Goal: Task Accomplishment & Management: Use online tool/utility

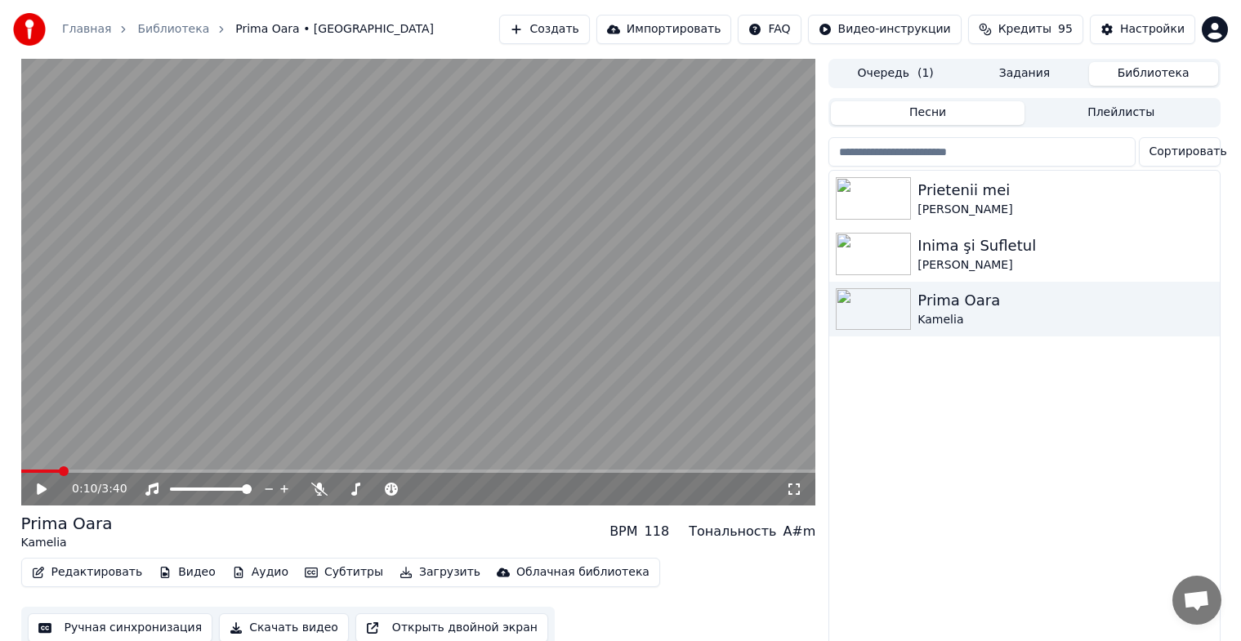
scroll to position [20, 0]
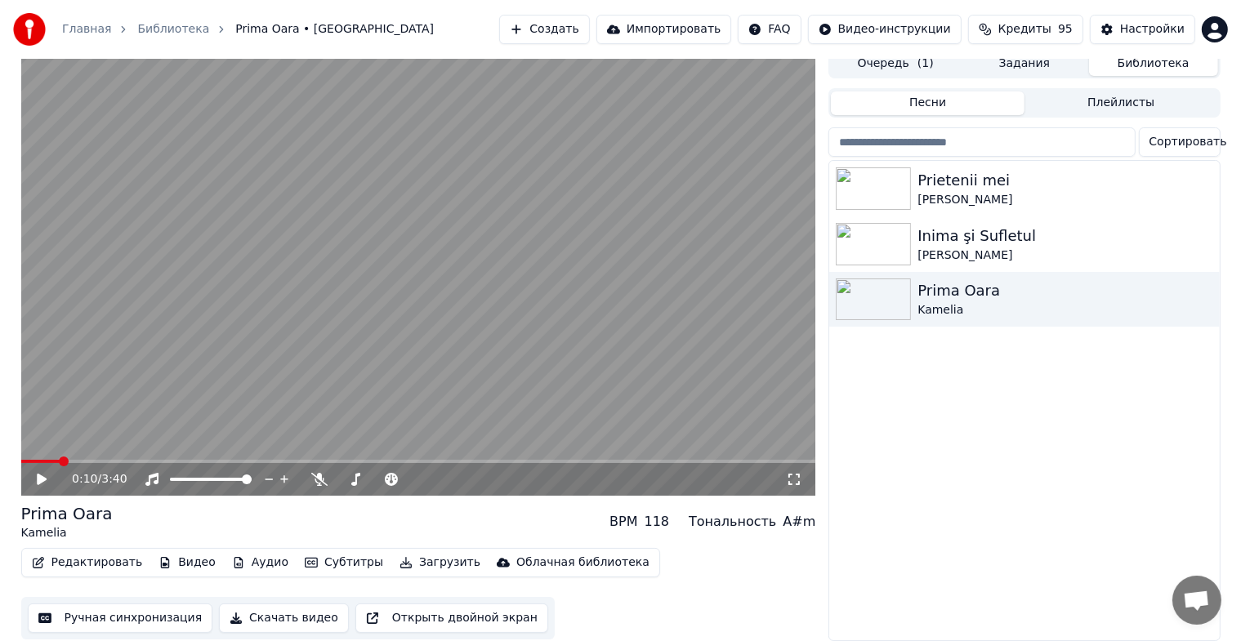
click at [575, 28] on button "Создать" at bounding box center [544, 29] width 90 height 29
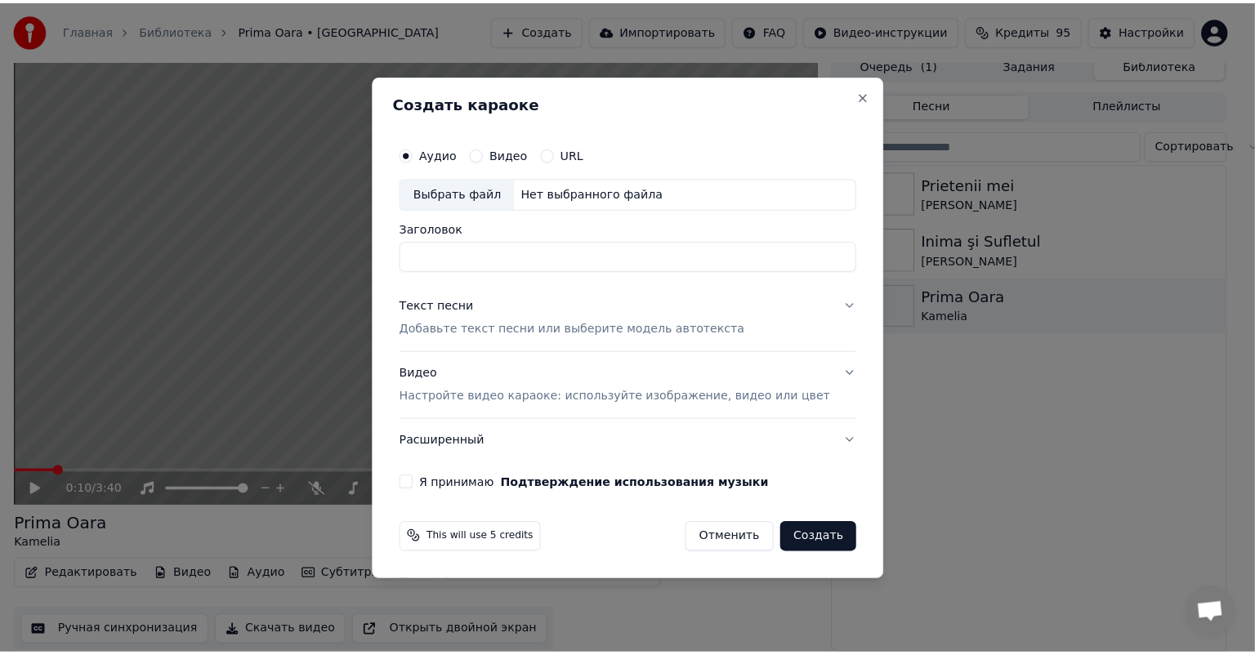
scroll to position [7, 0]
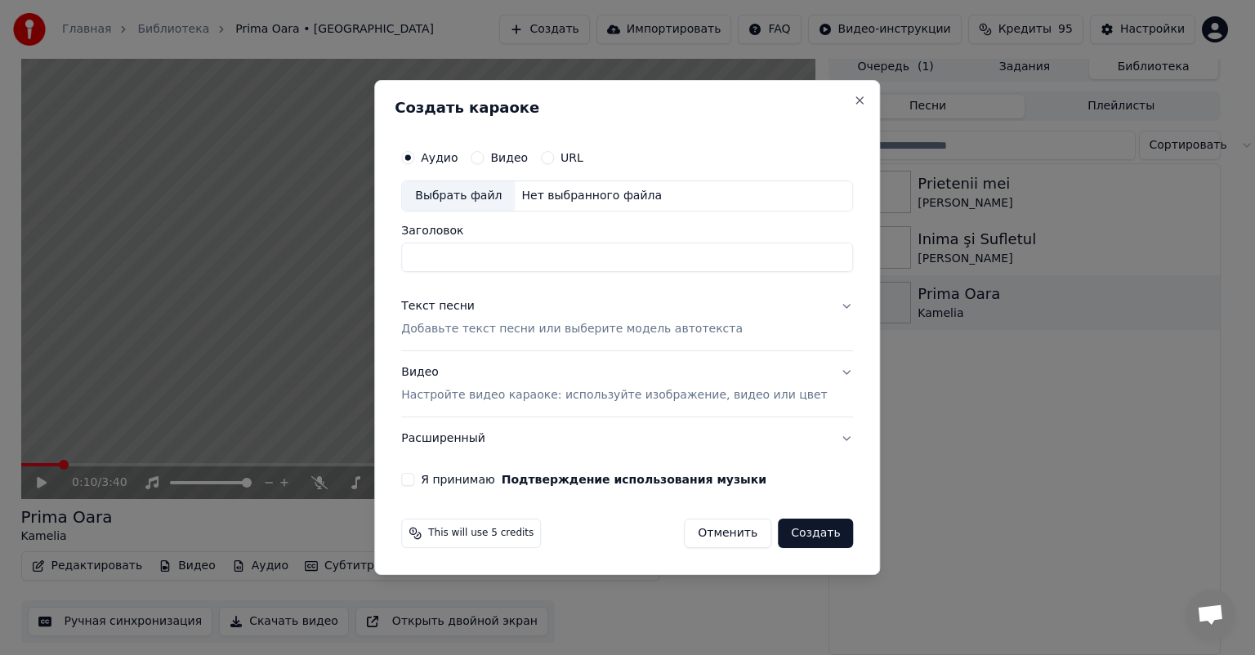
click at [528, 160] on label "Видео" at bounding box center [509, 157] width 38 height 11
click at [484, 160] on button "Видео" at bounding box center [477, 157] width 13 height 13
click at [458, 160] on label "Аудио" at bounding box center [439, 157] width 37 height 11
click at [414, 160] on button "Аудио" at bounding box center [407, 157] width 13 height 13
click at [491, 195] on div "Выбрать файл" at bounding box center [458, 195] width 113 height 29
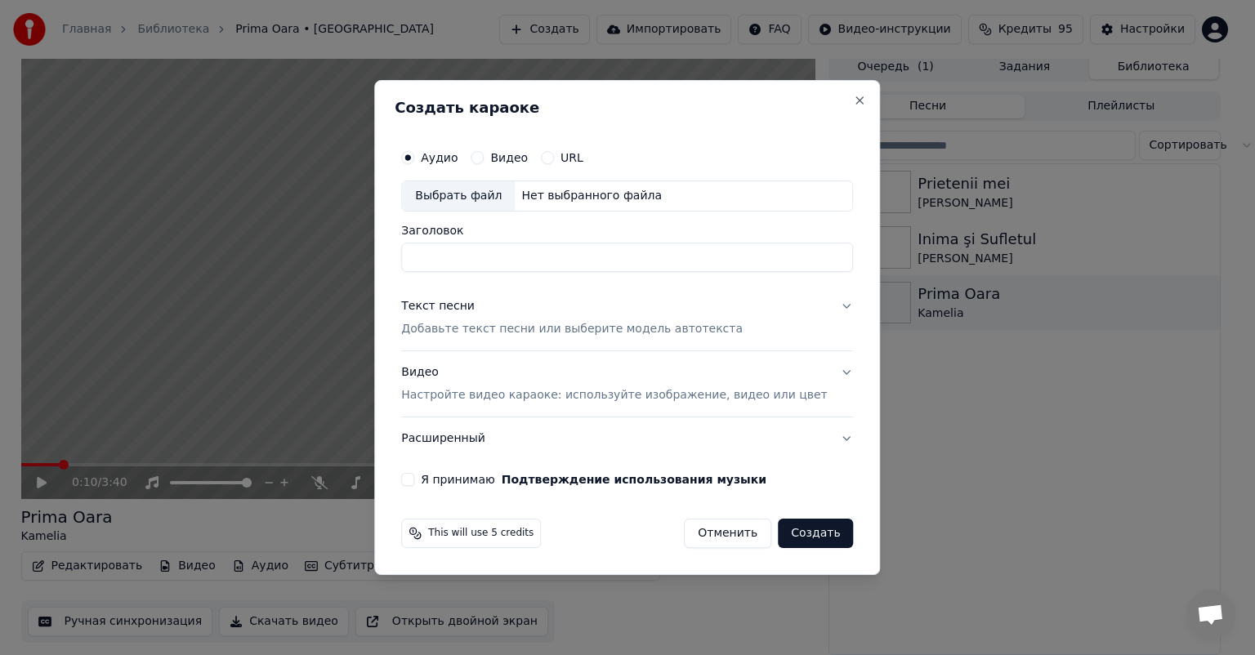
type input "**********"
click at [526, 339] on button "Текст песни Добавьте текст песни или выберите модель автотекста" at bounding box center [627, 317] width 452 height 65
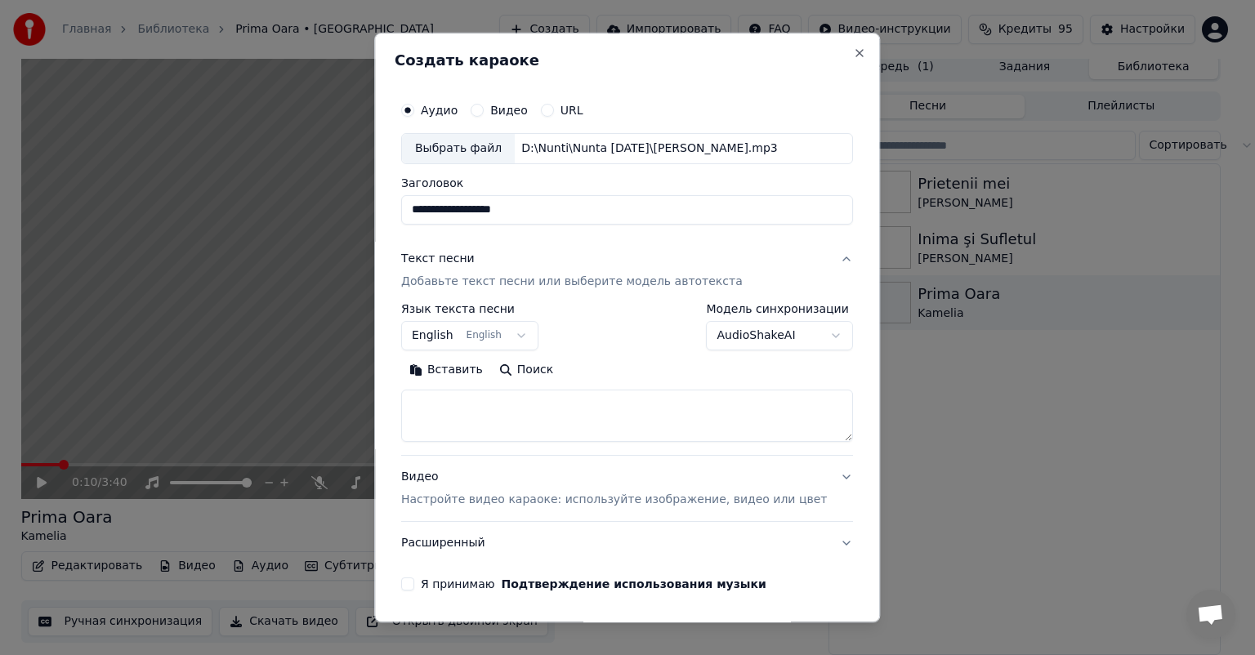
click at [524, 401] on textarea at bounding box center [627, 416] width 452 height 52
paste textarea "**********"
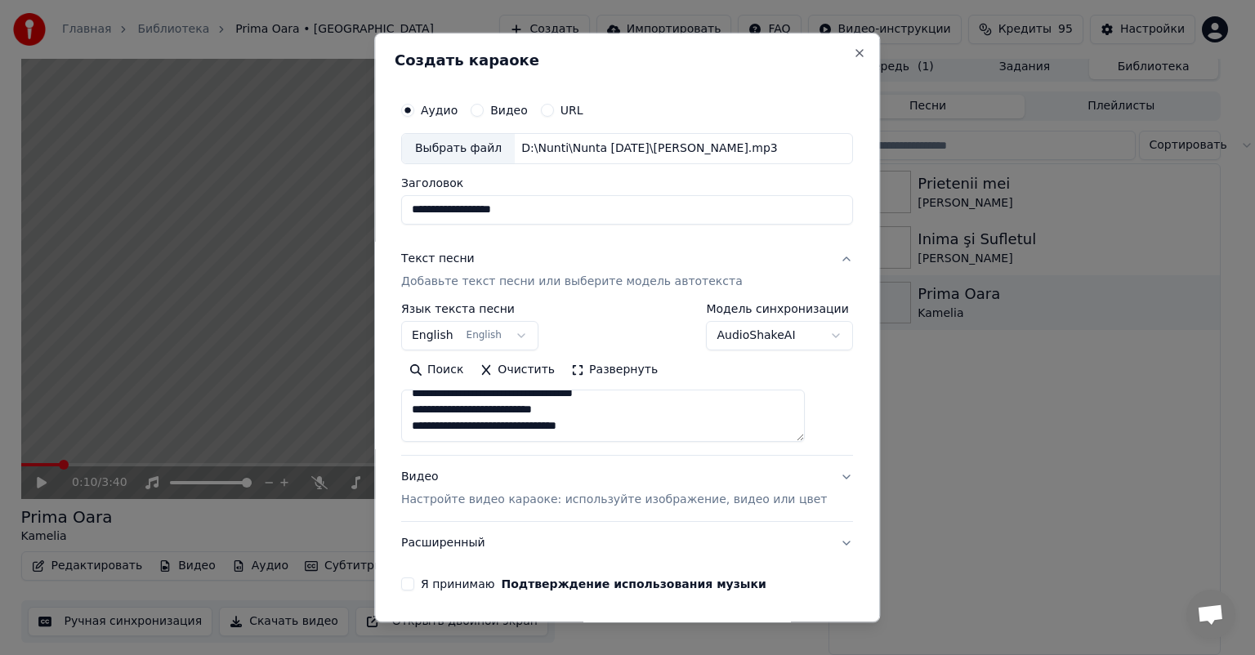
paste textarea "**********"
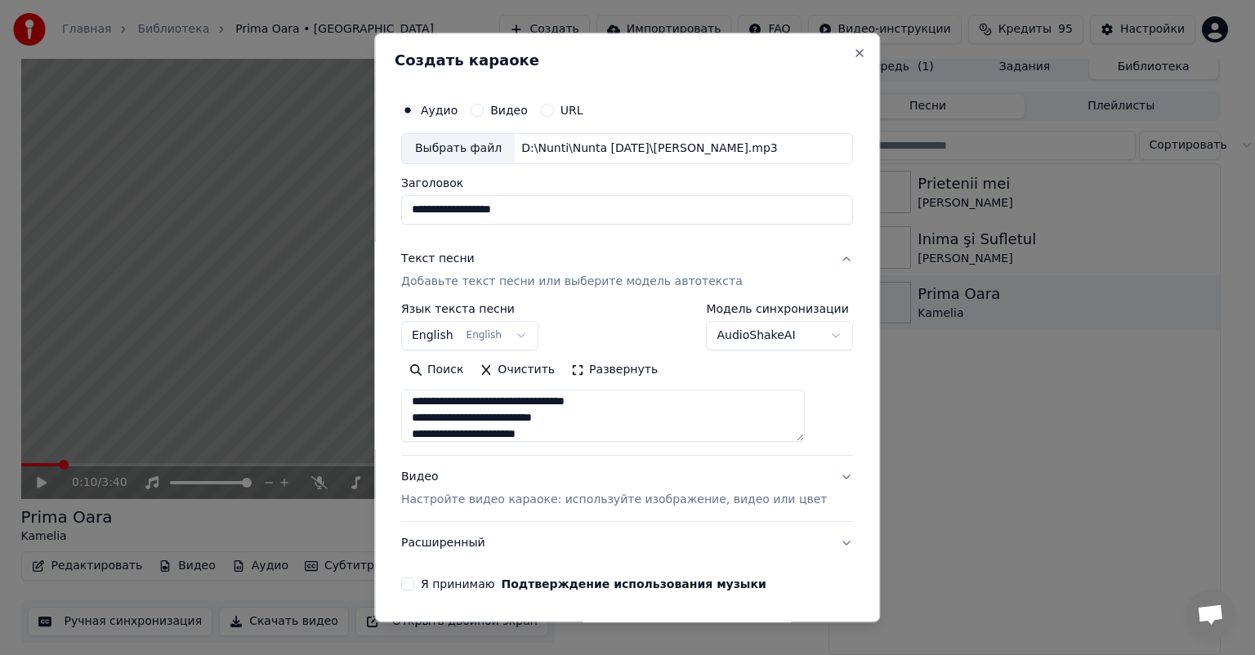
scroll to position [363, 0]
paste textarea "**********"
type textarea "**********"
click at [414, 585] on button "Я принимаю Подтверждение использования музыки" at bounding box center [407, 584] width 13 height 13
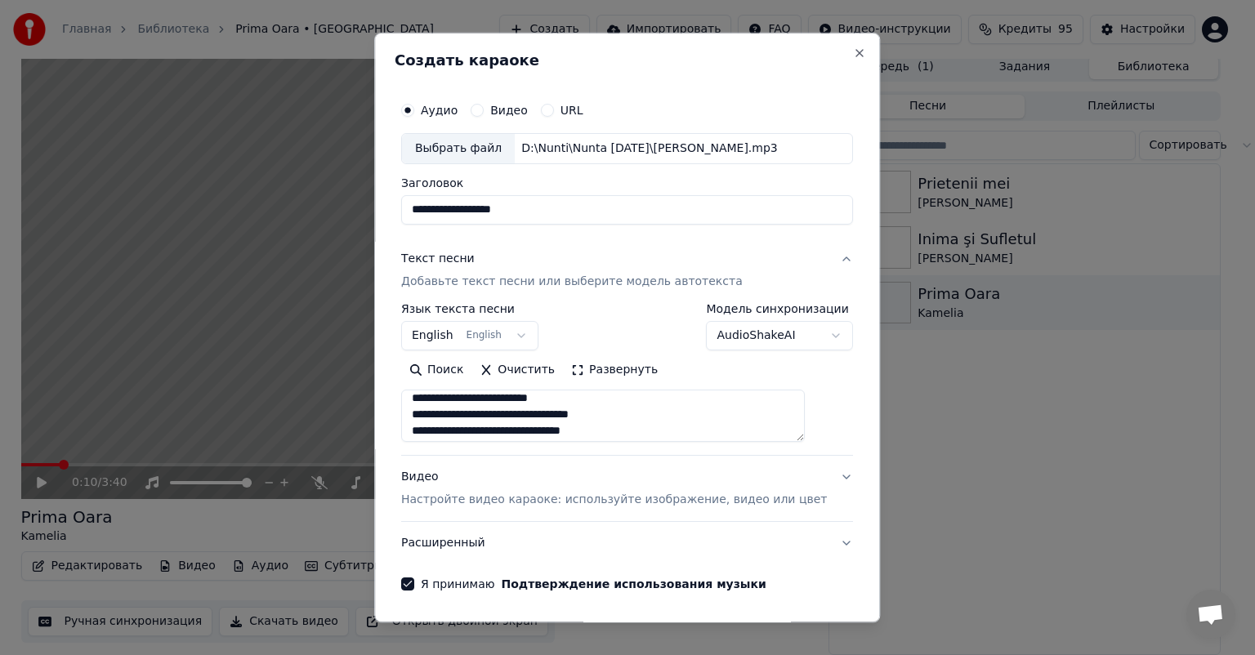
scroll to position [0, 0]
click at [486, 279] on p "Добавьте текст песни или выберите модель автотекста" at bounding box center [572, 282] width 342 height 16
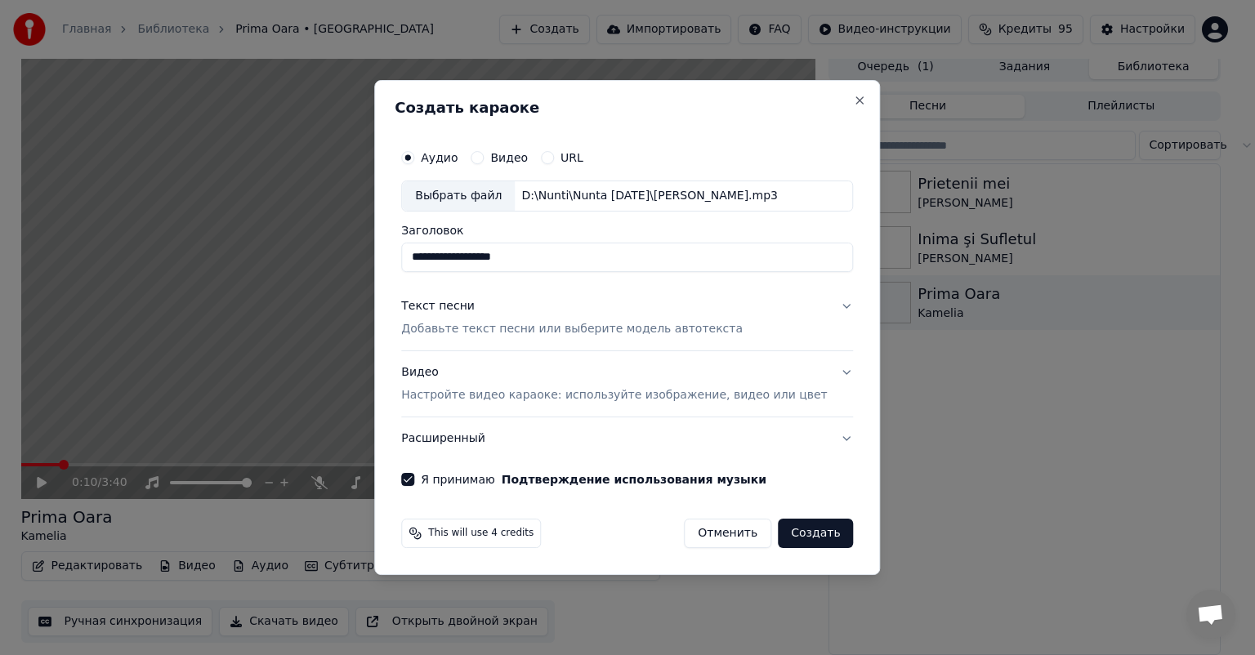
click at [501, 330] on p "Добавьте текст песни или выберите модель автотекста" at bounding box center [572, 329] width 342 height 16
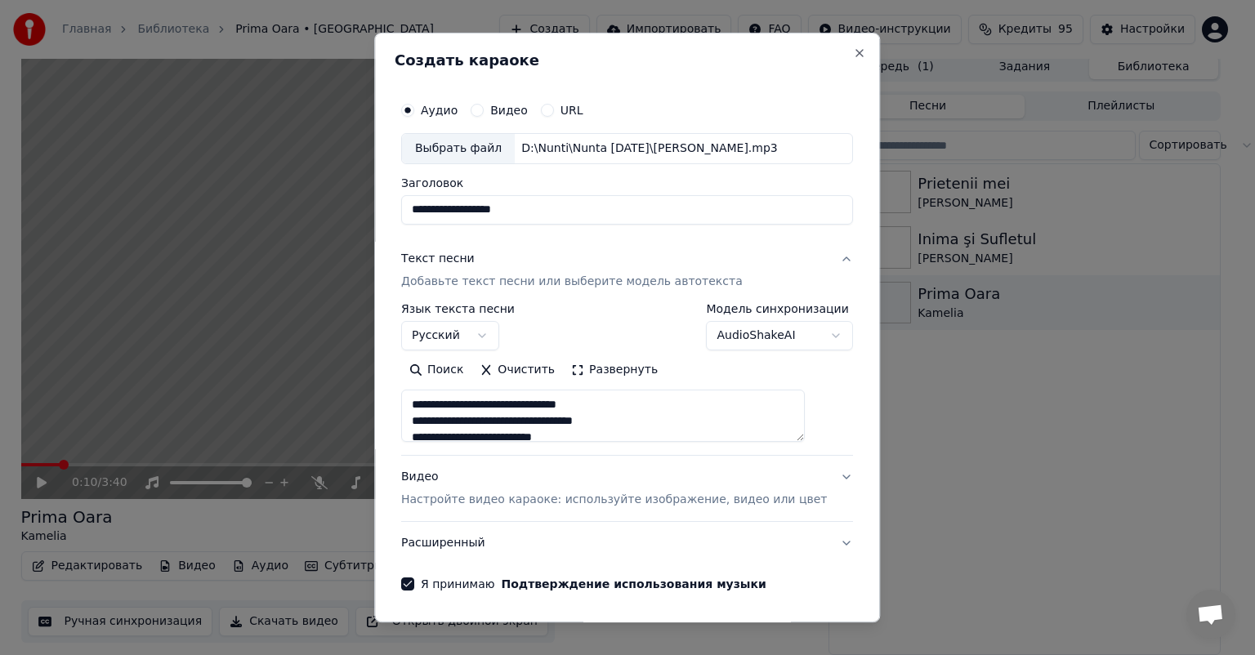
click at [621, 498] on p "Настройте видео караоке: используйте изображение, видео или цвет" at bounding box center [614, 500] width 426 height 16
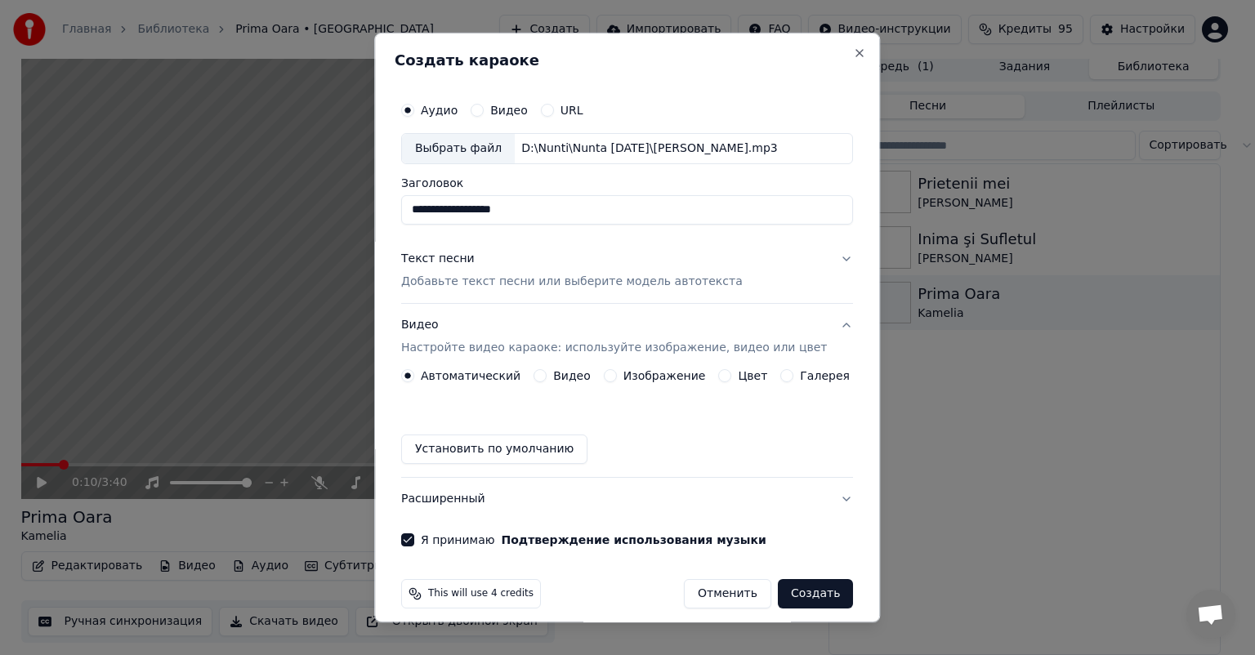
click at [646, 380] on label "Изображение" at bounding box center [664, 375] width 83 height 11
click at [617, 380] on button "Изображение" at bounding box center [610, 375] width 13 height 13
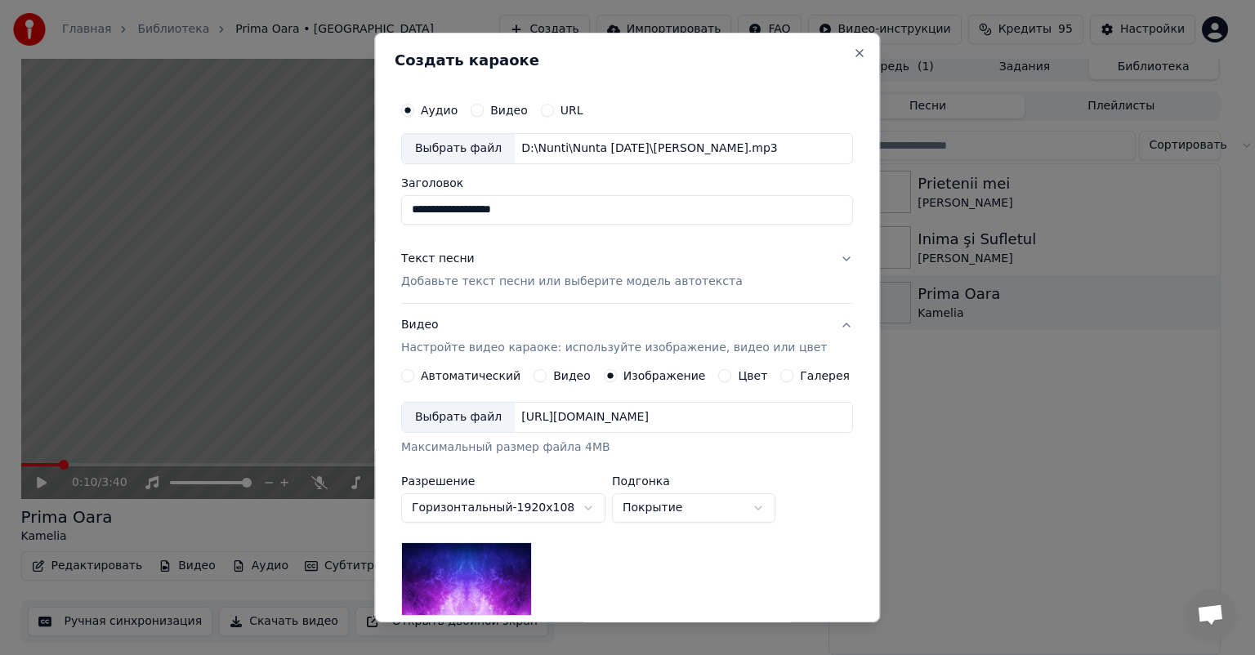
click at [484, 414] on div "Выбрать файл" at bounding box center [458, 417] width 113 height 29
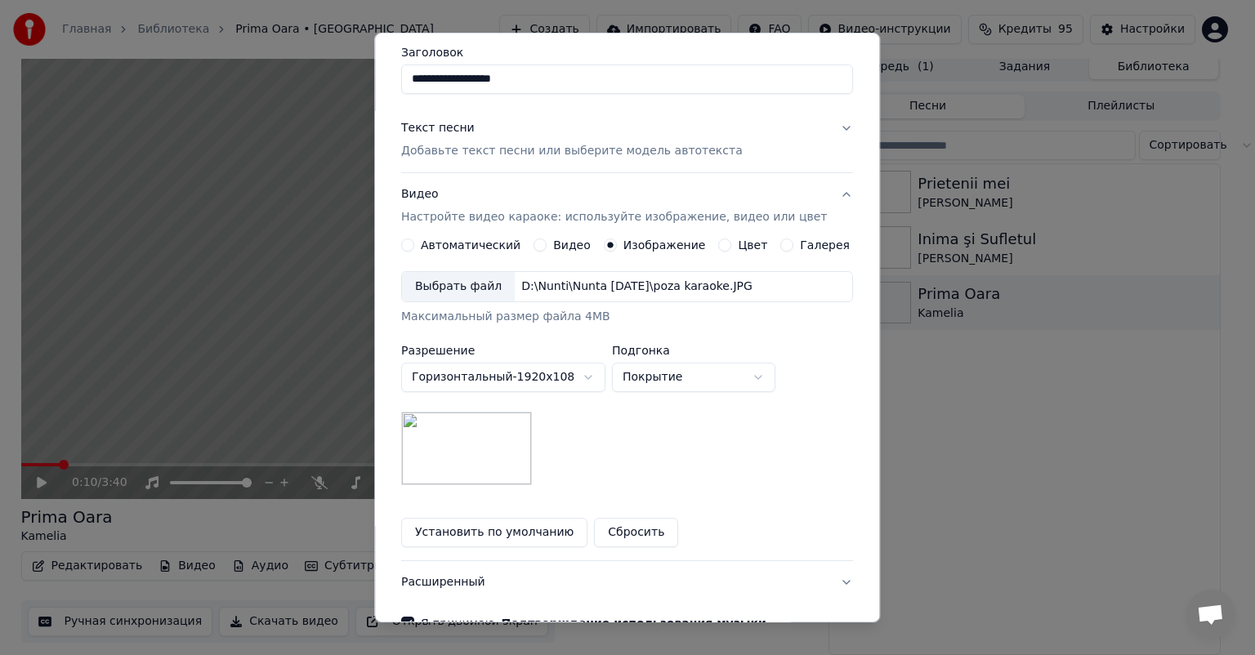
scroll to position [127, 0]
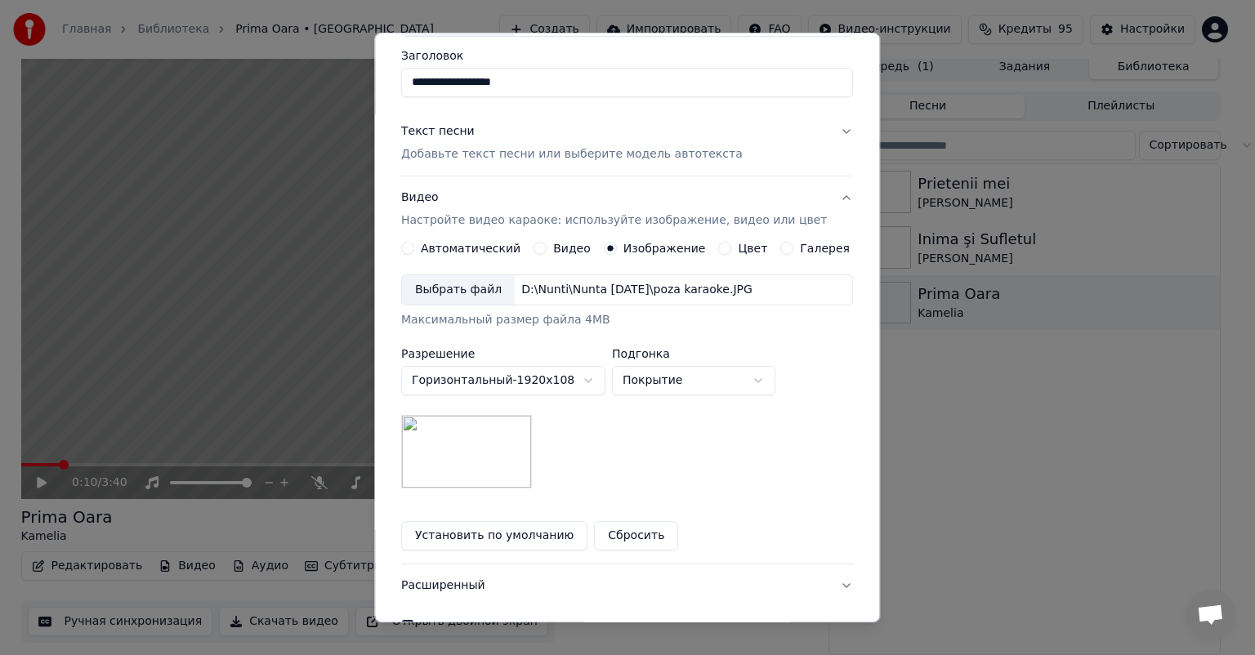
click at [719, 252] on button "Цвет" at bounding box center [725, 248] width 13 height 13
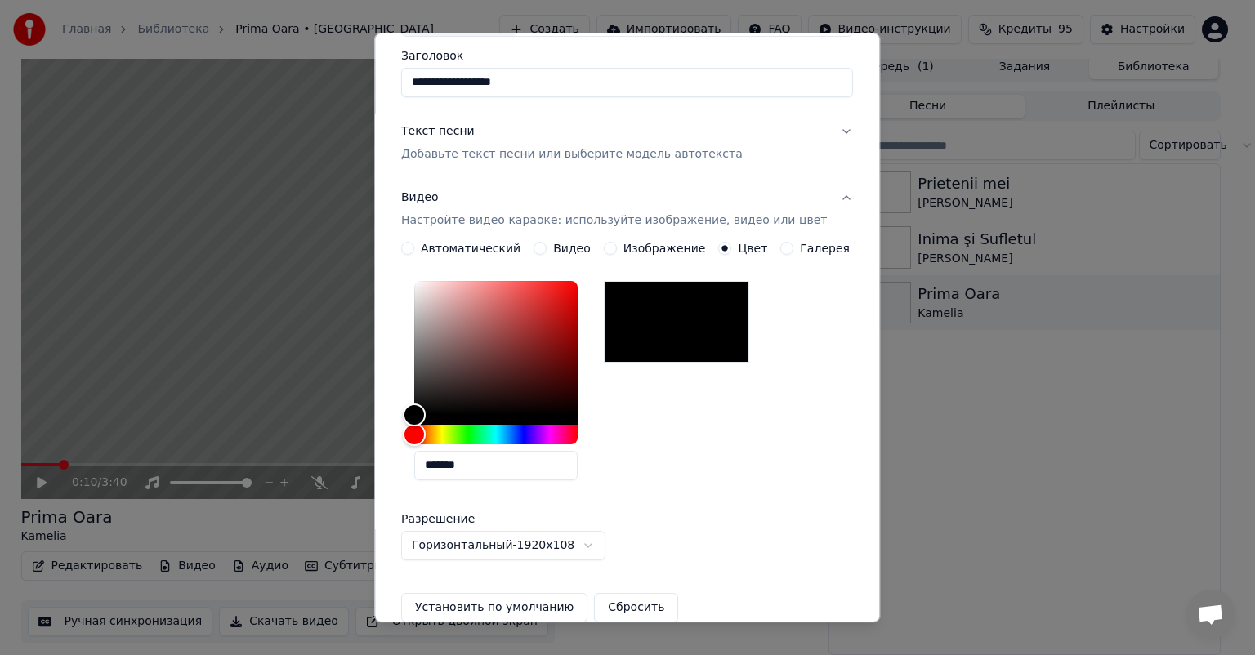
click at [605, 248] on button "Изображение" at bounding box center [610, 248] width 13 height 13
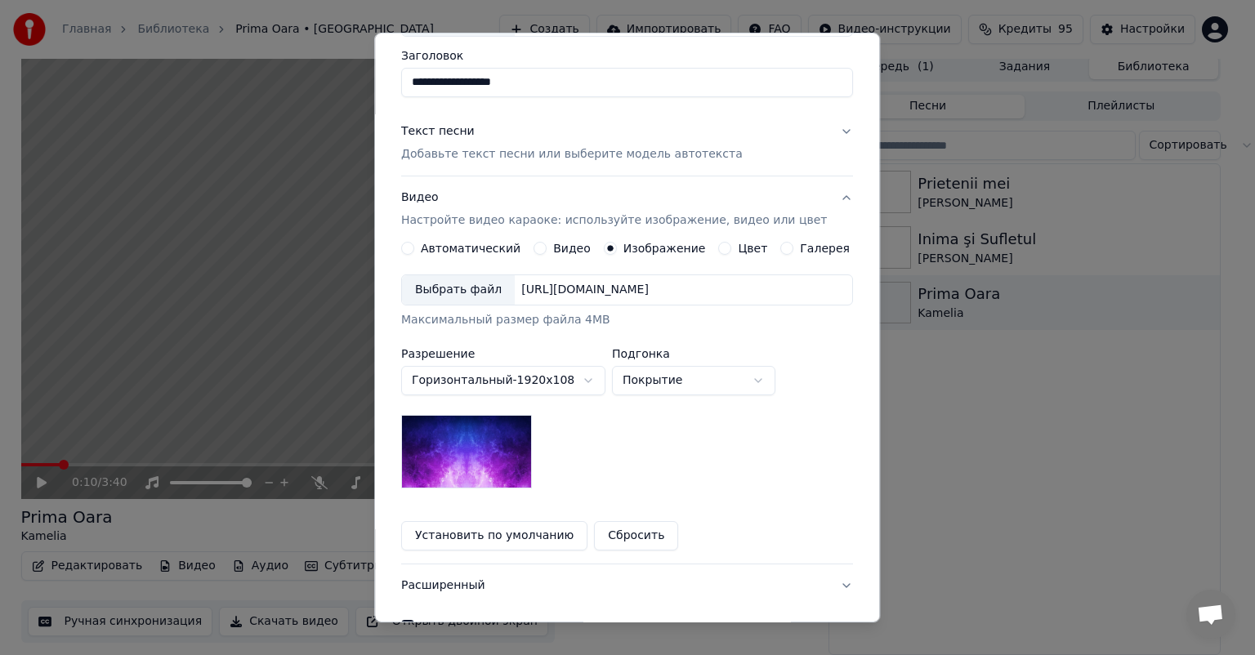
click at [781, 246] on button "Галерея" at bounding box center [787, 248] width 13 height 13
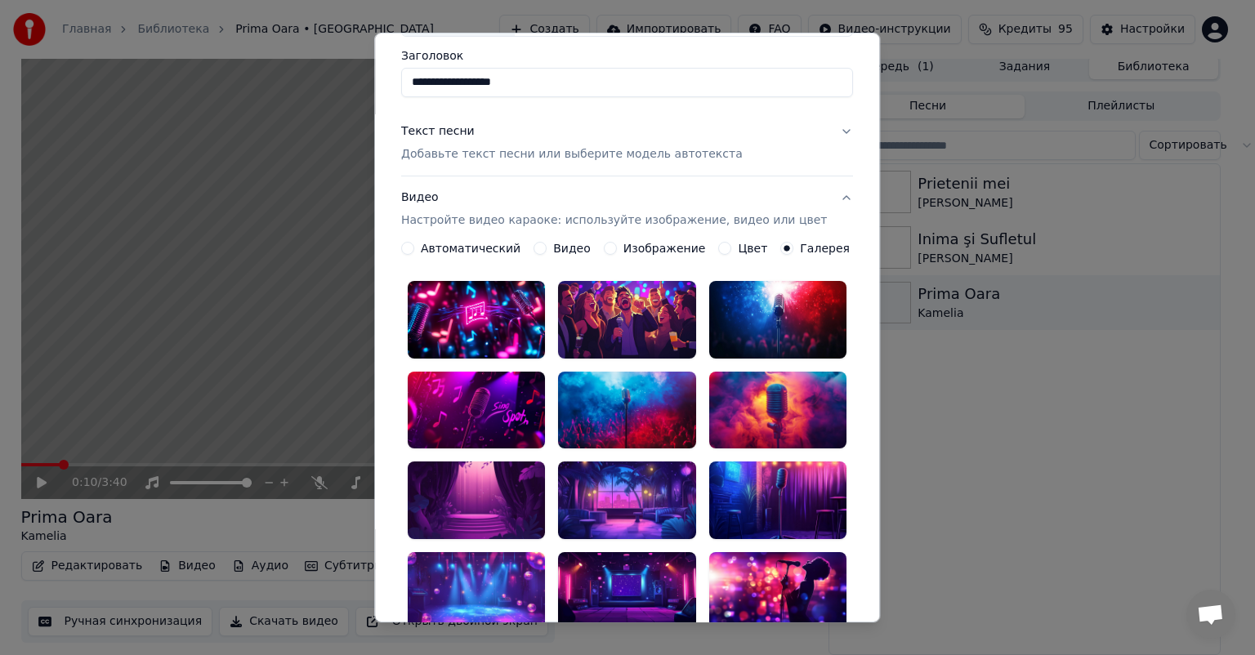
click at [719, 252] on button "Цвет" at bounding box center [725, 248] width 13 height 13
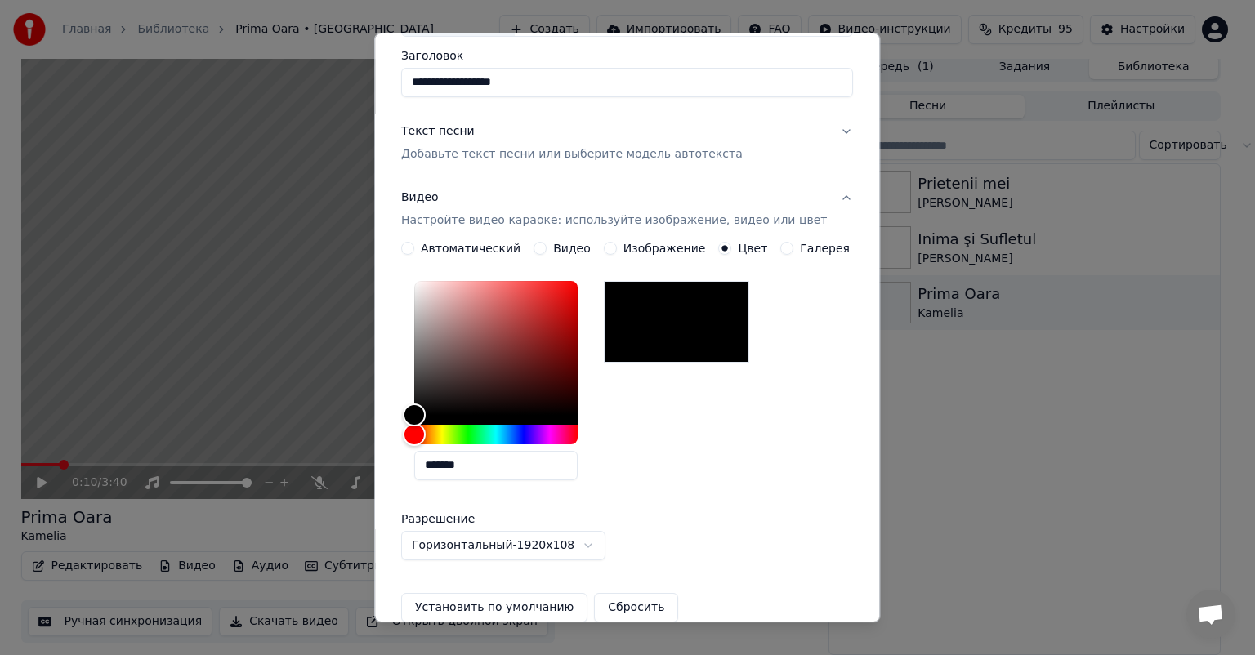
click at [614, 250] on div "Изображение" at bounding box center [655, 248] width 102 height 13
click at [606, 246] on button "Изображение" at bounding box center [610, 248] width 13 height 13
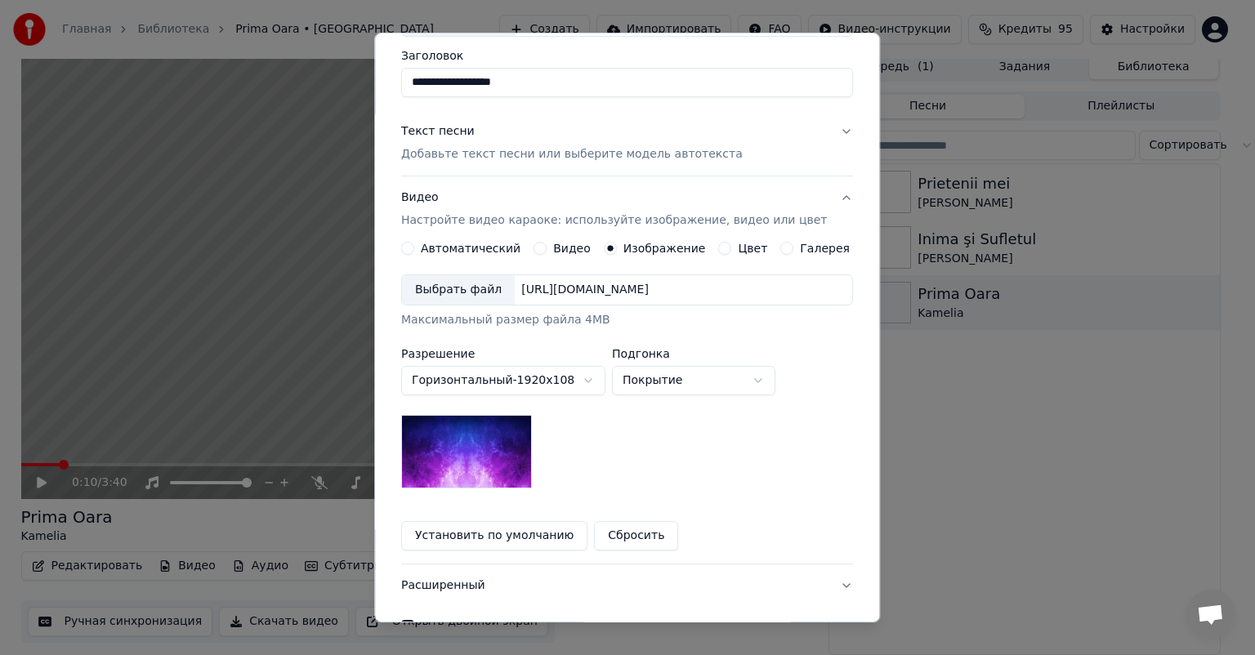
click at [552, 246] on div "Видео" at bounding box center [562, 248] width 57 height 13
click at [536, 246] on button "Видео" at bounding box center [540, 248] width 13 height 13
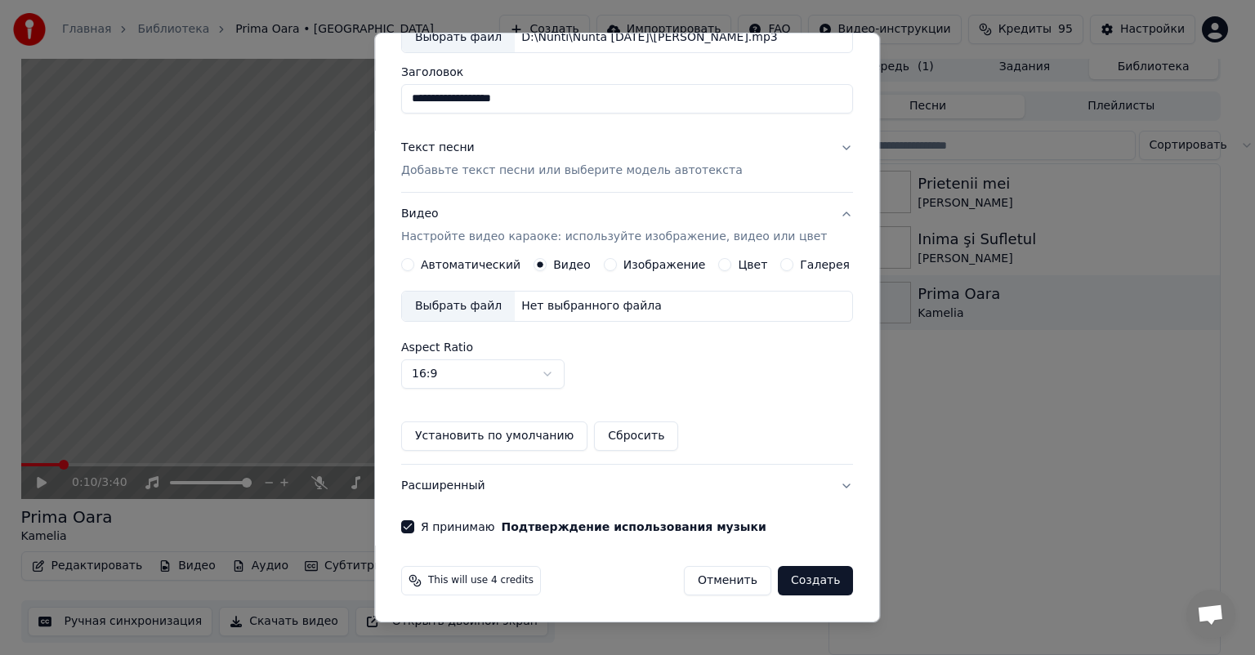
scroll to position [109, 0]
click at [606, 266] on button "Изображение" at bounding box center [610, 266] width 13 height 13
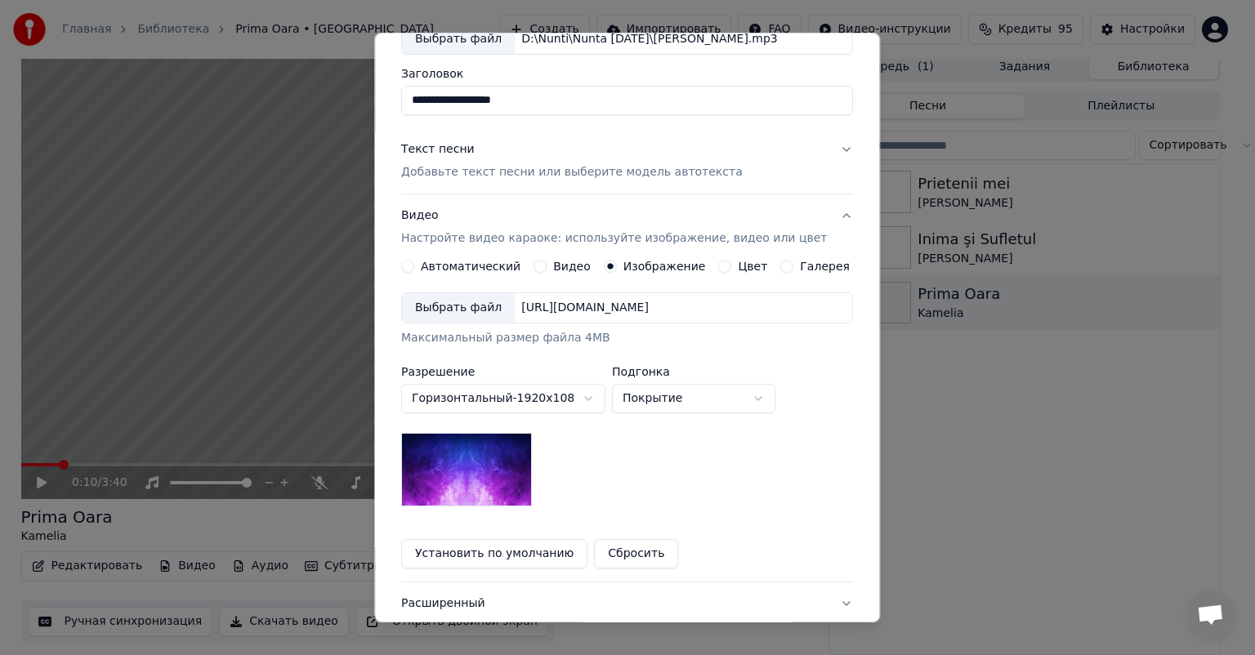
click at [460, 269] on label "Автоматический" at bounding box center [471, 266] width 100 height 11
click at [414, 269] on button "Автоматический" at bounding box center [407, 266] width 13 height 13
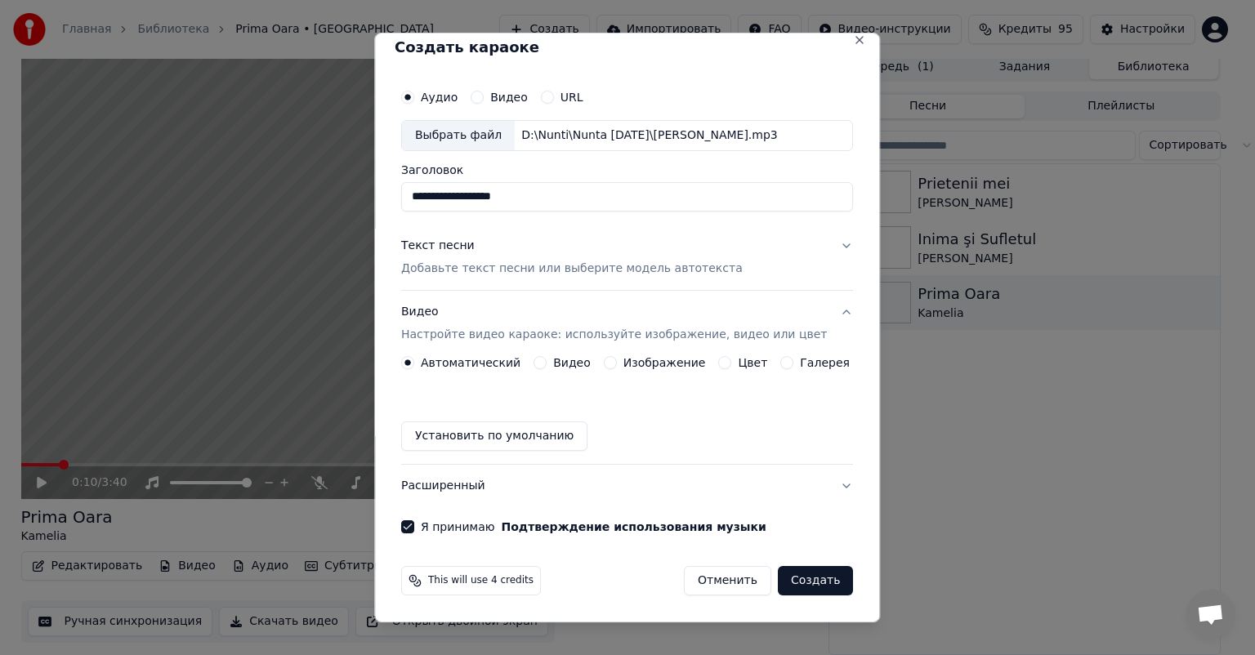
scroll to position [12, 0]
click at [617, 366] on div "Изображение" at bounding box center [655, 363] width 102 height 13
click at [614, 359] on div "Изображение" at bounding box center [655, 363] width 102 height 13
click at [610, 359] on button "Изображение" at bounding box center [610, 363] width 13 height 13
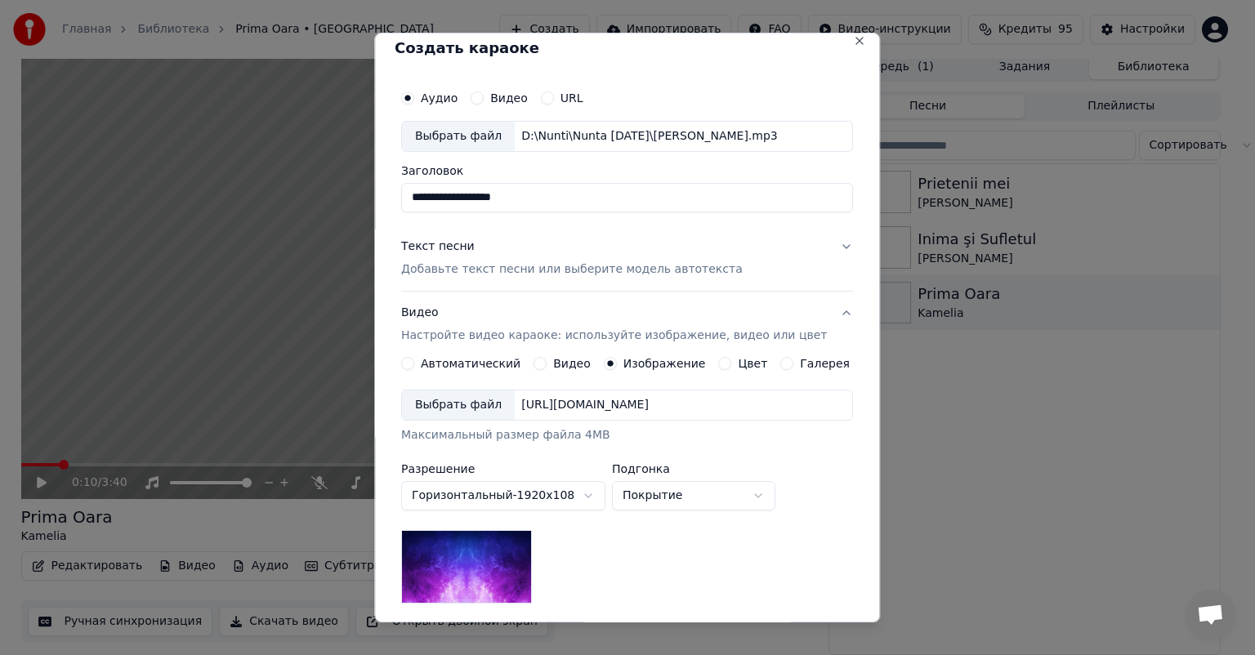
click at [480, 399] on div "Выбрать файл" at bounding box center [458, 405] width 113 height 29
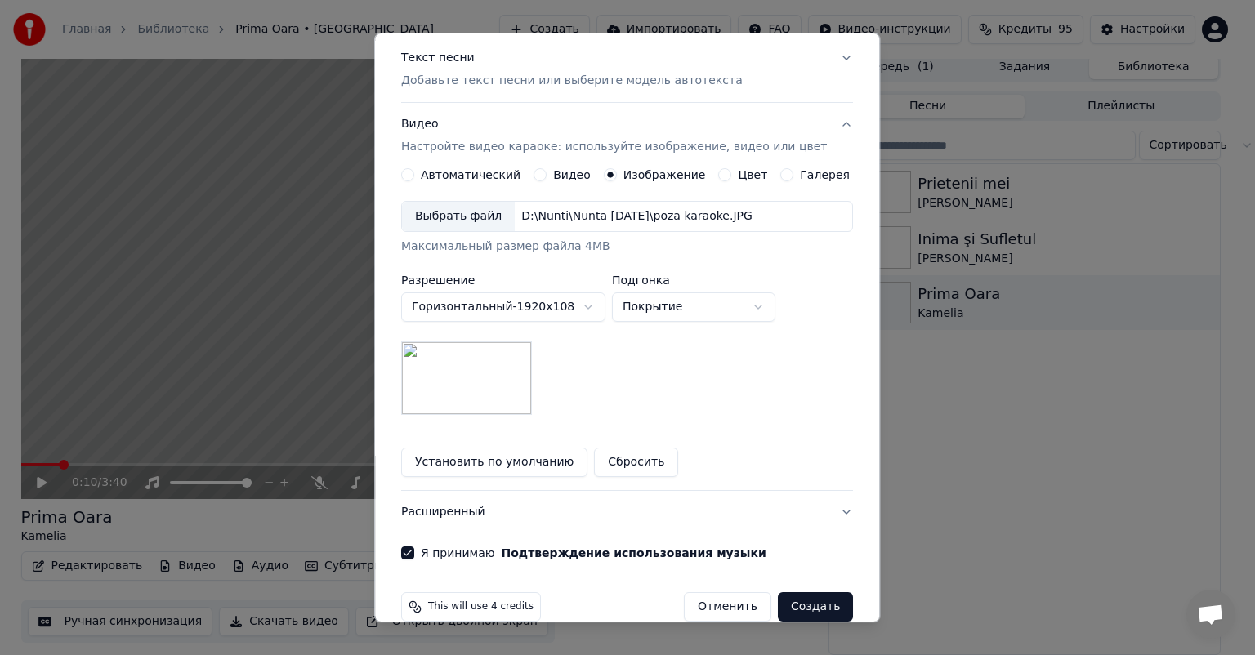
scroll to position [226, 0]
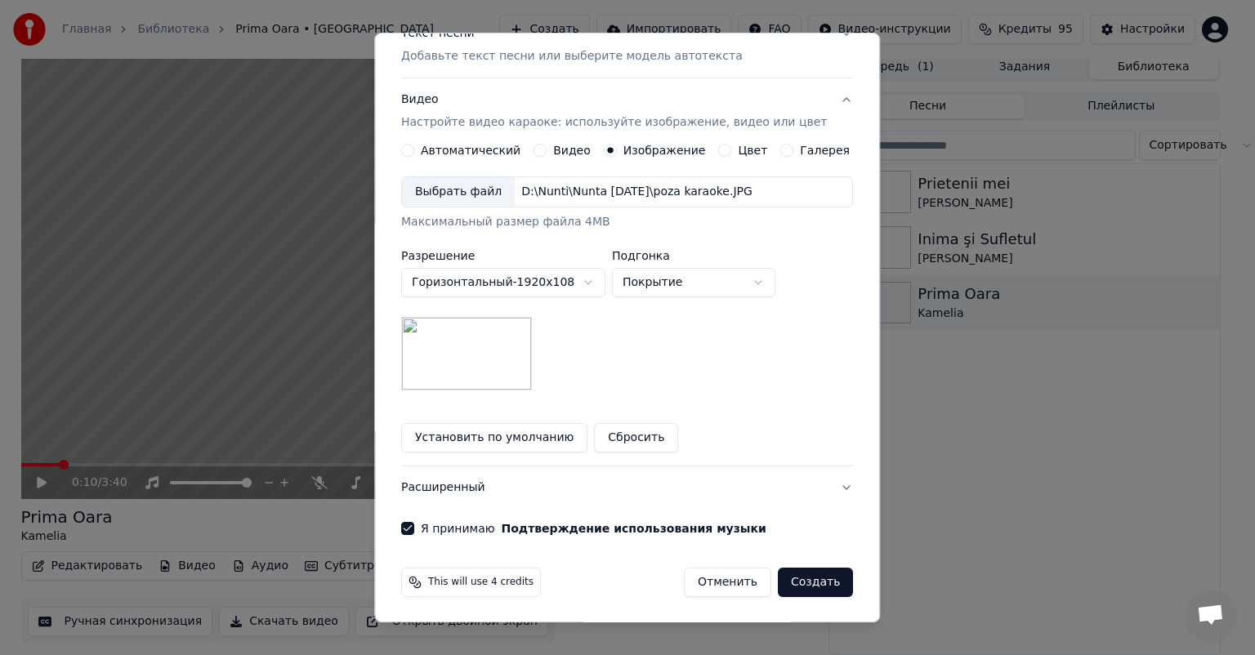
click at [806, 583] on button "Создать" at bounding box center [815, 582] width 75 height 29
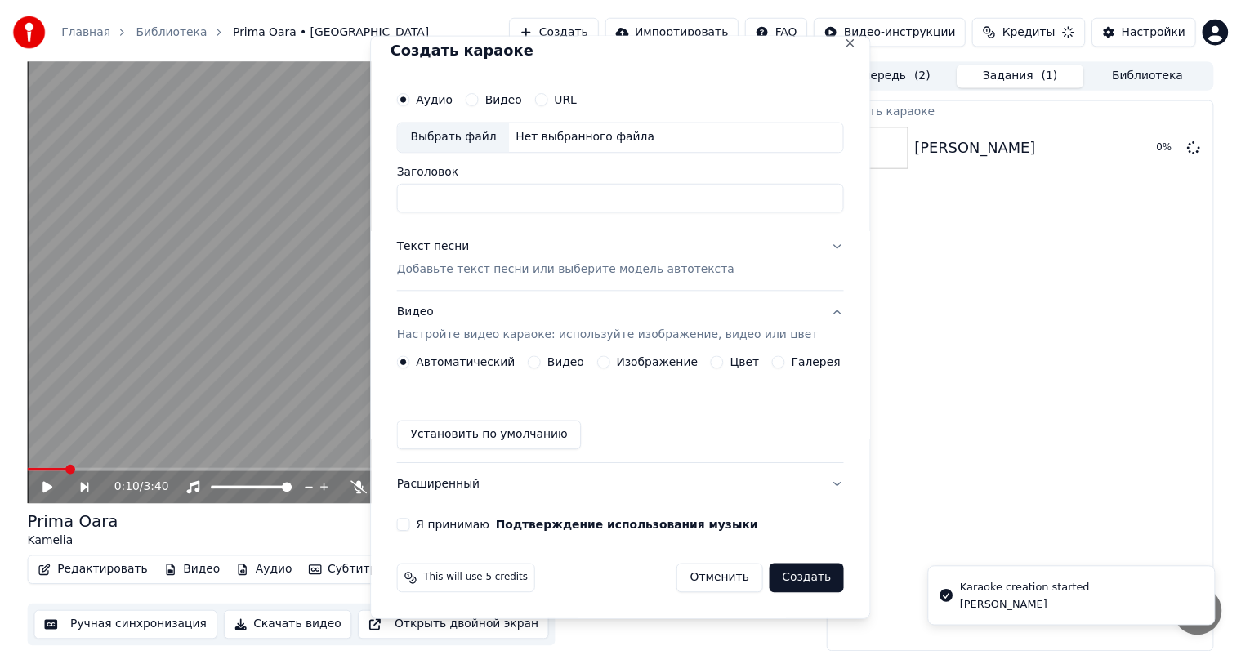
scroll to position [0, 0]
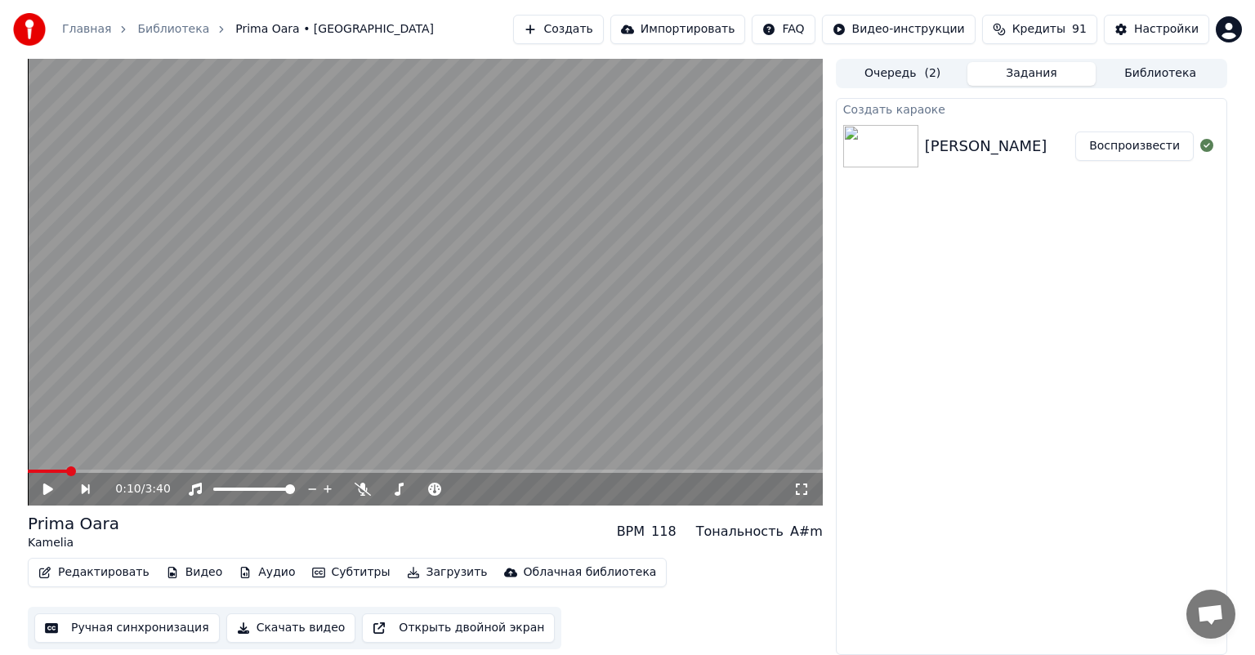
click at [1126, 153] on button "Воспроизвести" at bounding box center [1134, 146] width 118 height 29
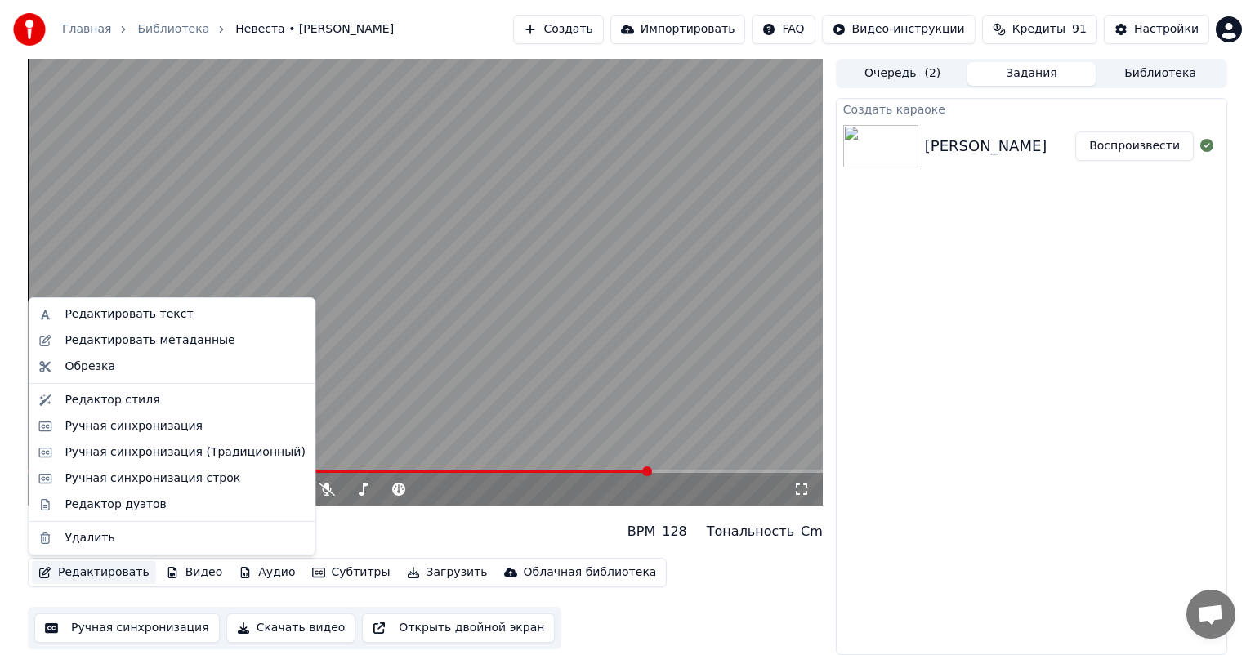
click at [94, 579] on button "Редактировать" at bounding box center [94, 572] width 124 height 23
click at [161, 424] on div "Ручная синхронизация" at bounding box center [134, 426] width 138 height 16
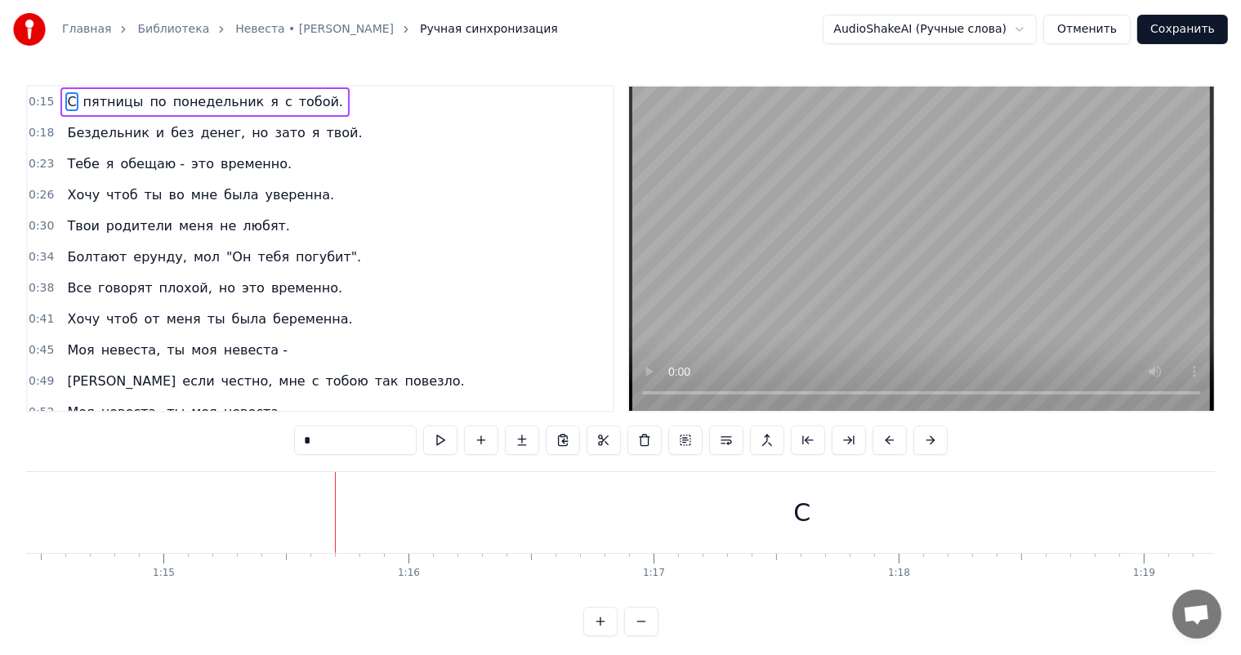
scroll to position [0, 18411]
click at [642, 523] on div "С" at bounding box center [639, 512] width 17 height 37
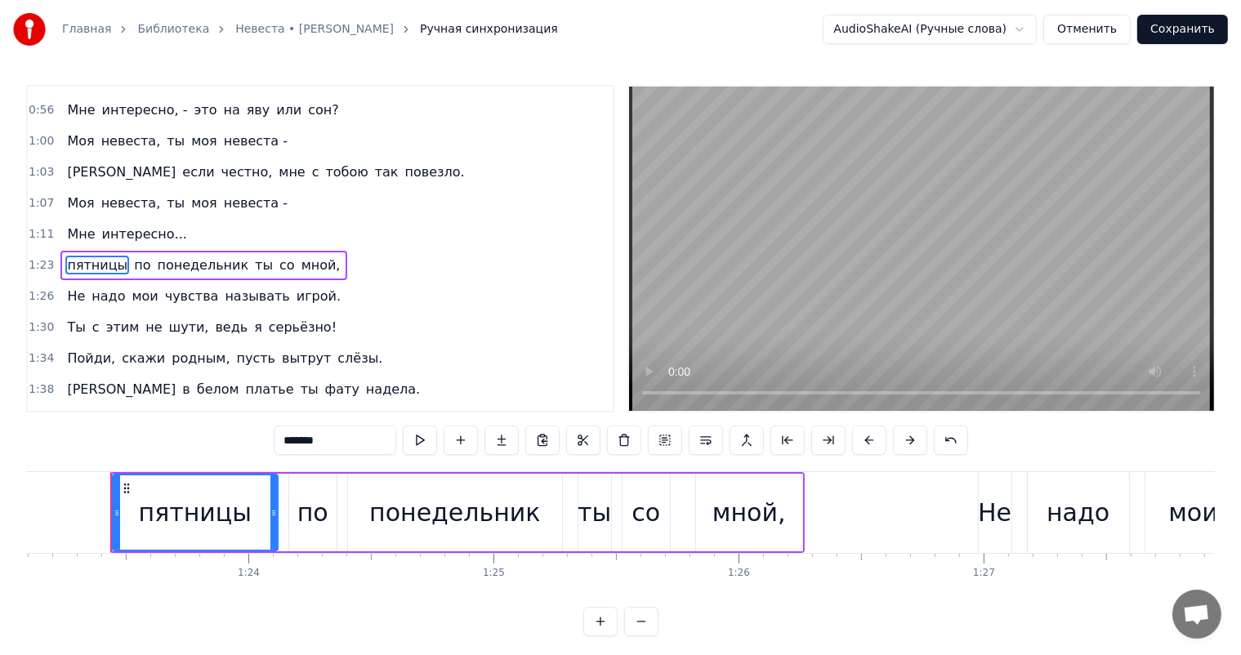
scroll to position [0, 20371]
click at [101, 256] on span "пятницы" at bounding box center [97, 265] width 64 height 19
click at [288, 438] on input "*******" at bounding box center [335, 440] width 123 height 29
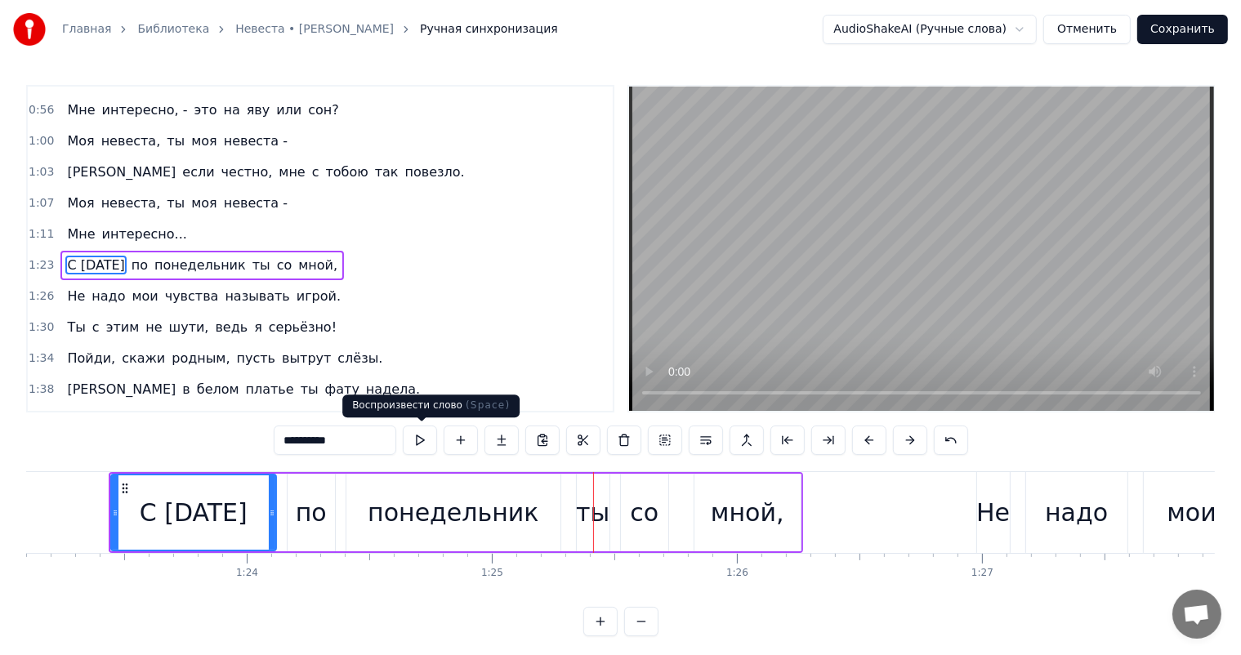
click at [418, 445] on button at bounding box center [420, 440] width 34 height 29
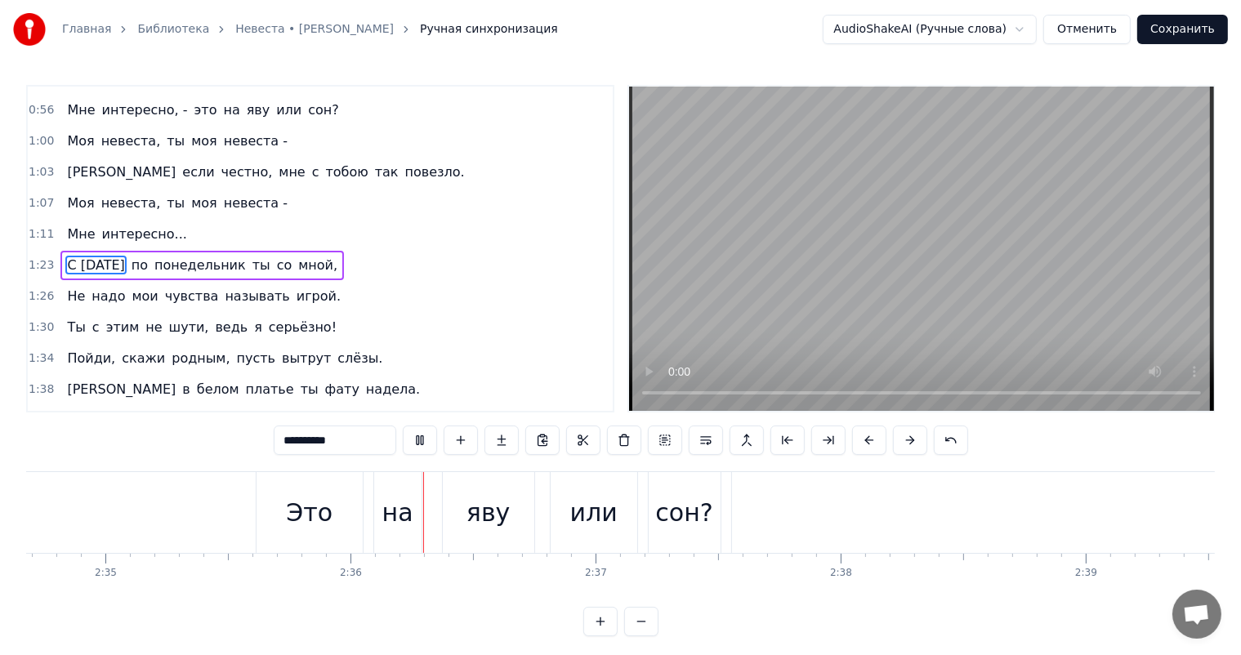
scroll to position [0, 38112]
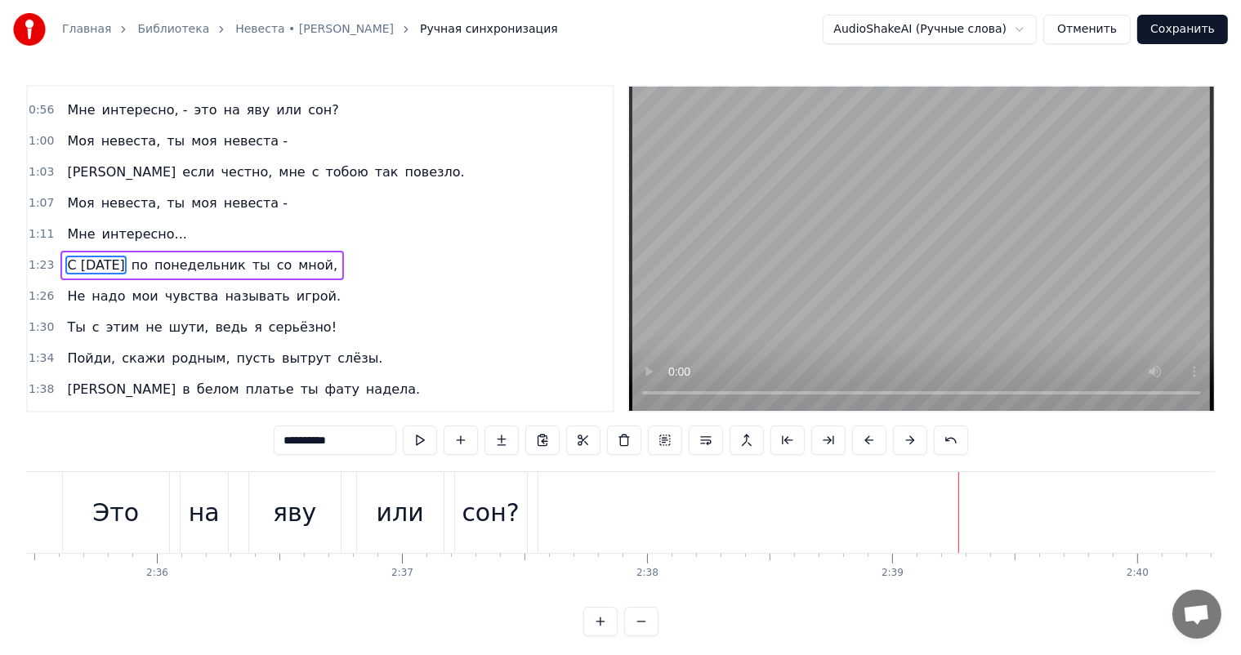
click at [458, 492] on div "сон?" at bounding box center [491, 512] width 72 height 81
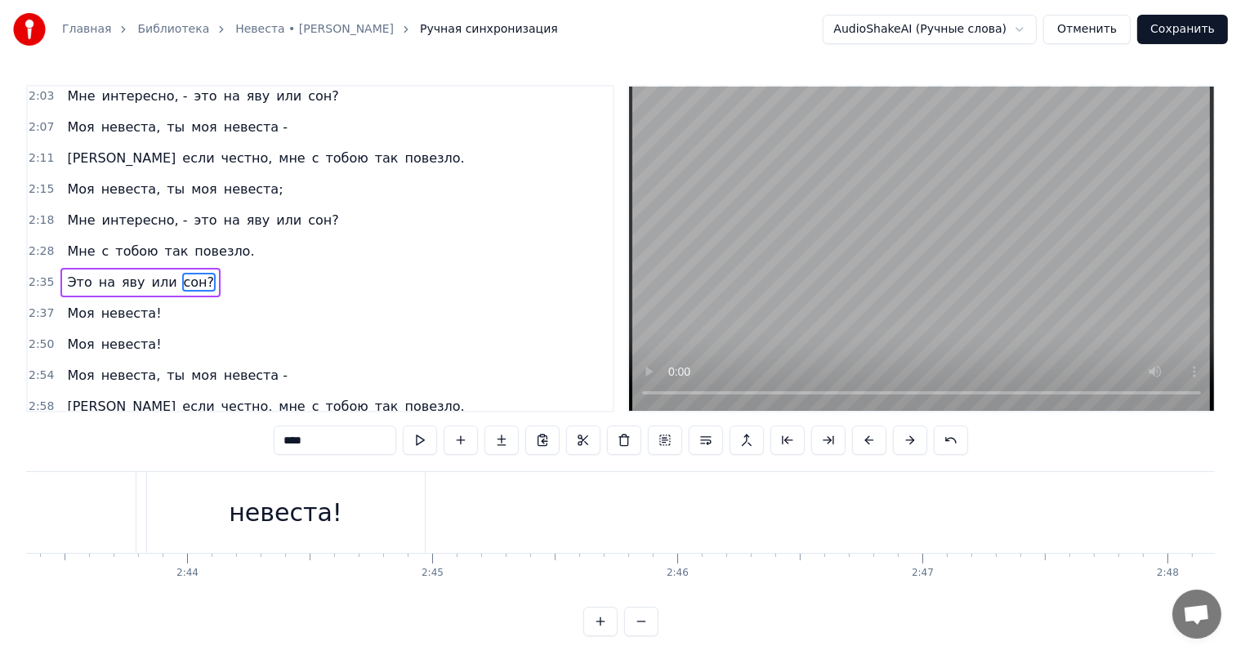
scroll to position [0, 39932]
type input "***"
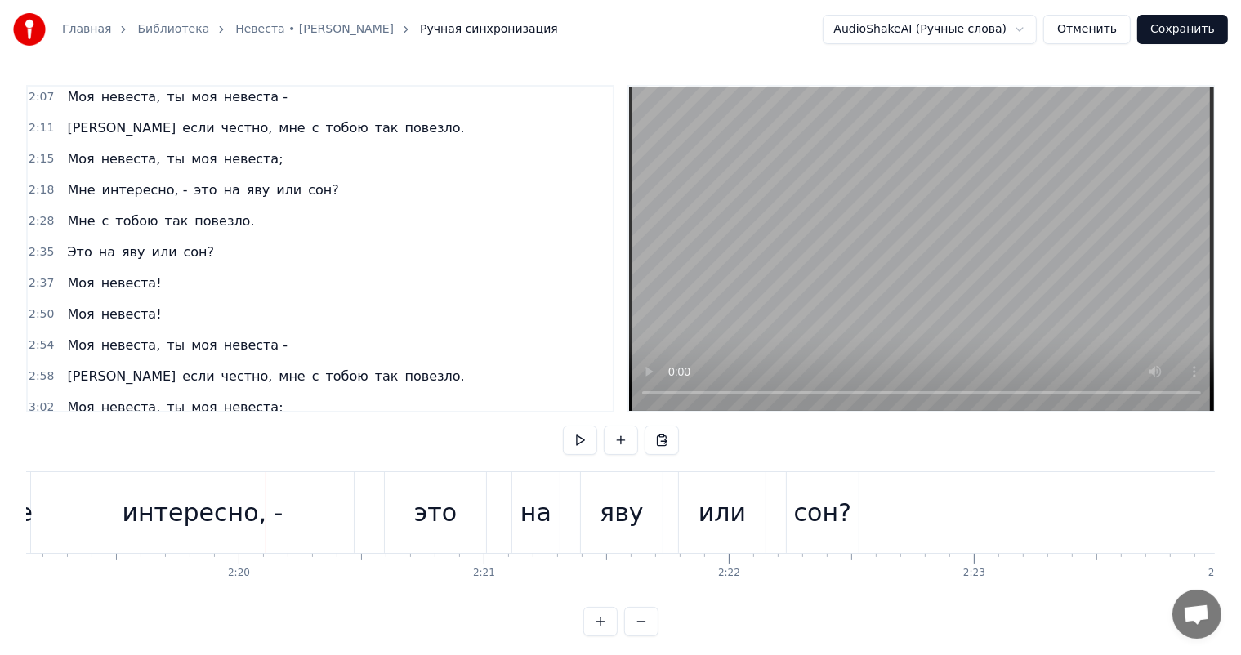
scroll to position [0, 34085]
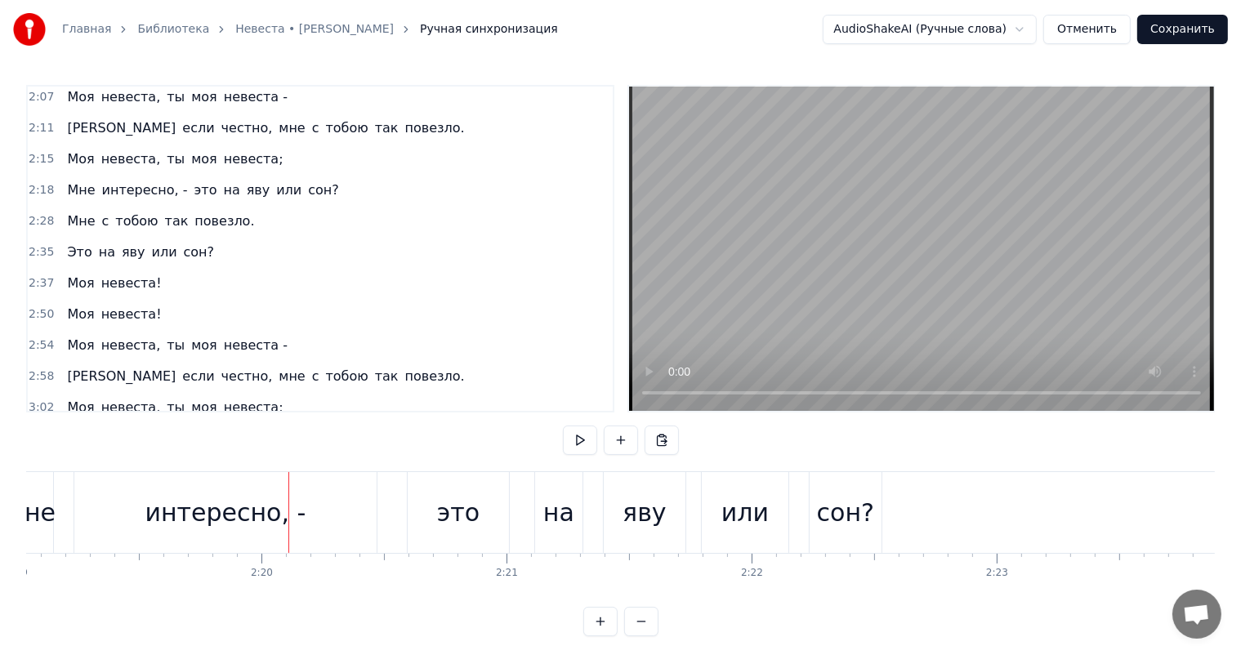
click at [821, 511] on div "сон?" at bounding box center [845, 512] width 57 height 37
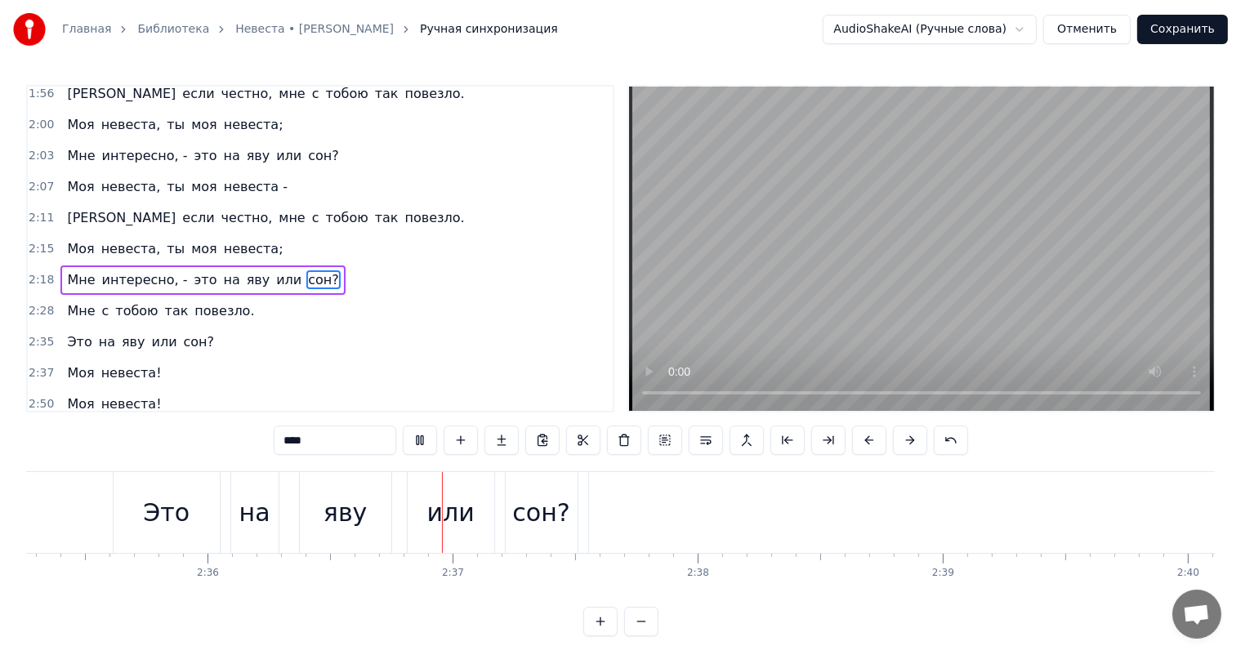
scroll to position [0, 38275]
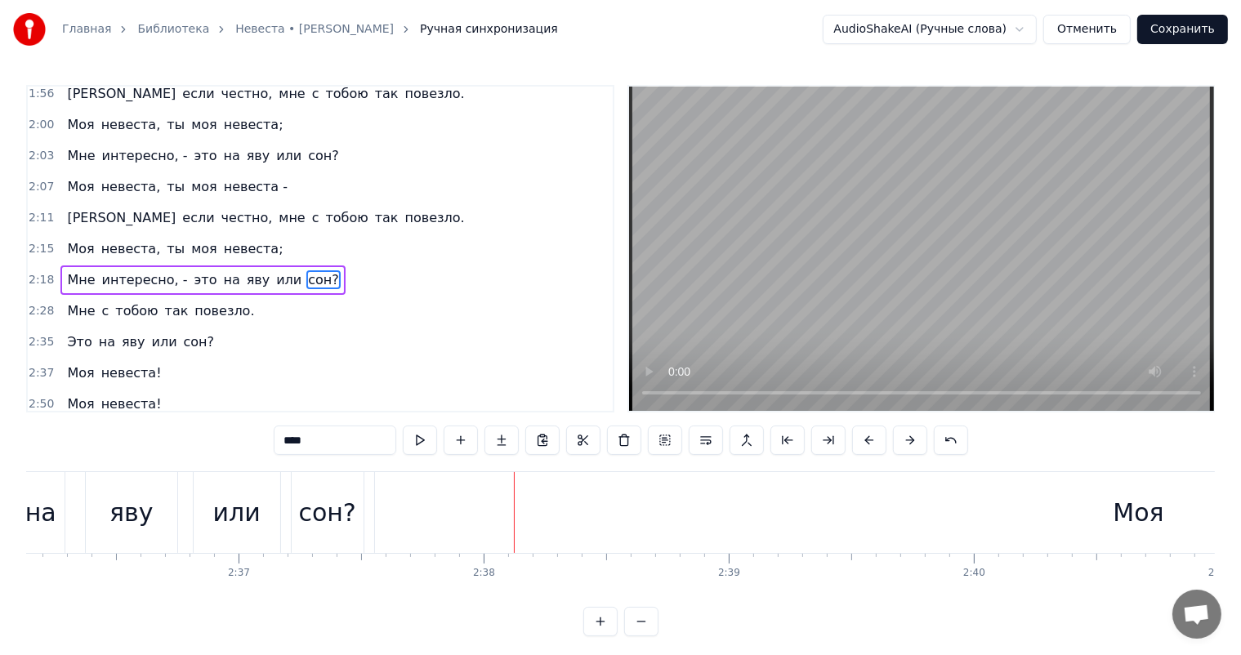
click at [739, 533] on div "Моя" at bounding box center [1139, 512] width 1528 height 81
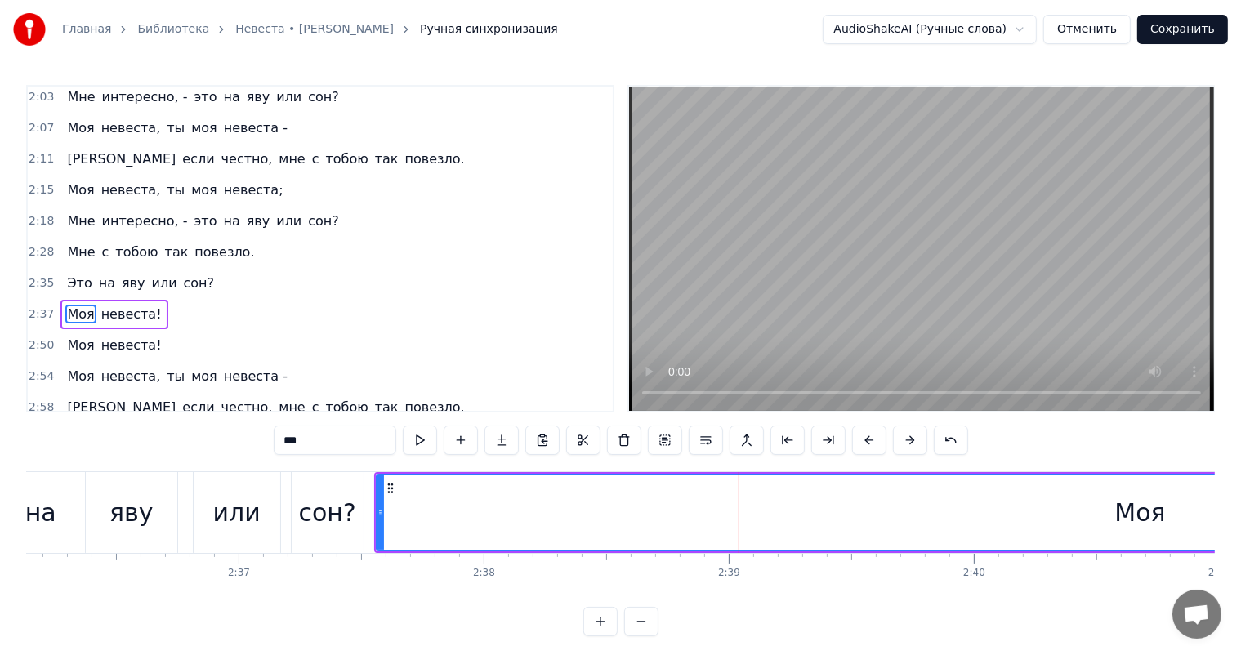
scroll to position [874, 0]
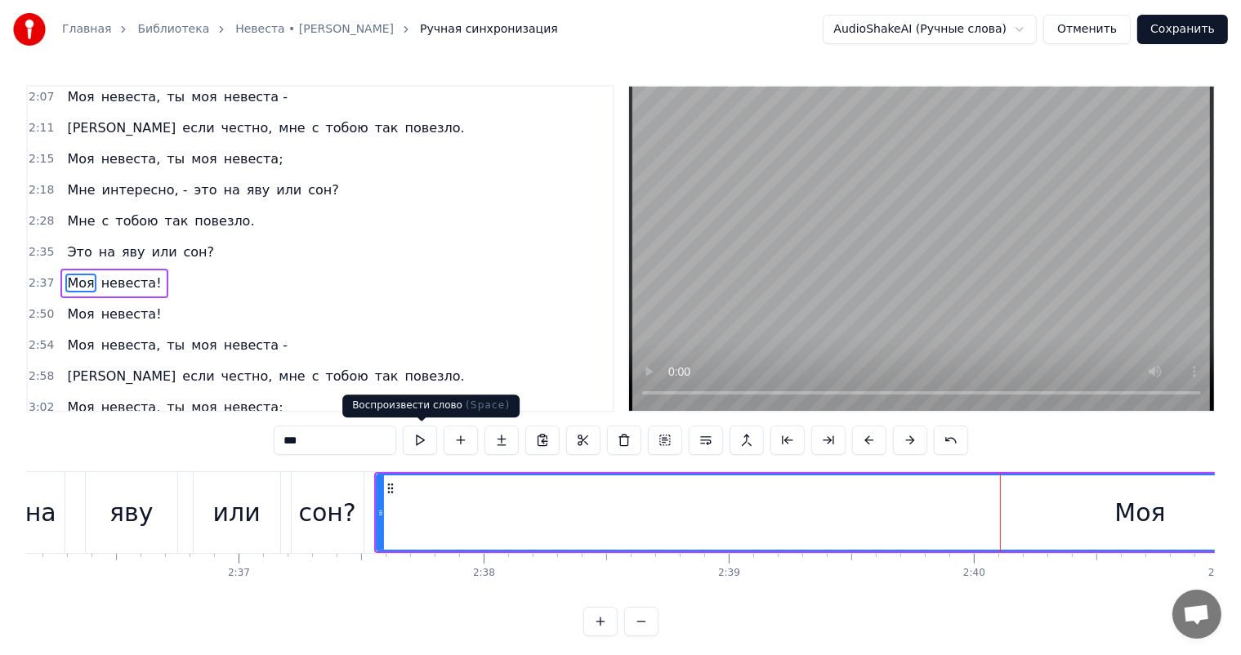
click at [412, 439] on button at bounding box center [420, 440] width 34 height 29
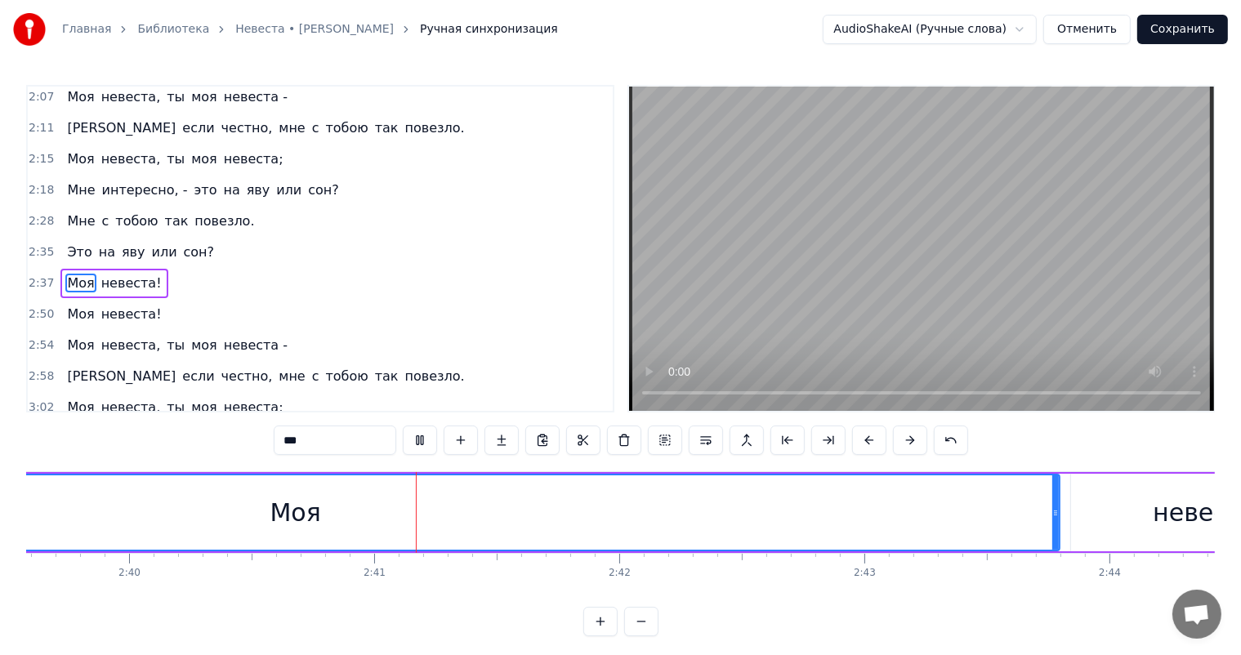
scroll to position [0, 39309]
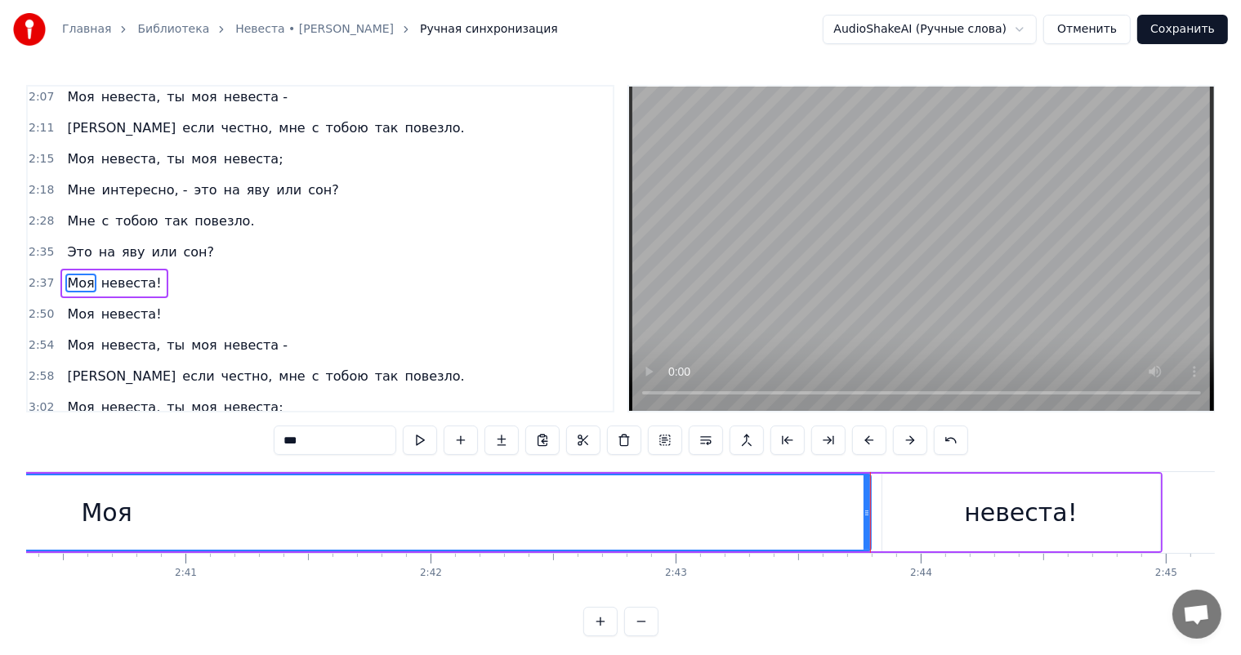
click at [321, 441] on input "***" at bounding box center [335, 440] width 123 height 29
click at [1012, 505] on div "невеста!" at bounding box center [1021, 512] width 114 height 37
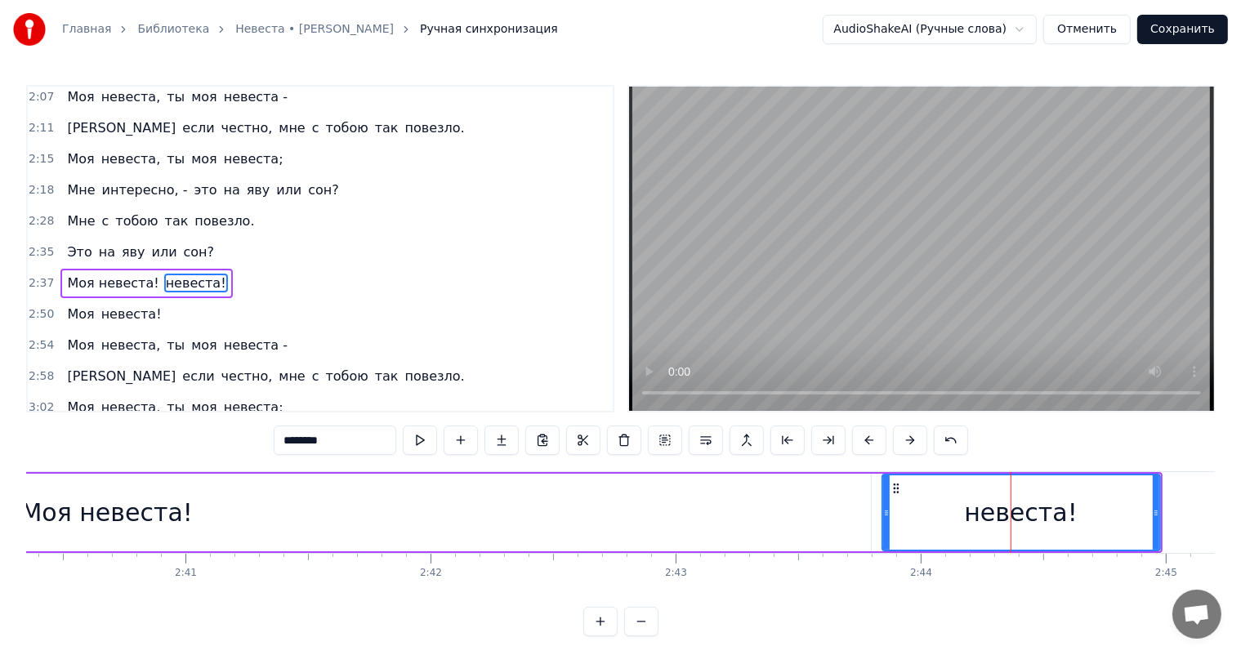
type input "***"
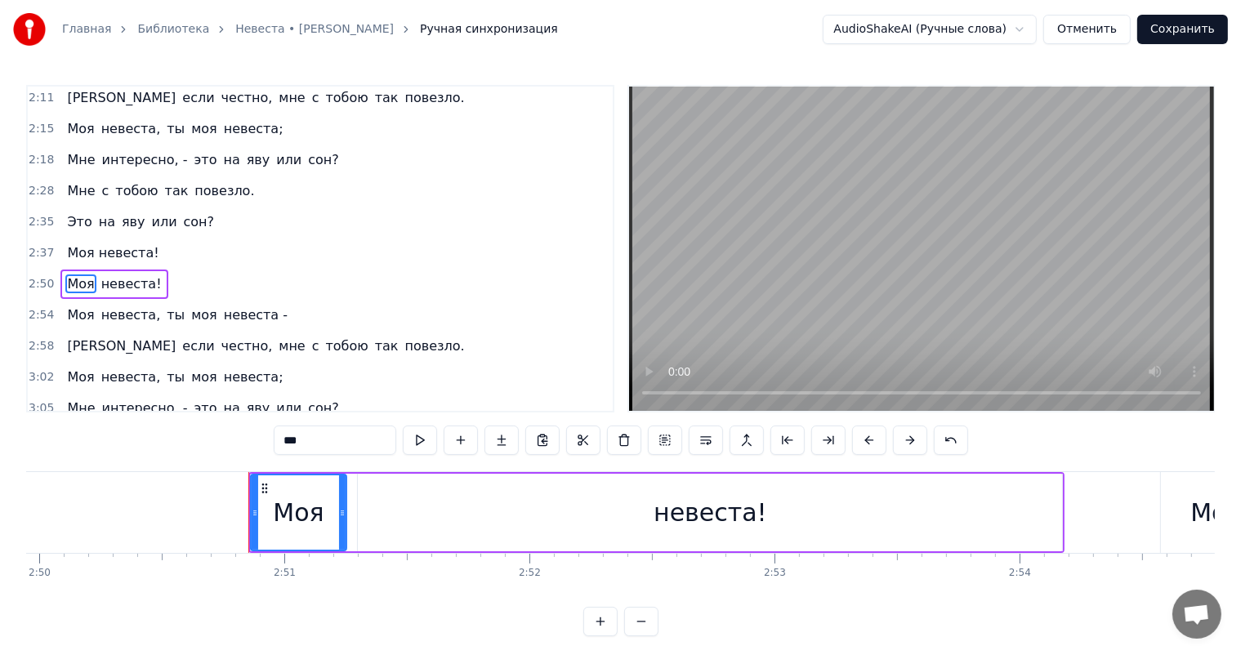
scroll to position [0, 41801]
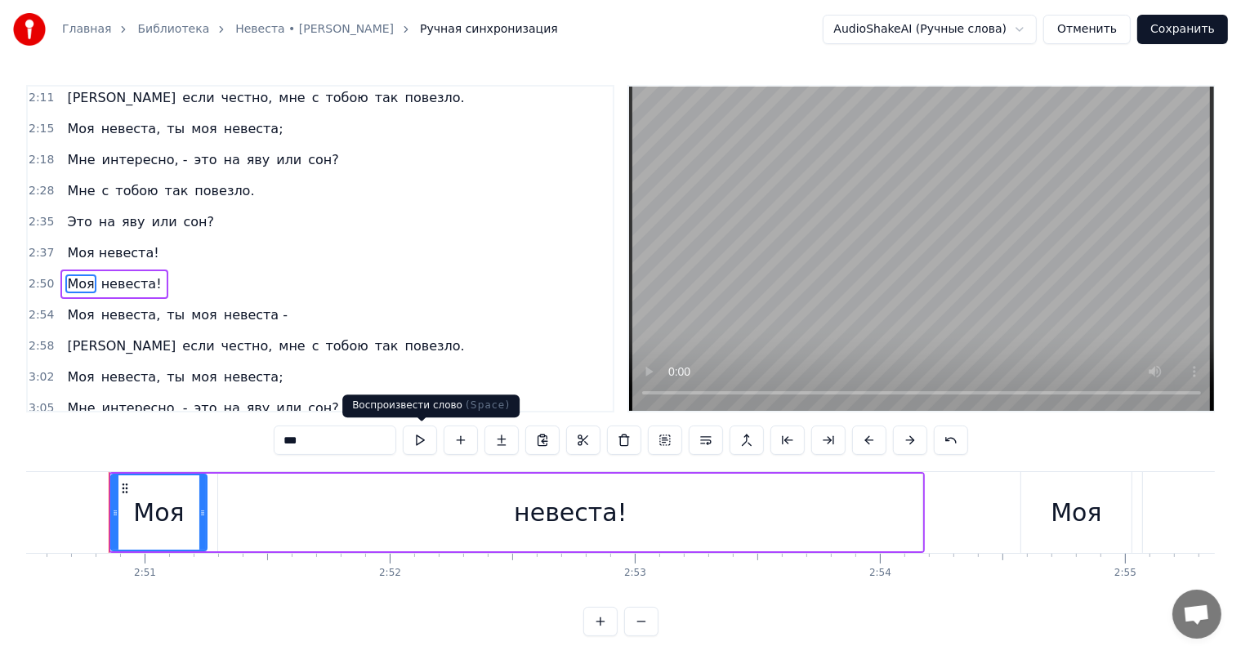
click at [425, 437] on button at bounding box center [420, 440] width 34 height 29
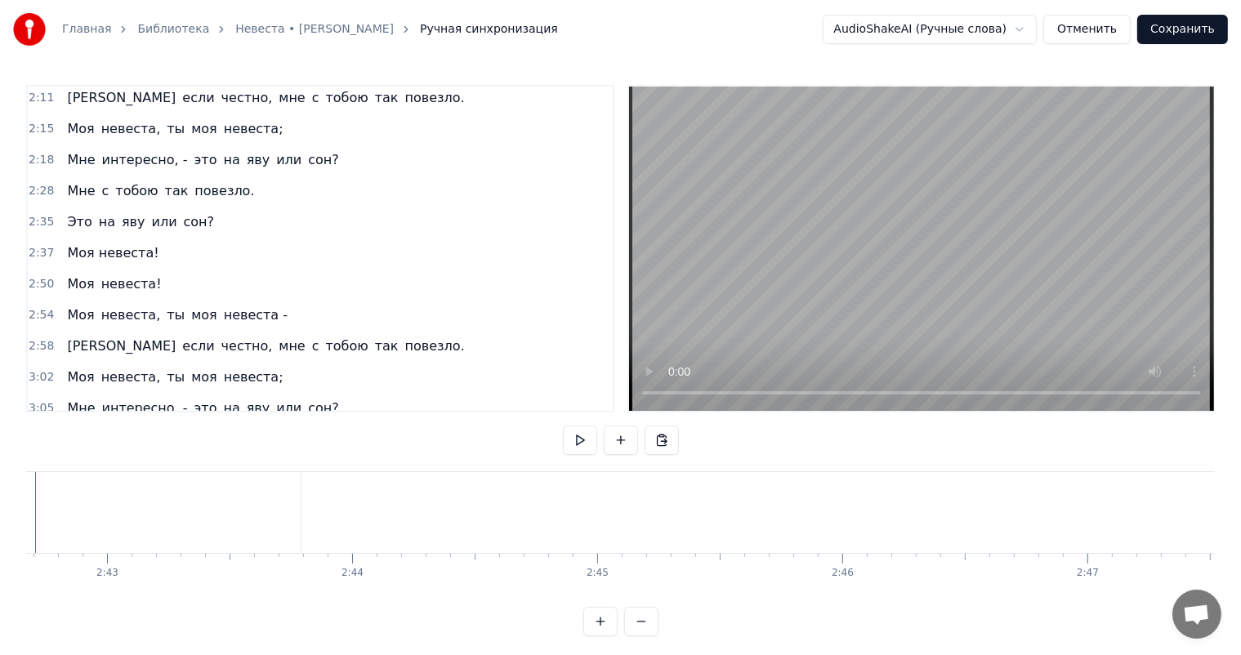
scroll to position [0, 39805]
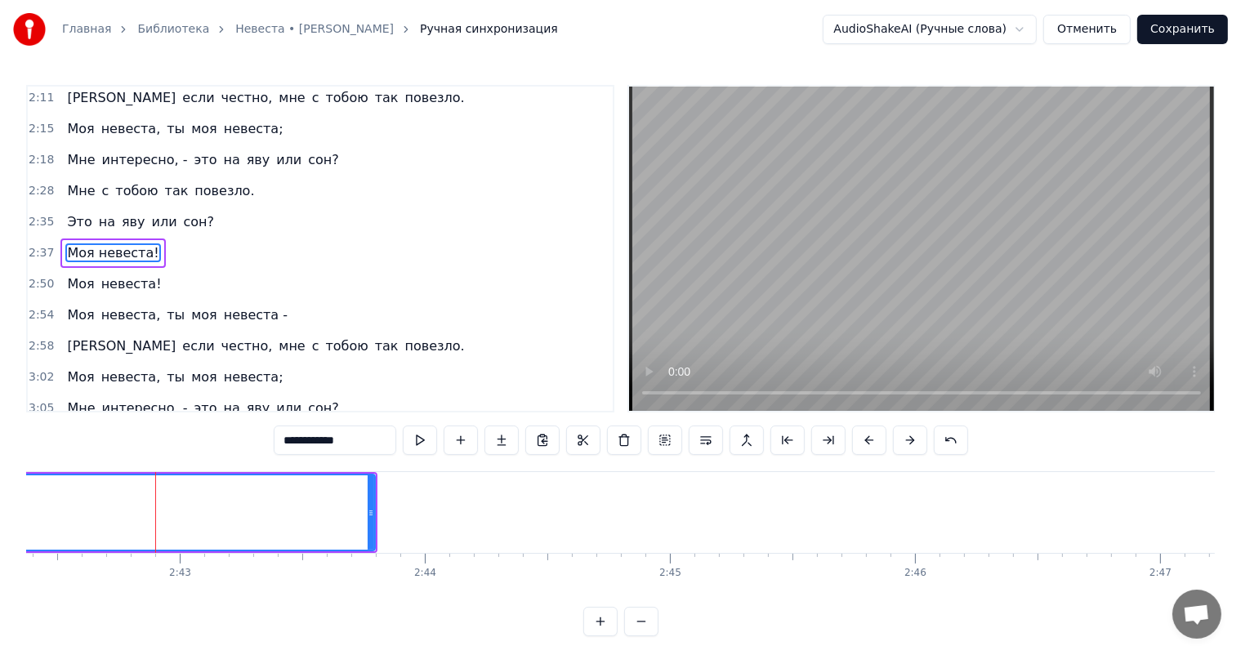
scroll to position [874, 0]
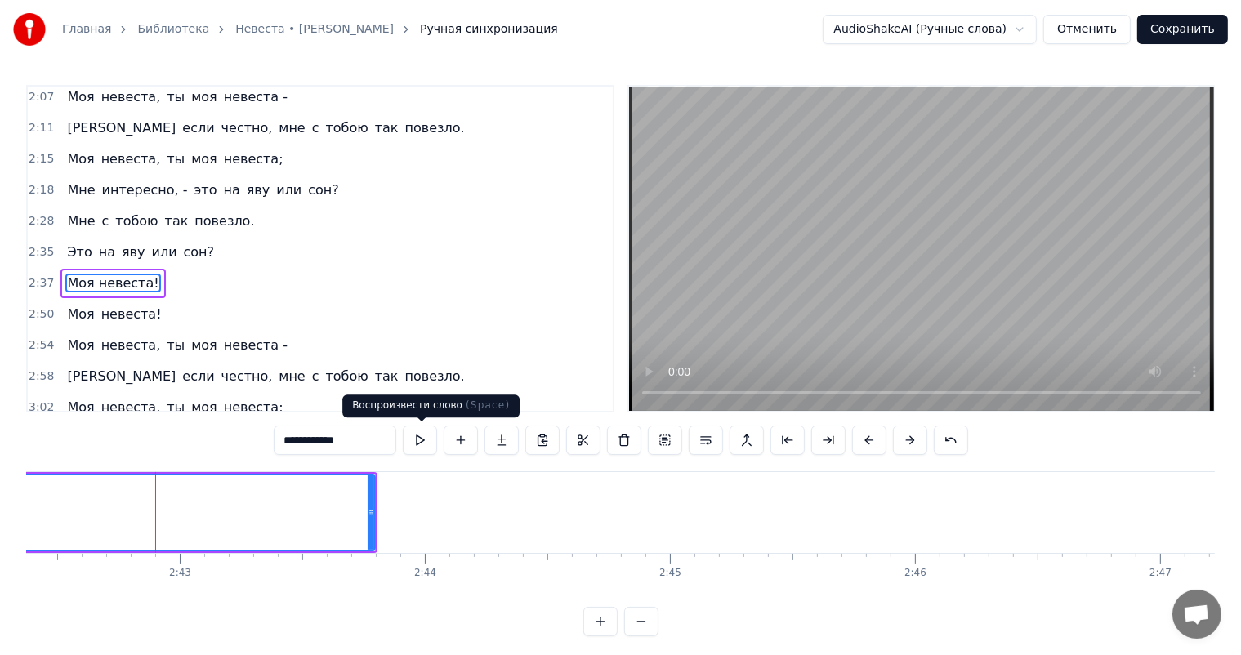
click at [418, 445] on button at bounding box center [420, 440] width 34 height 29
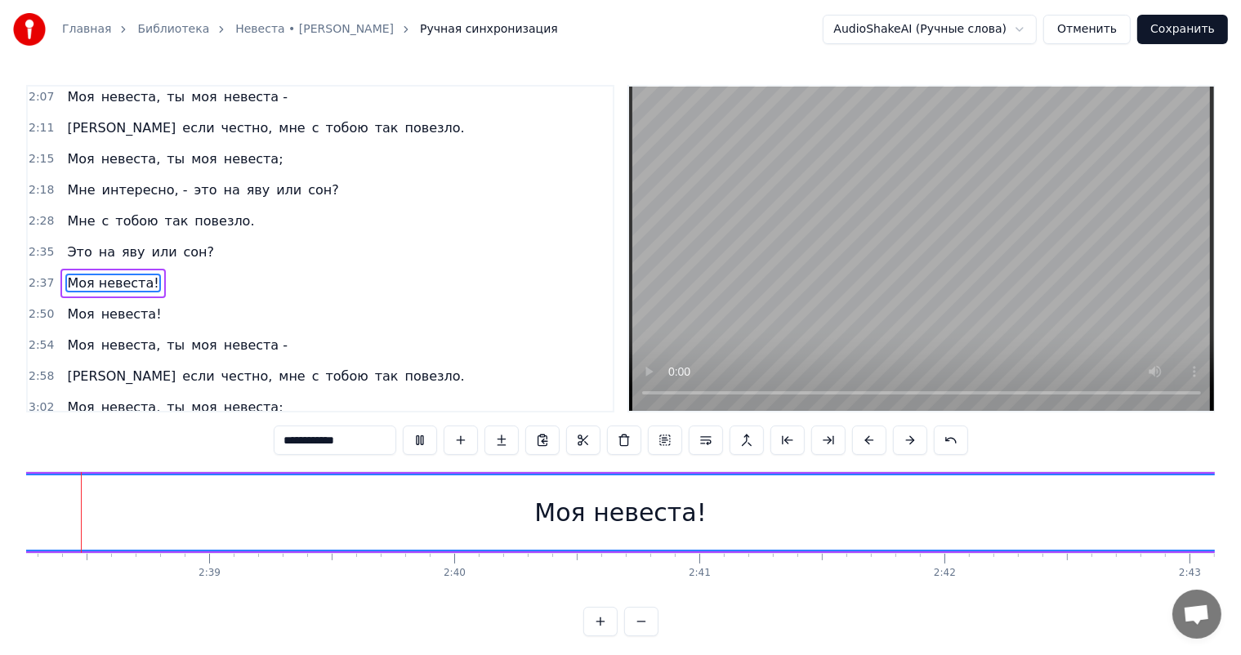
scroll to position [0, 38726]
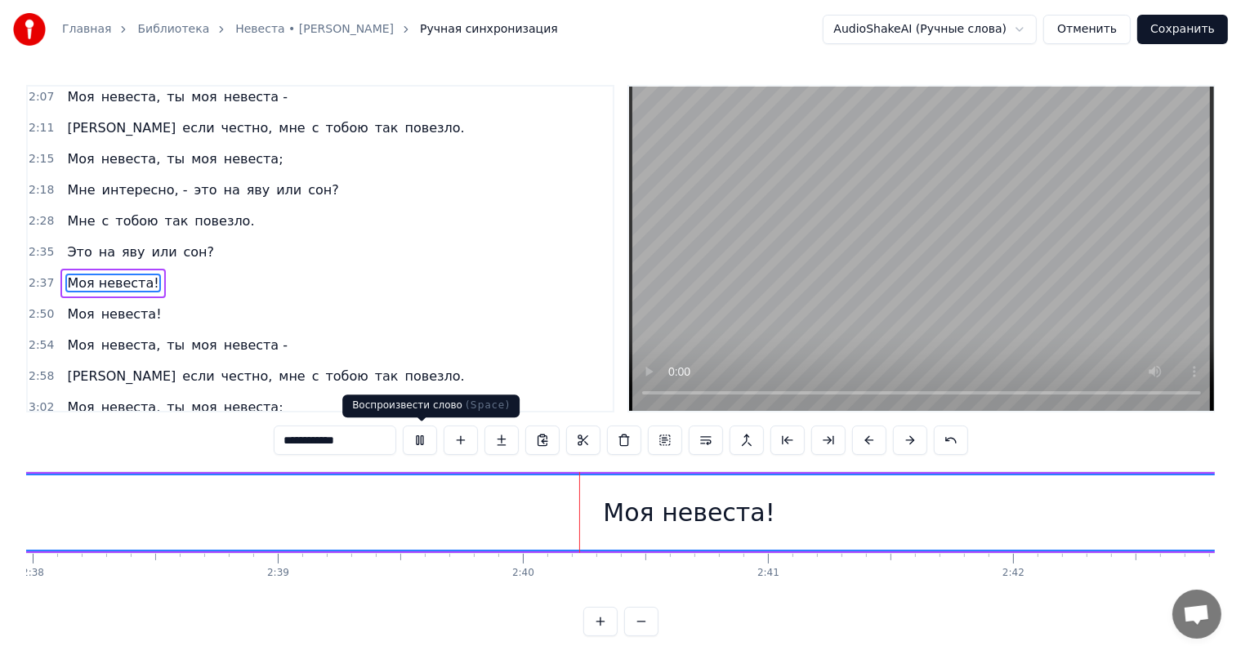
click at [417, 441] on button at bounding box center [420, 440] width 34 height 29
click at [542, 517] on div "Моя невеста!" at bounding box center [689, 513] width 1526 height 74
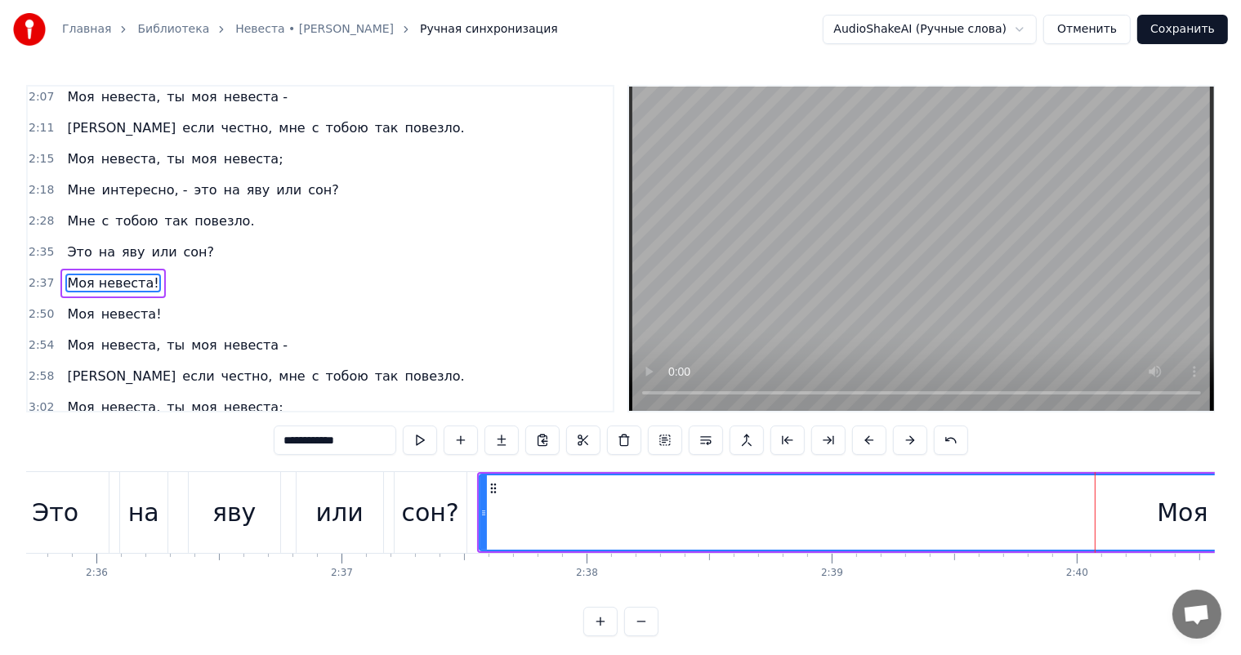
scroll to position [0, 38258]
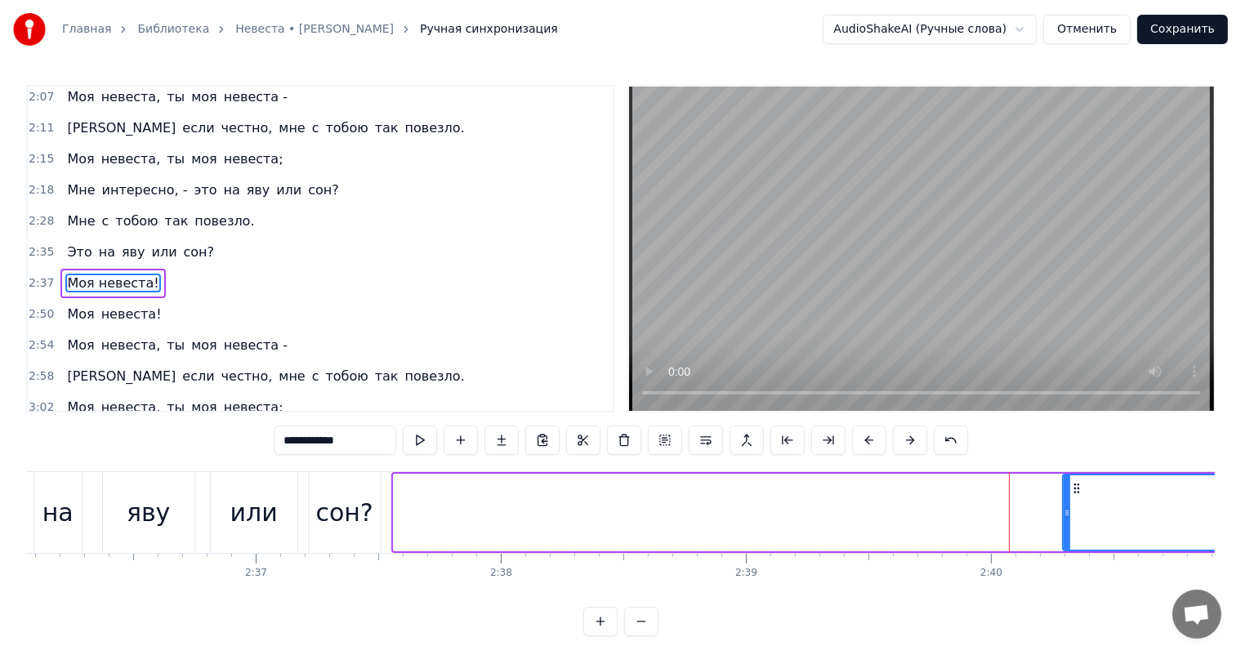
drag, startPoint x: 394, startPoint y: 507, endPoint x: 1069, endPoint y: 566, distance: 677.6
click at [1069, 566] on div "С [DATE] по [DATE] я с тобой. Бездельник и без денег, но зато я твой. Тебе я об…" at bounding box center [620, 532] width 1189 height 123
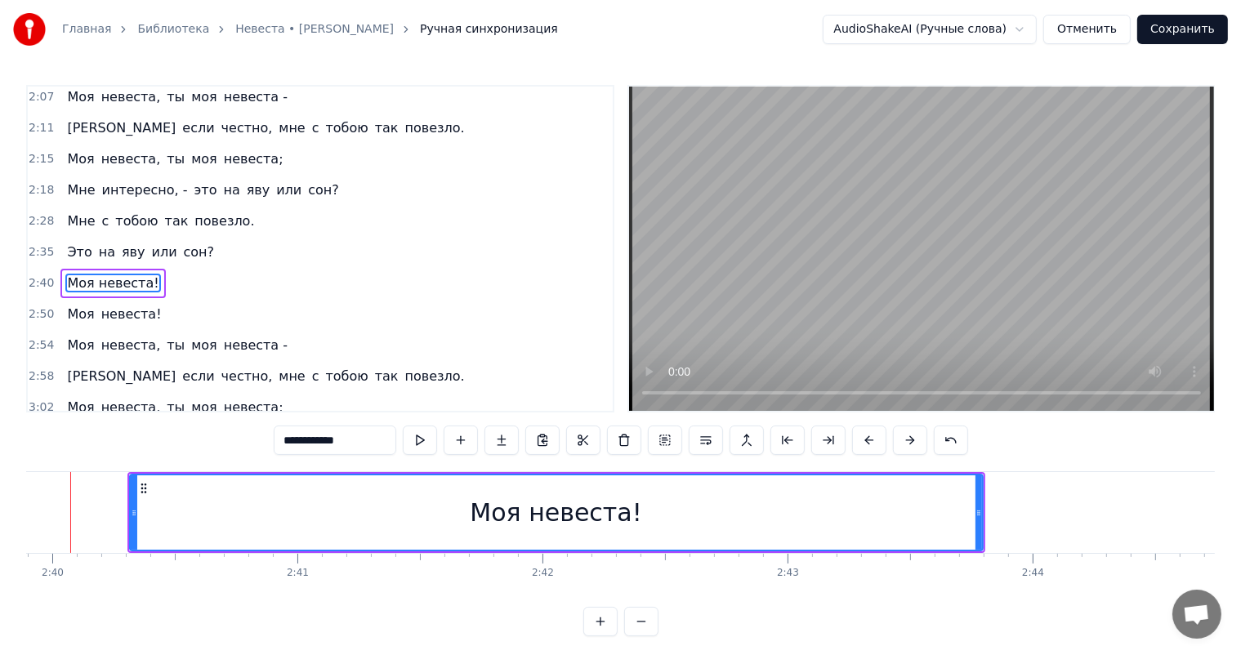
scroll to position [0, 39254]
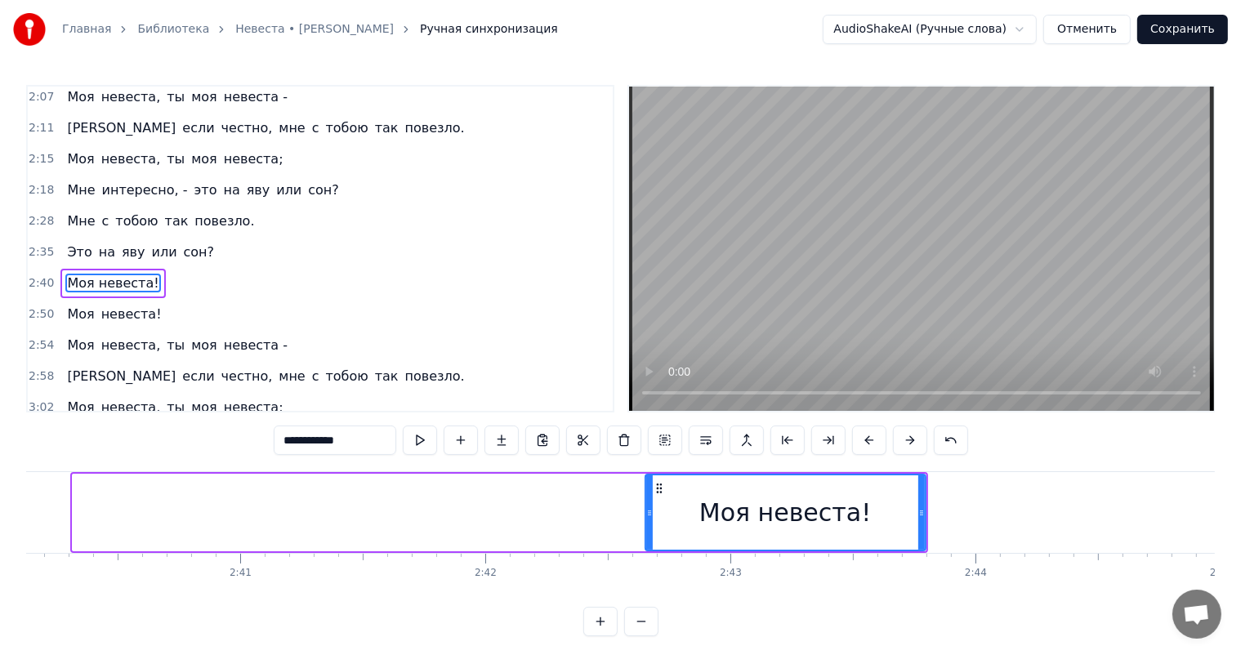
drag, startPoint x: 75, startPoint y: 512, endPoint x: 637, endPoint y: 535, distance: 562.7
click at [646, 535] on div at bounding box center [649, 513] width 7 height 74
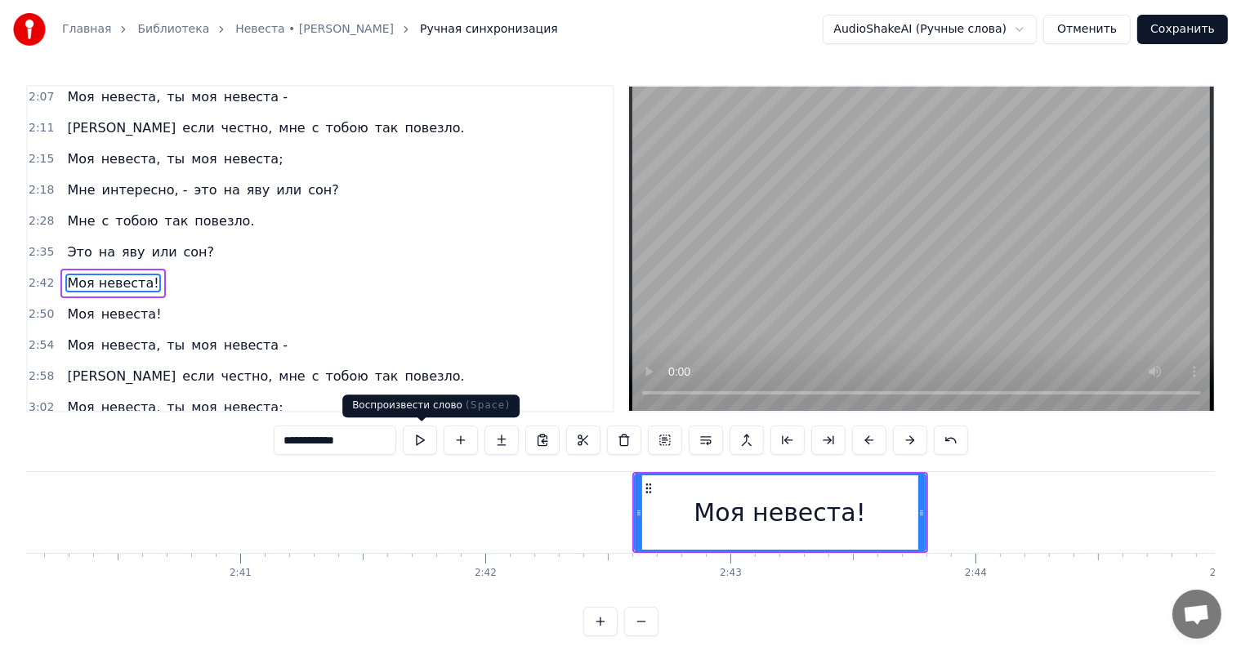
click at [428, 441] on button at bounding box center [420, 440] width 34 height 29
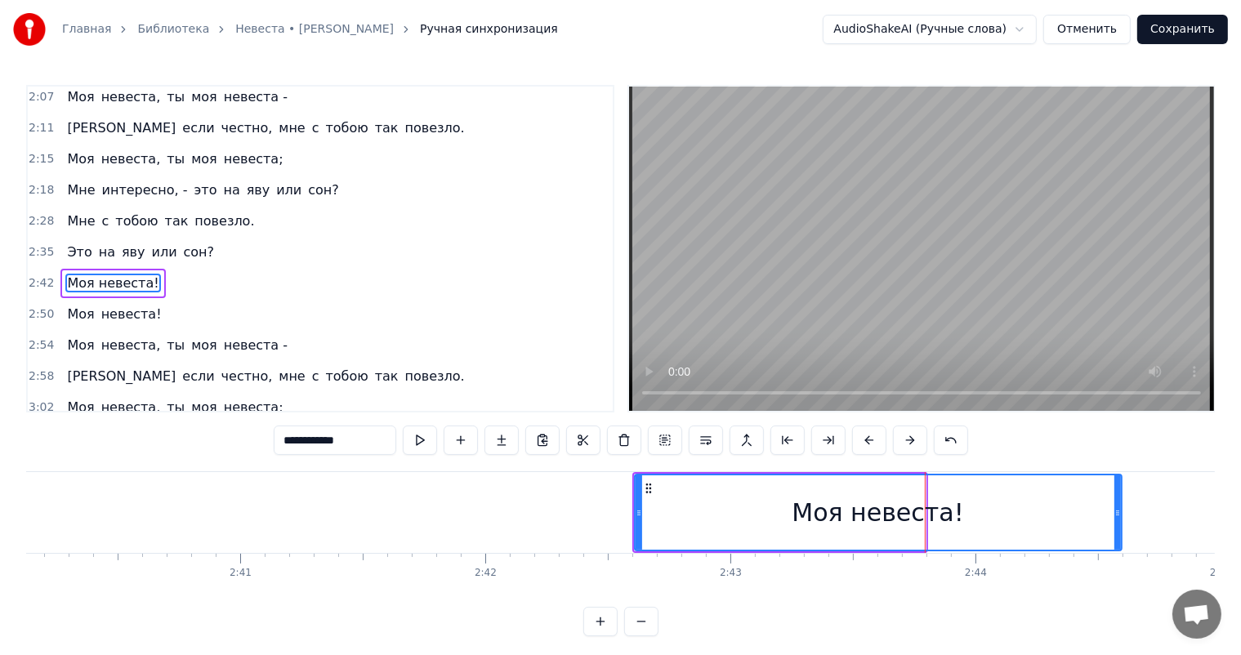
drag, startPoint x: 922, startPoint y: 508, endPoint x: 1120, endPoint y: 519, distance: 198.8
click at [1120, 519] on div at bounding box center [1118, 513] width 7 height 74
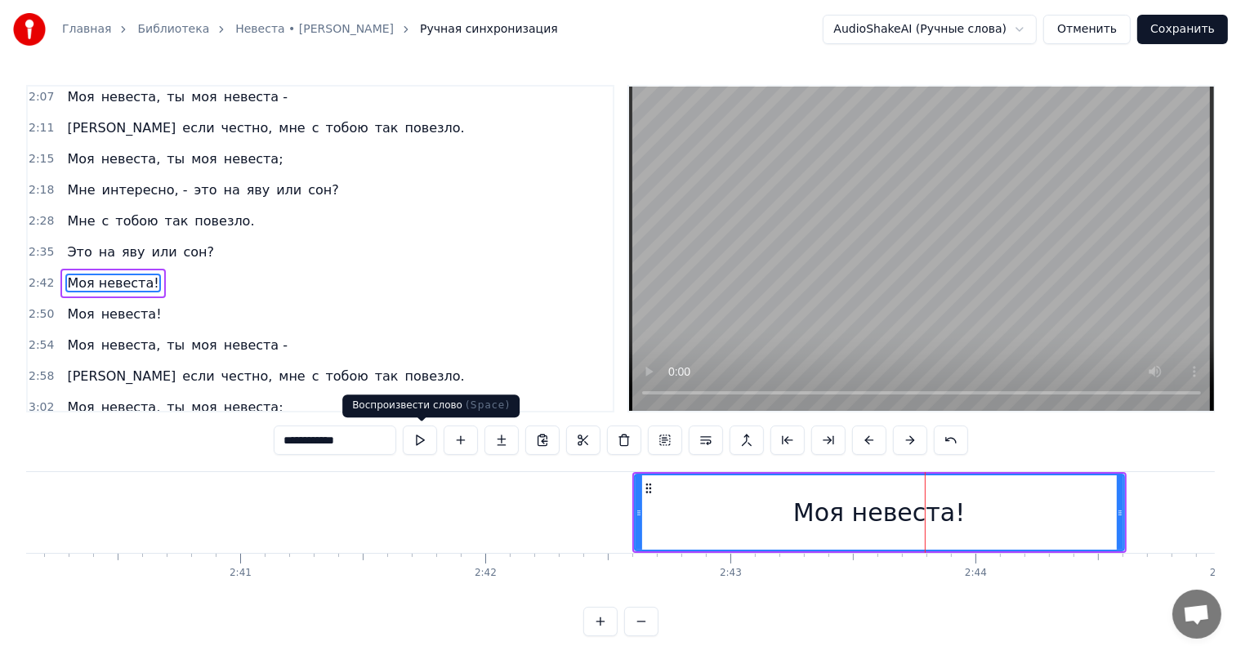
click at [418, 444] on button at bounding box center [420, 440] width 34 height 29
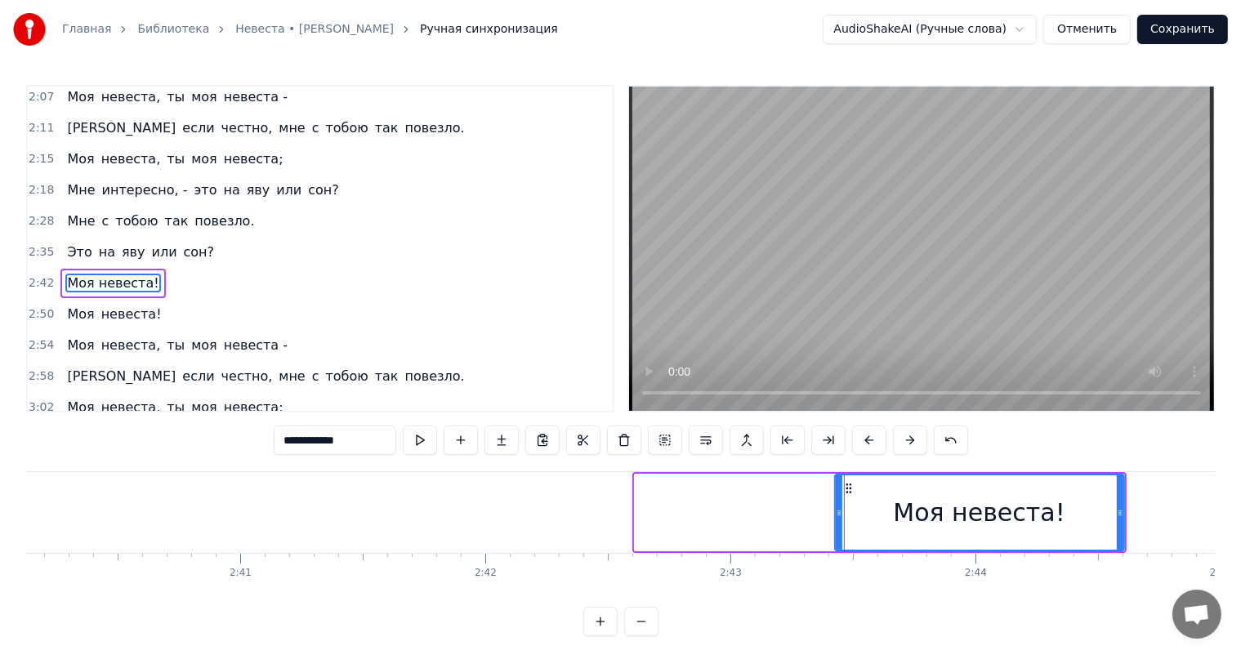
drag, startPoint x: 634, startPoint y: 510, endPoint x: 835, endPoint y: 529, distance: 201.9
click at [836, 529] on div at bounding box center [839, 513] width 7 height 74
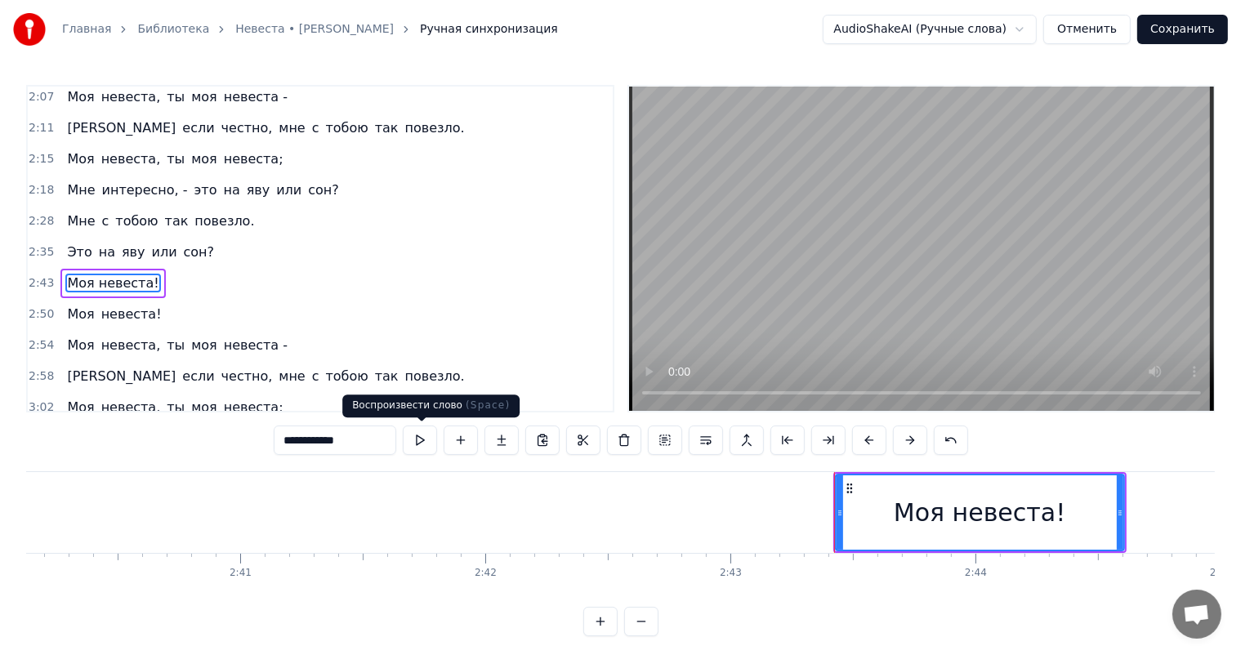
click at [425, 441] on button at bounding box center [420, 440] width 34 height 29
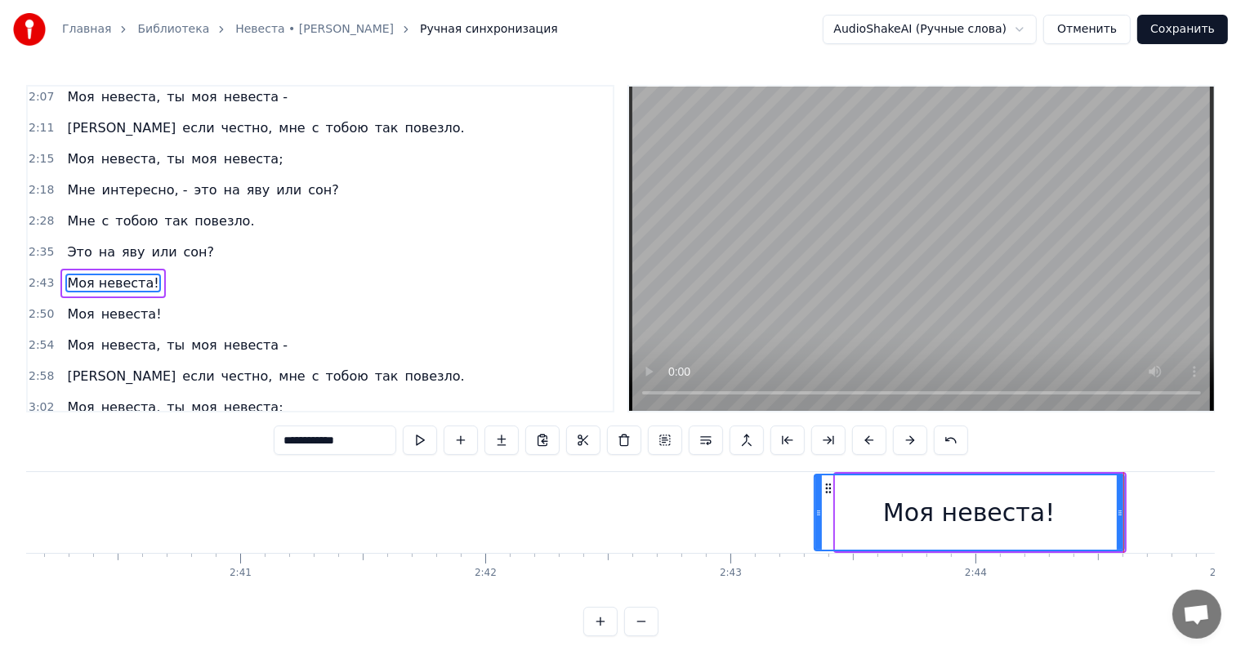
drag, startPoint x: 837, startPoint y: 509, endPoint x: 815, endPoint y: 513, distance: 22.4
click at [816, 513] on icon at bounding box center [819, 513] width 7 height 13
click at [428, 449] on button at bounding box center [420, 440] width 34 height 29
drag, startPoint x: 814, startPoint y: 503, endPoint x: 766, endPoint y: 510, distance: 47.8
click at [772, 510] on div at bounding box center [775, 513] width 7 height 74
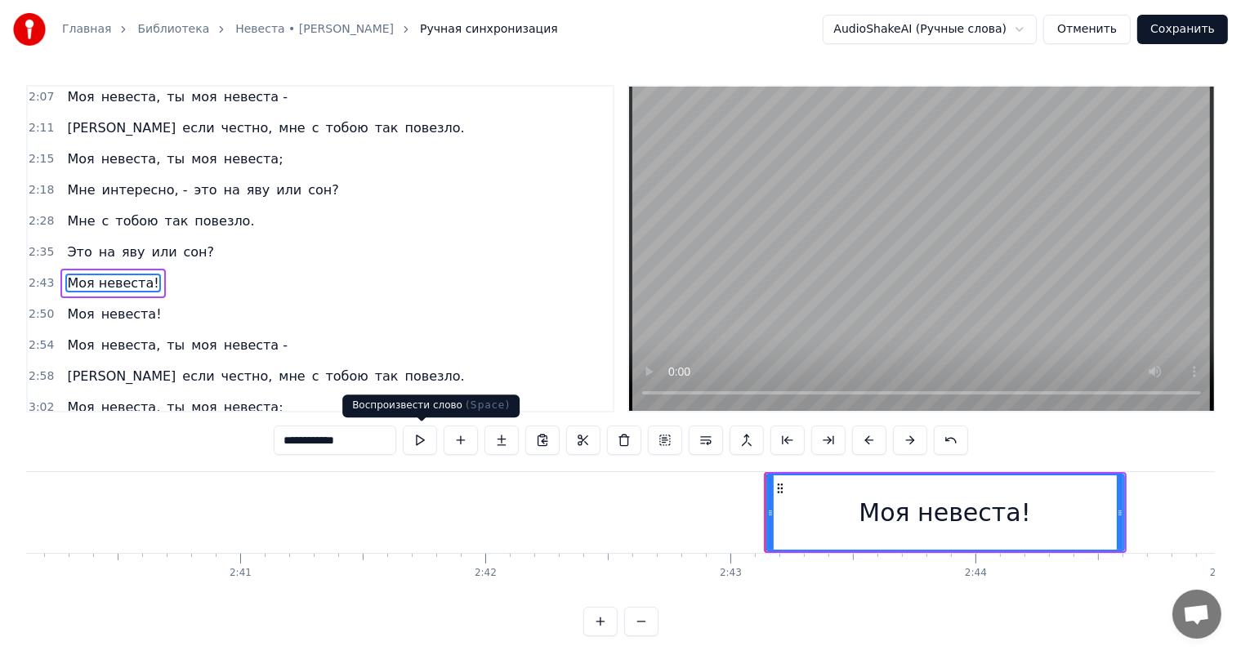
click at [422, 440] on button at bounding box center [420, 440] width 34 height 29
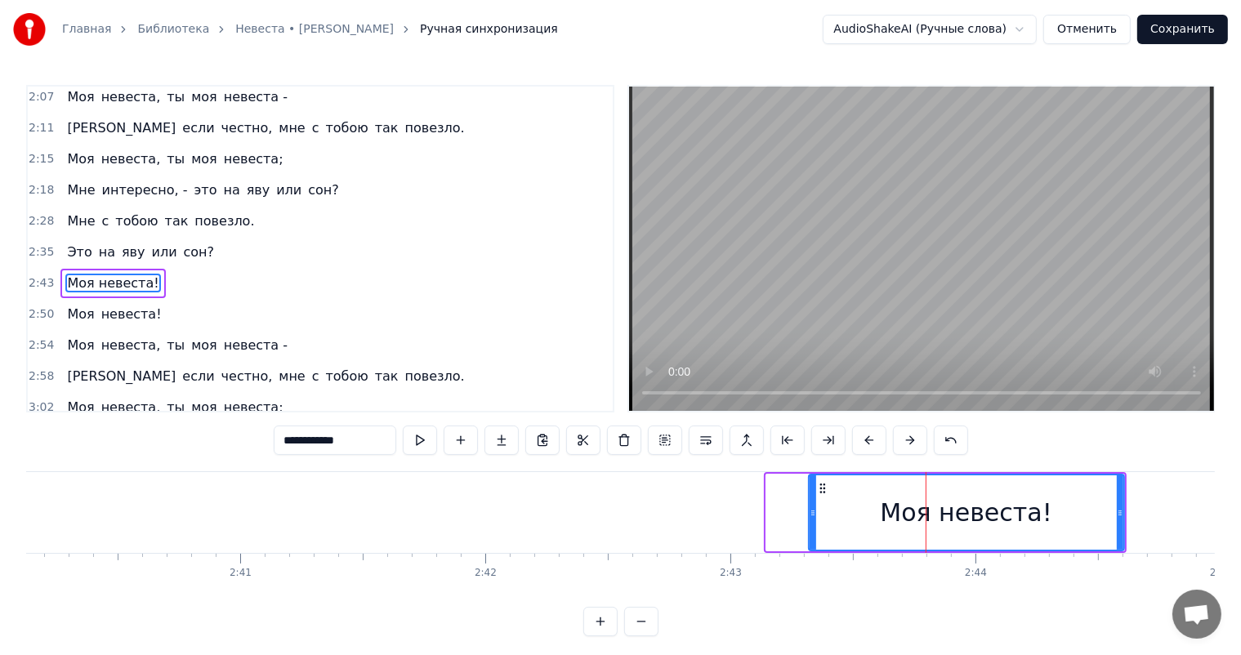
drag, startPoint x: 766, startPoint y: 500, endPoint x: 815, endPoint y: 507, distance: 48.7
click at [815, 507] on div at bounding box center [813, 513] width 7 height 74
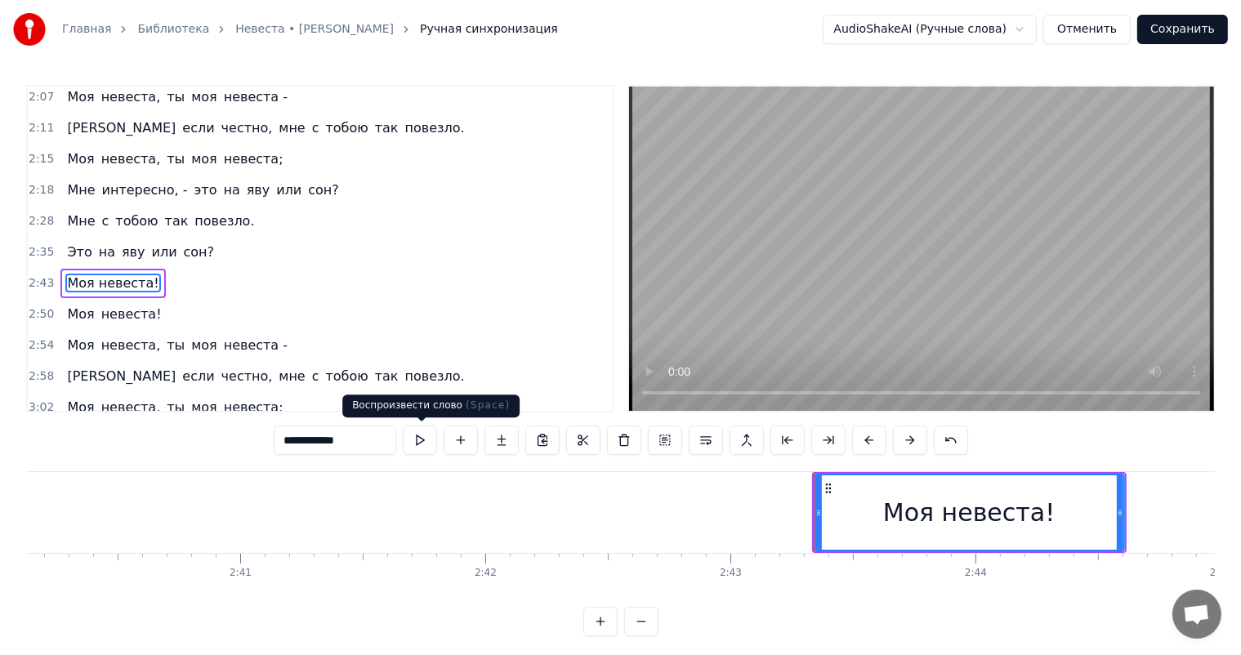
click at [412, 443] on button at bounding box center [420, 440] width 34 height 29
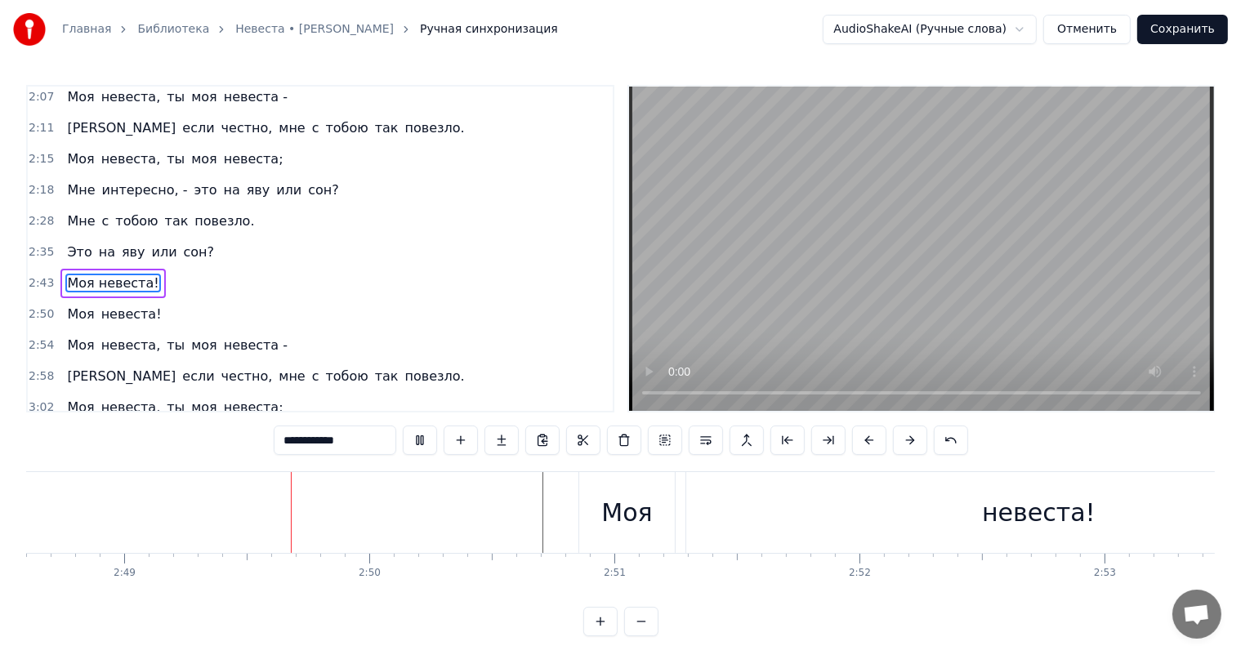
scroll to position [0, 41364]
click at [575, 510] on div "Моя" at bounding box center [594, 512] width 51 height 37
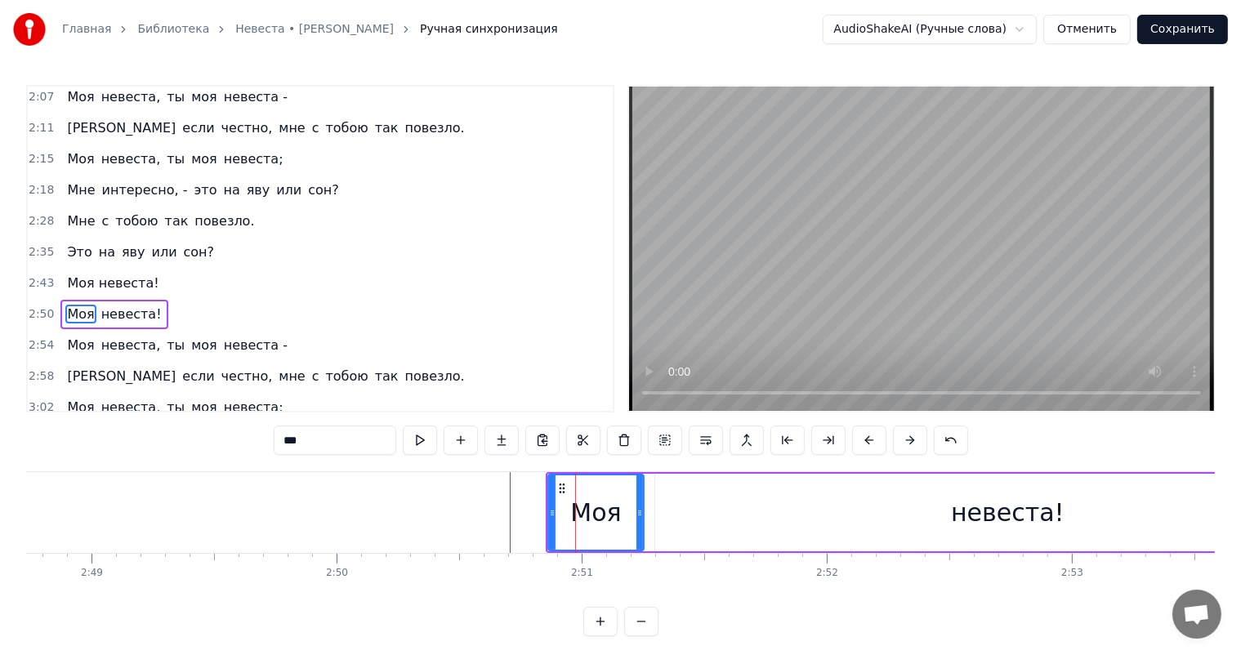
scroll to position [905, 0]
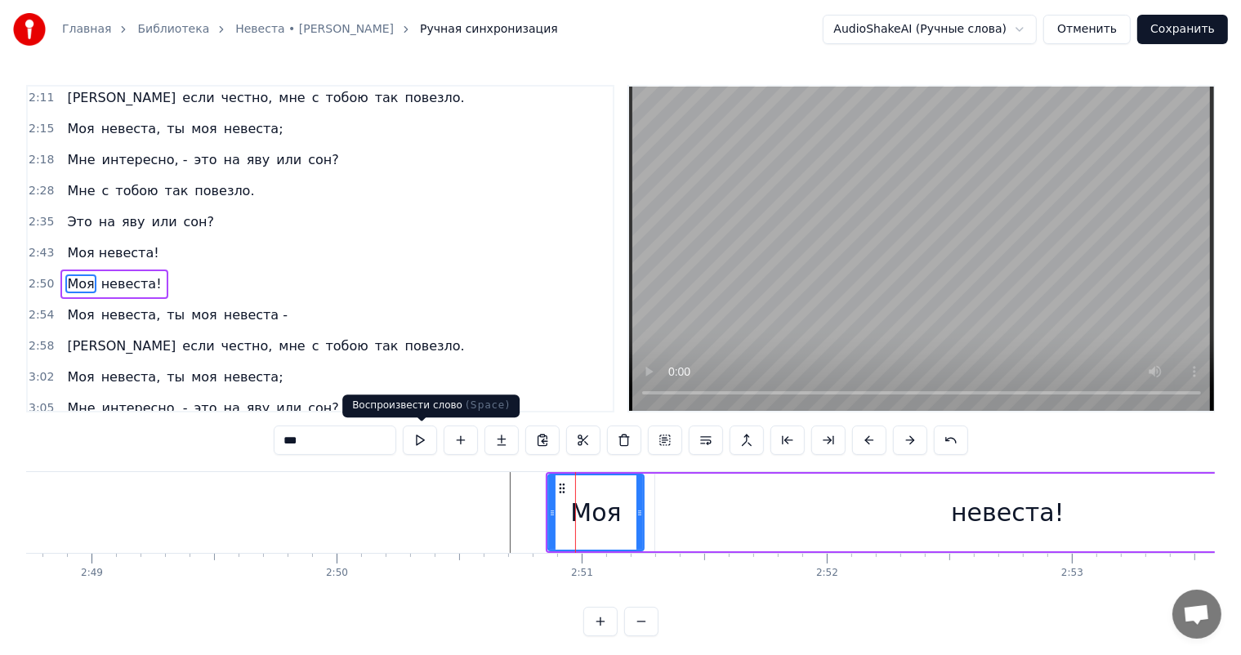
click at [425, 438] on button at bounding box center [420, 440] width 34 height 29
click at [318, 443] on input "***" at bounding box center [335, 440] width 123 height 29
type input "*"
click at [426, 442] on button at bounding box center [420, 440] width 34 height 29
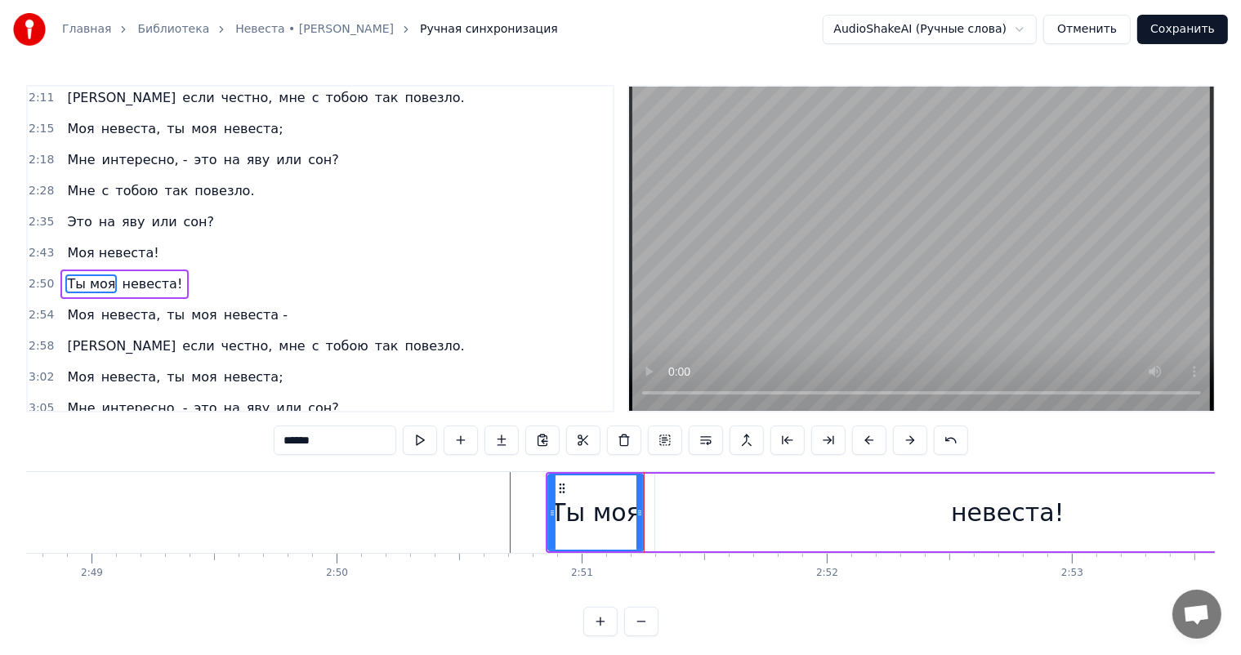
click at [426, 442] on button at bounding box center [420, 440] width 34 height 29
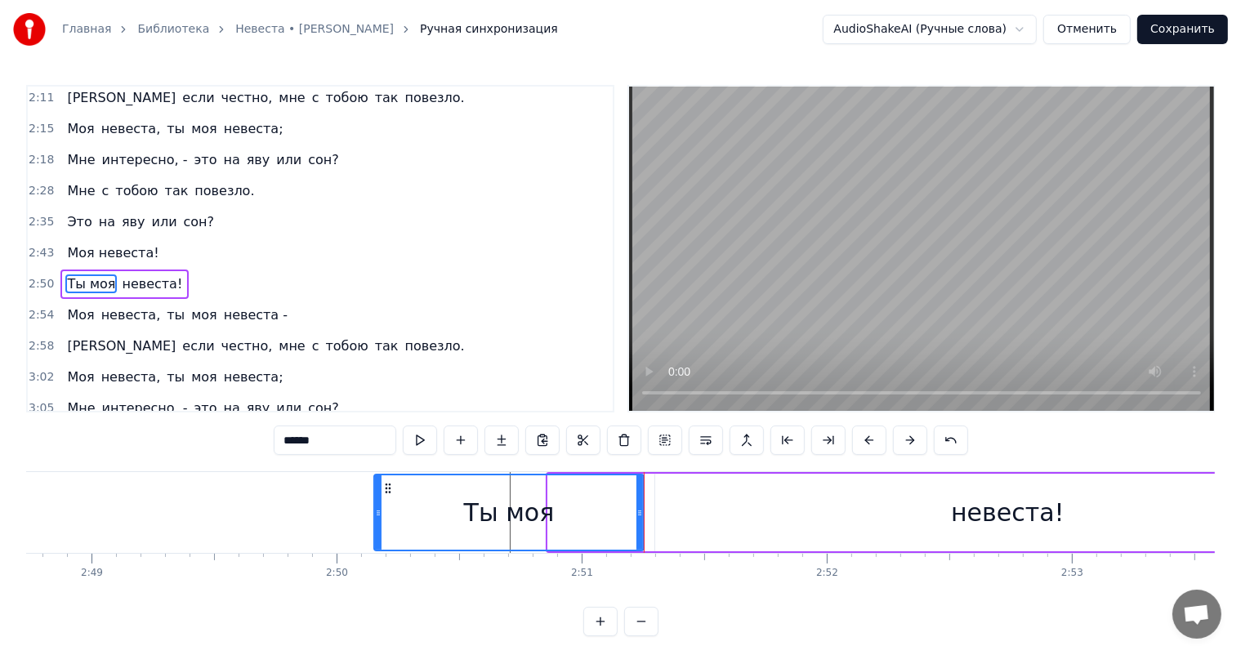
drag, startPoint x: 549, startPoint y: 503, endPoint x: 372, endPoint y: 514, distance: 177.6
click at [375, 514] on div at bounding box center [378, 513] width 7 height 74
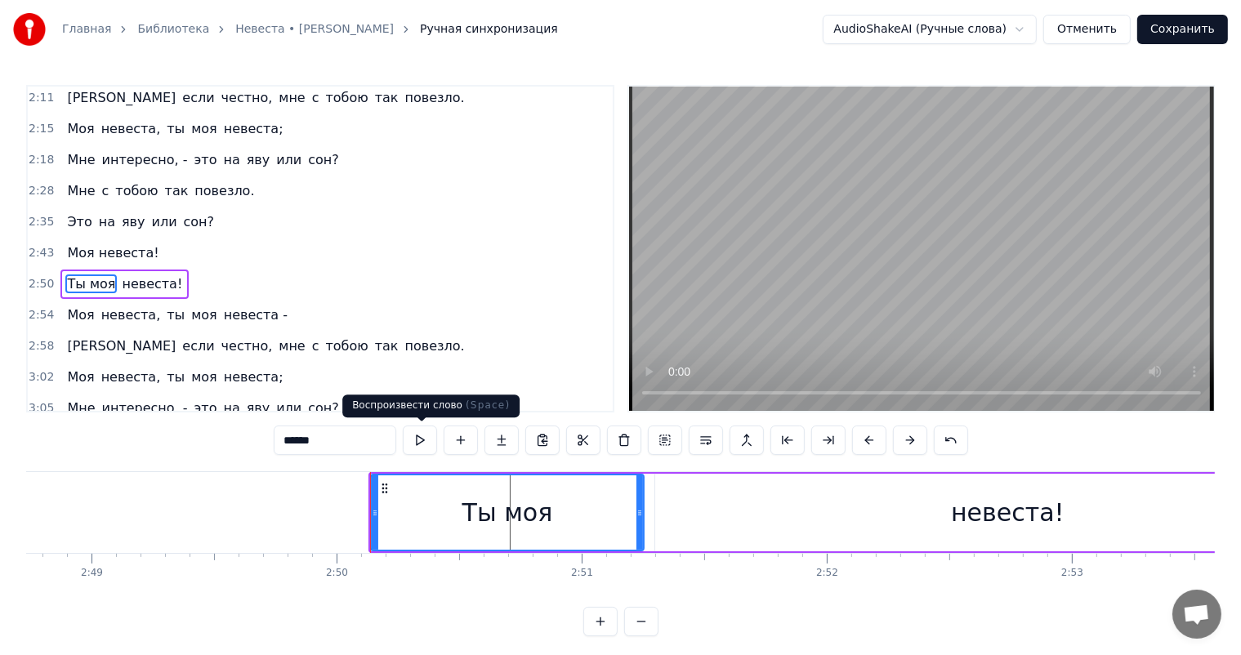
click at [420, 445] on button at bounding box center [420, 440] width 34 height 29
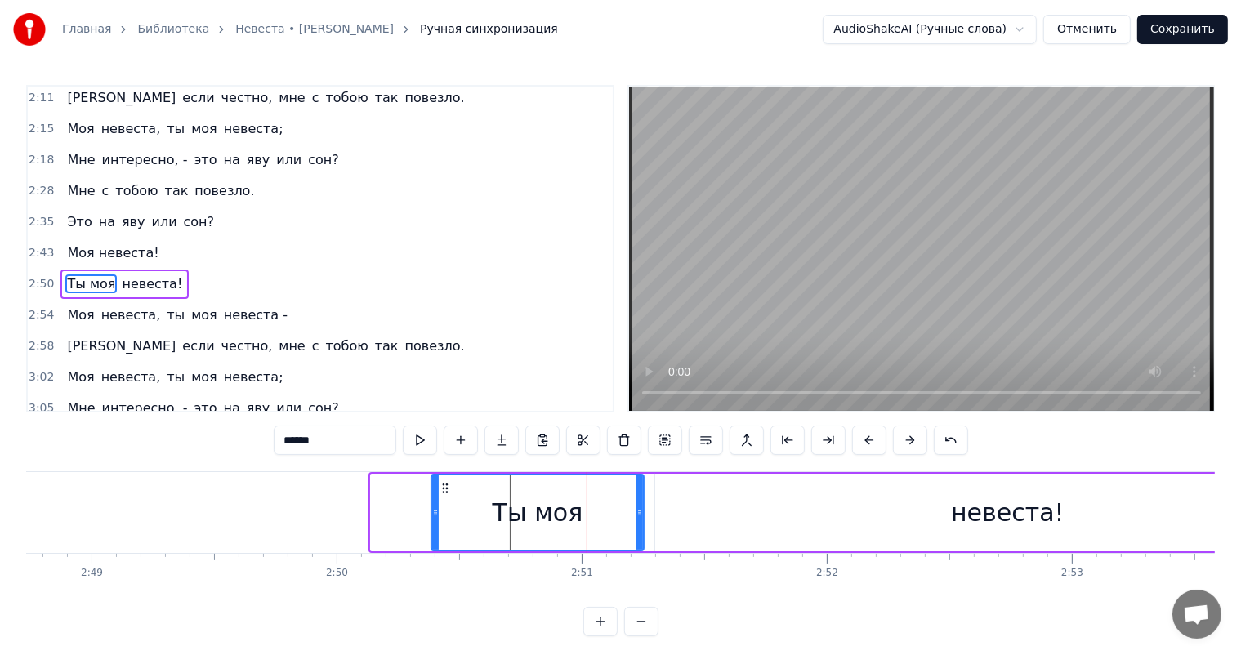
drag, startPoint x: 373, startPoint y: 505, endPoint x: 436, endPoint y: 510, distance: 63.9
click at [436, 510] on div at bounding box center [435, 513] width 7 height 74
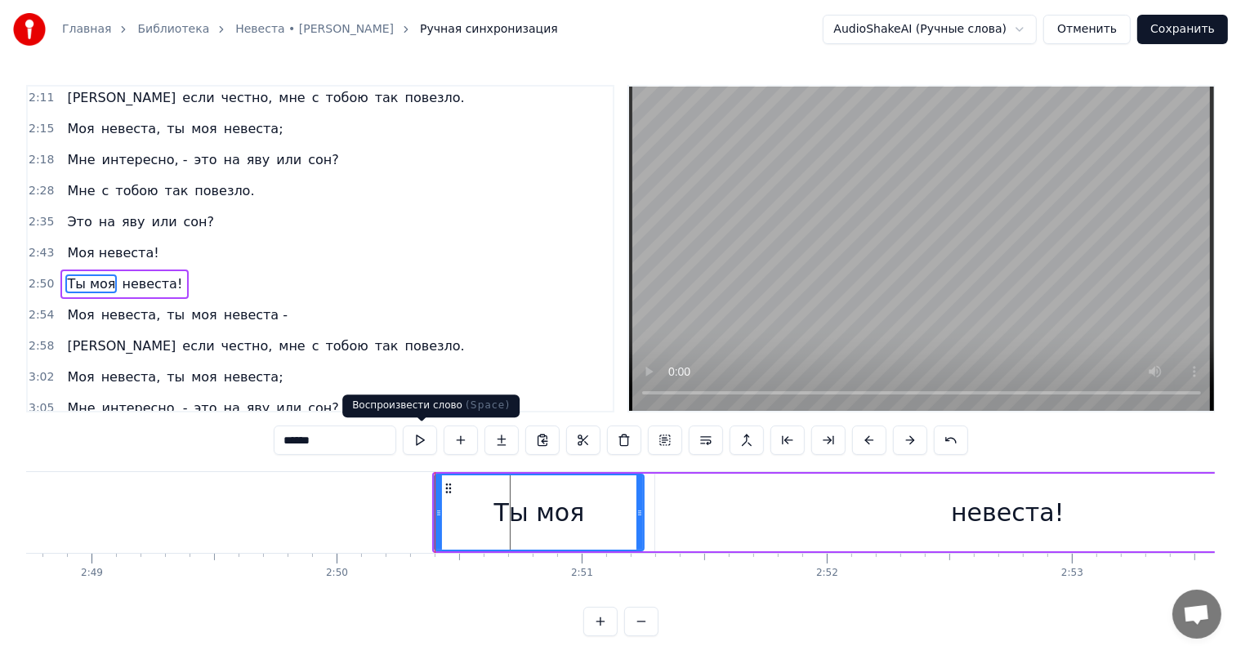
click at [422, 439] on button at bounding box center [420, 440] width 34 height 29
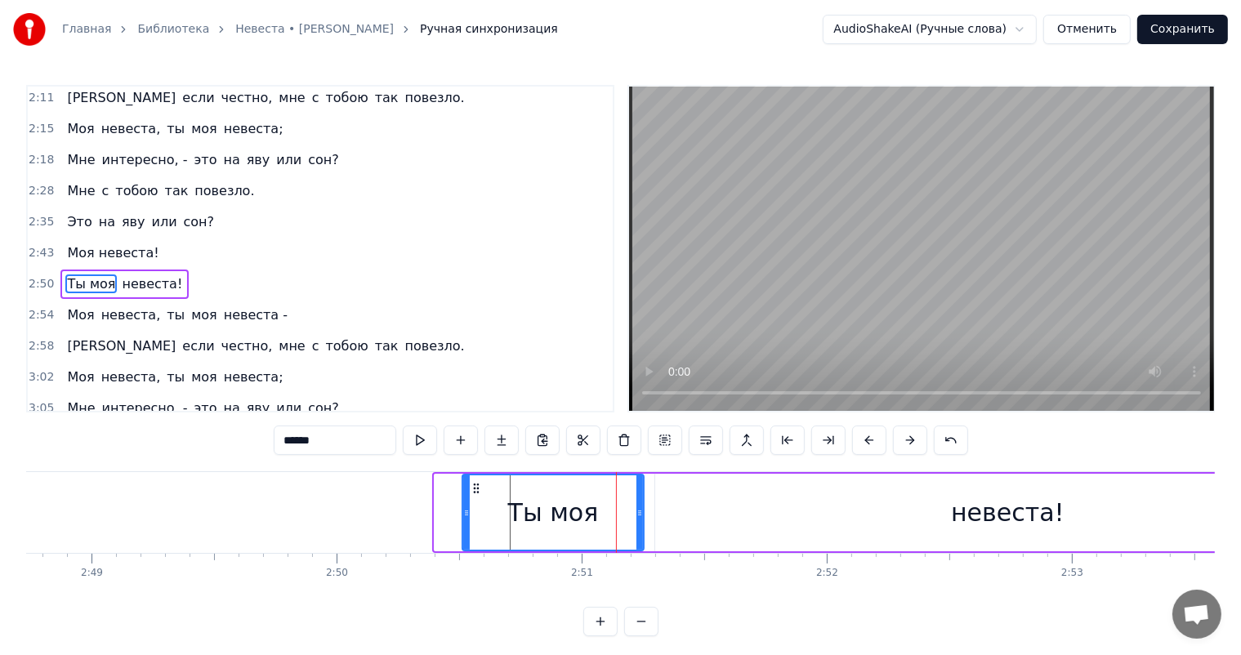
drag, startPoint x: 436, startPoint y: 505, endPoint x: 471, endPoint y: 510, distance: 35.5
click at [470, 510] on div at bounding box center [466, 513] width 7 height 74
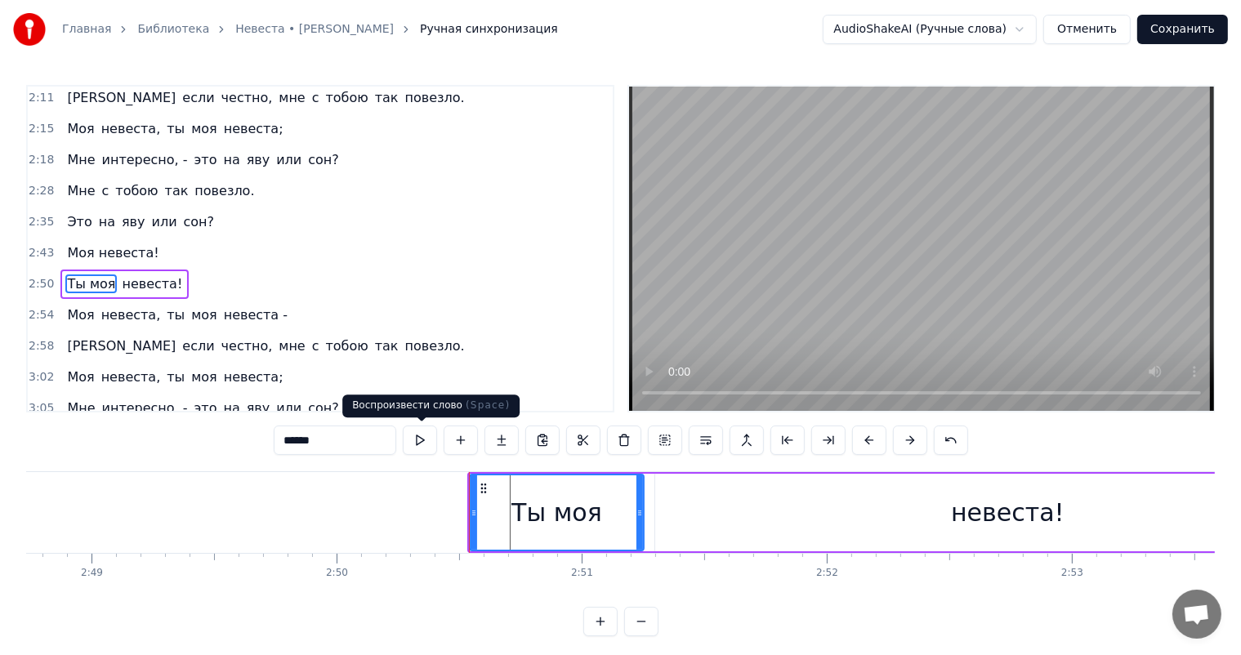
click at [425, 441] on button at bounding box center [420, 440] width 34 height 29
click at [903, 509] on div "невеста!" at bounding box center [1007, 513] width 704 height 78
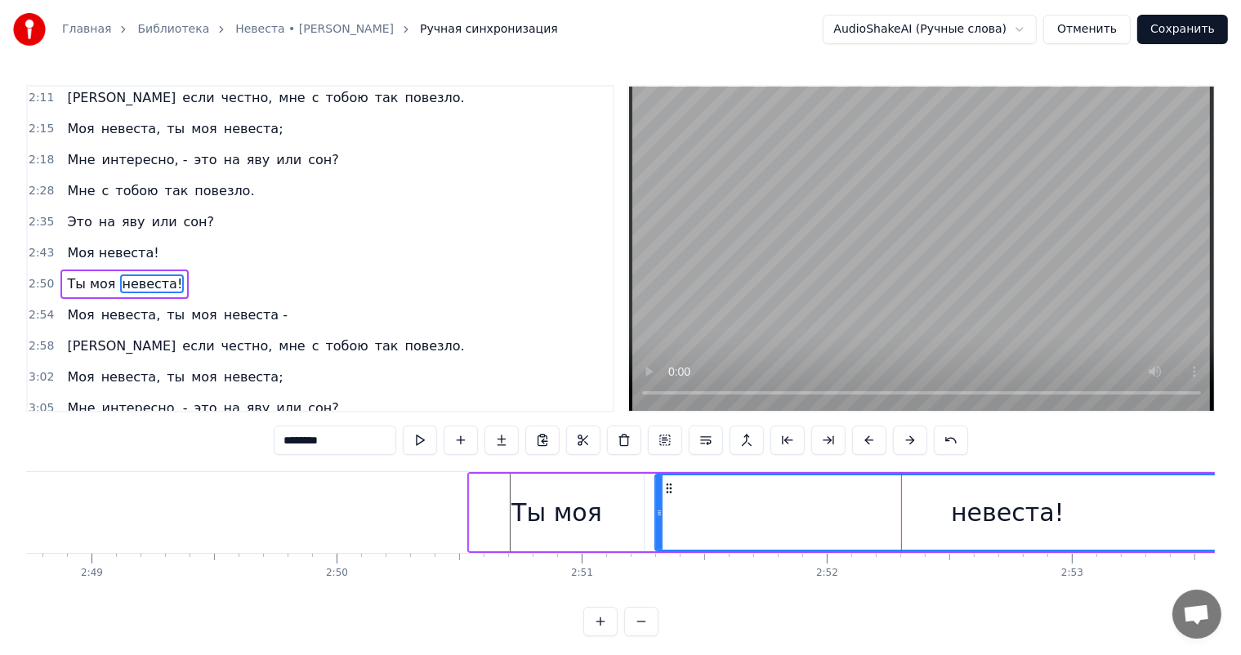
click at [566, 521] on div "Ты моя" at bounding box center [557, 512] width 91 height 37
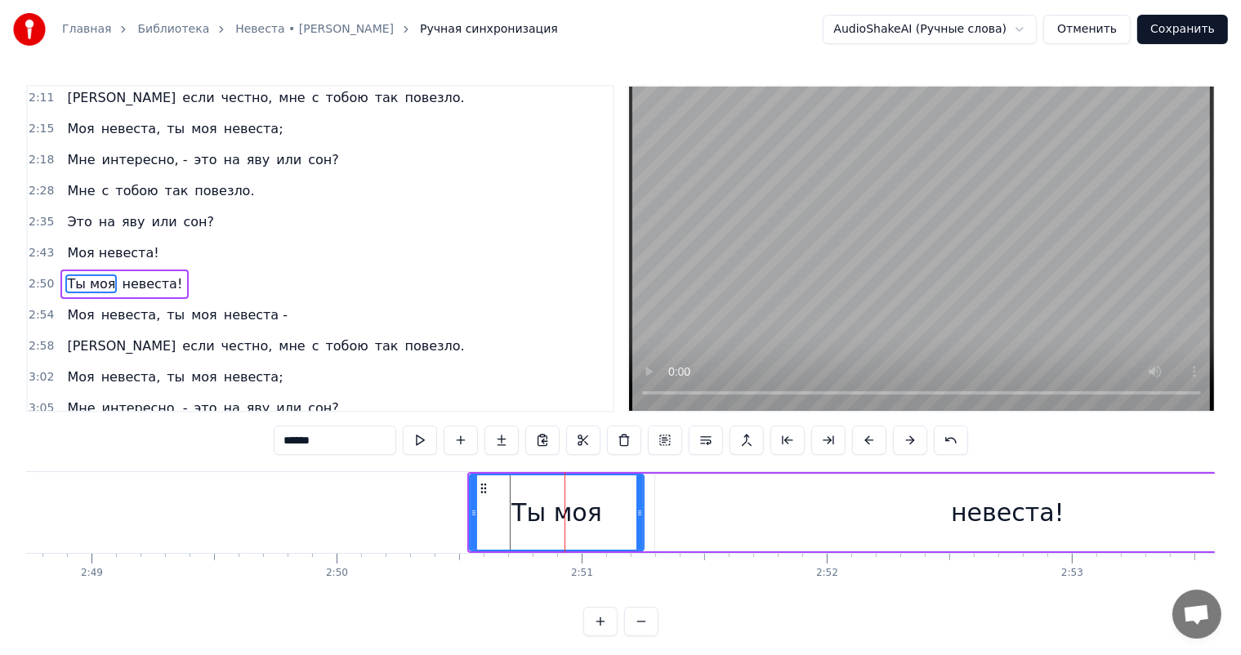
click at [343, 439] on input "******" at bounding box center [335, 440] width 123 height 29
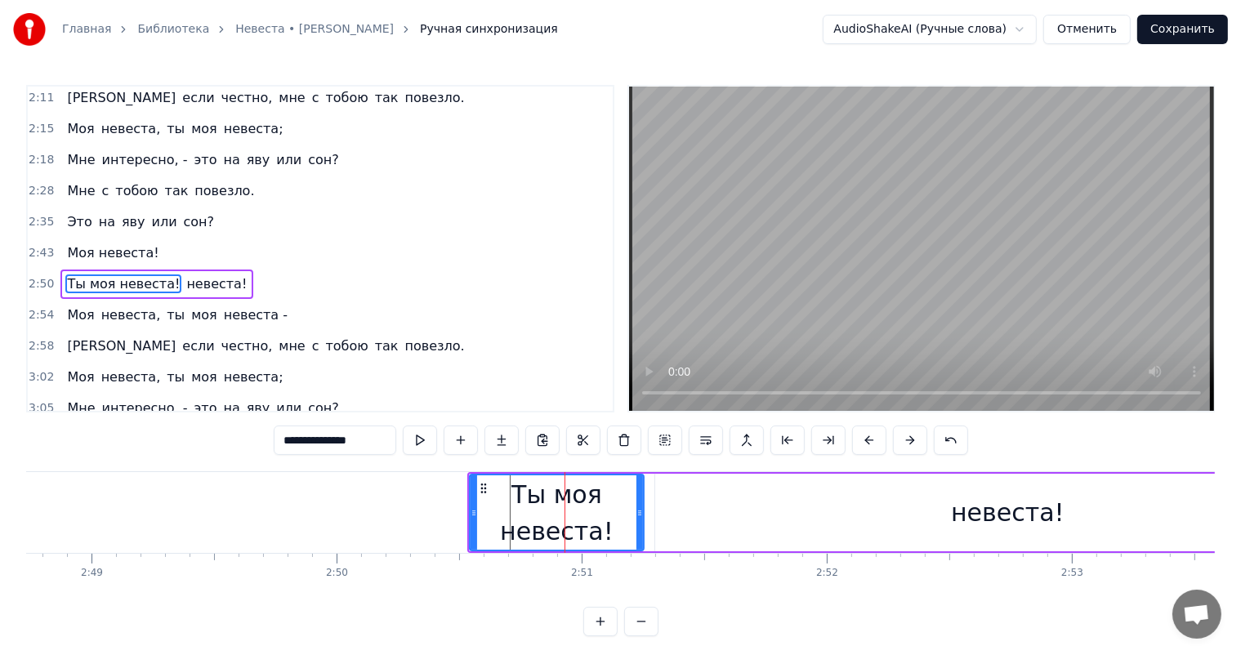
click at [990, 520] on div "невеста!" at bounding box center [1008, 512] width 114 height 37
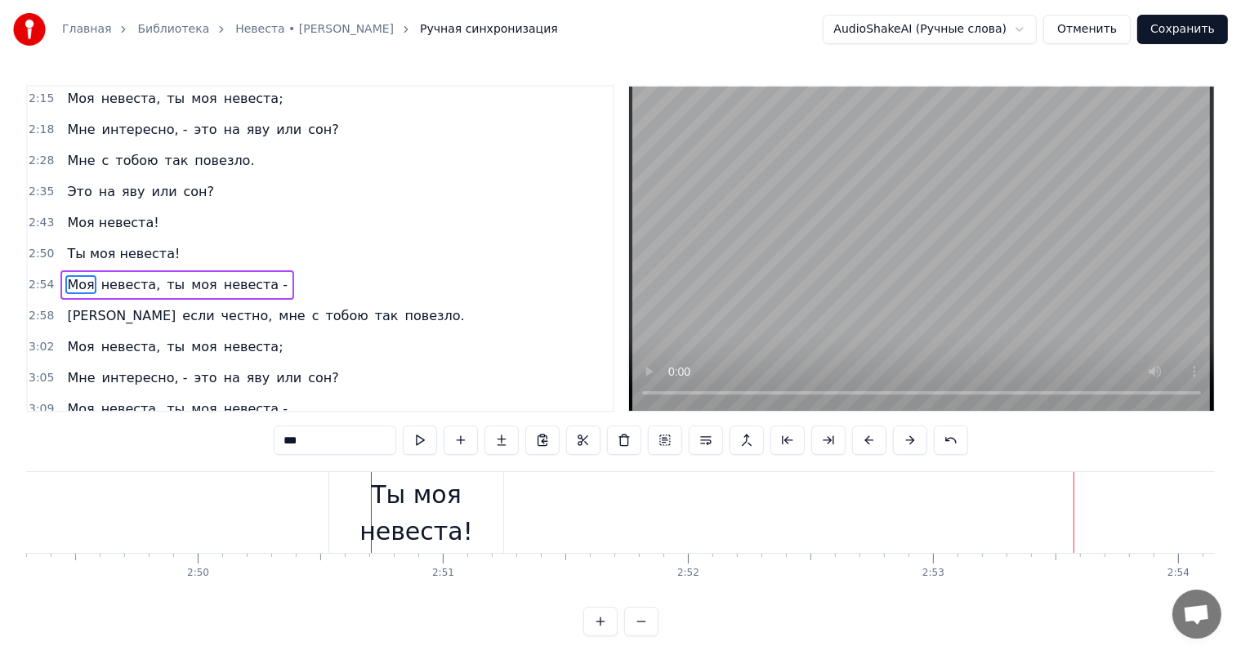
scroll to position [0, 41417]
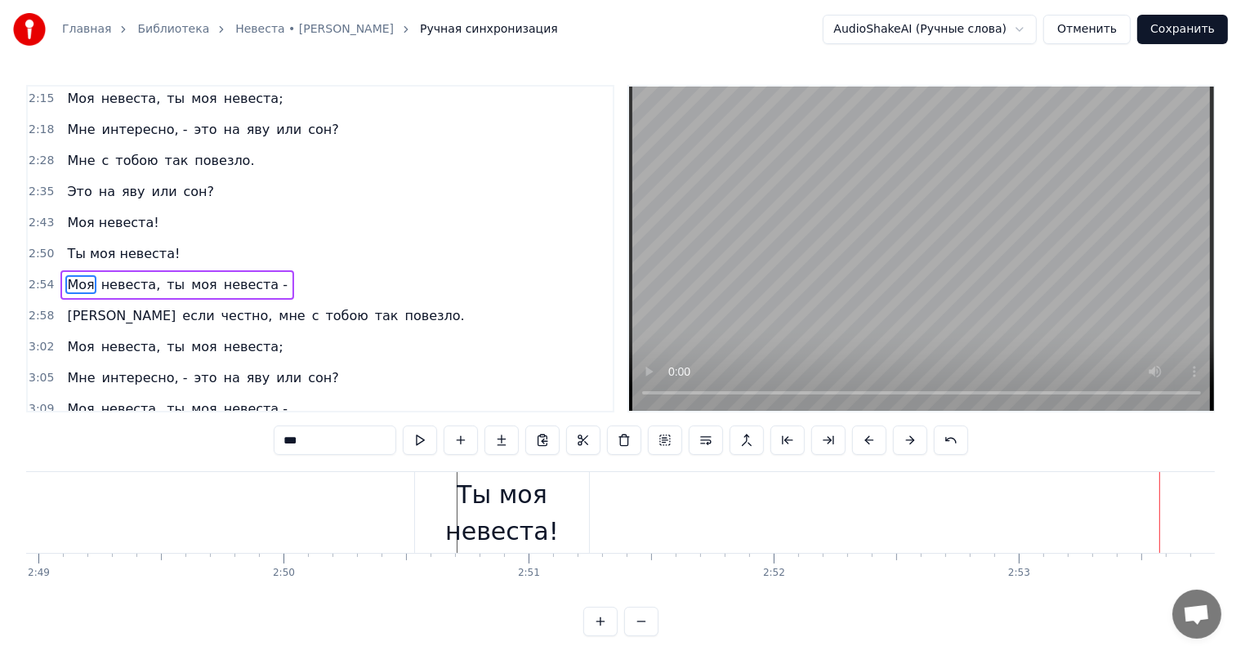
click at [507, 533] on div "Ты моя невеста!" at bounding box center [502, 513] width 175 height 74
type input "**********"
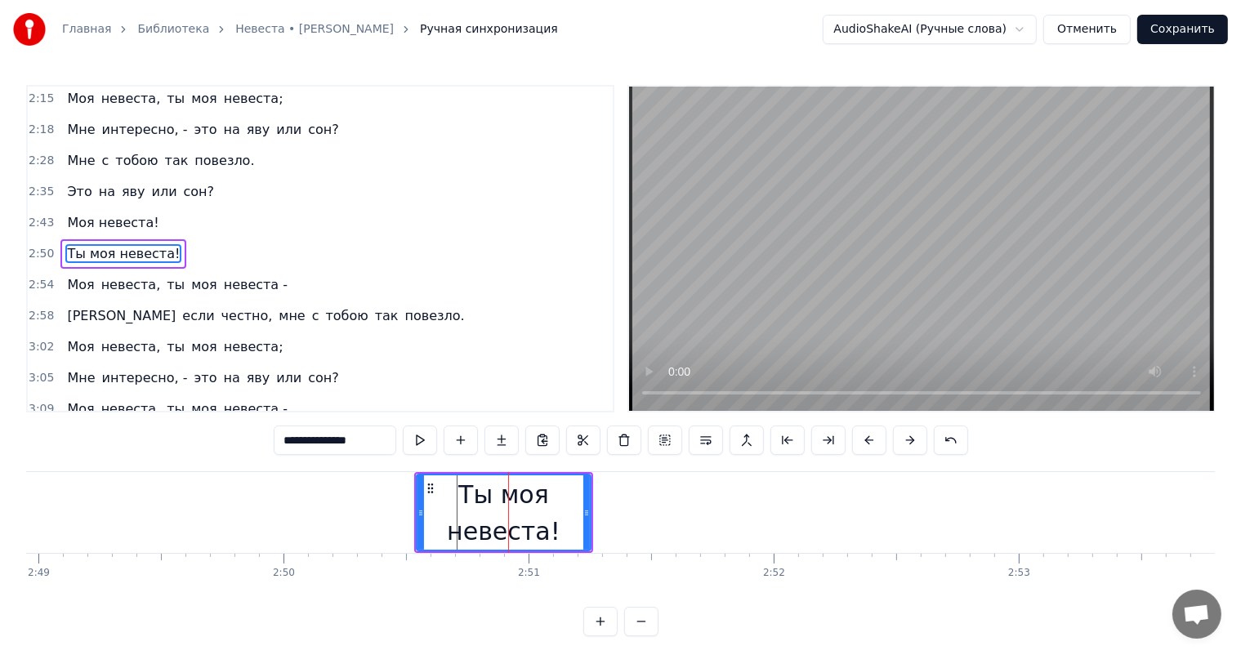
scroll to position [905, 0]
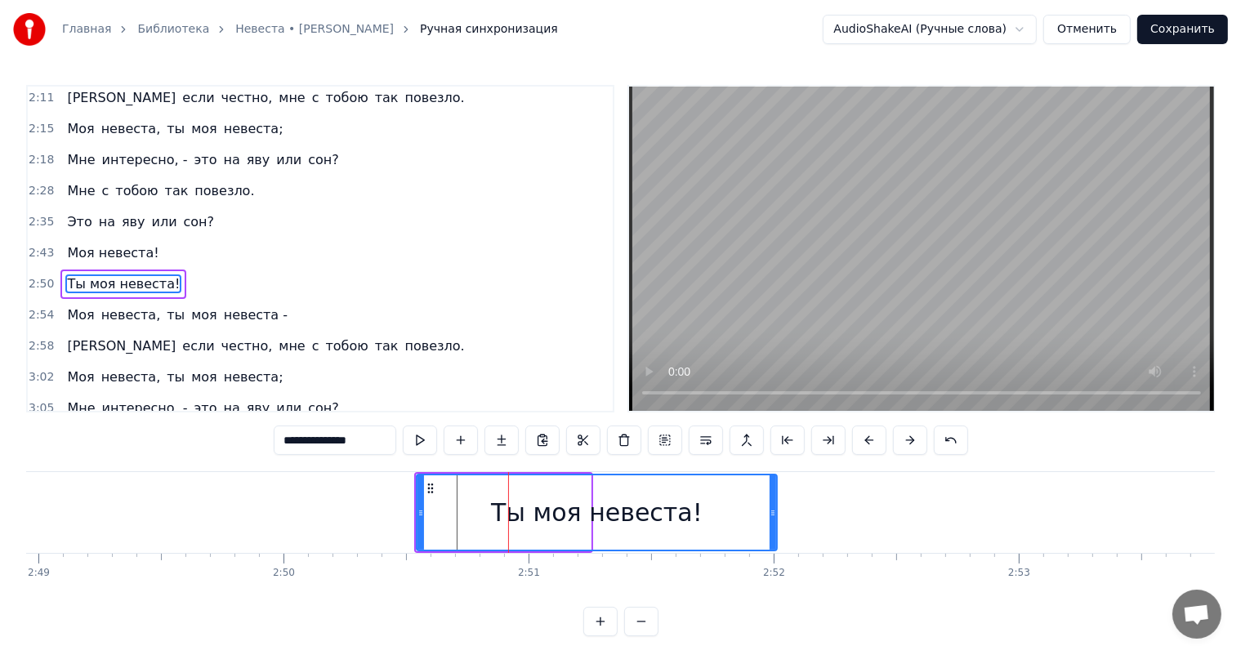
drag, startPoint x: 589, startPoint y: 507, endPoint x: 795, endPoint y: 526, distance: 206.9
click at [776, 526] on div at bounding box center [773, 513] width 7 height 74
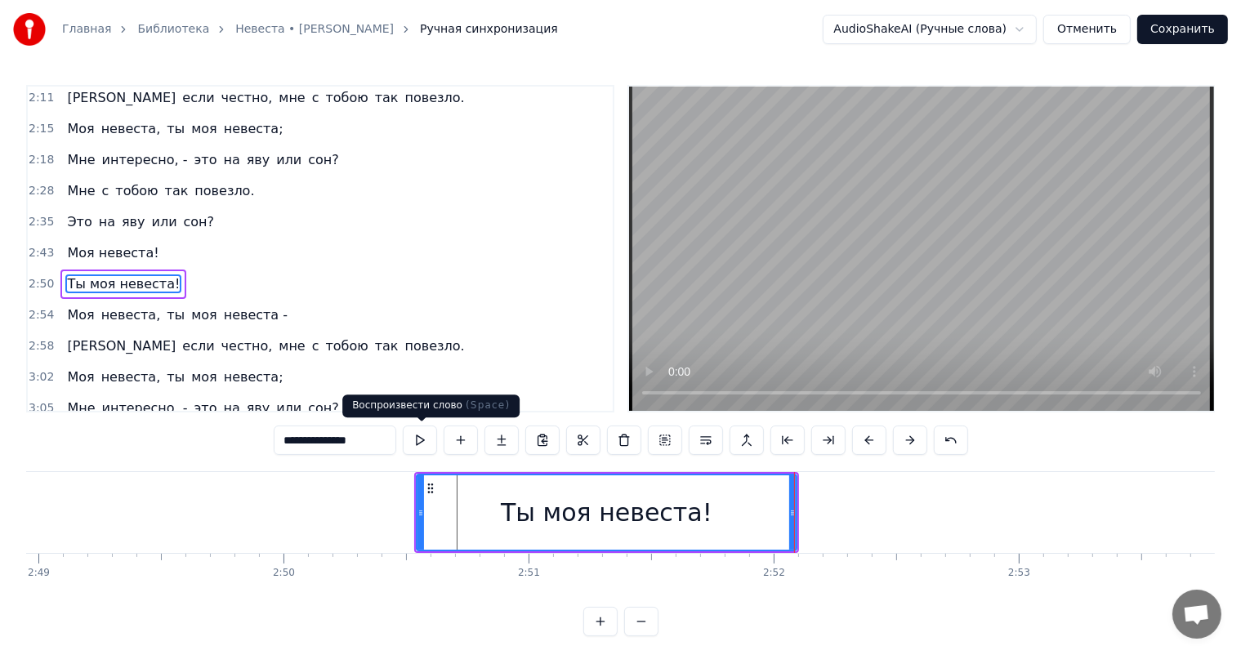
click at [419, 445] on button at bounding box center [420, 440] width 34 height 29
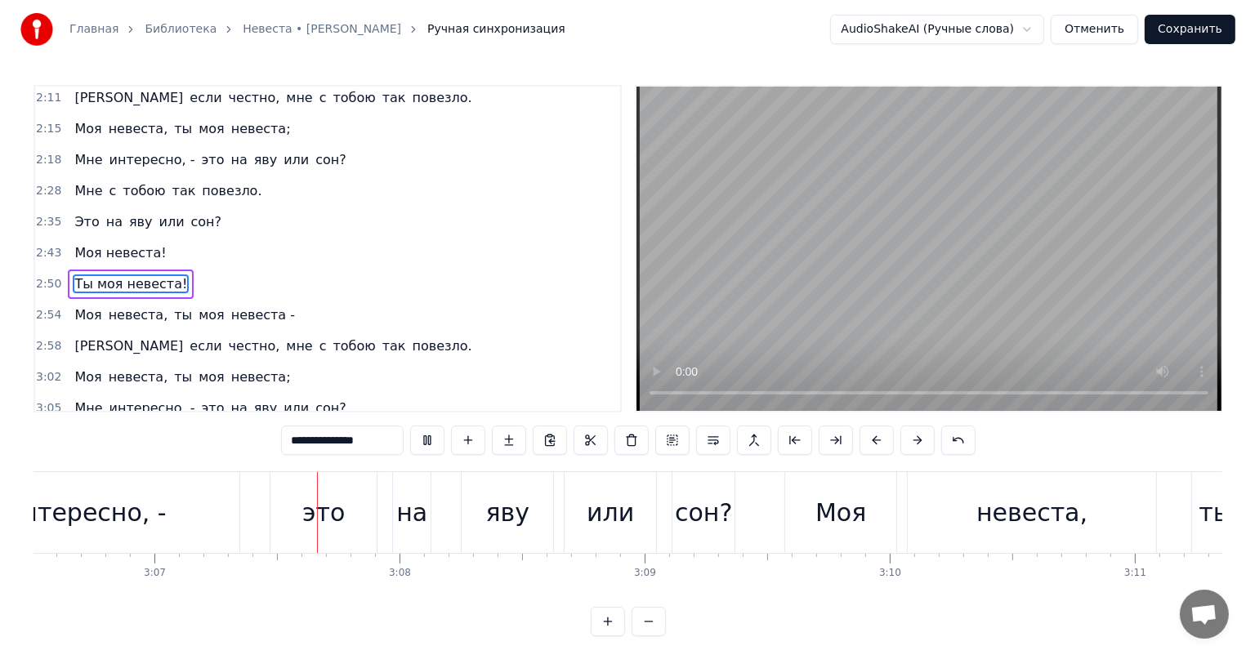
scroll to position [0, 45753]
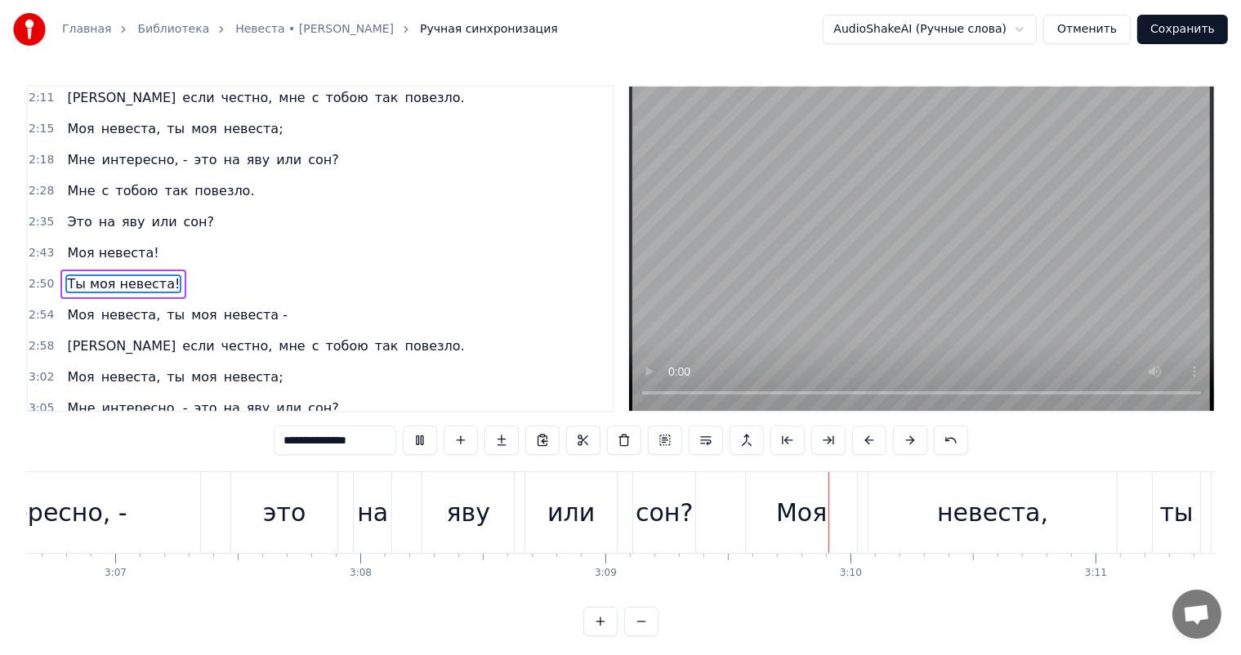
click at [1170, 35] on button "Сохранить" at bounding box center [1182, 29] width 91 height 29
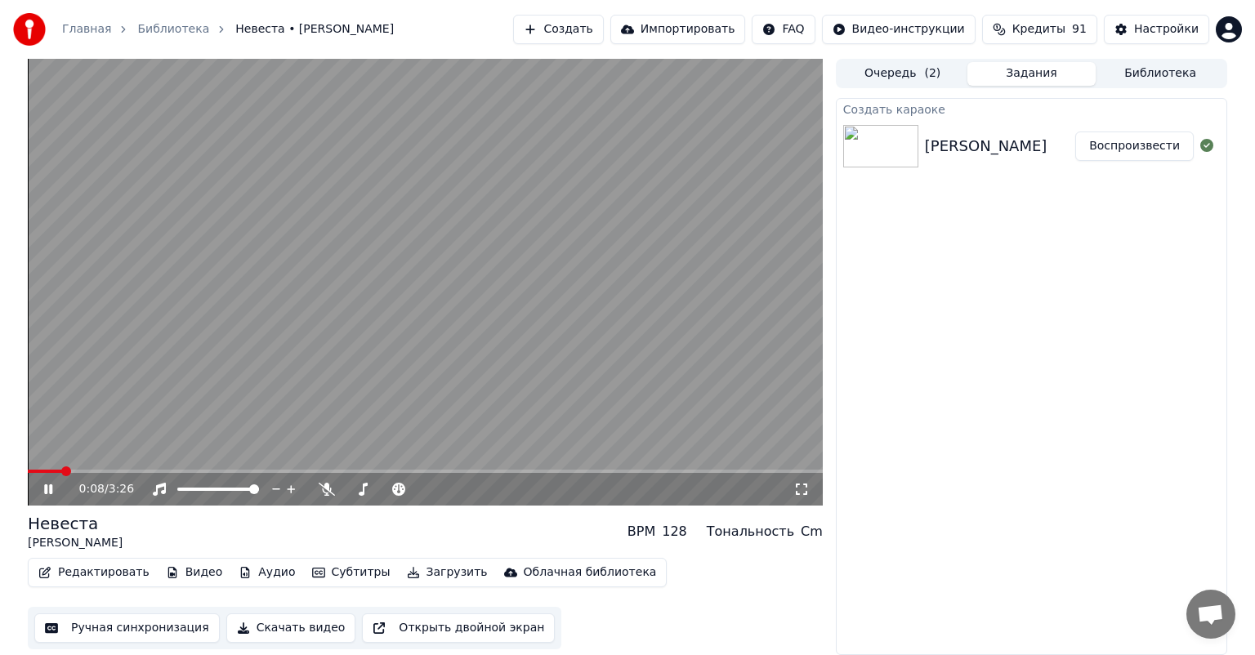
click at [46, 497] on div "0:08 / 3:26" at bounding box center [425, 489] width 782 height 16
click at [47, 487] on icon at bounding box center [60, 489] width 38 height 13
click at [28, 467] on span at bounding box center [33, 472] width 10 height 10
click at [45, 490] on icon at bounding box center [48, 489] width 10 height 11
click at [45, 490] on icon at bounding box center [48, 490] width 8 height 10
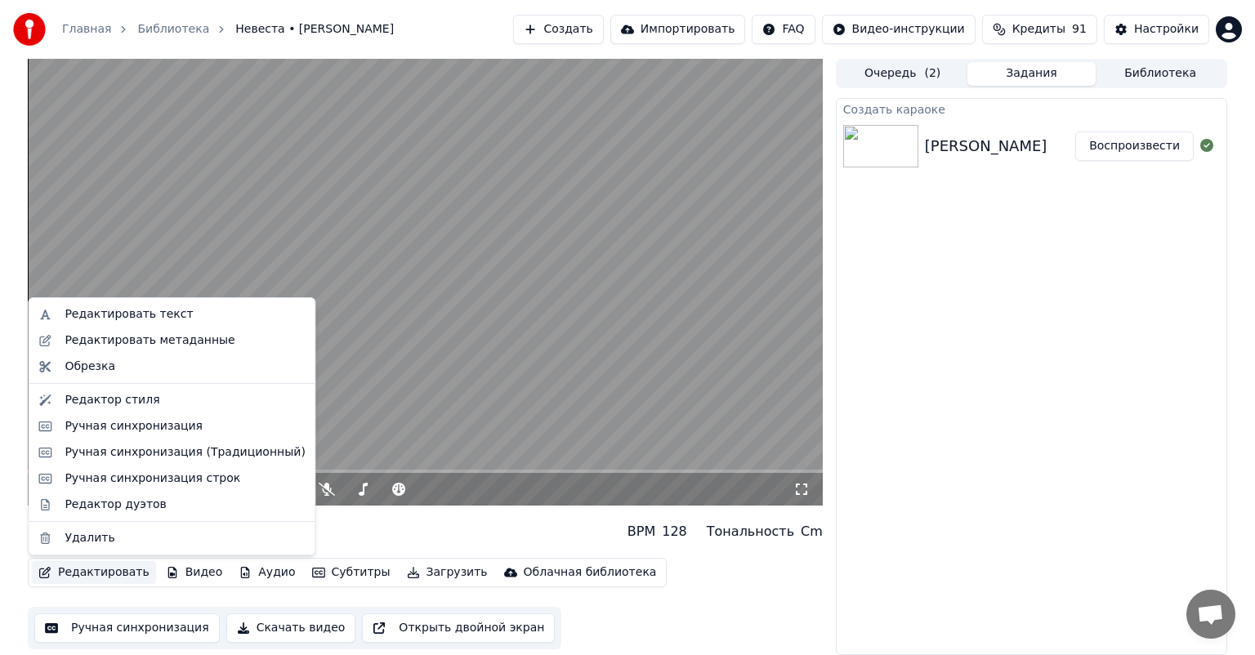
click at [118, 577] on button "Редактировать" at bounding box center [94, 572] width 124 height 23
click at [188, 344] on div "Редактировать метаданные" at bounding box center [150, 341] width 170 height 16
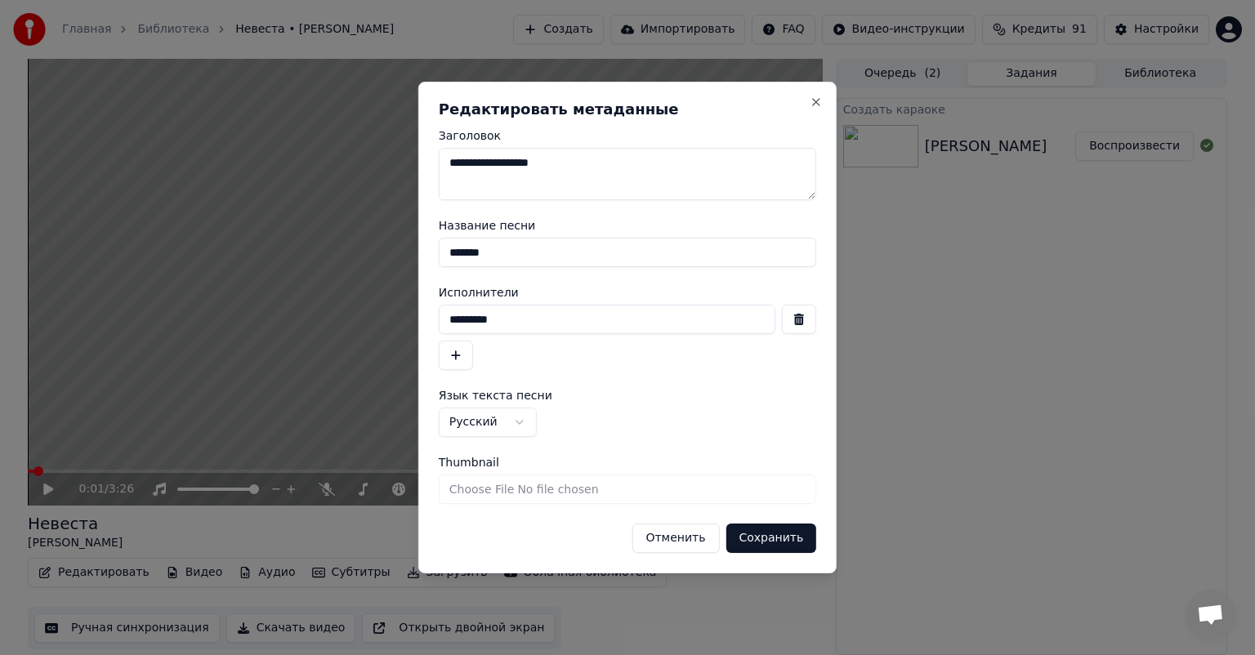
click at [503, 168] on textarea "**********" at bounding box center [628, 174] width 378 height 52
type textarea "**********"
click at [552, 323] on input "*********" at bounding box center [607, 319] width 337 height 29
type input "*"
type input "**********"
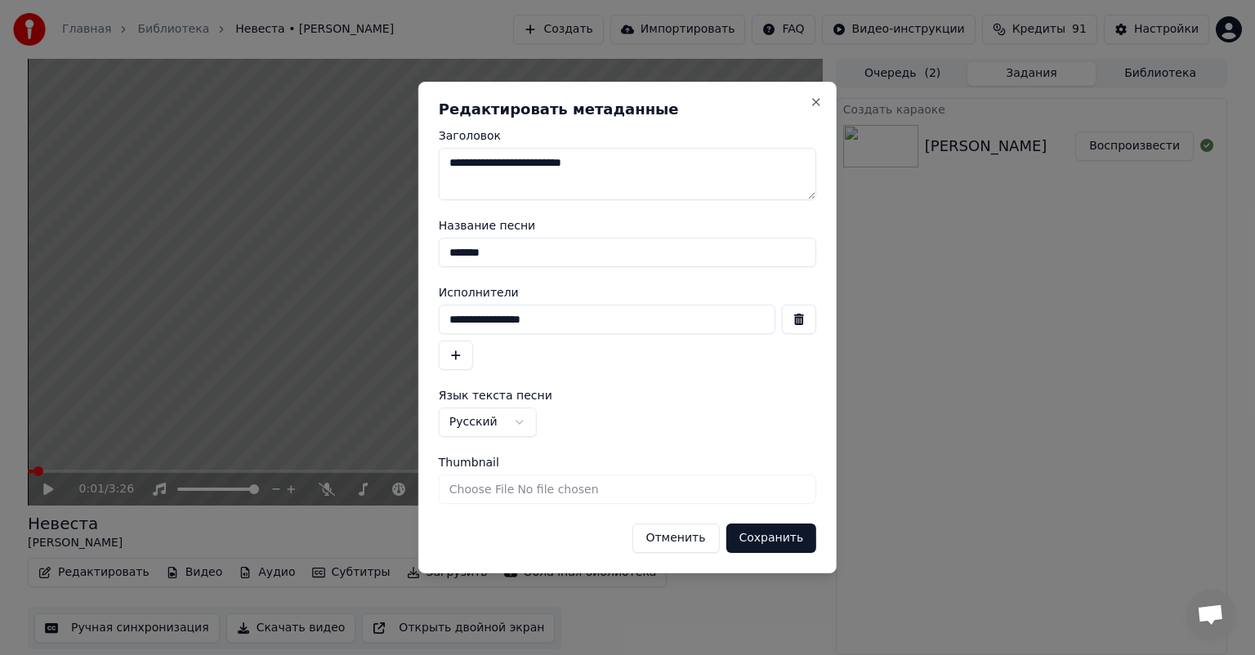
click at [790, 538] on button "Сохранить" at bounding box center [771, 538] width 91 height 29
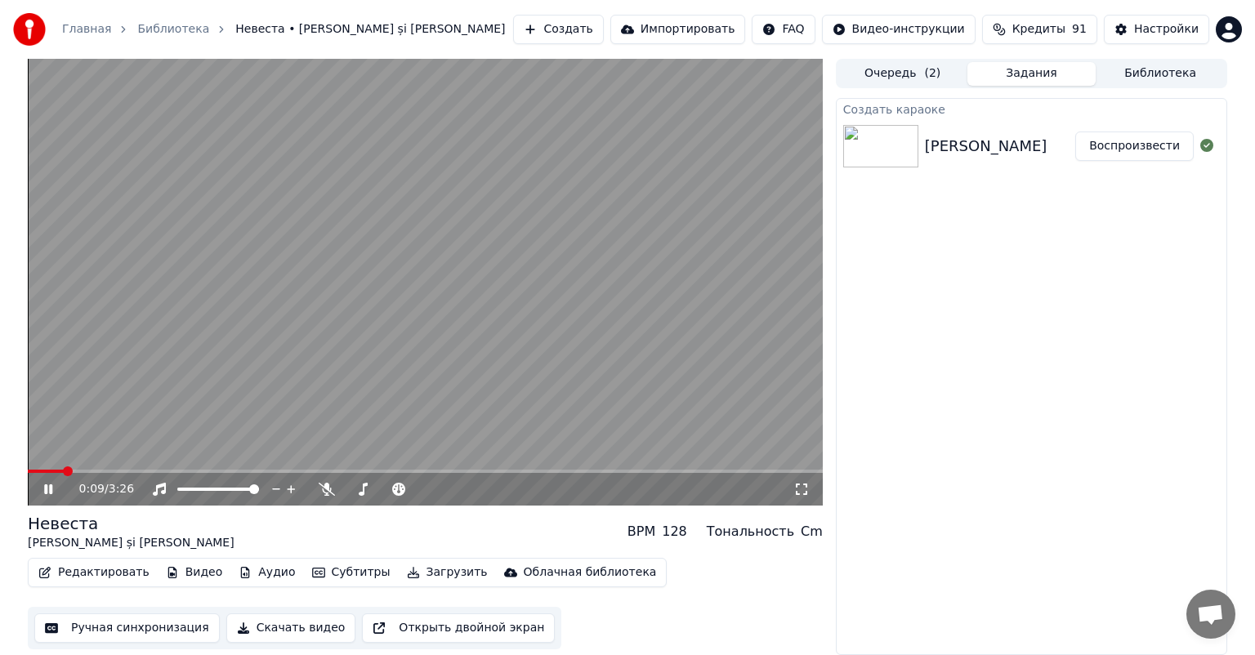
click at [101, 579] on button "Редактировать" at bounding box center [94, 572] width 124 height 23
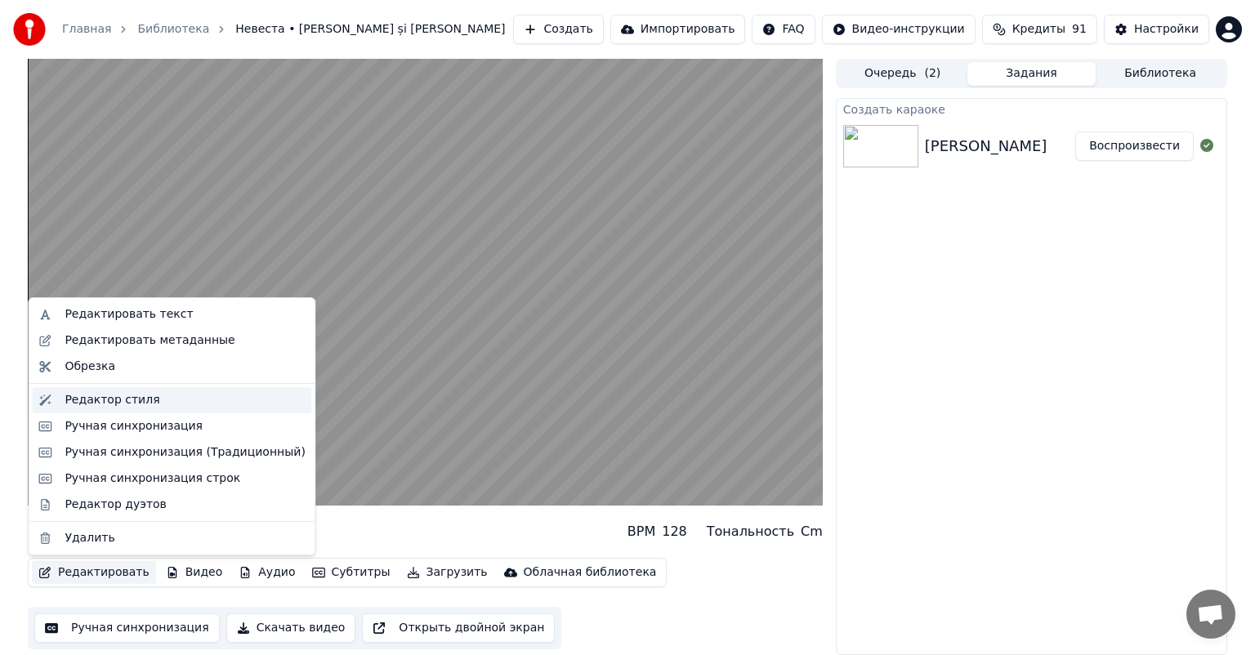
click at [127, 399] on div "Редактор стиля" at bounding box center [112, 400] width 95 height 16
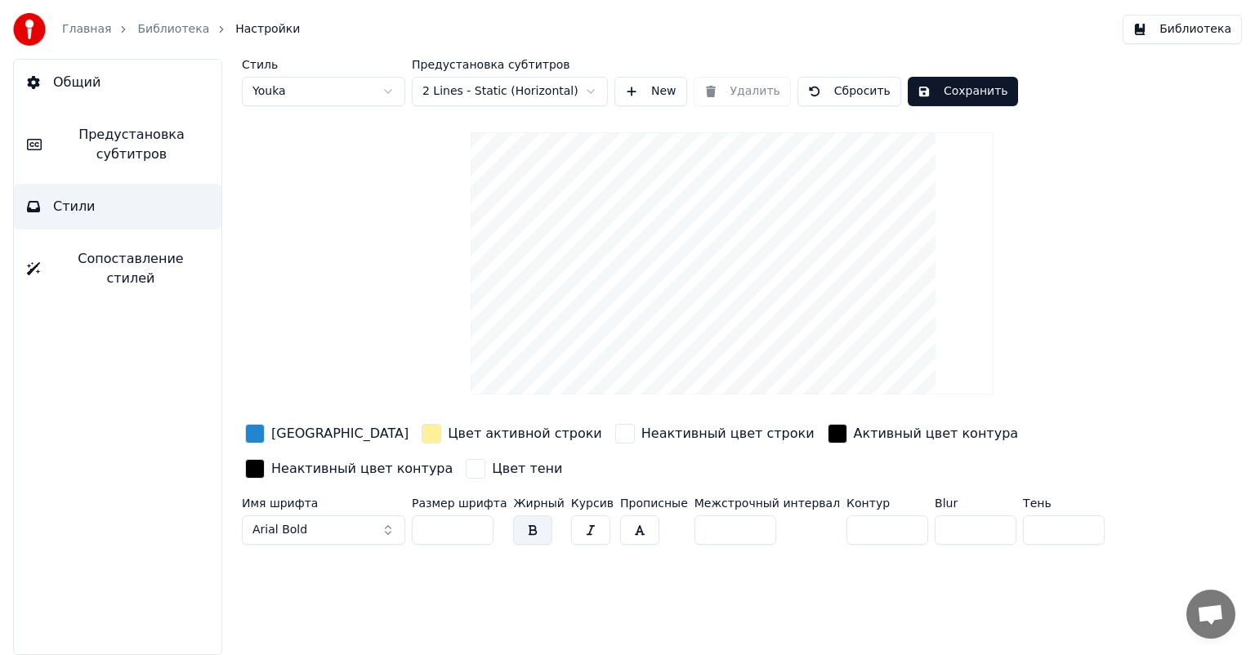
click at [581, 93] on html "Главная Библиотека Настройки Библиотека Общий Предустановка субтитров Стили Соп…" at bounding box center [627, 327] width 1255 height 655
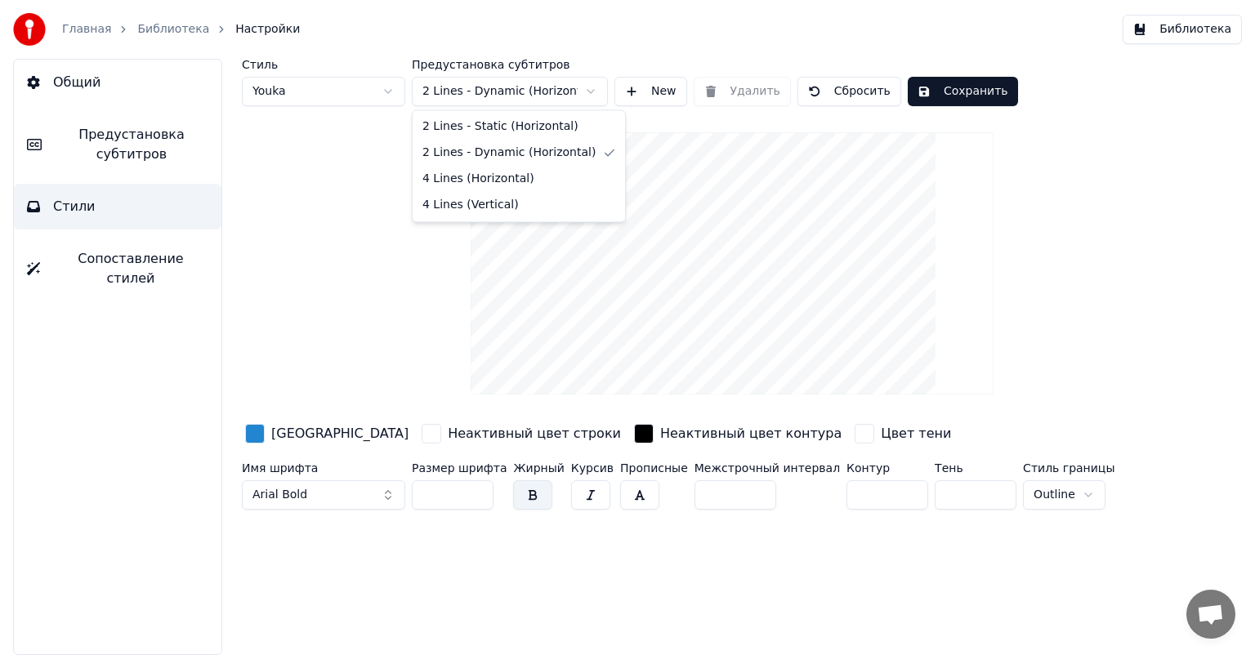
click at [588, 87] on html "Главная Библиотека Настройки Библиотека Общий Предустановка субтитров Стили Соп…" at bounding box center [627, 327] width 1255 height 655
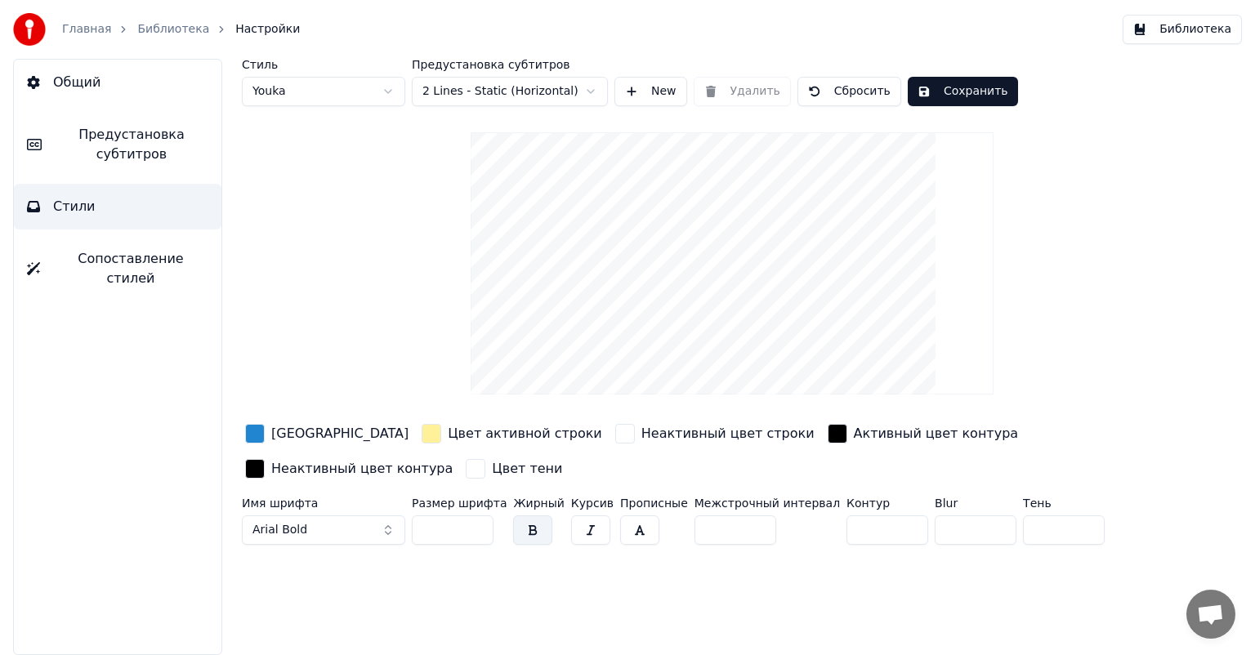
click at [595, 86] on html "Главная Библиотека Настройки Библиотека Общий Предустановка субтитров Стили Соп…" at bounding box center [627, 327] width 1255 height 655
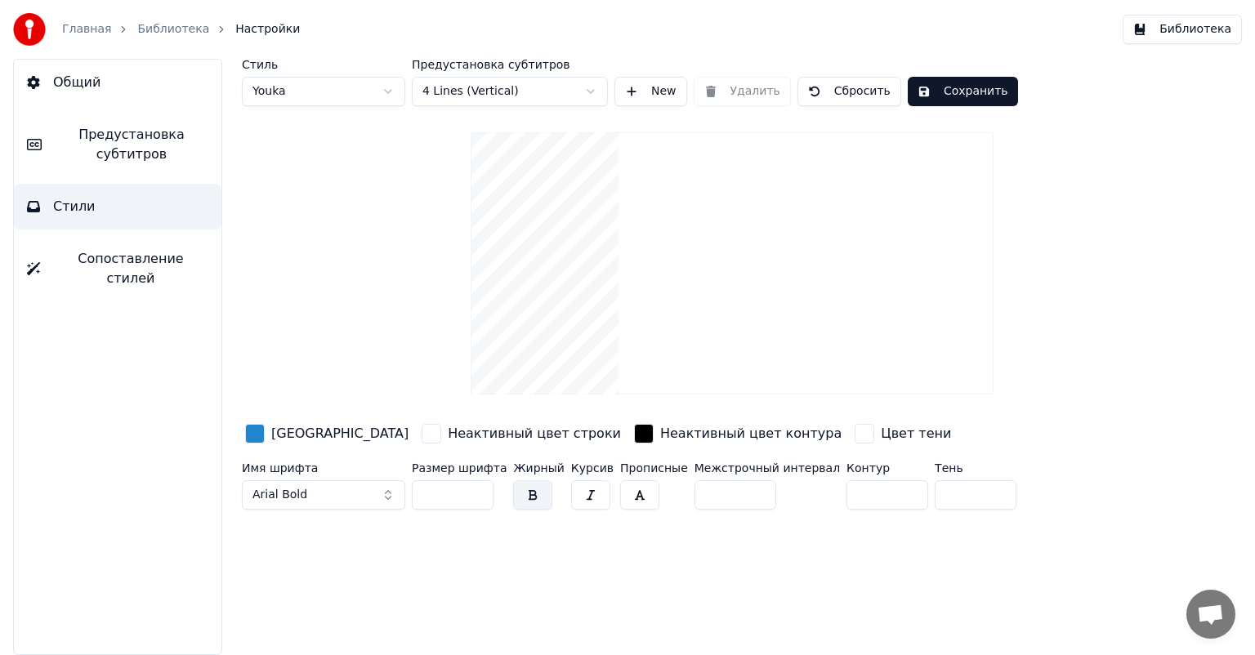
click at [587, 93] on html "Главная Библиотека Настройки Библиотека Общий Предустановка субтитров Стили Соп…" at bounding box center [627, 327] width 1255 height 655
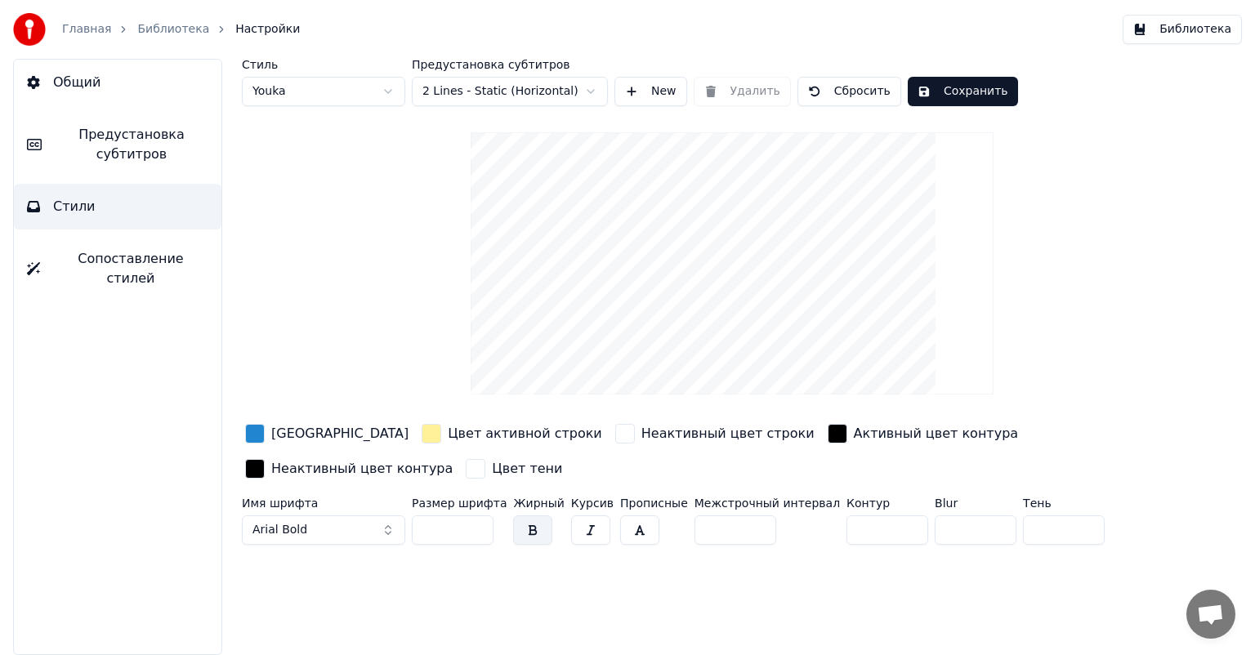
click at [592, 92] on html "Главная Библиотека Настройки Библиотека Общий Предустановка субтитров Стили Соп…" at bounding box center [627, 327] width 1255 height 655
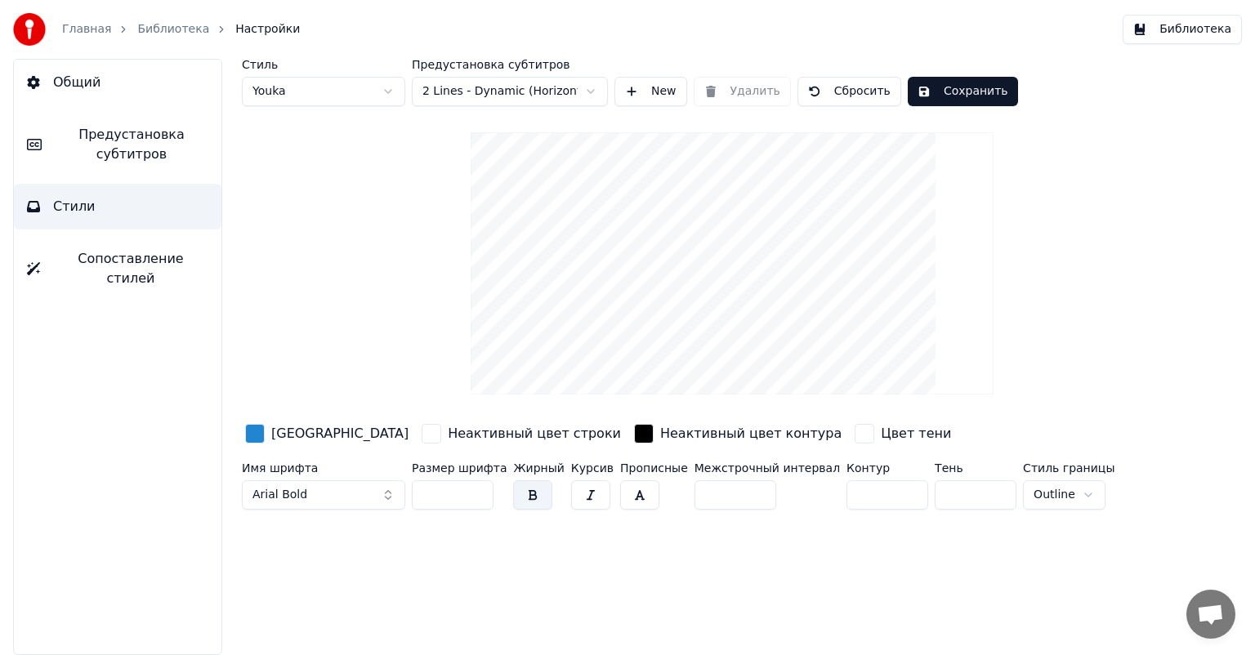
click at [594, 94] on html "Главная Библиотека Настройки Библиотека Общий Предустановка субтитров Стили Соп…" at bounding box center [627, 327] width 1255 height 655
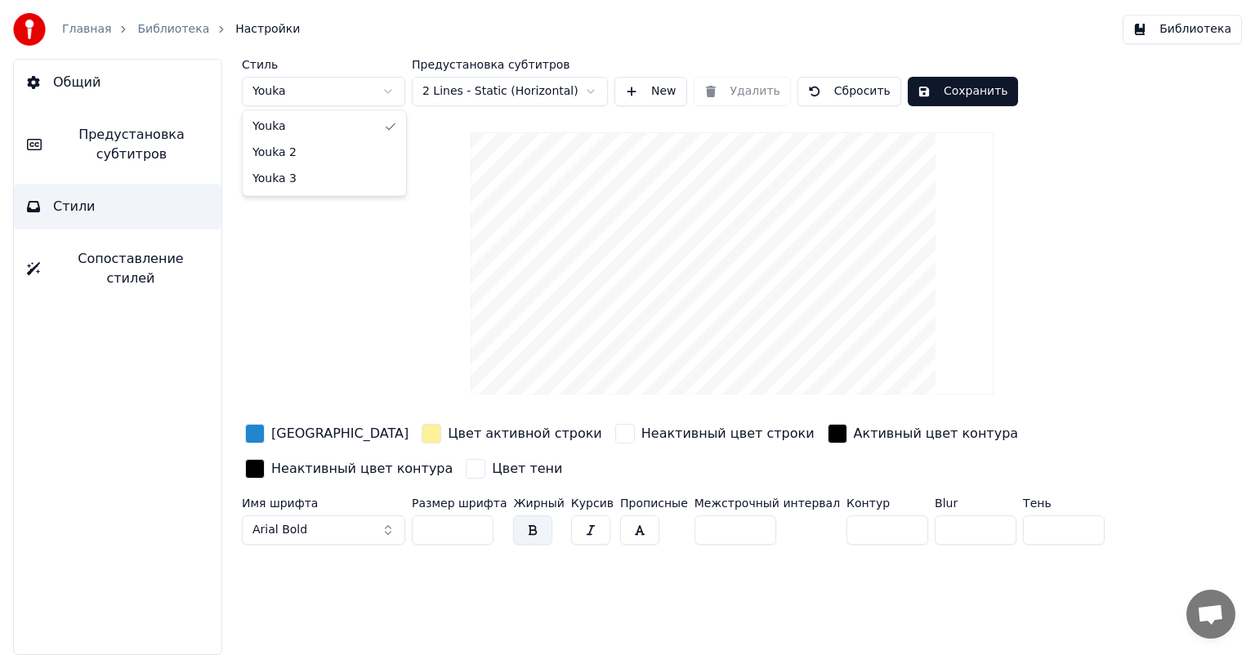
click at [391, 99] on html "Главная Библиотека Настройки Библиотека Общий Предустановка субтитров Стили Соп…" at bounding box center [627, 327] width 1255 height 655
click at [382, 90] on html "Главная Библиотека Настройки Библиотека Общий Предустановка субтитров Стили Соп…" at bounding box center [627, 327] width 1255 height 655
click at [391, 95] on html "Главная Библиотека Настройки Библиотека Общий Предустановка субтитров Стили Соп…" at bounding box center [627, 327] width 1255 height 655
click at [159, 142] on span "Предустановка субтитров" at bounding box center [132, 144] width 154 height 39
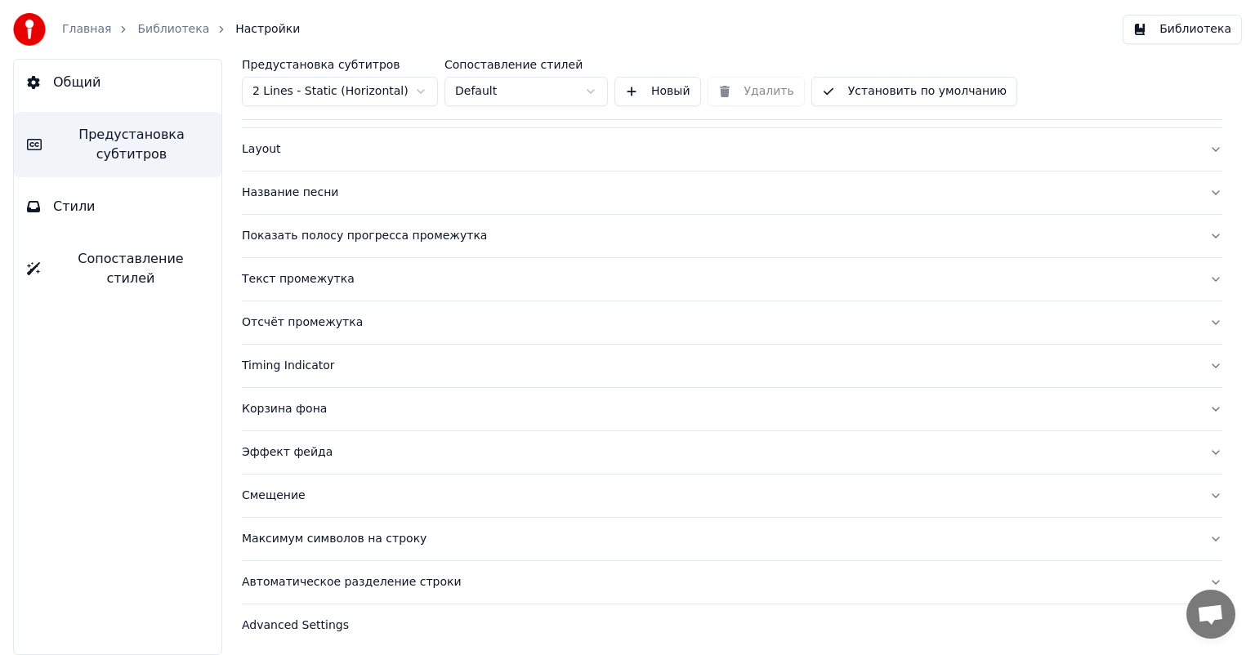
scroll to position [70, 0]
click at [290, 277] on div "Текст промежутка" at bounding box center [719, 277] width 954 height 16
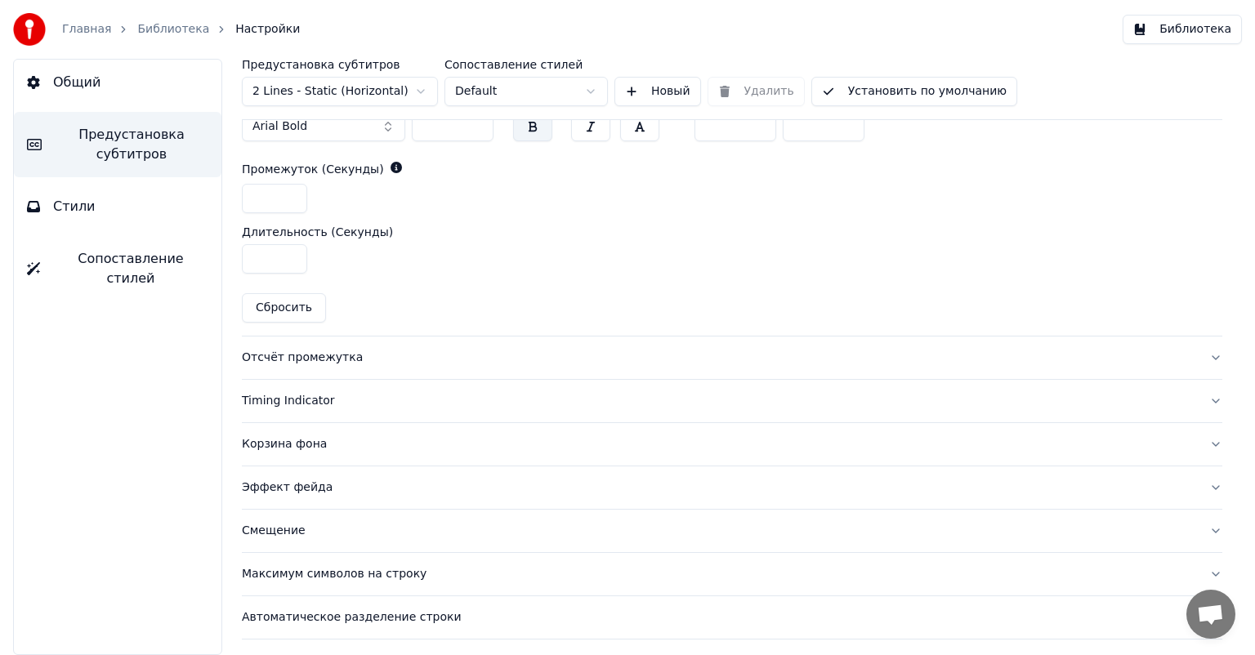
scroll to position [792, 0]
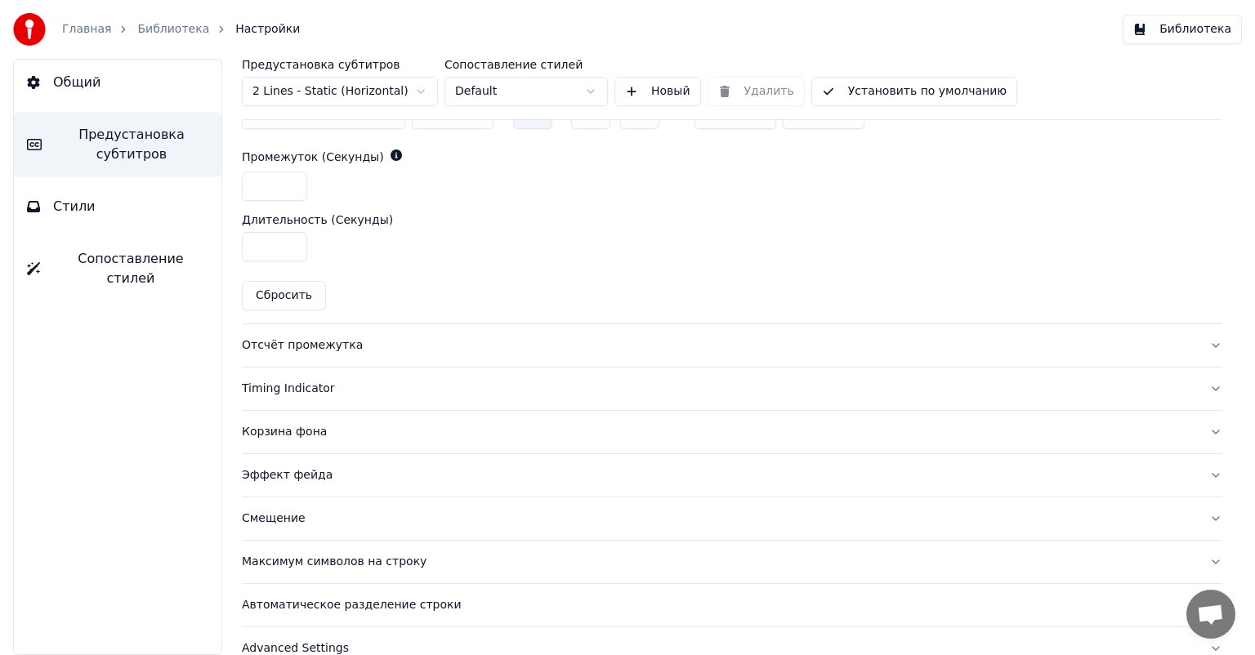
click at [291, 425] on div "Корзина фона" at bounding box center [719, 432] width 954 height 16
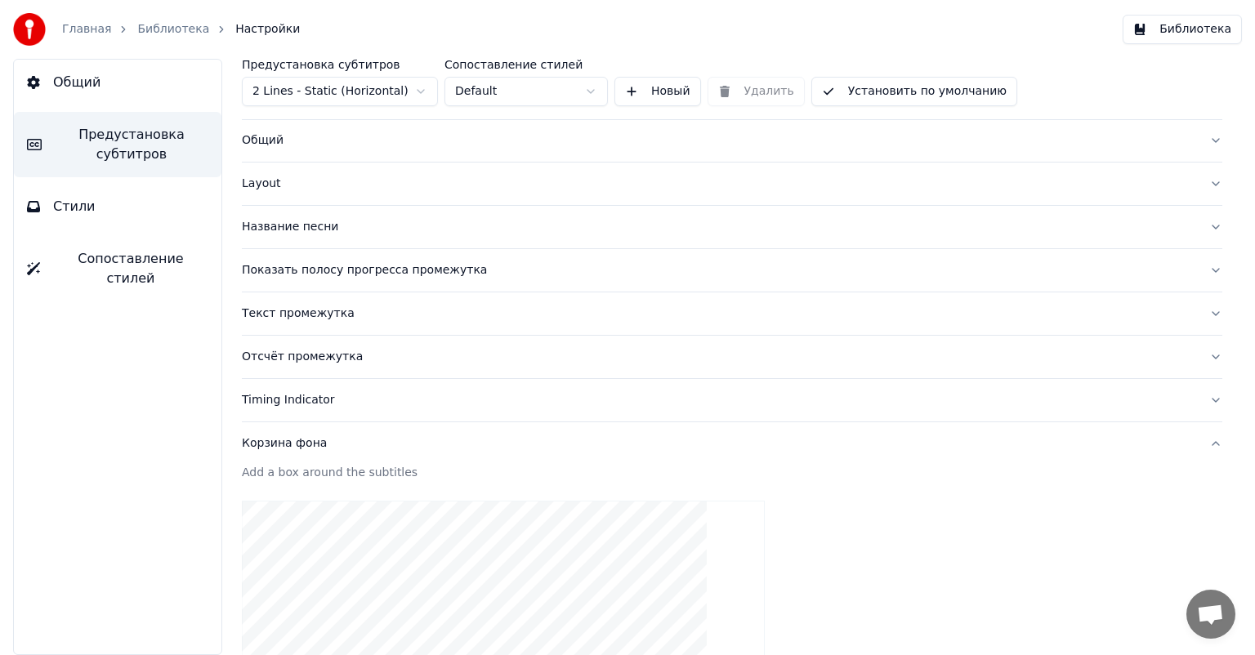
scroll to position [0, 0]
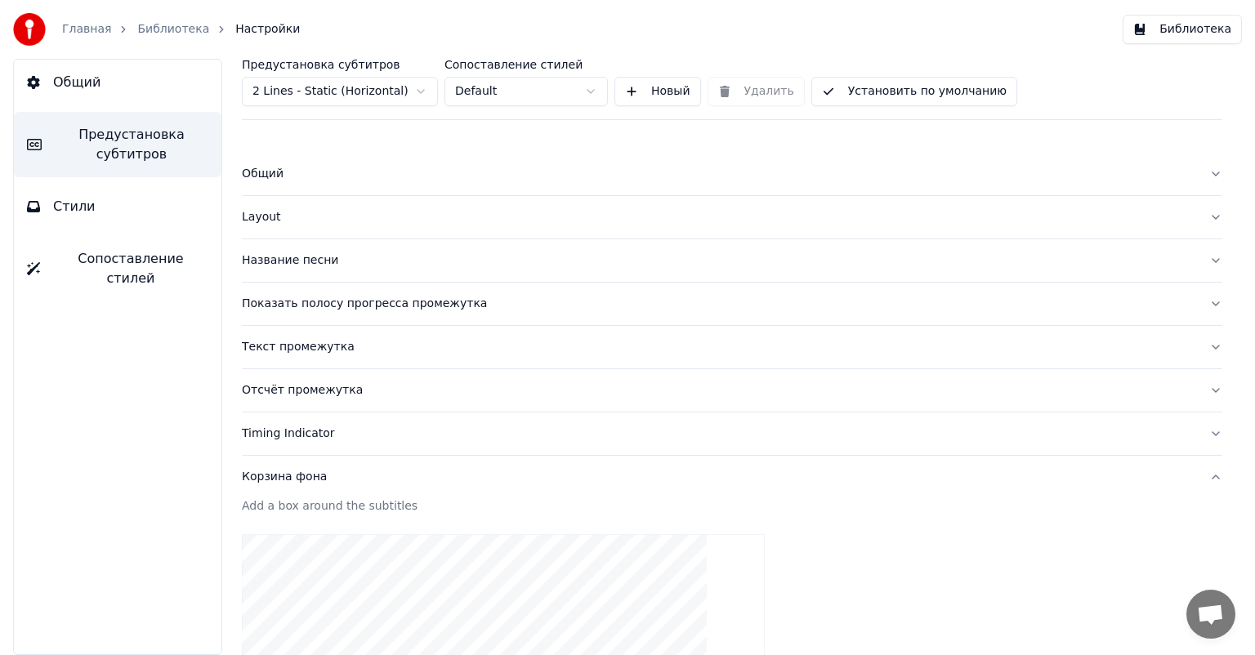
click at [264, 207] on button "Layout" at bounding box center [732, 217] width 981 height 42
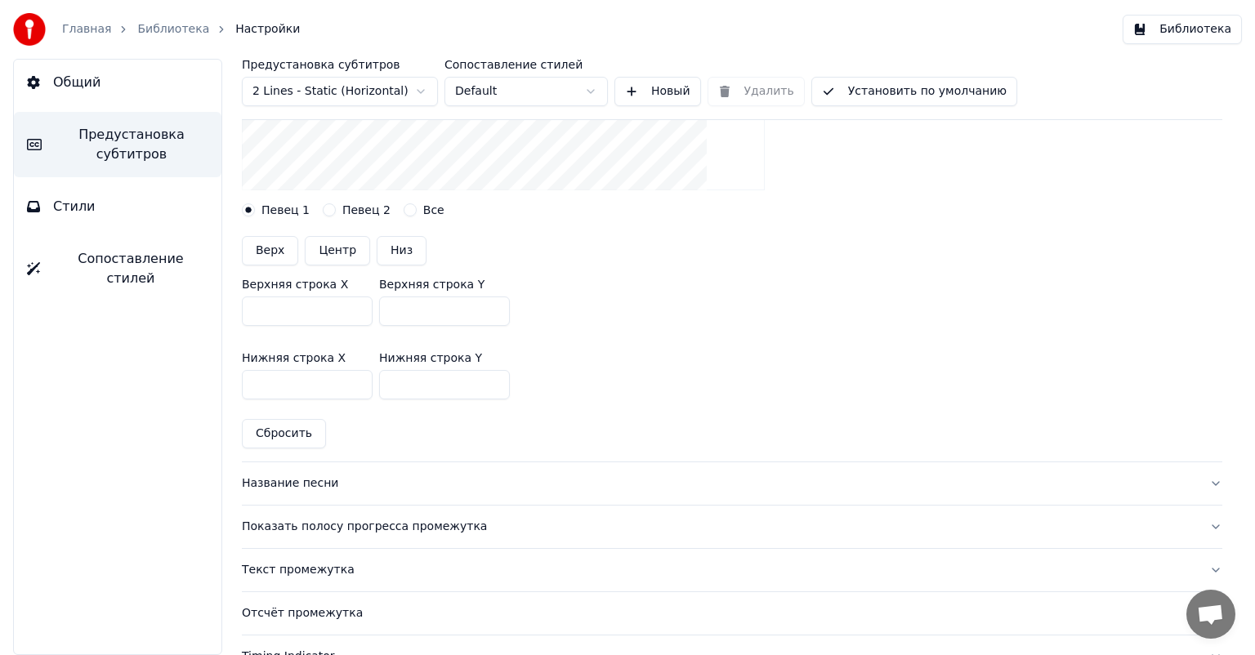
scroll to position [362, 0]
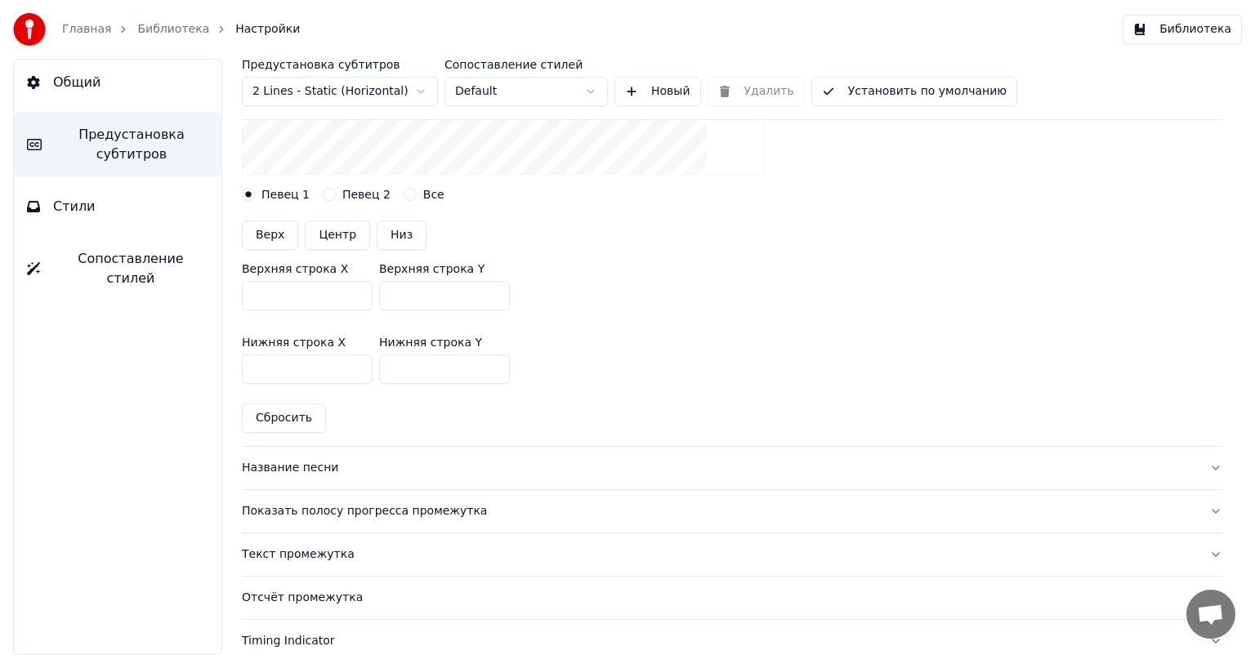
click at [271, 463] on div "Название песни" at bounding box center [719, 468] width 954 height 16
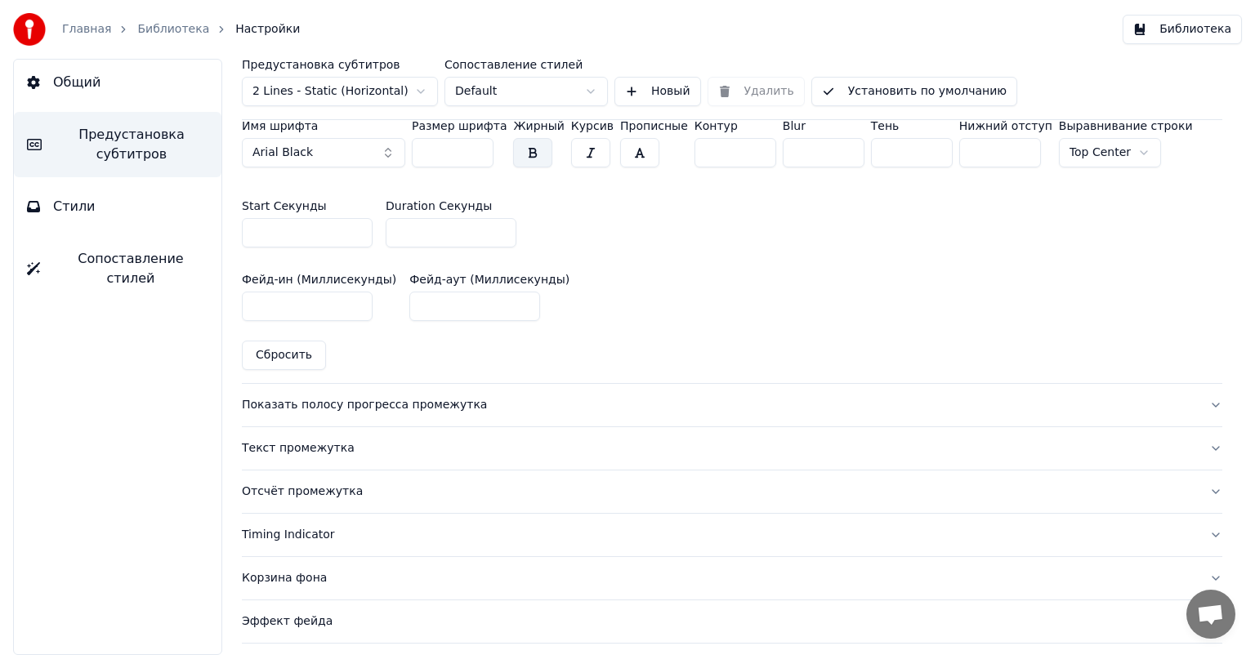
scroll to position [726, 0]
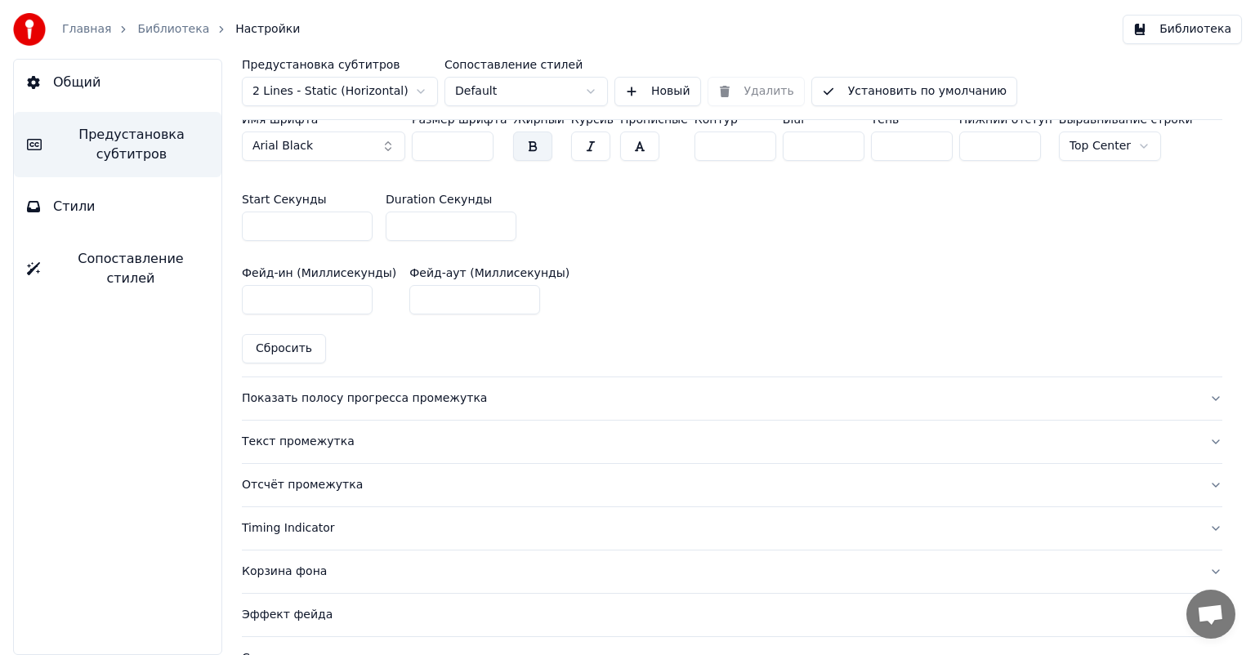
click at [293, 533] on button "Timing Indicator" at bounding box center [732, 528] width 981 height 42
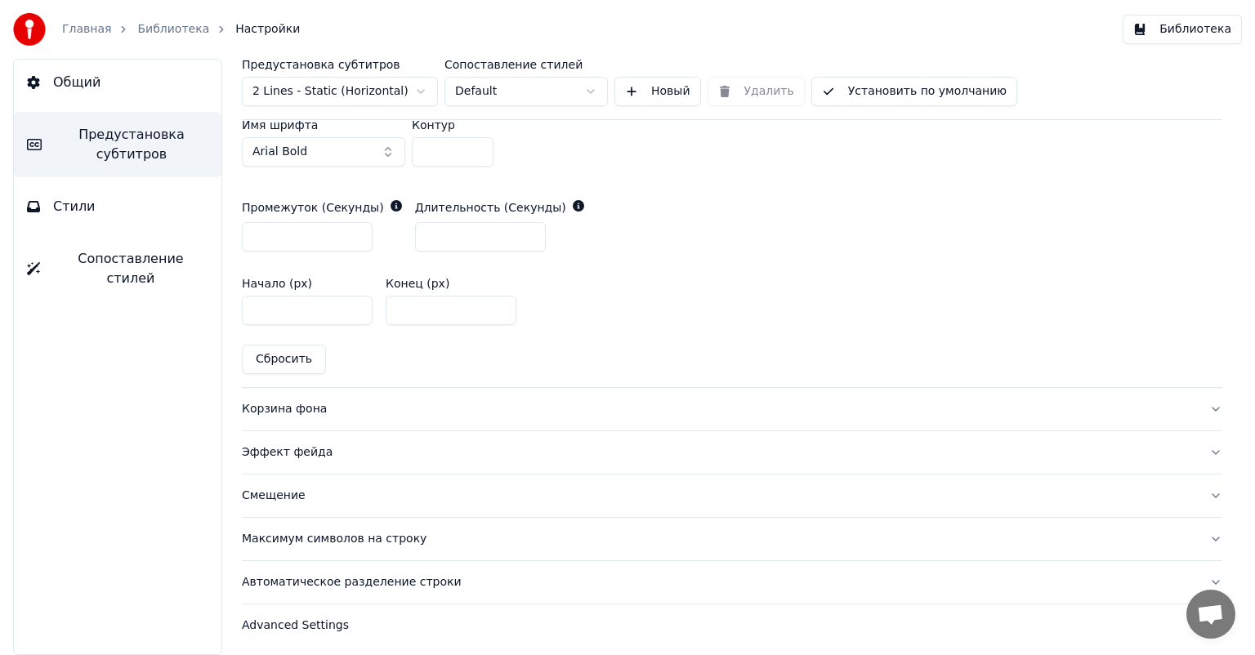
scroll to position [815, 0]
click at [61, 211] on span "Стили" at bounding box center [74, 207] width 42 height 20
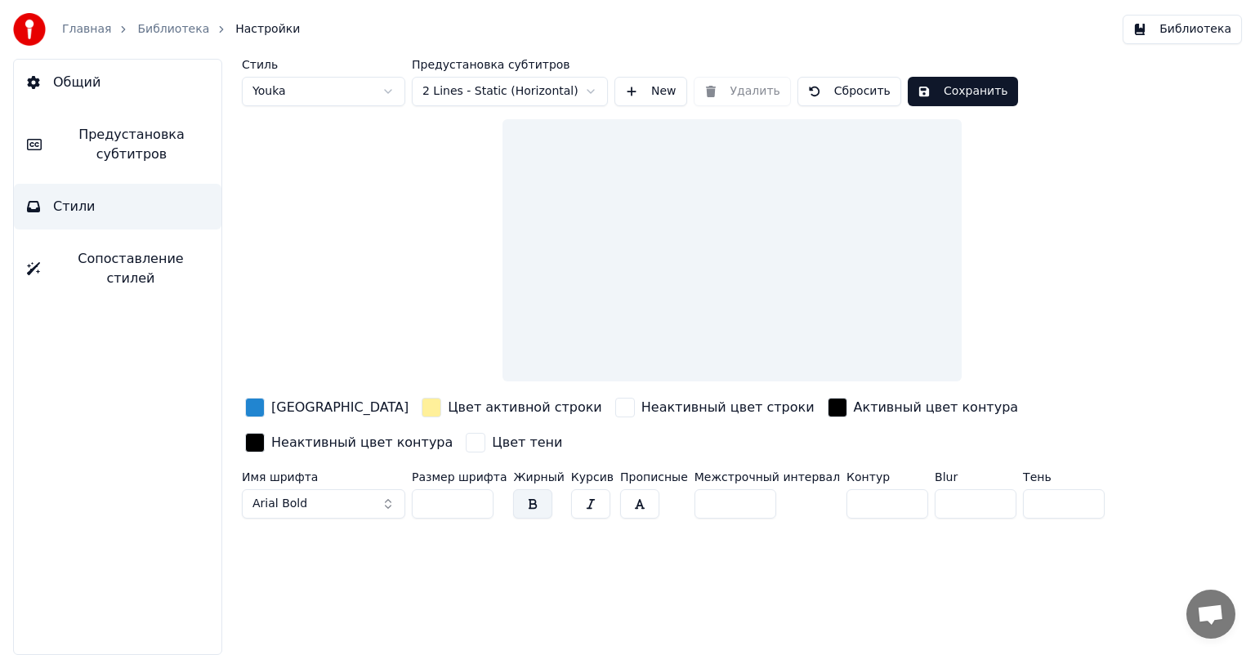
scroll to position [0, 0]
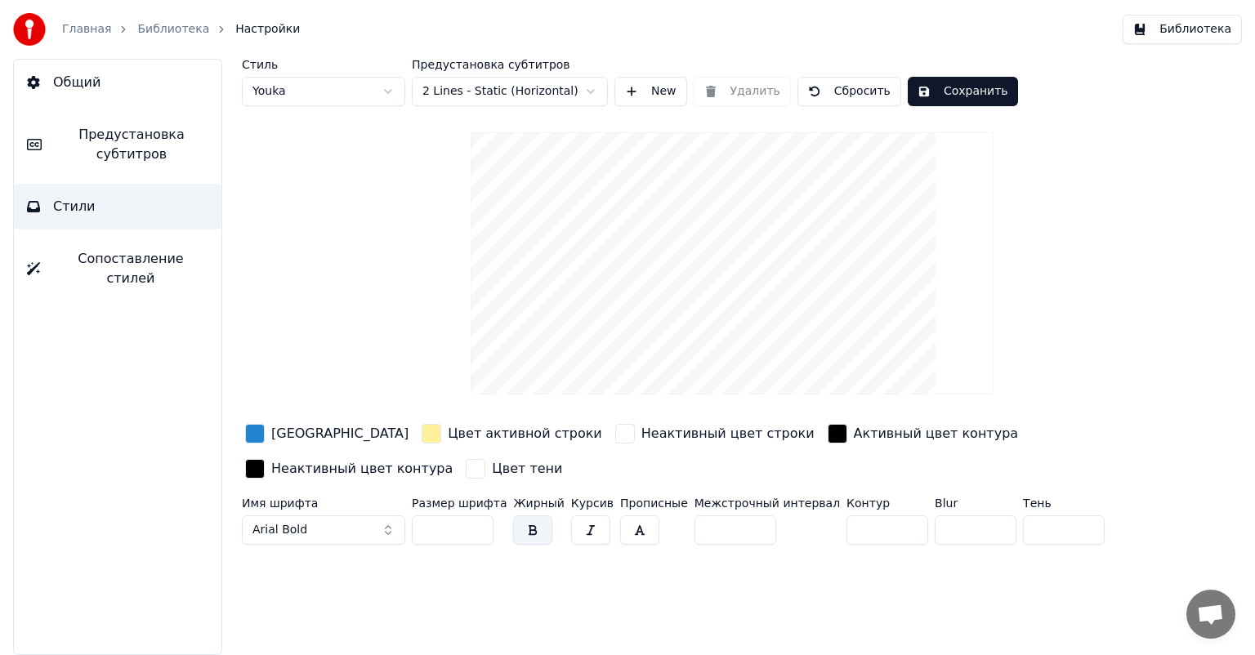
click at [88, 255] on span "Сопоставление стилей" at bounding box center [130, 268] width 155 height 39
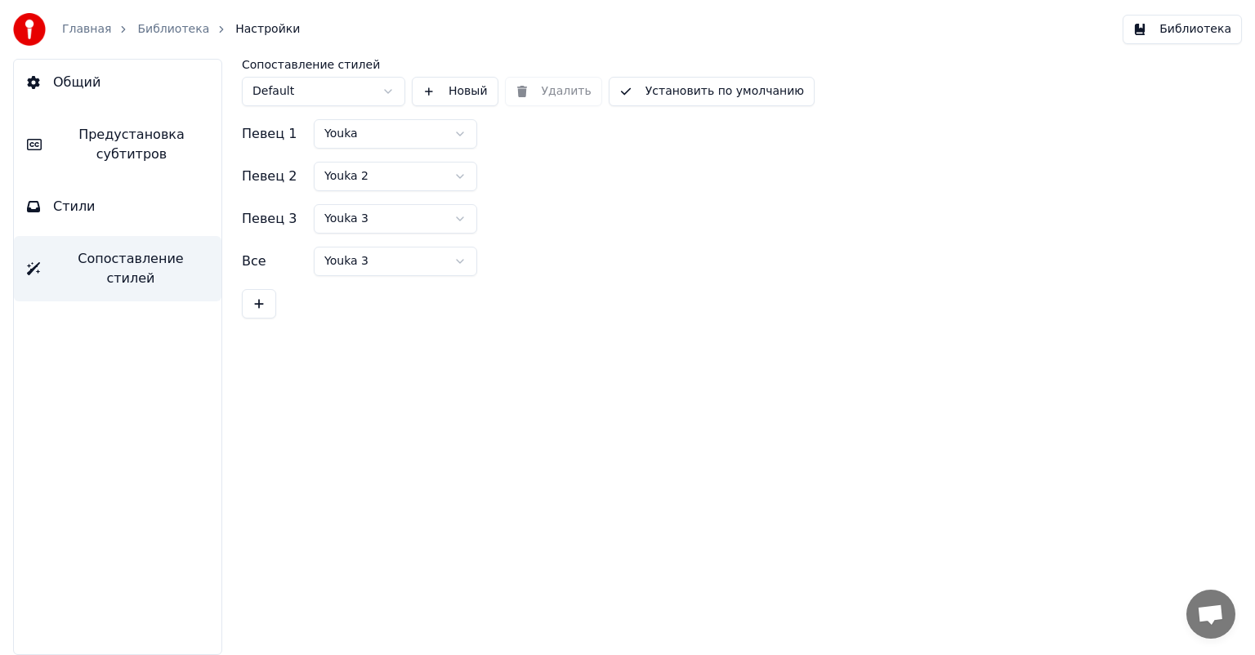
click at [118, 208] on button "Стили" at bounding box center [118, 207] width 208 height 46
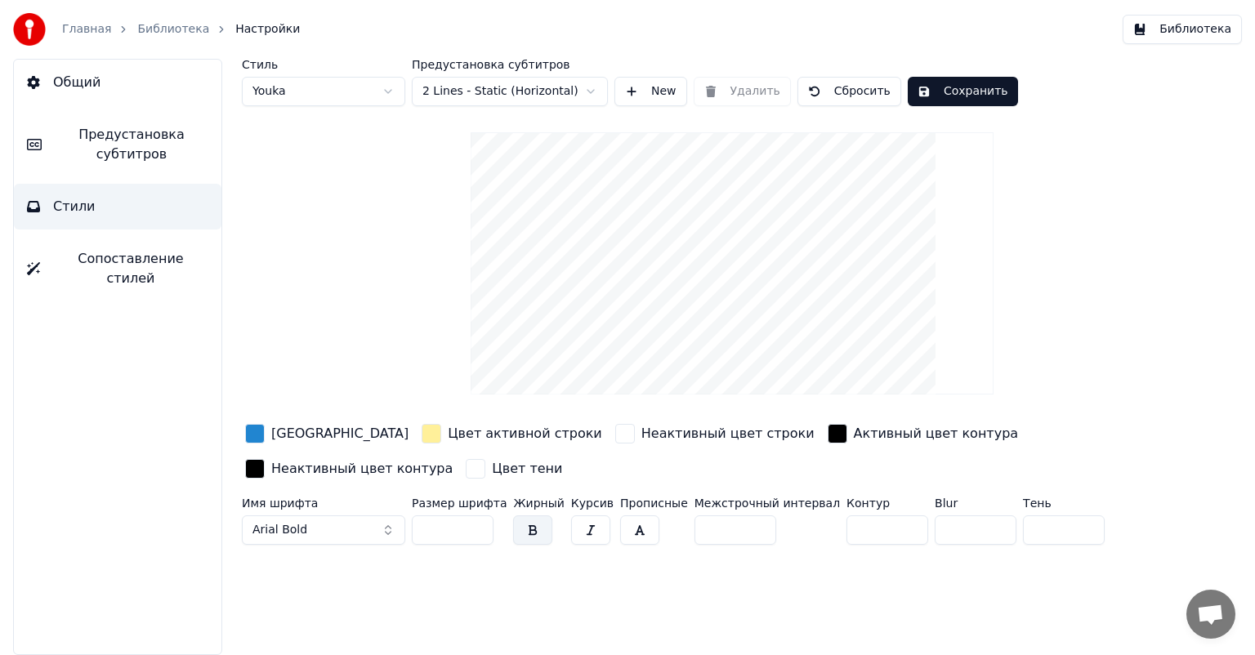
click at [976, 88] on button "Сохранить" at bounding box center [963, 91] width 110 height 29
click at [922, 92] on button "Готово" at bounding box center [951, 91] width 87 height 29
click at [82, 88] on span "Общий" at bounding box center [76, 83] width 47 height 20
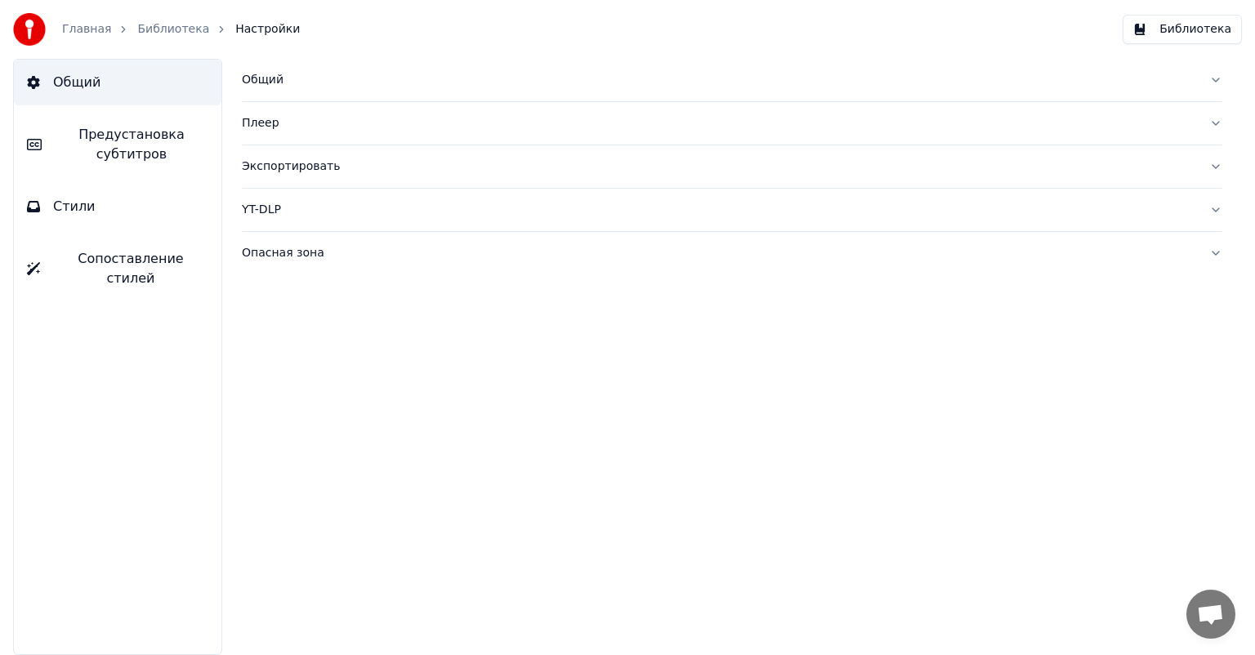
click at [148, 148] on span "Предустановка субтитров" at bounding box center [132, 144] width 154 height 39
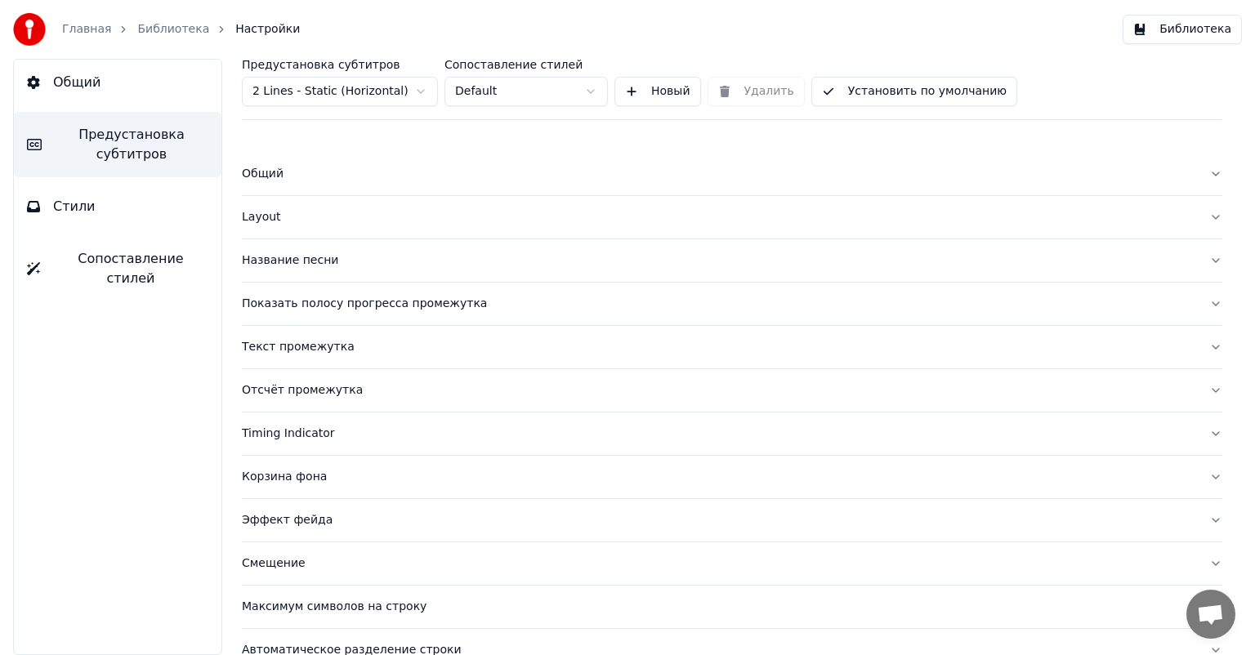
click at [278, 175] on div "Общий" at bounding box center [719, 174] width 954 height 16
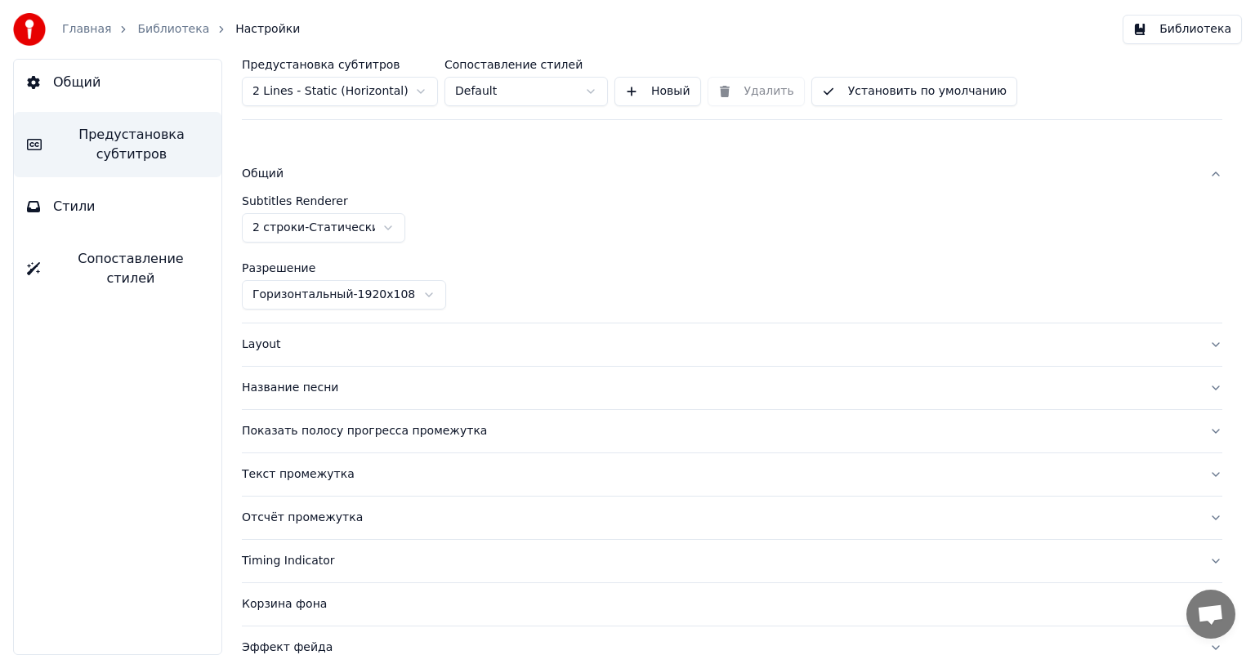
click at [366, 228] on html "Главная Библиотека Настройки Библиотека Общий Предустановка субтитров Стили Соп…" at bounding box center [627, 327] width 1255 height 655
click at [373, 298] on html "Главная Библиотека Настройки Библиотека Общий Предустановка субтитров Стили Соп…" at bounding box center [627, 327] width 1255 height 655
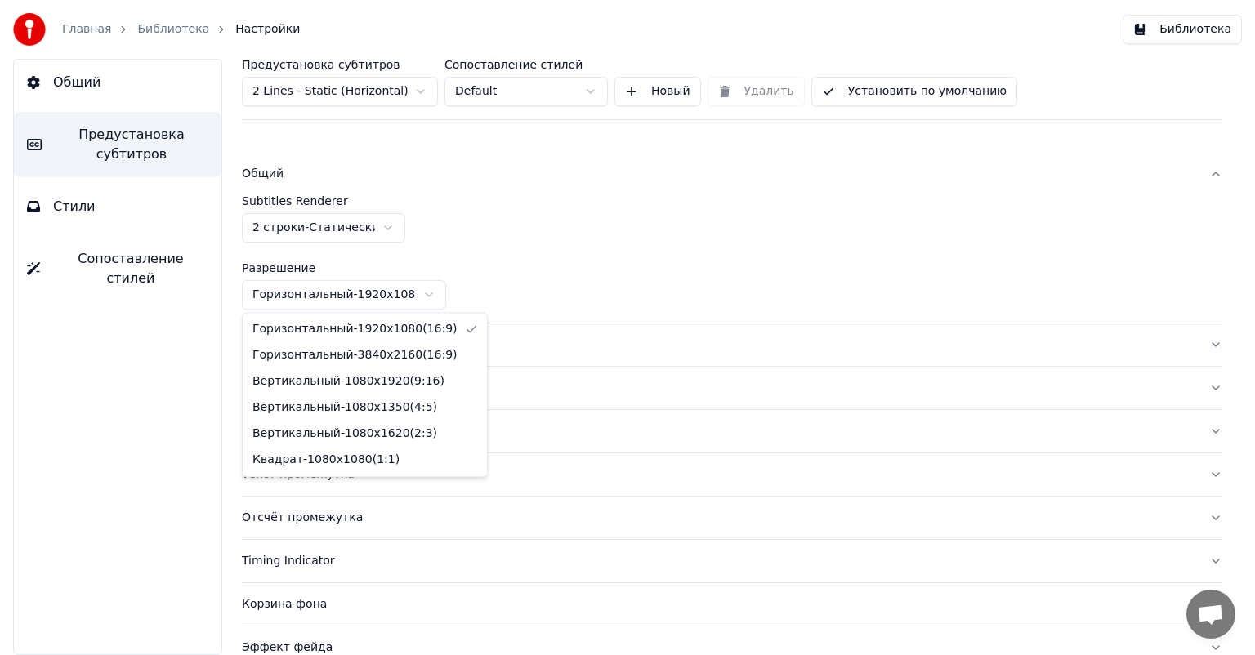
click at [373, 298] on html "Главная Библиотека Настройки Библиотека Общий Предустановка субтитров Стили Соп…" at bounding box center [627, 327] width 1255 height 655
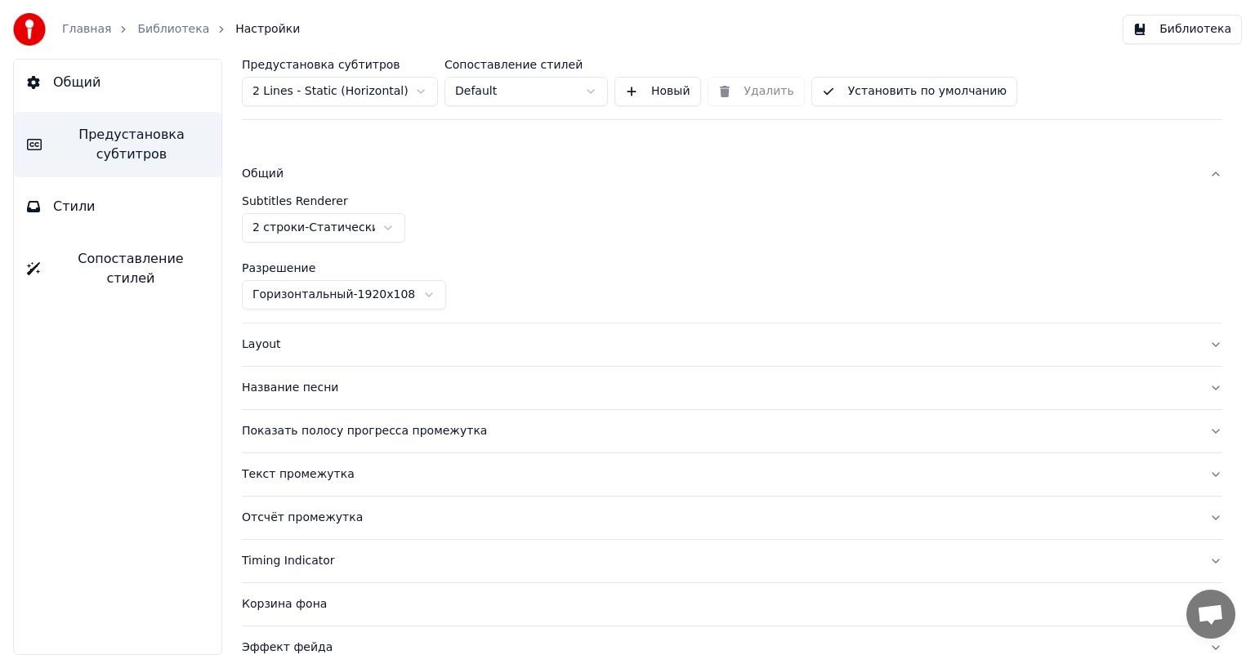
click at [315, 391] on div "Название песни" at bounding box center [719, 388] width 954 height 16
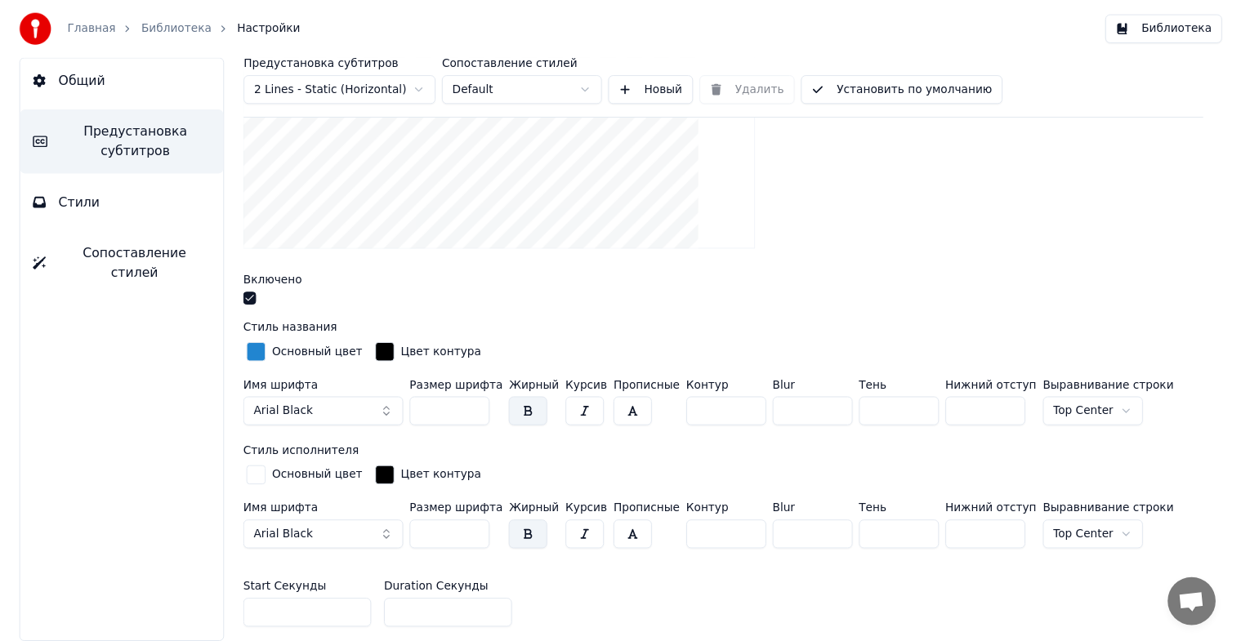
scroll to position [328, 0]
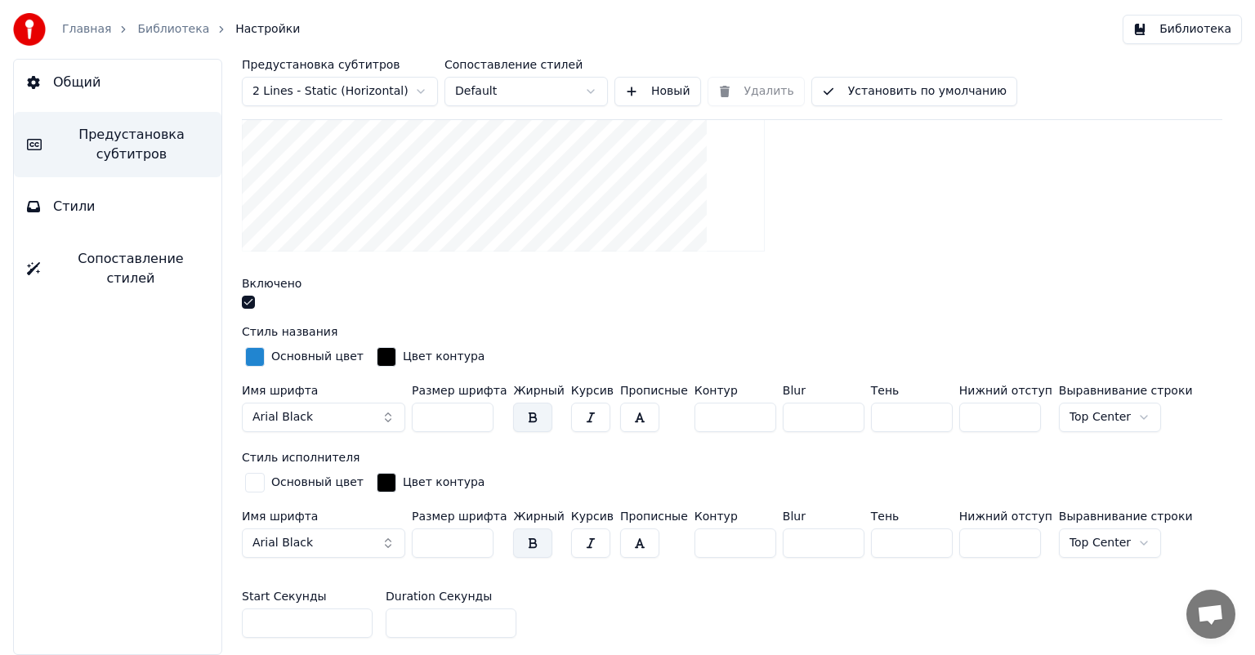
click at [1164, 29] on button "Библиотека" at bounding box center [1182, 29] width 119 height 29
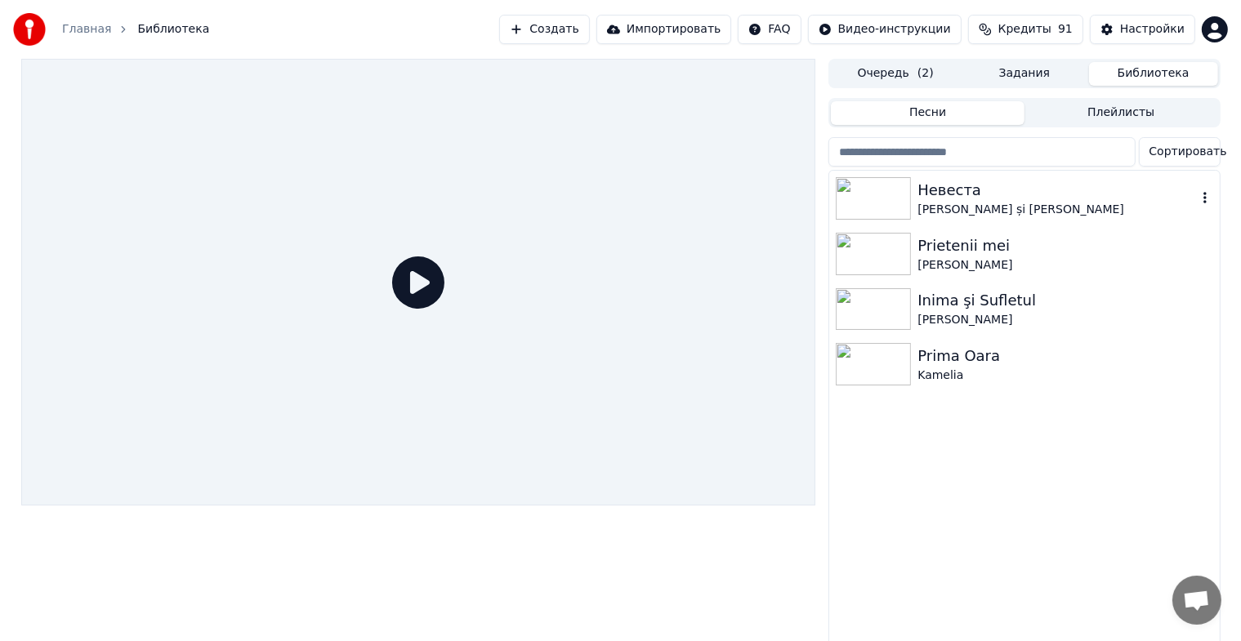
click at [869, 199] on img at bounding box center [873, 198] width 75 height 42
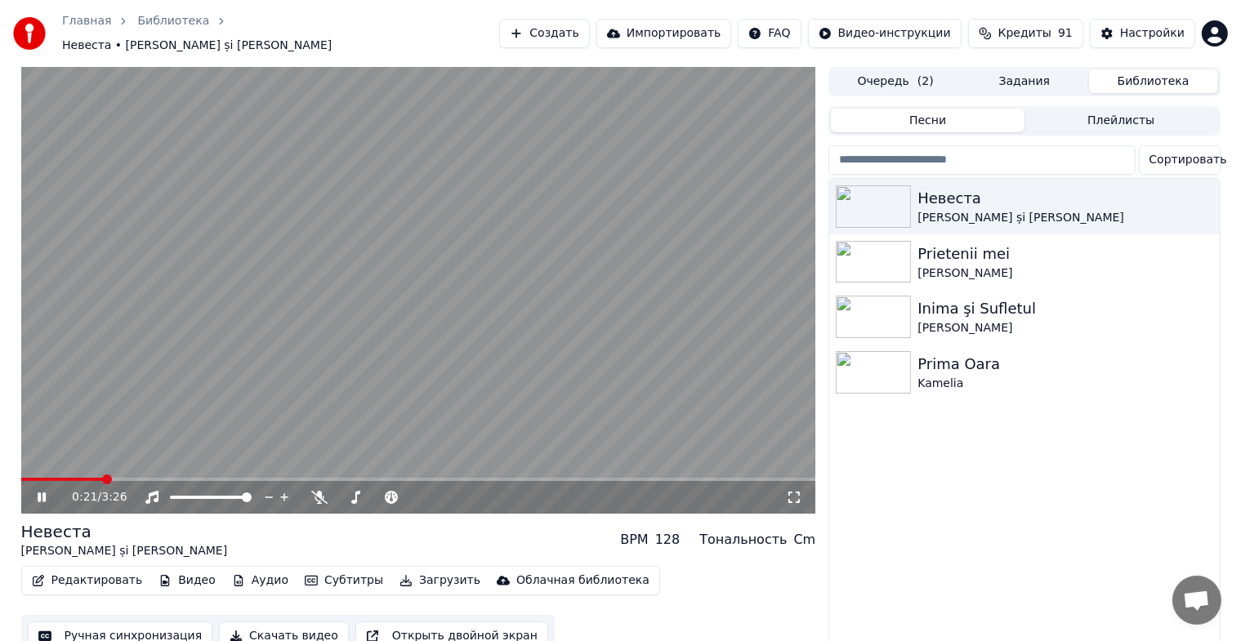
scroll to position [20, 0]
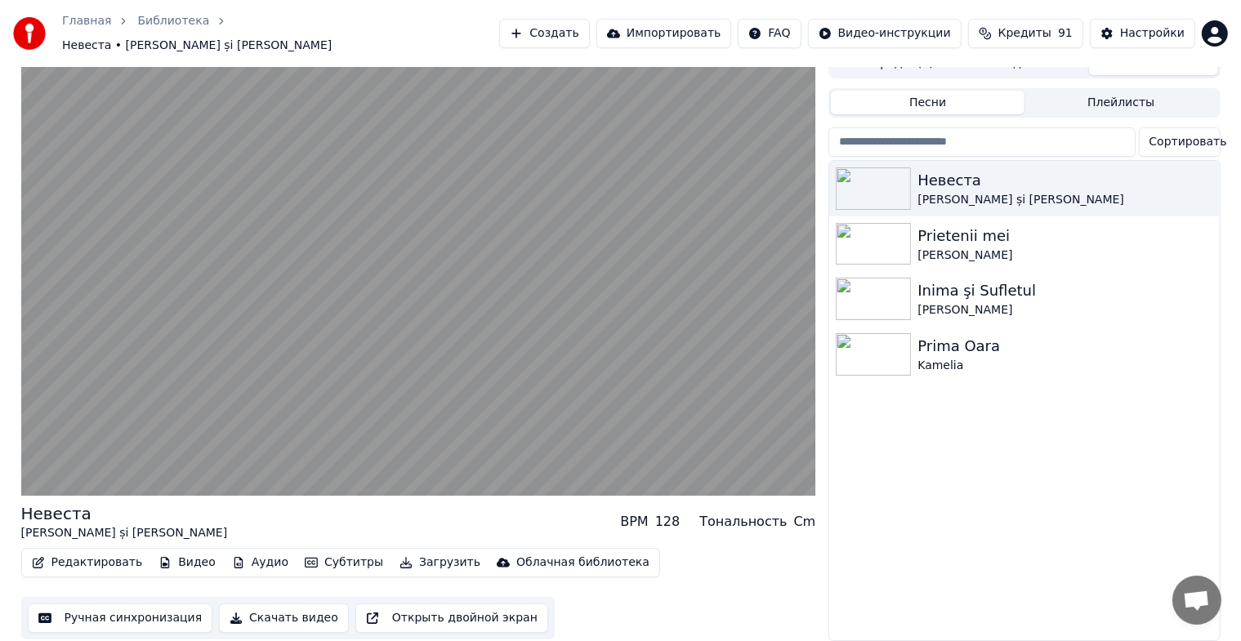
click at [185, 554] on button "Видео" at bounding box center [187, 563] width 70 height 23
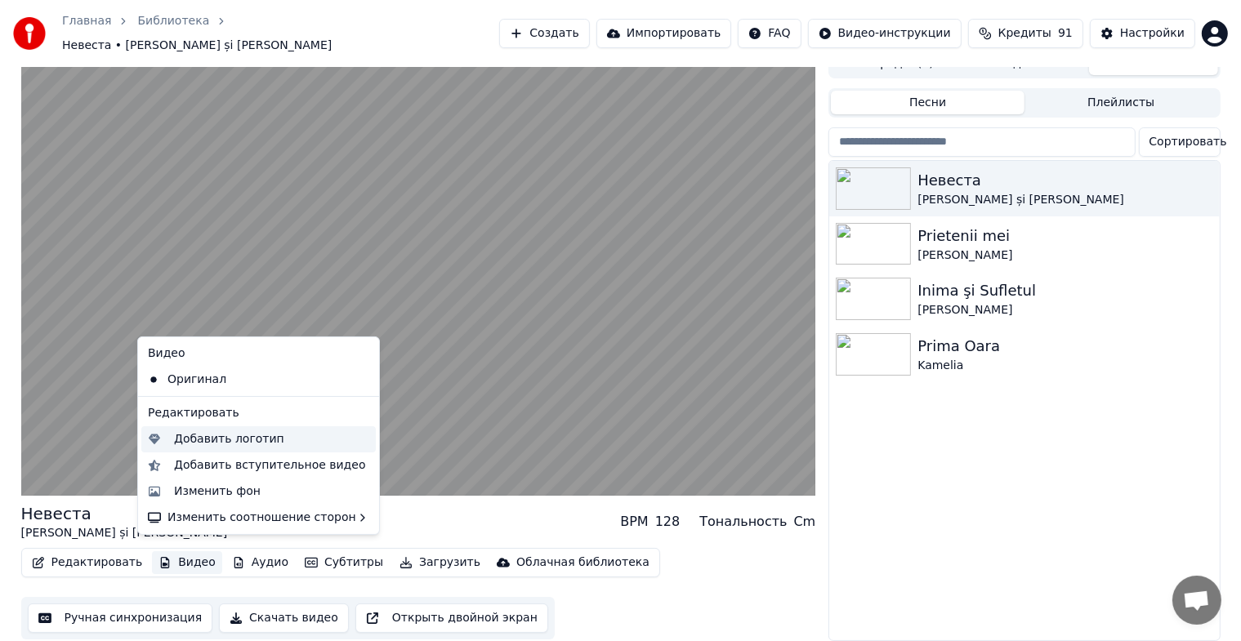
click at [235, 440] on div "Добавить логотип" at bounding box center [229, 439] width 110 height 16
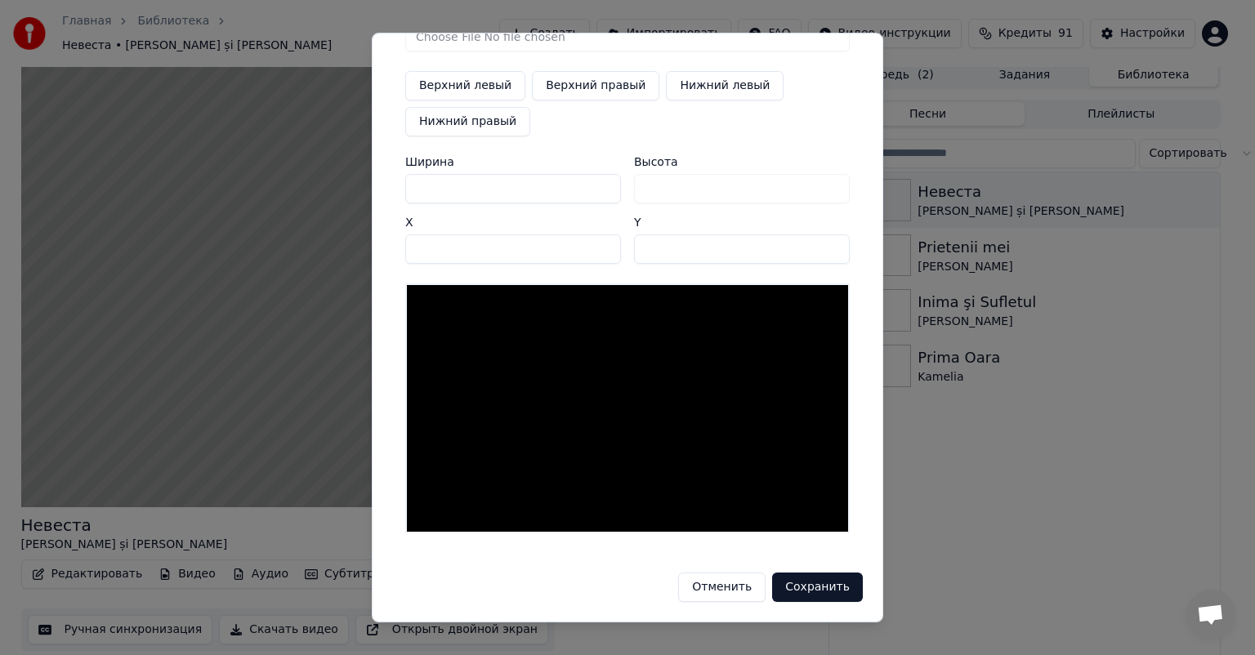
scroll to position [0, 0]
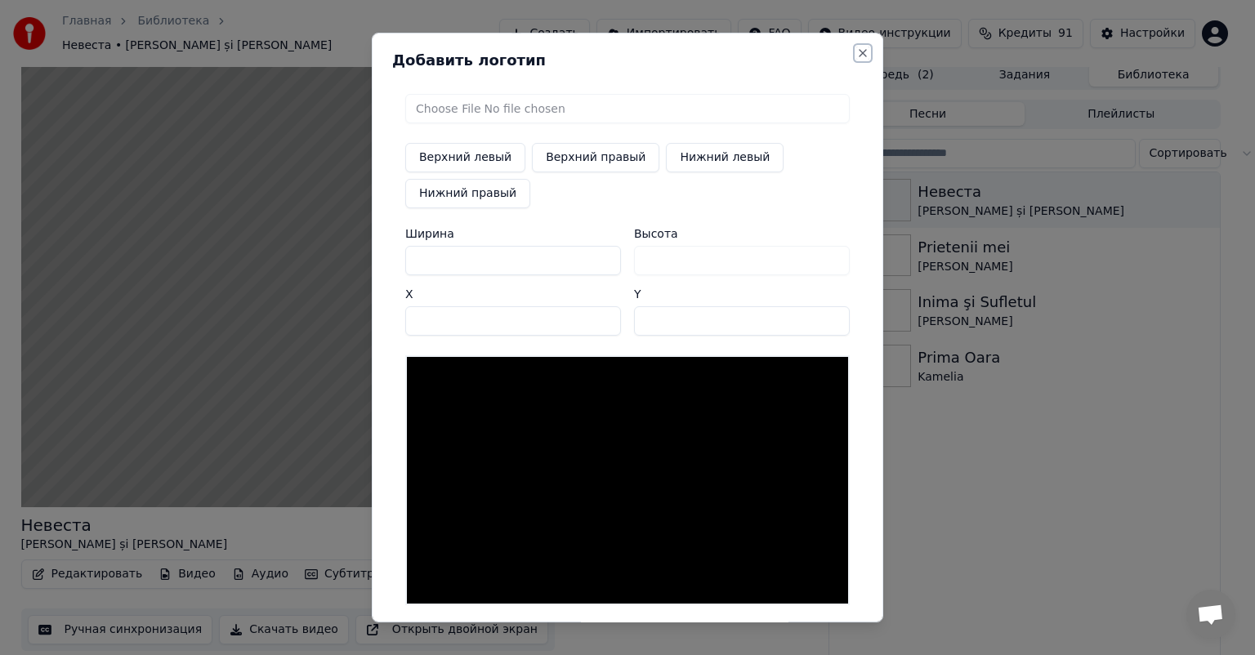
click at [856, 56] on button "Close" at bounding box center [862, 53] width 13 height 13
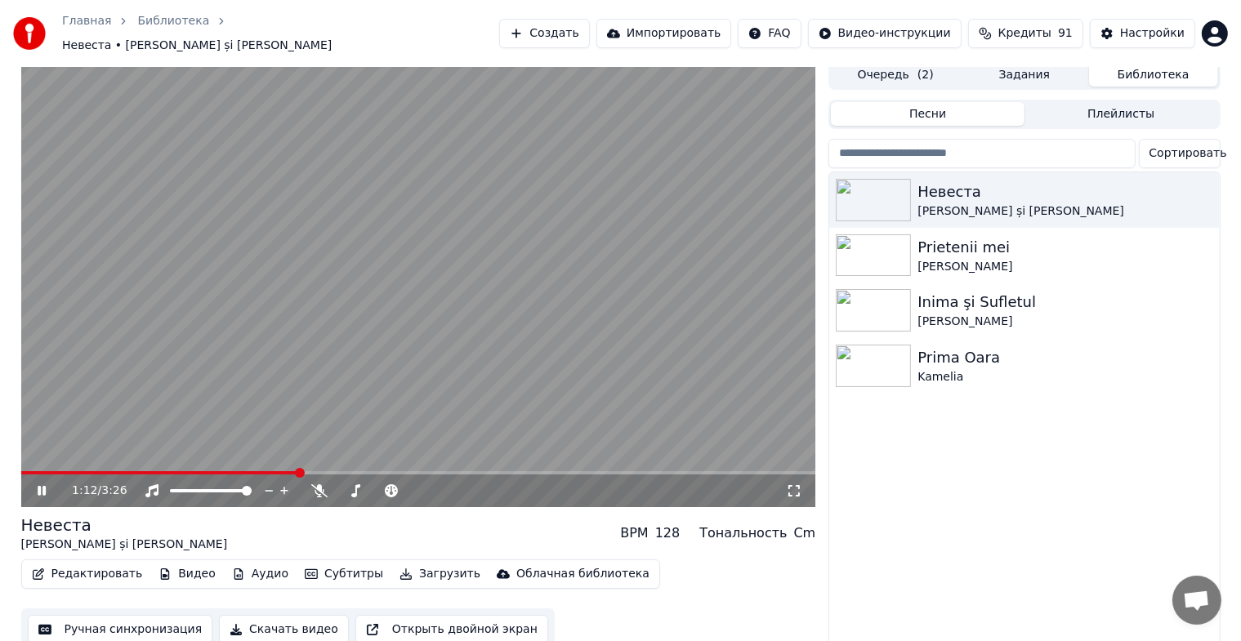
click at [45, 486] on icon at bounding box center [42, 491] width 8 height 10
click at [193, 563] on button "Видео" at bounding box center [187, 574] width 70 height 23
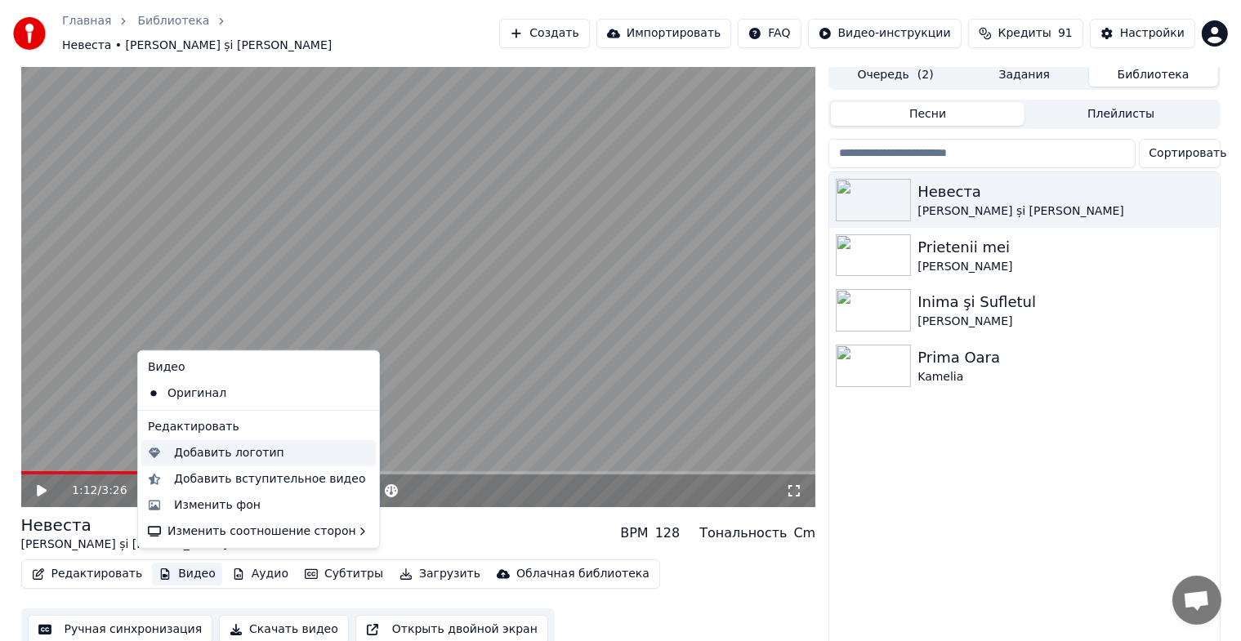
click at [258, 453] on div "Добавить логотип" at bounding box center [229, 453] width 110 height 16
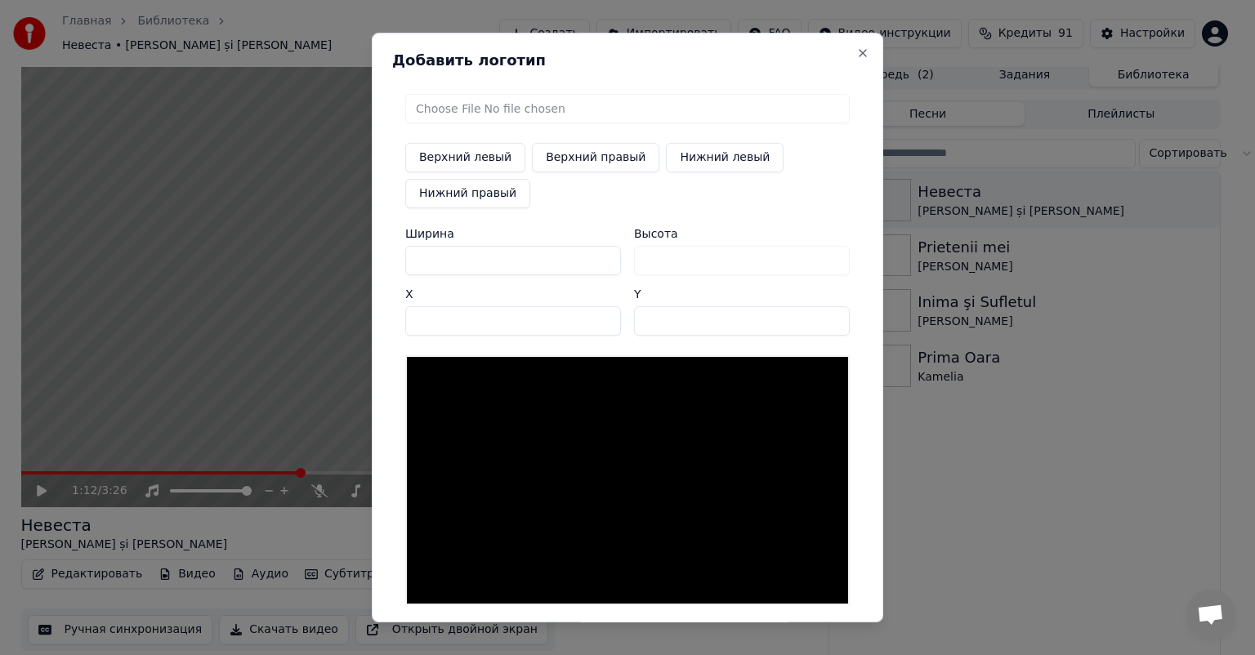
click at [489, 109] on input "file" at bounding box center [627, 108] width 445 height 29
type input "**********"
click at [703, 167] on button "Нижний левый" at bounding box center [725, 157] width 118 height 29
type input "***"
click at [572, 156] on button "Верхний правый" at bounding box center [595, 157] width 127 height 29
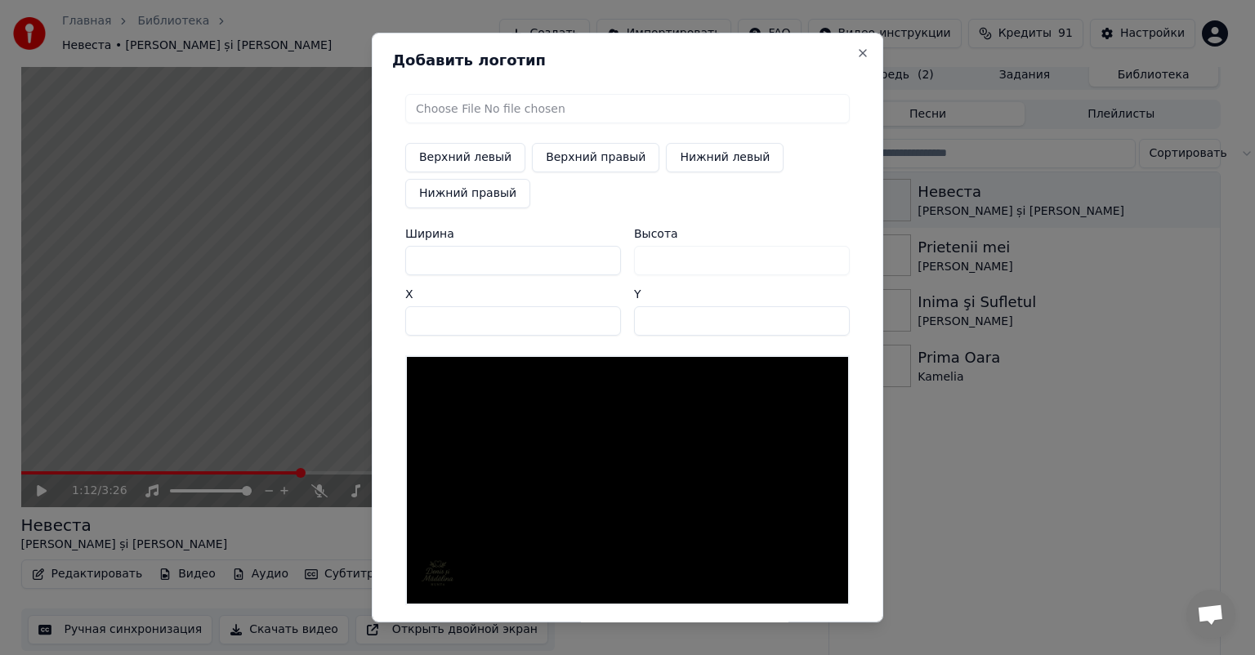
type input "****"
type input "**"
click at [454, 151] on button "Верхний левый" at bounding box center [465, 157] width 120 height 29
click at [472, 206] on button "Нижний правый" at bounding box center [467, 193] width 125 height 29
type input "****"
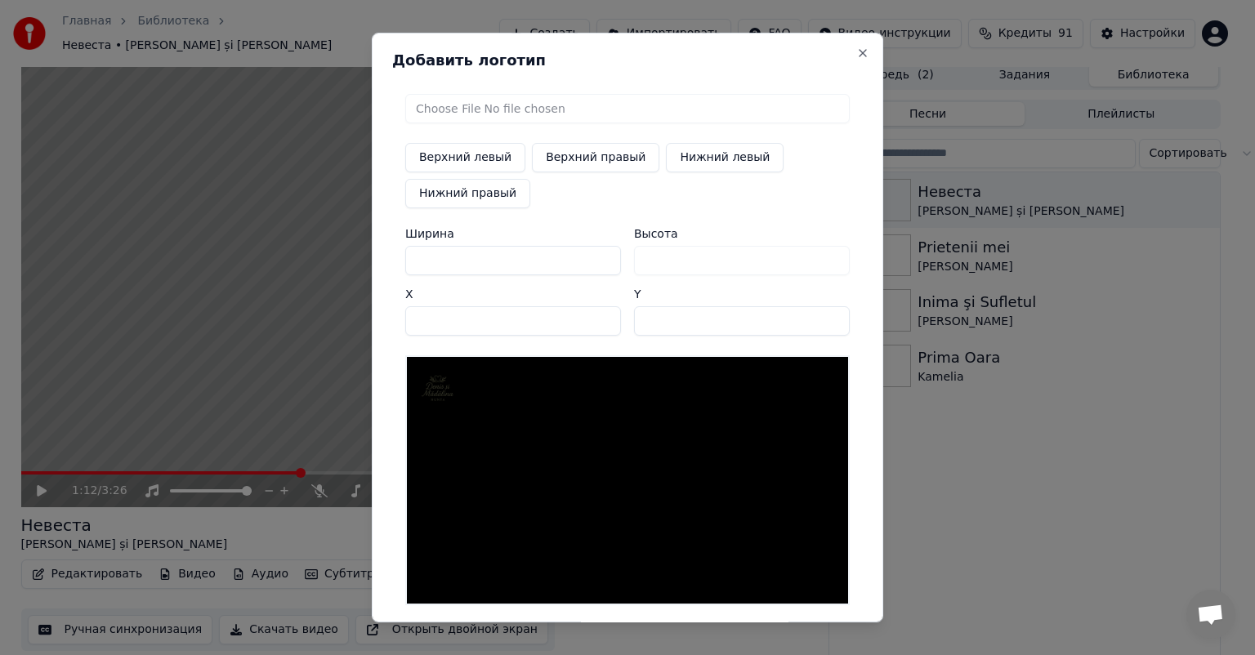
type input "***"
click at [502, 154] on button "Верхний левый" at bounding box center [465, 157] width 120 height 29
type input "**"
click at [592, 156] on button "Верхний правый" at bounding box center [595, 157] width 127 height 29
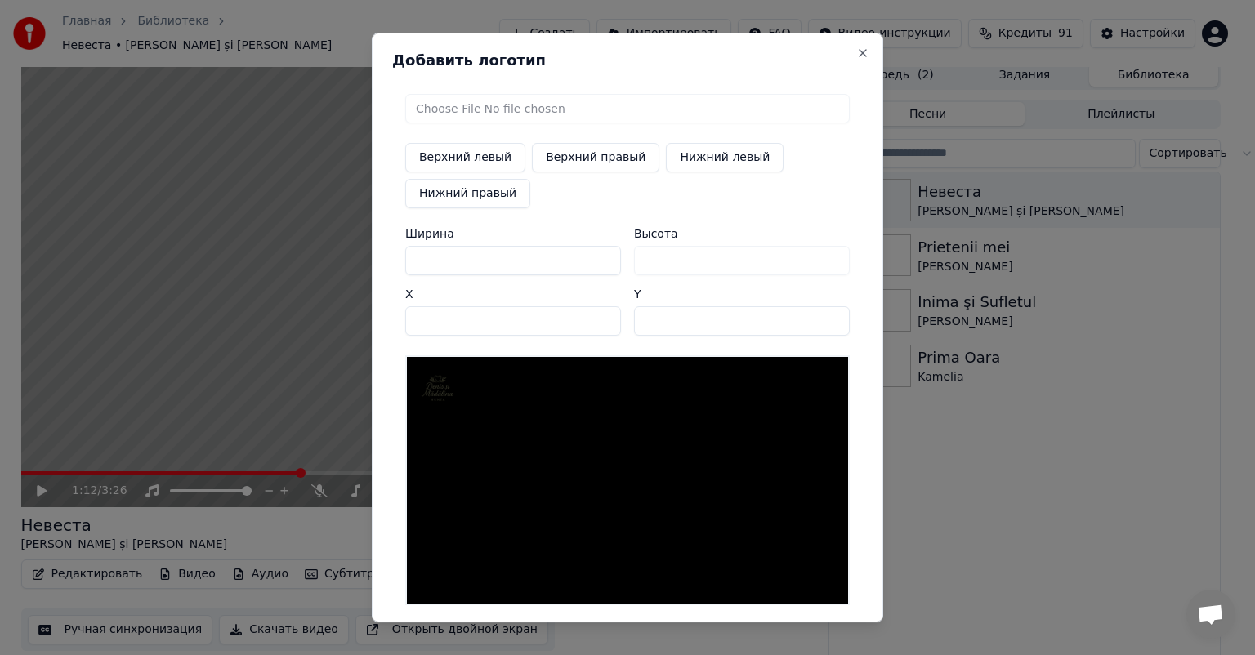
type input "****"
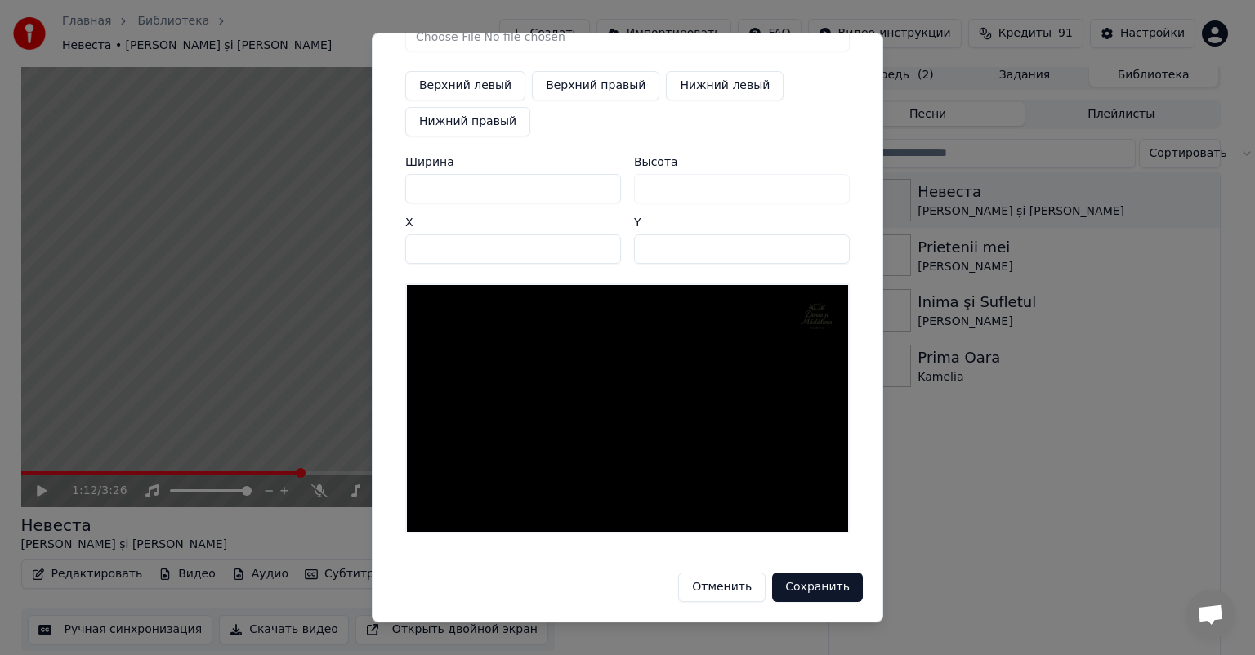
click at [816, 597] on button "Сохранить" at bounding box center [817, 587] width 91 height 29
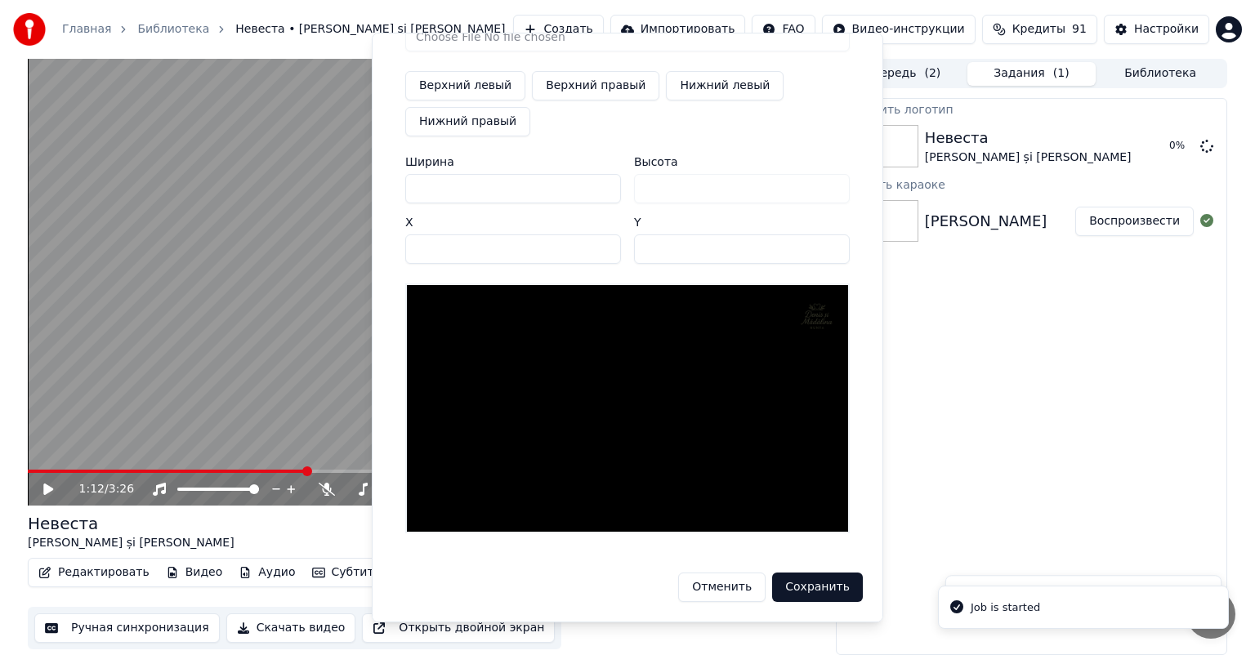
scroll to position [0, 0]
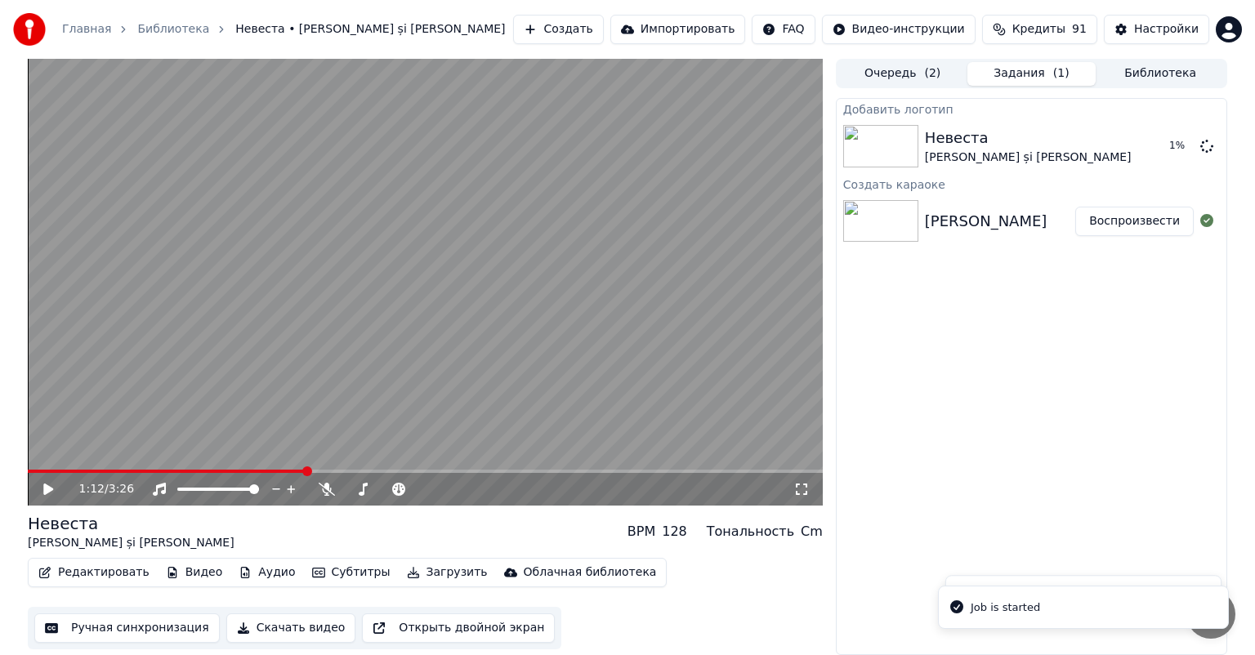
click at [36, 471] on span at bounding box center [167, 471] width 278 height 3
click at [52, 493] on icon at bounding box center [60, 489] width 38 height 13
click at [196, 570] on button "Видео" at bounding box center [194, 572] width 70 height 23
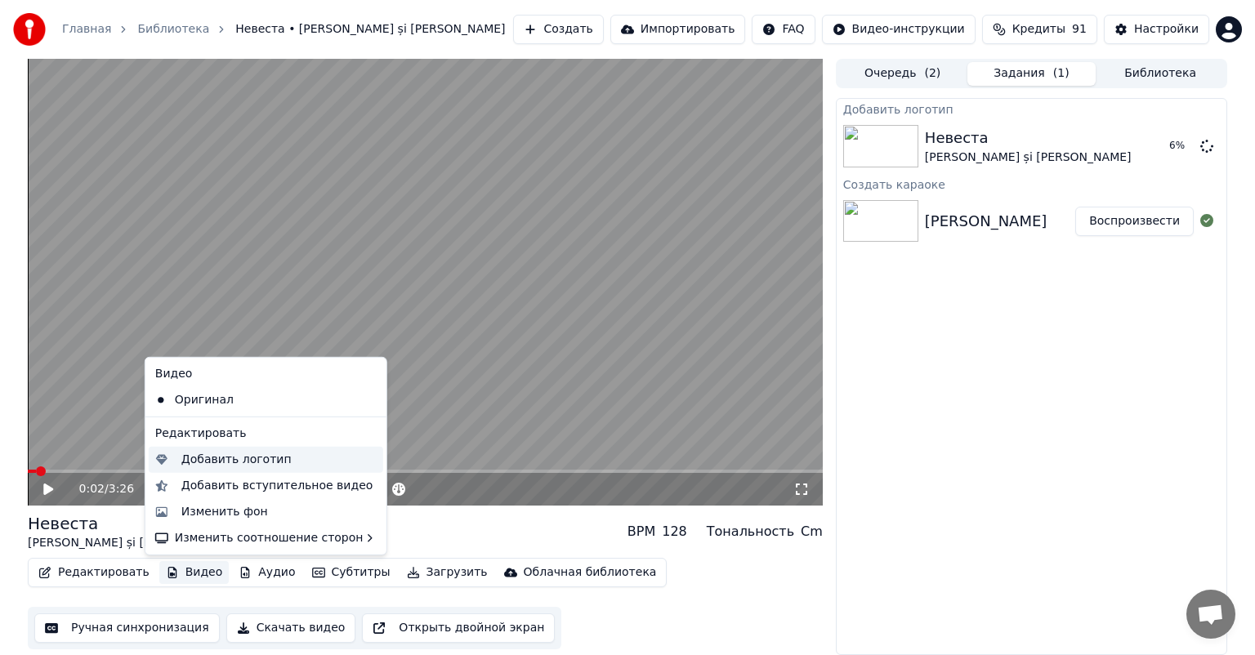
click at [243, 457] on div "Добавить логотип" at bounding box center [236, 460] width 110 height 16
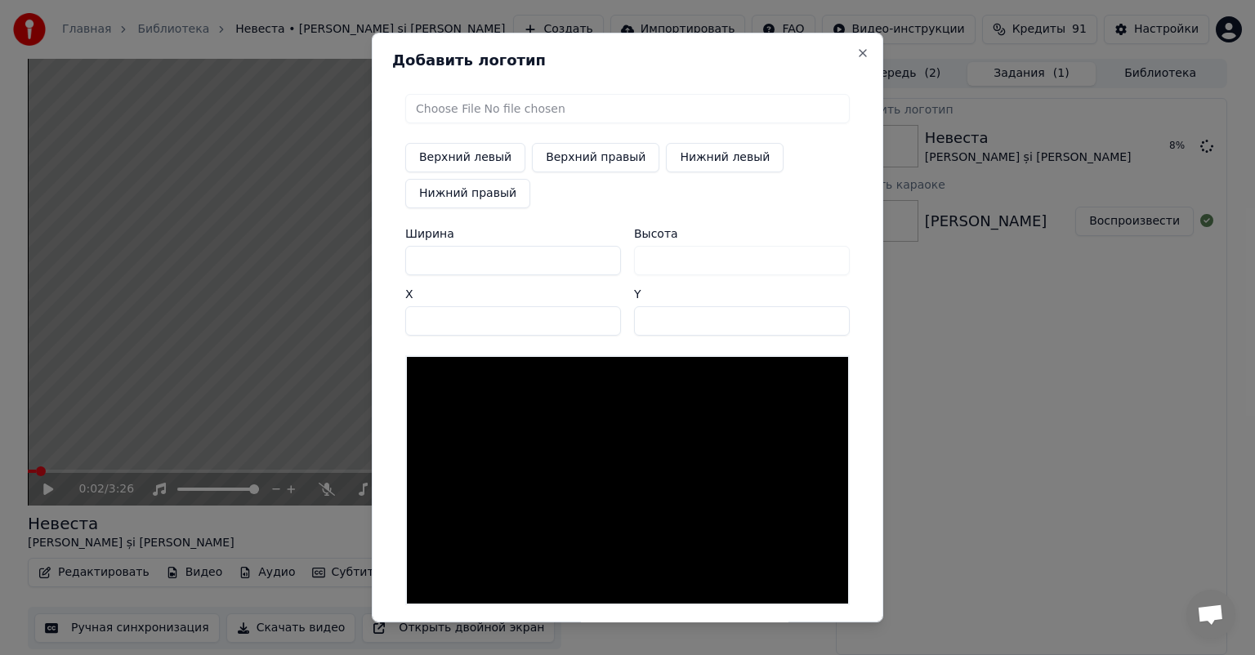
click at [461, 109] on input "file" at bounding box center [627, 108] width 445 height 29
type input "**********"
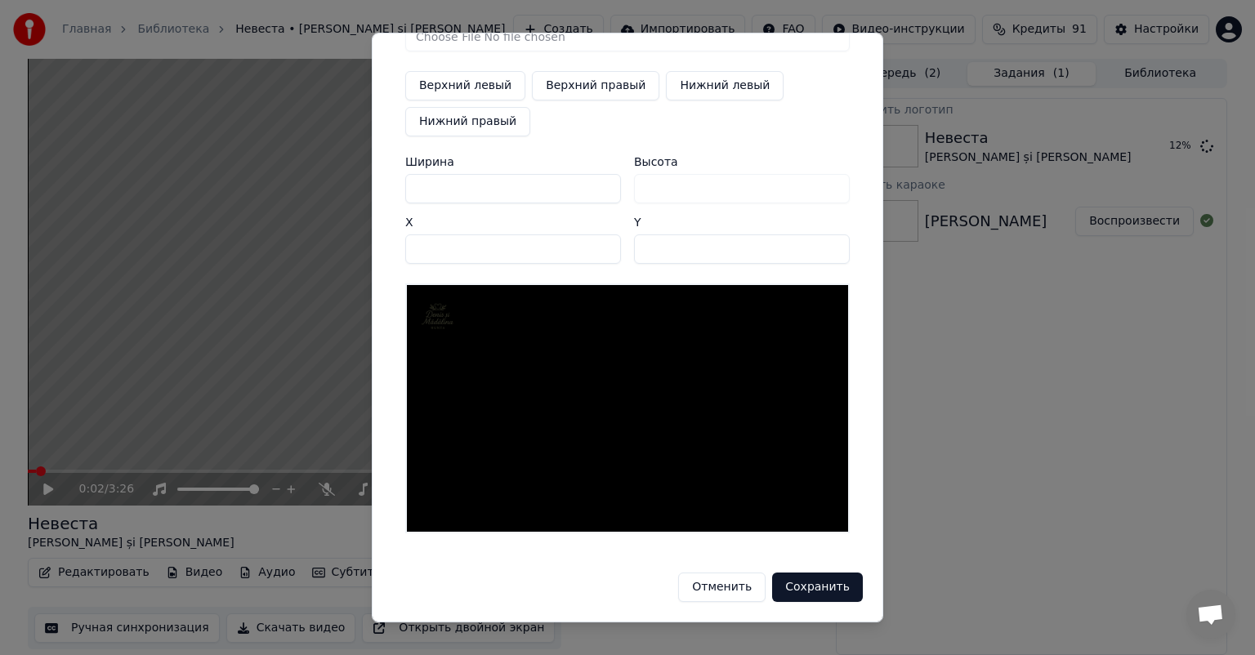
click at [811, 596] on button "Сохранить" at bounding box center [817, 587] width 91 height 29
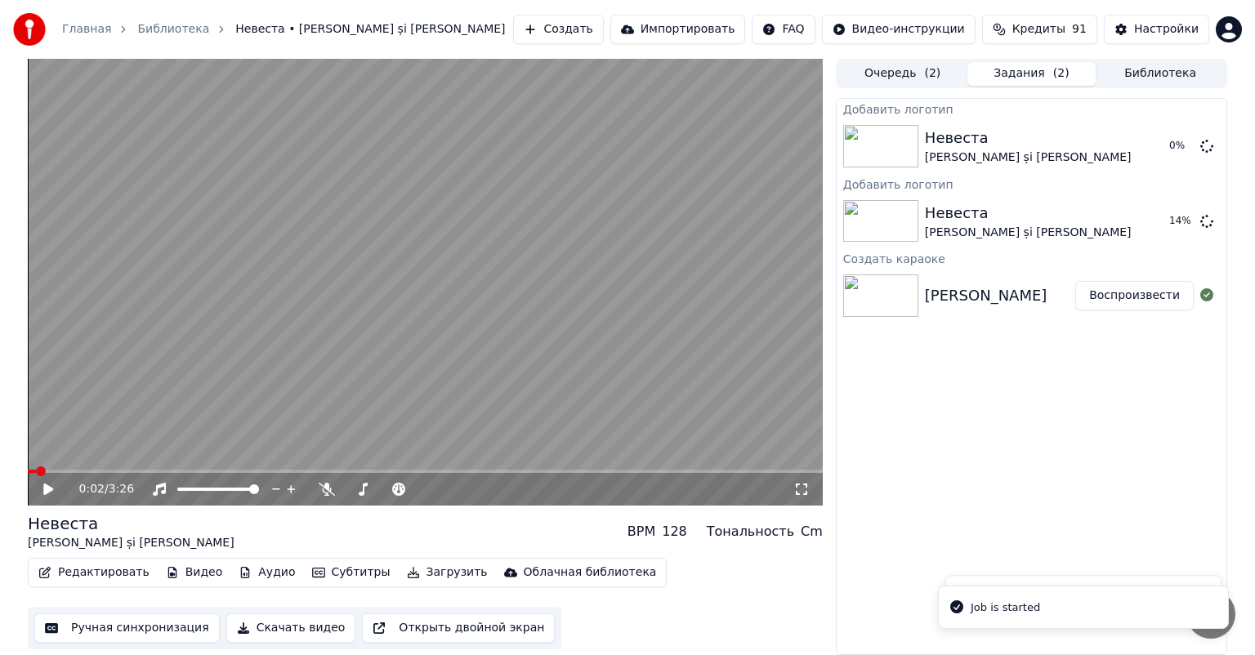
click at [47, 489] on icon at bounding box center [48, 489] width 10 height 11
click at [286, 471] on span at bounding box center [425, 471] width 795 height 3
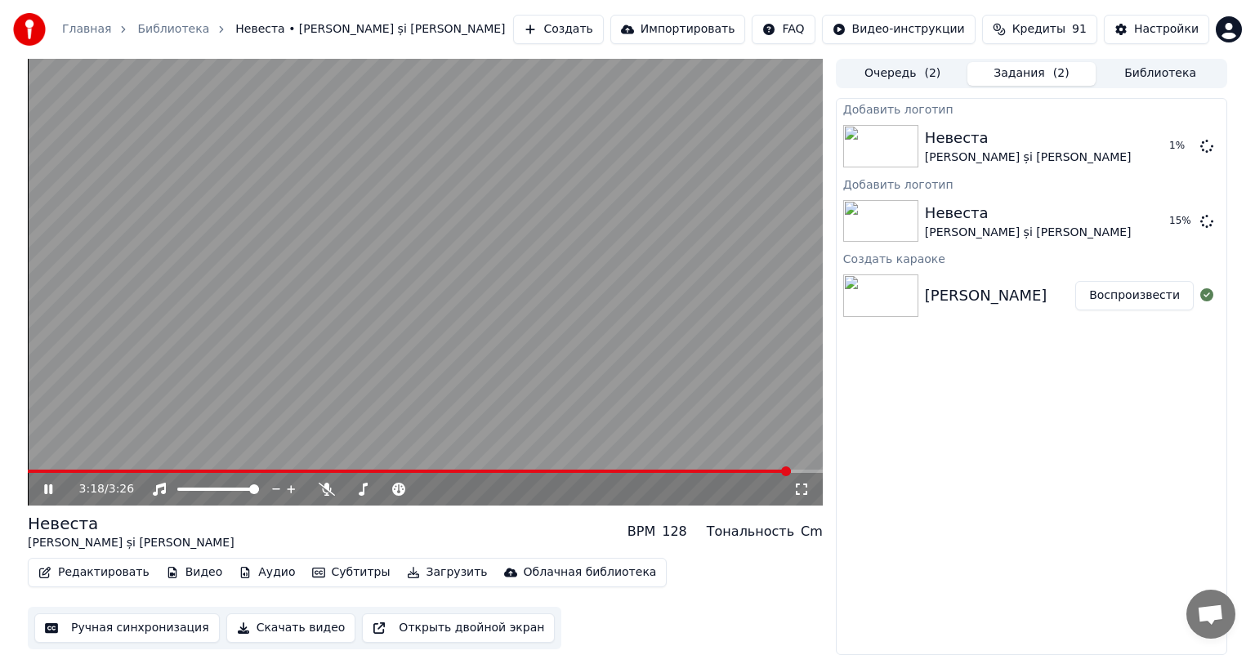
click at [791, 471] on span at bounding box center [425, 471] width 795 height 3
click at [51, 487] on icon at bounding box center [48, 490] width 8 height 10
click at [804, 495] on icon at bounding box center [801, 489] width 16 height 13
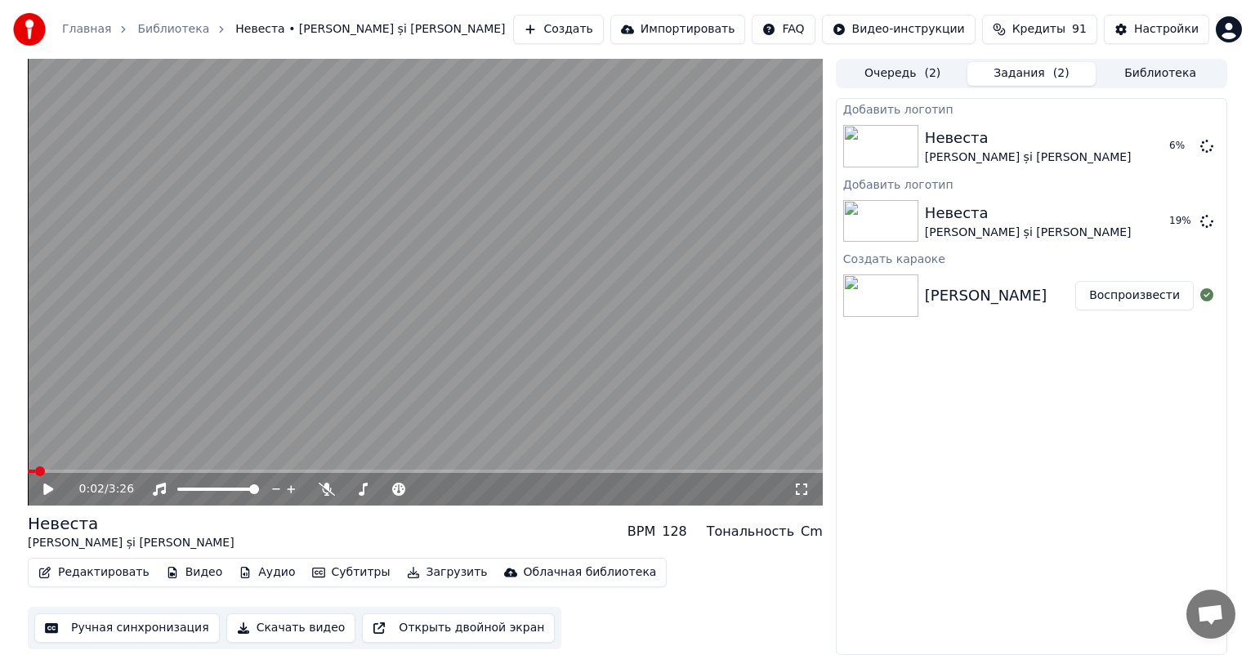
click at [34, 471] on span at bounding box center [31, 471] width 7 height 3
click at [46, 494] on icon at bounding box center [48, 489] width 10 height 11
click at [46, 494] on icon at bounding box center [48, 490] width 8 height 10
click at [199, 574] on button "Видео" at bounding box center [194, 572] width 70 height 23
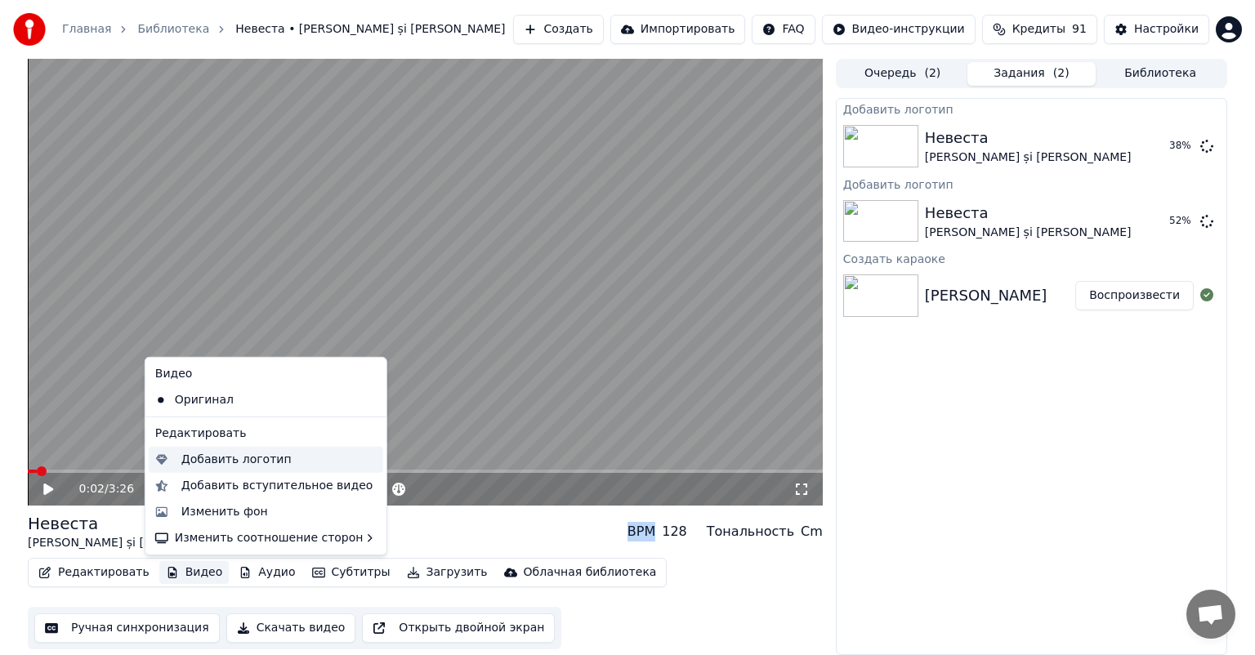
click at [238, 463] on div "Добавить логотип" at bounding box center [236, 460] width 110 height 16
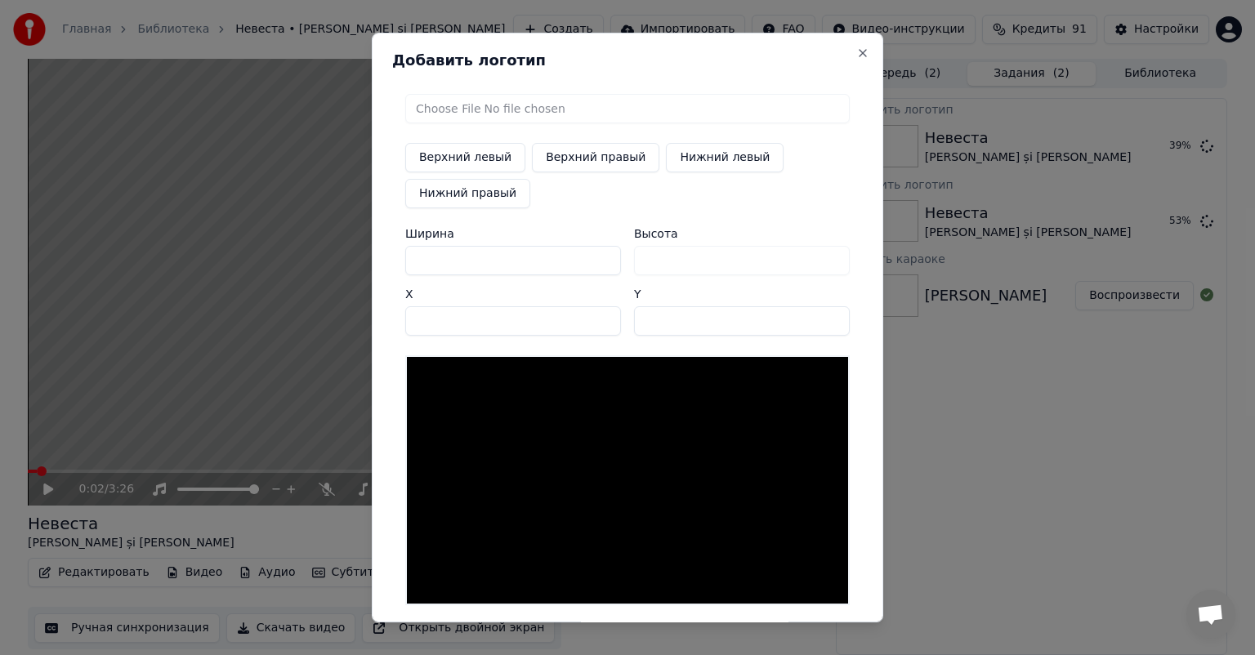
click at [516, 106] on input "file" at bounding box center [627, 108] width 445 height 29
type input "**********"
click at [591, 154] on button "Верхний правый" at bounding box center [595, 157] width 127 height 29
click at [692, 162] on button "Нижний левый" at bounding box center [725, 157] width 118 height 29
type input "**"
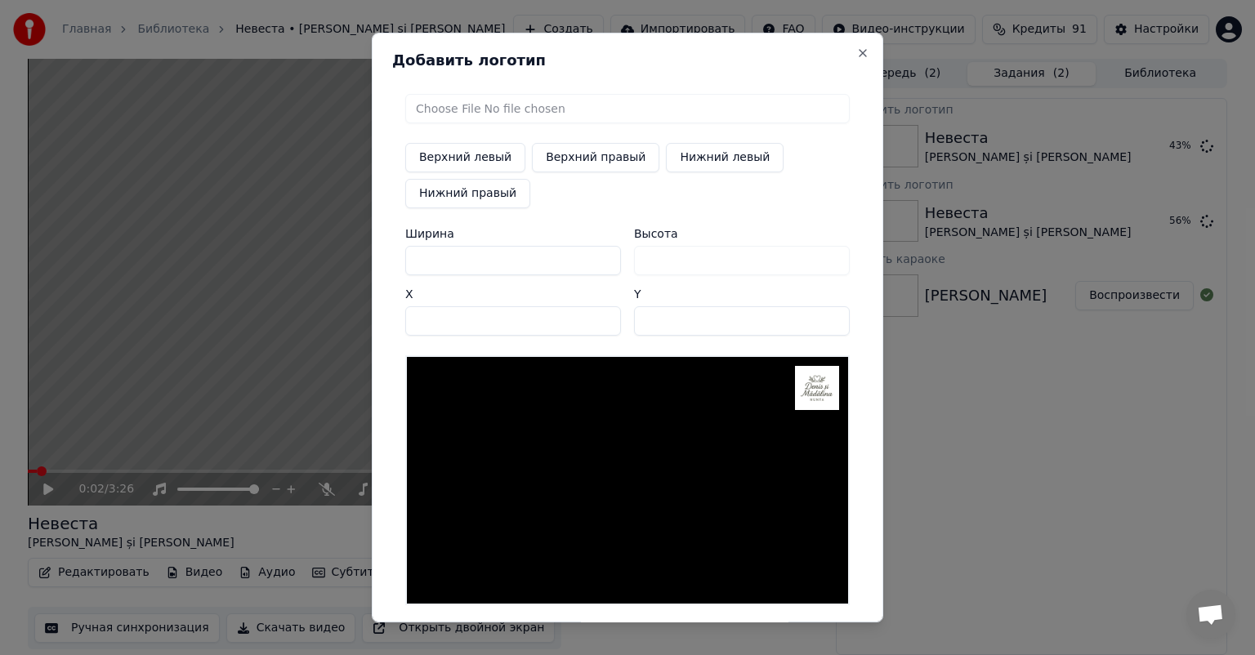
type input "***"
click at [574, 162] on button "Верхний правый" at bounding box center [595, 157] width 127 height 29
type input "****"
click at [444, 198] on button "Нижний правый" at bounding box center [467, 193] width 125 height 29
click at [572, 155] on button "Верхний правый" at bounding box center [595, 157] width 127 height 29
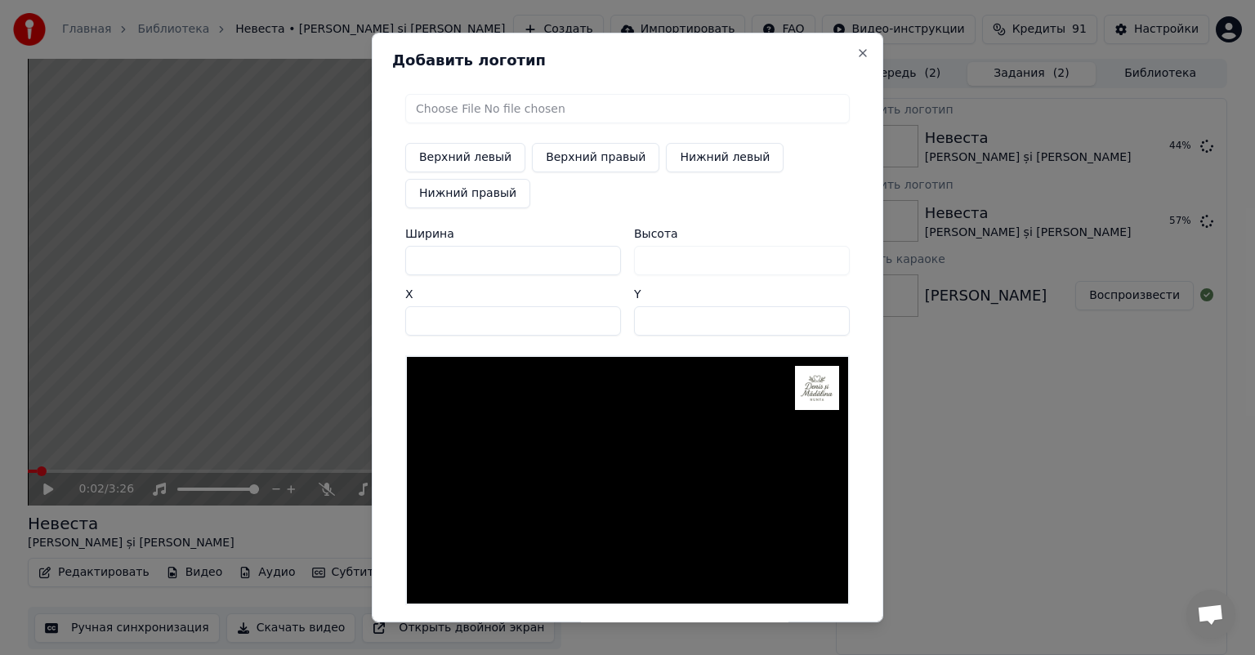
click at [468, 324] on input "****" at bounding box center [513, 320] width 216 height 29
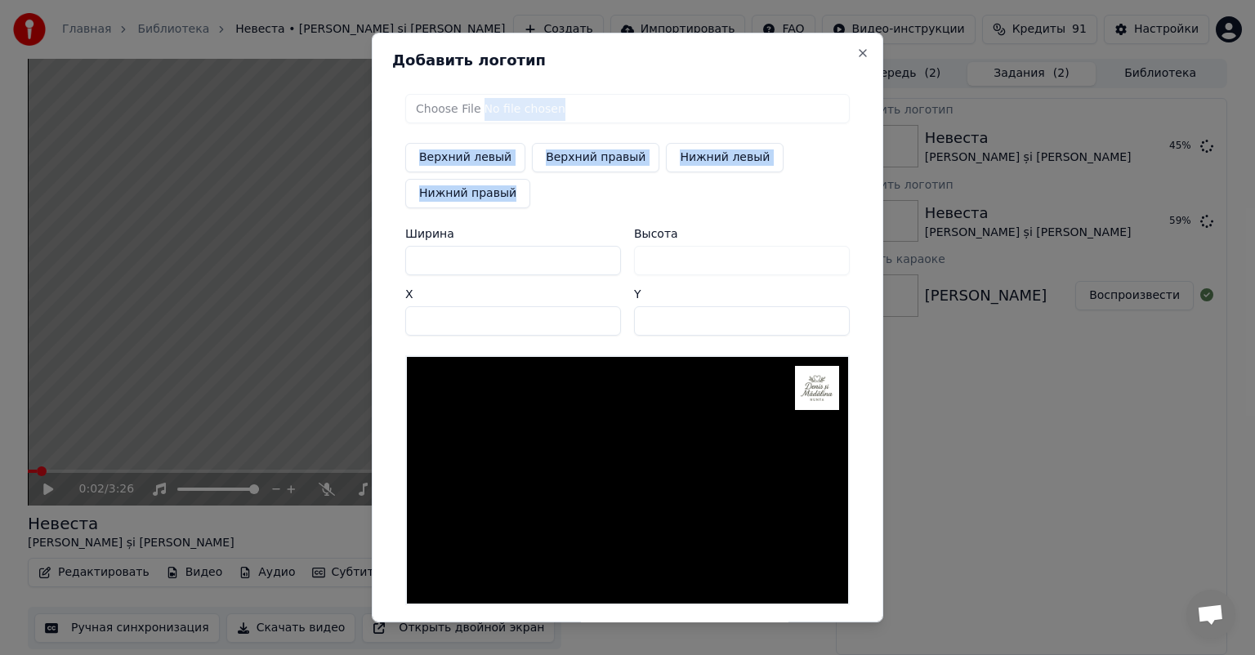
drag, startPoint x: 698, startPoint y: 39, endPoint x: 617, endPoint y: 252, distance: 227.3
click at [617, 252] on div "Добавить логотип Верхний левый Верхний правый Нижний левый Нижний правый Ширина…" at bounding box center [628, 328] width 512 height 590
click at [793, 186] on div "Верхний левый Верхний правый Нижний левый Нижний правый" at bounding box center [627, 175] width 445 height 65
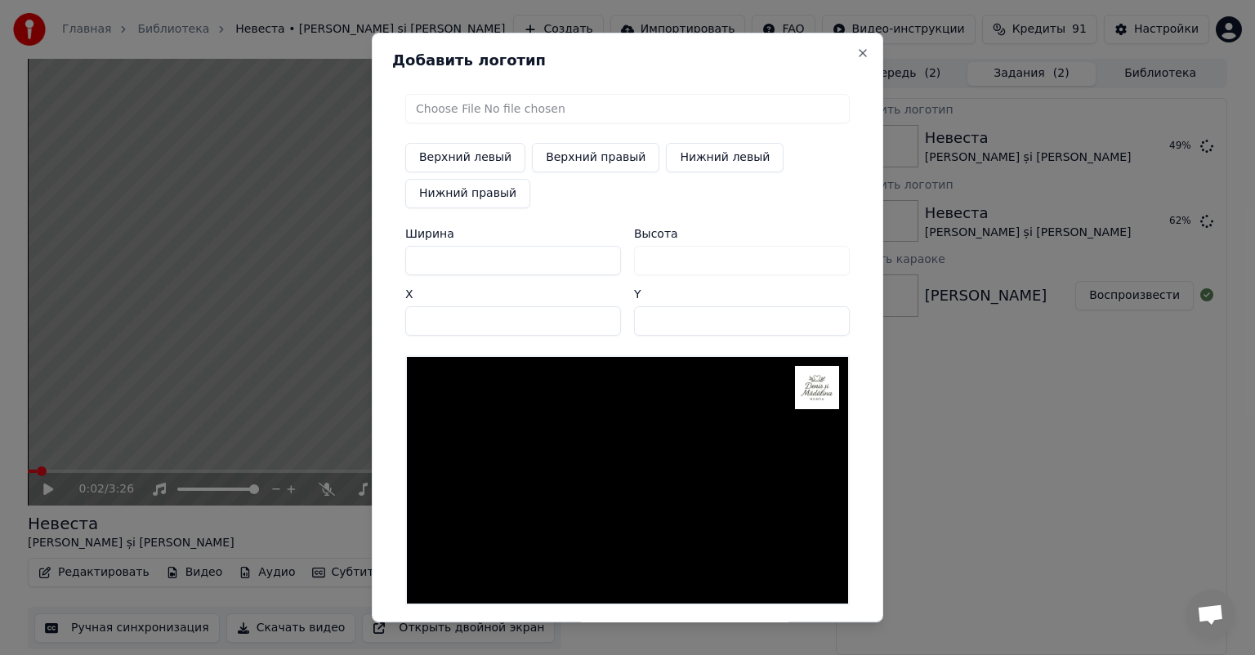
click at [827, 324] on input "**" at bounding box center [742, 320] width 216 height 29
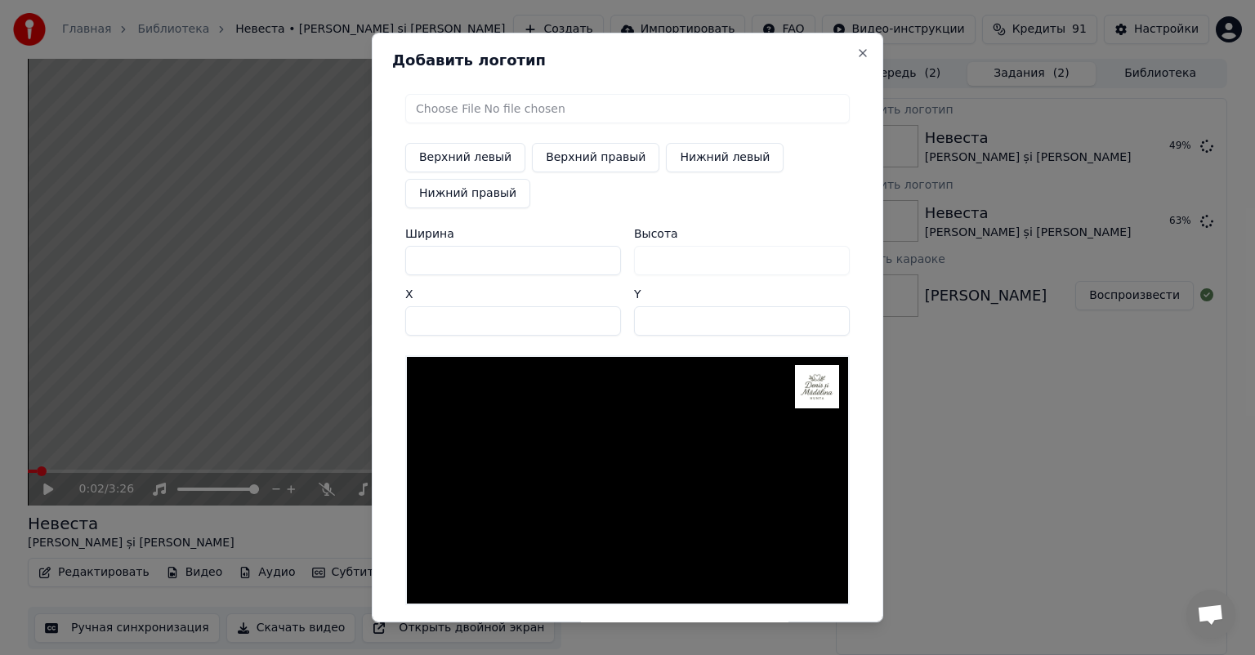
click at [828, 313] on input "**" at bounding box center [742, 320] width 216 height 29
type input "**"
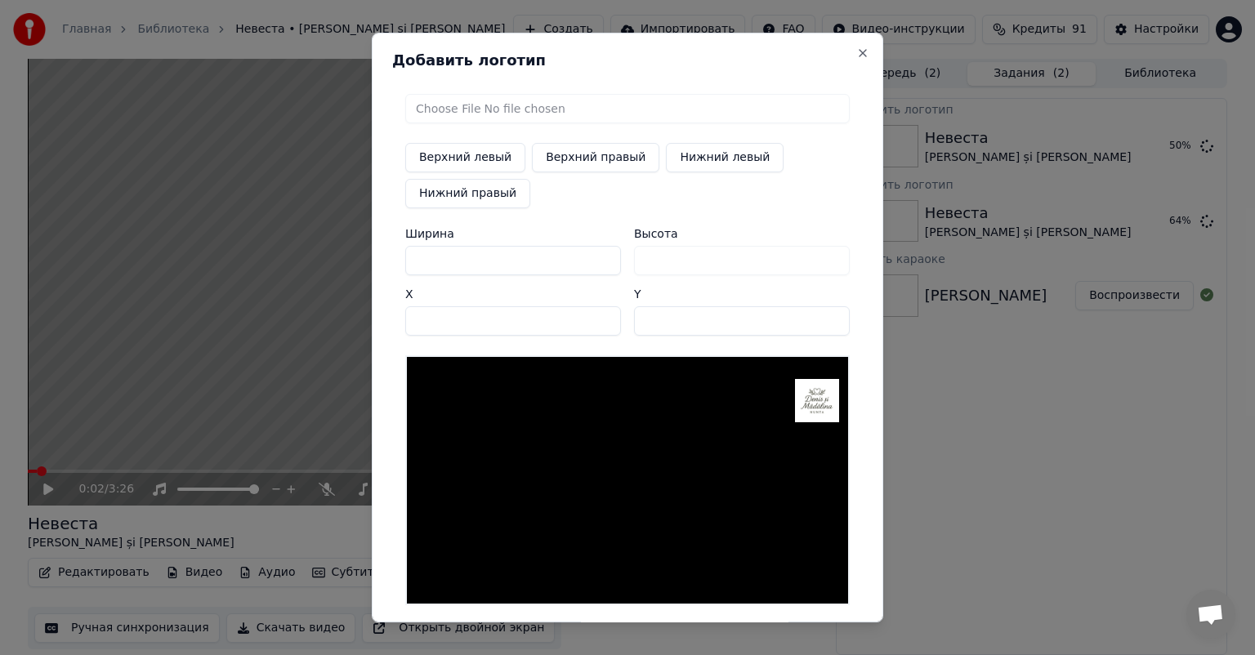
click at [828, 313] on input "**" at bounding box center [742, 320] width 216 height 29
click at [713, 262] on div "Высота ***" at bounding box center [742, 251] width 216 height 47
click at [534, 248] on input "***" at bounding box center [513, 260] width 216 height 29
click at [595, 315] on input "****" at bounding box center [513, 320] width 216 height 29
type input "****"
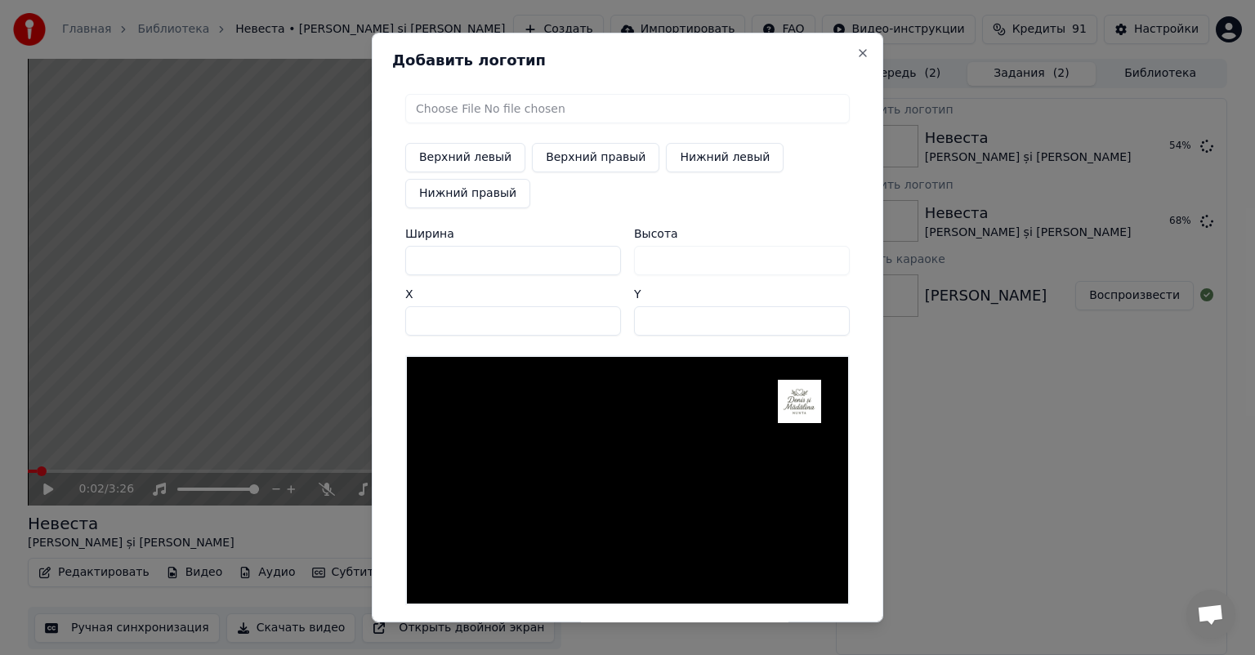
click at [595, 324] on input "****" at bounding box center [513, 320] width 216 height 29
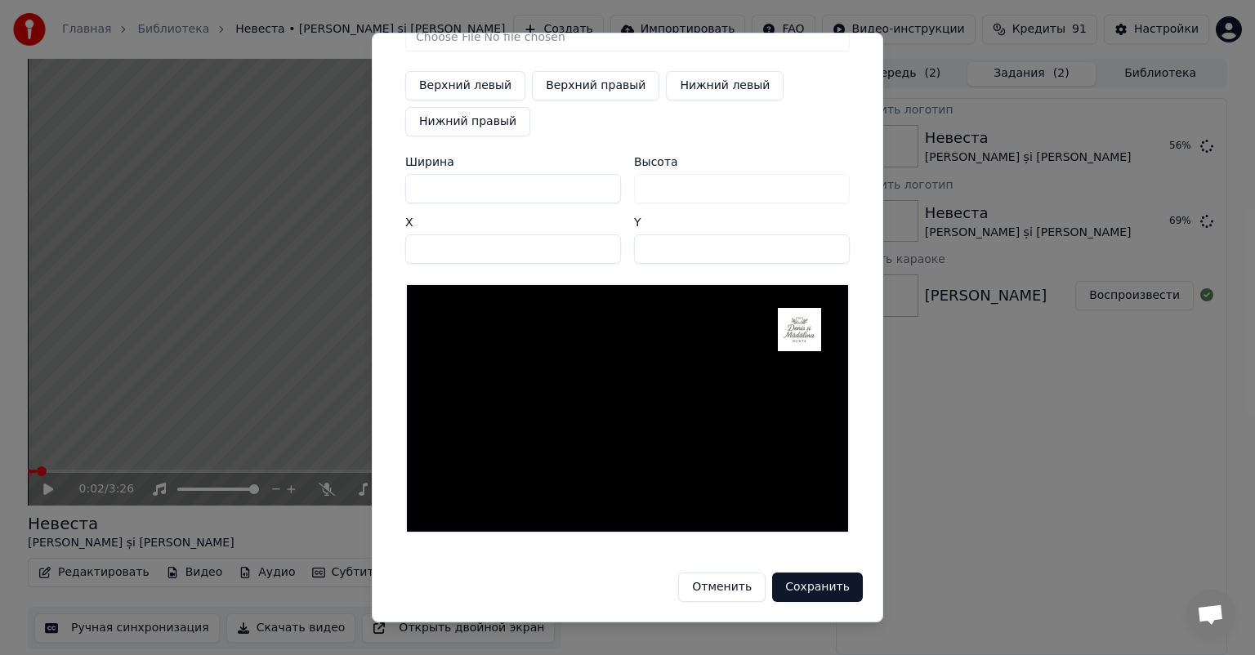
click at [811, 583] on button "Сохранить" at bounding box center [817, 587] width 91 height 29
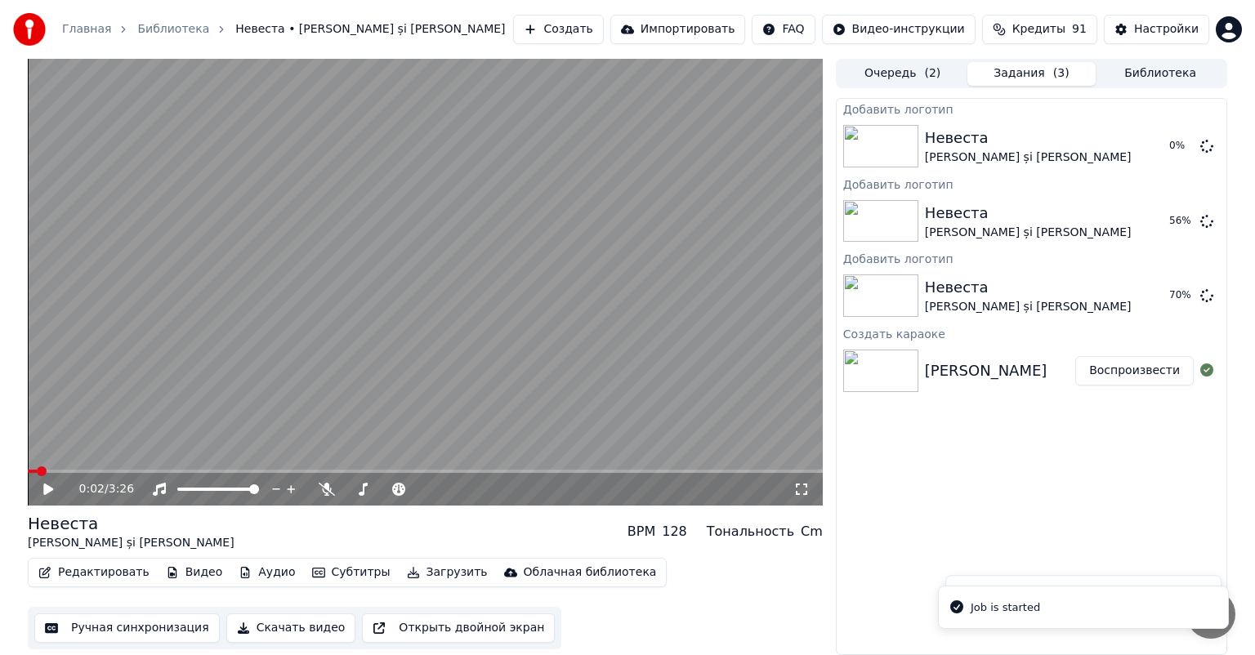
click at [39, 468] on span at bounding box center [42, 472] width 10 height 10
click at [28, 476] on span at bounding box center [33, 472] width 10 height 10
click at [56, 484] on icon at bounding box center [60, 489] width 38 height 13
click at [46, 487] on icon at bounding box center [48, 489] width 10 height 11
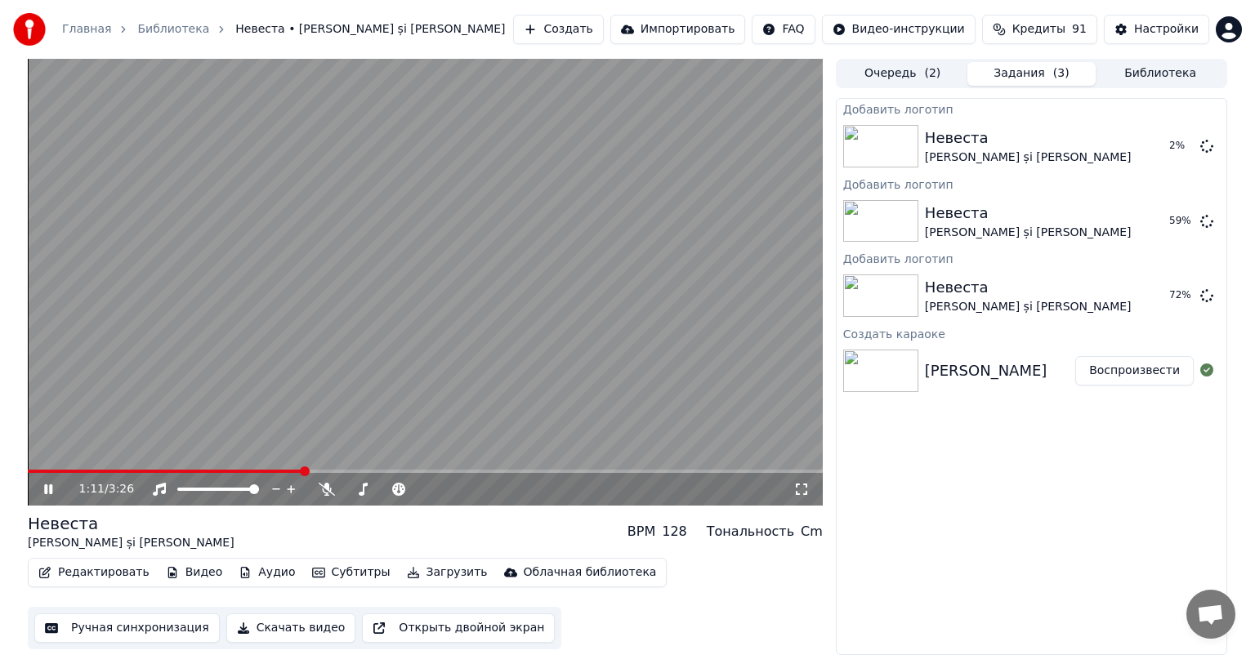
click at [773, 472] on span at bounding box center [425, 471] width 795 height 3
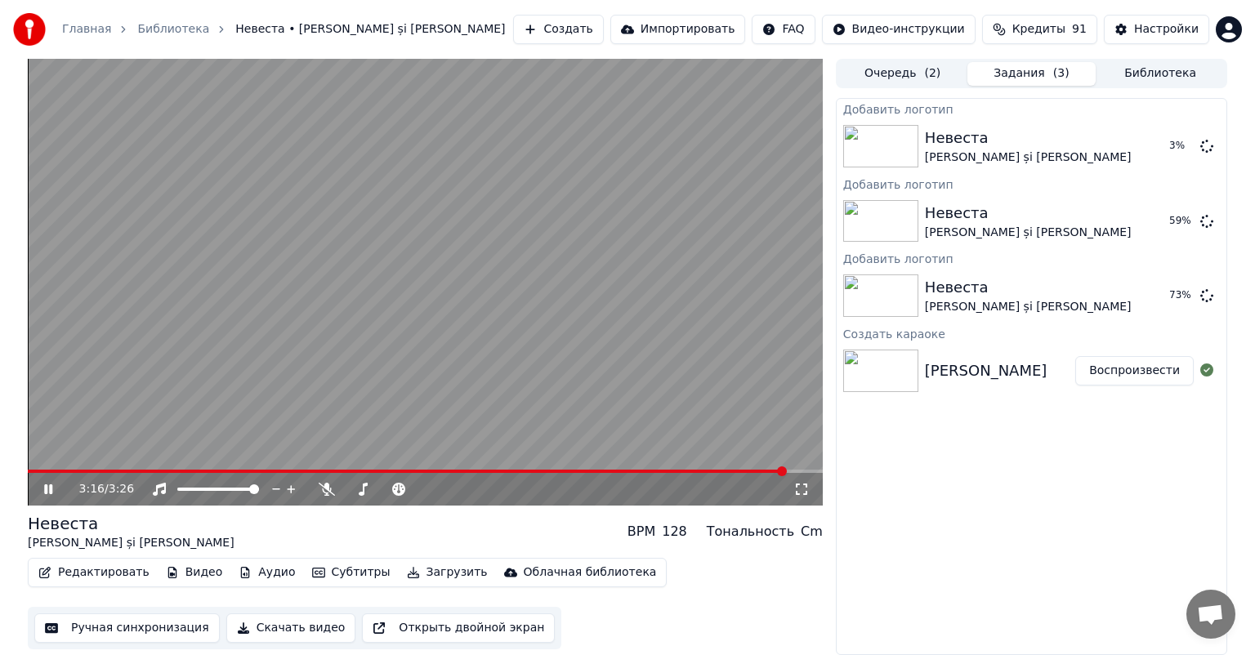
click at [189, 569] on button "Видео" at bounding box center [194, 572] width 70 height 23
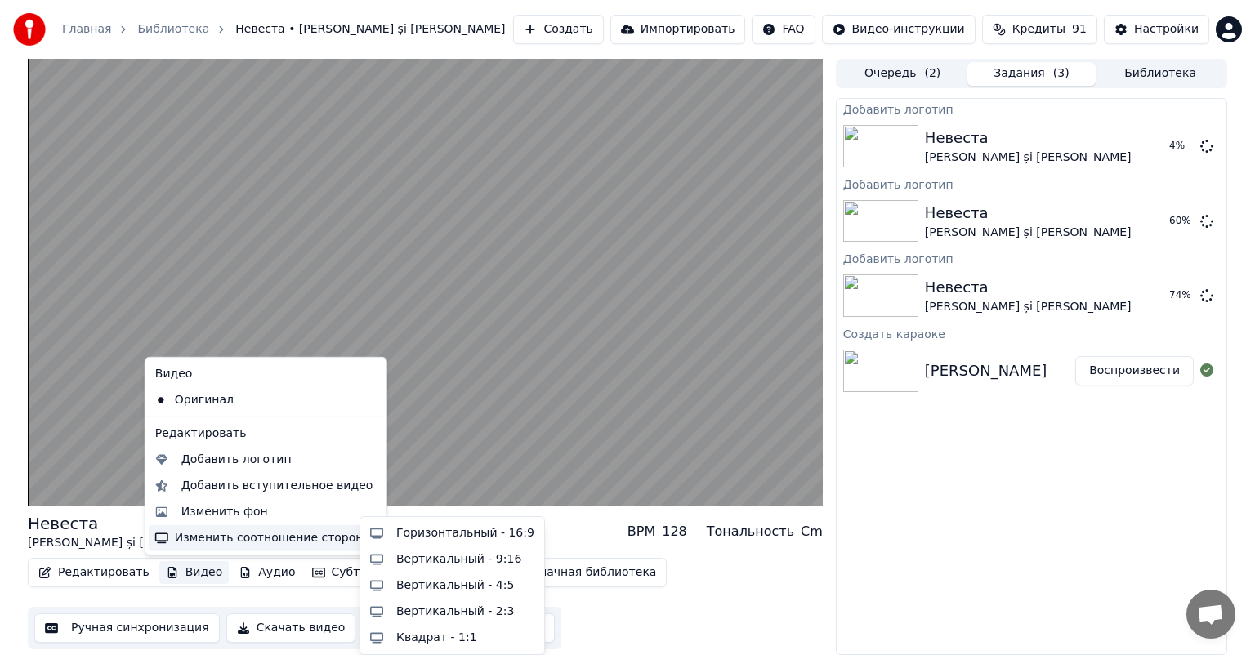
click at [742, 583] on div "Редактировать Видео Аудио Субтитры Загрузить Облачная библиотека Ручная синхрон…" at bounding box center [425, 604] width 795 height 92
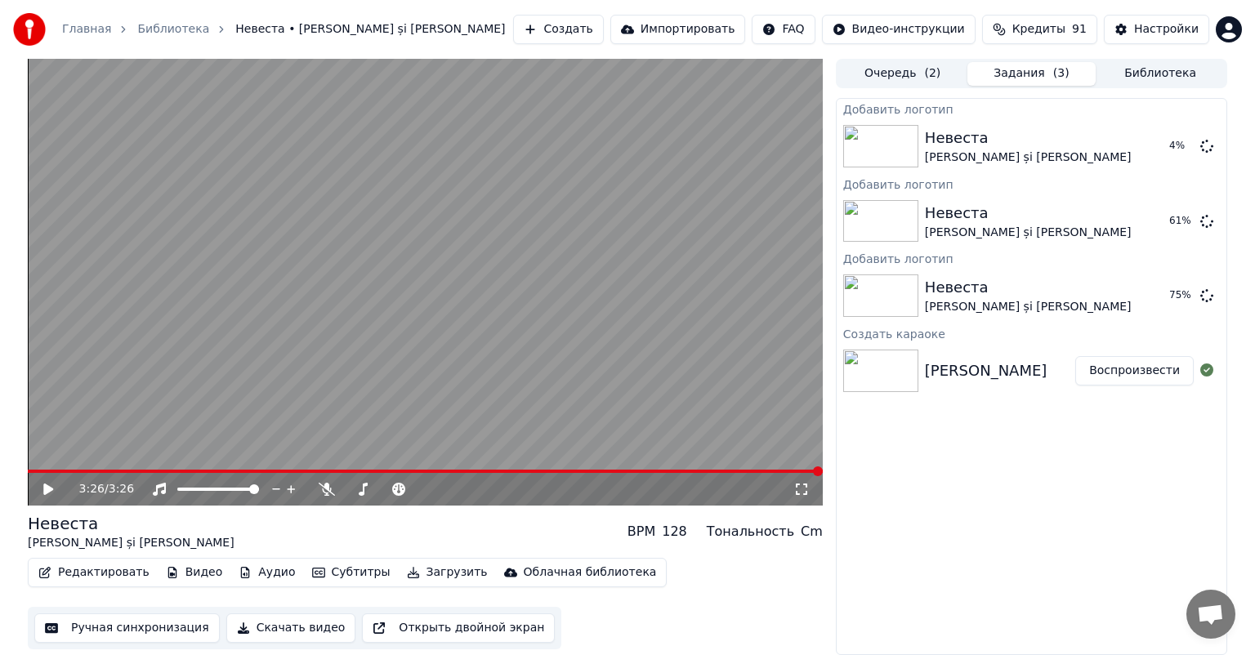
click at [34, 470] on span at bounding box center [425, 471] width 795 height 3
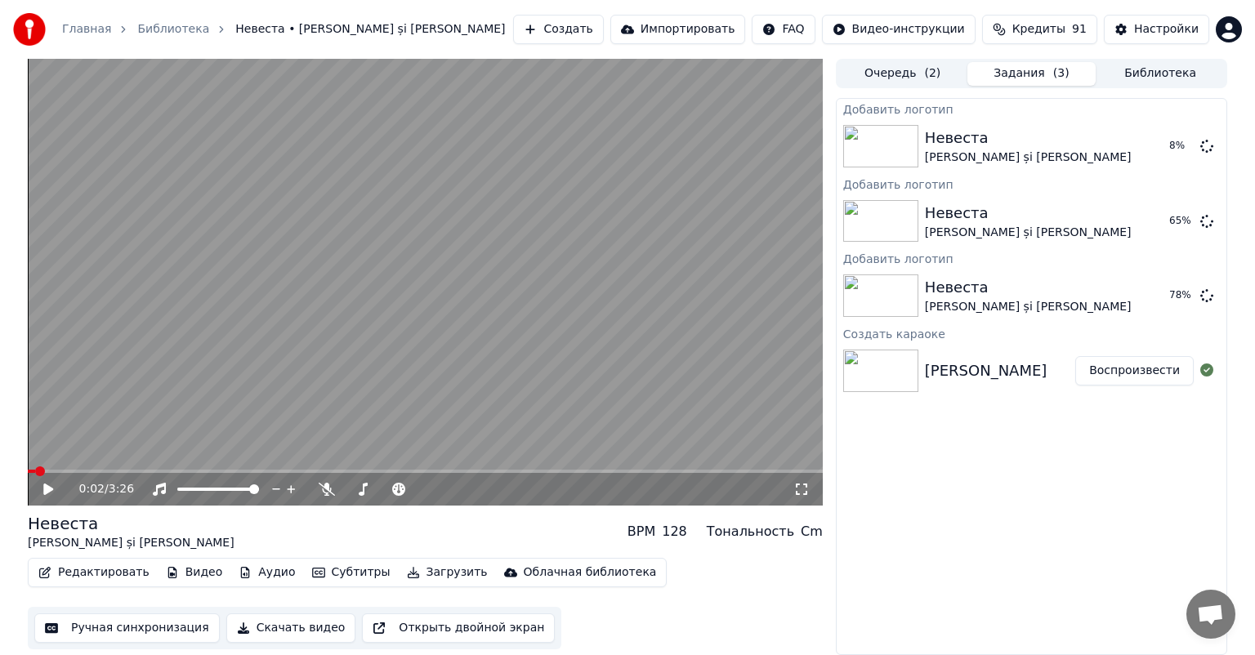
click at [54, 495] on icon at bounding box center [60, 489] width 38 height 13
click at [194, 471] on span at bounding box center [425, 471] width 795 height 3
click at [49, 489] on icon at bounding box center [48, 490] width 8 height 10
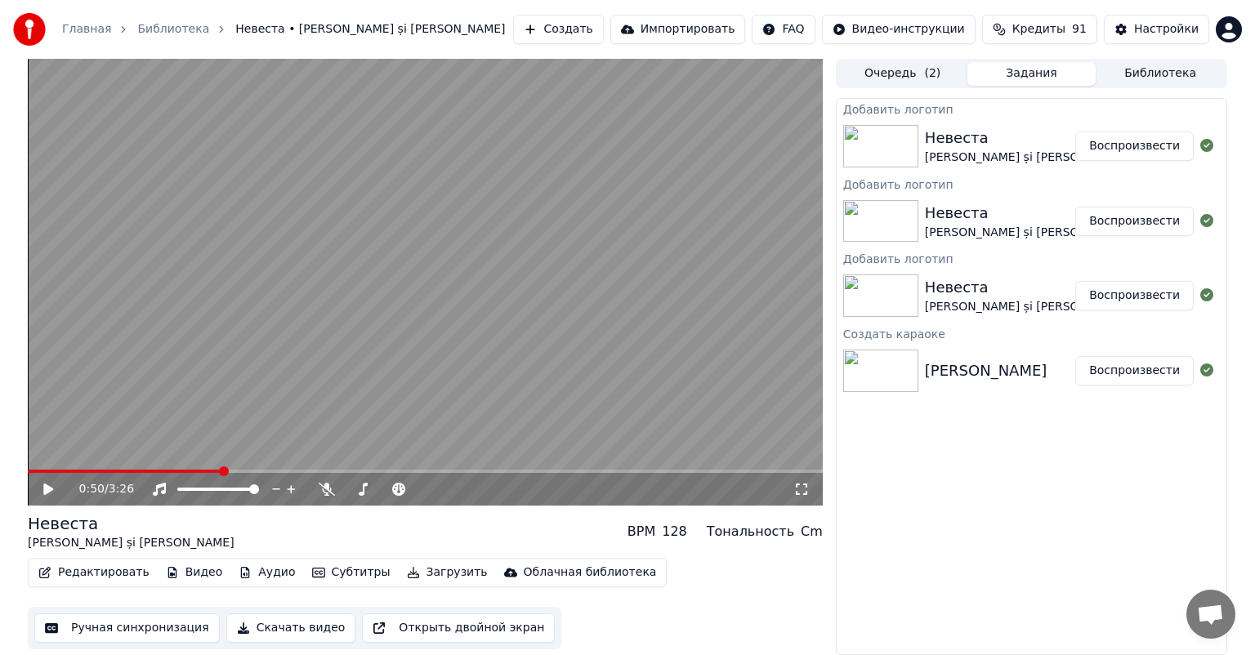
click at [922, 160] on div at bounding box center [884, 146] width 82 height 42
click at [1153, 150] on button "Воспроизвести" at bounding box center [1134, 146] width 118 height 29
click at [1150, 226] on button "Воспроизвести" at bounding box center [1134, 221] width 118 height 29
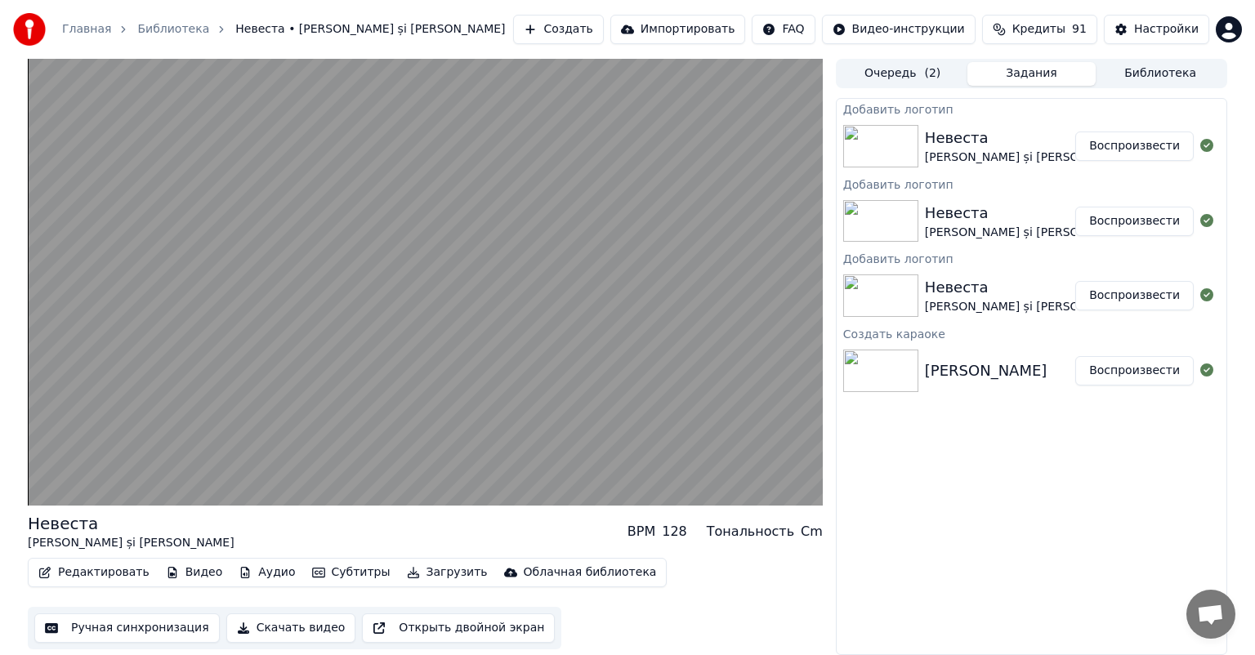
click at [1146, 297] on button "Воспроизвести" at bounding box center [1134, 295] width 118 height 29
click at [1137, 156] on button "Воспроизвести" at bounding box center [1134, 146] width 118 height 29
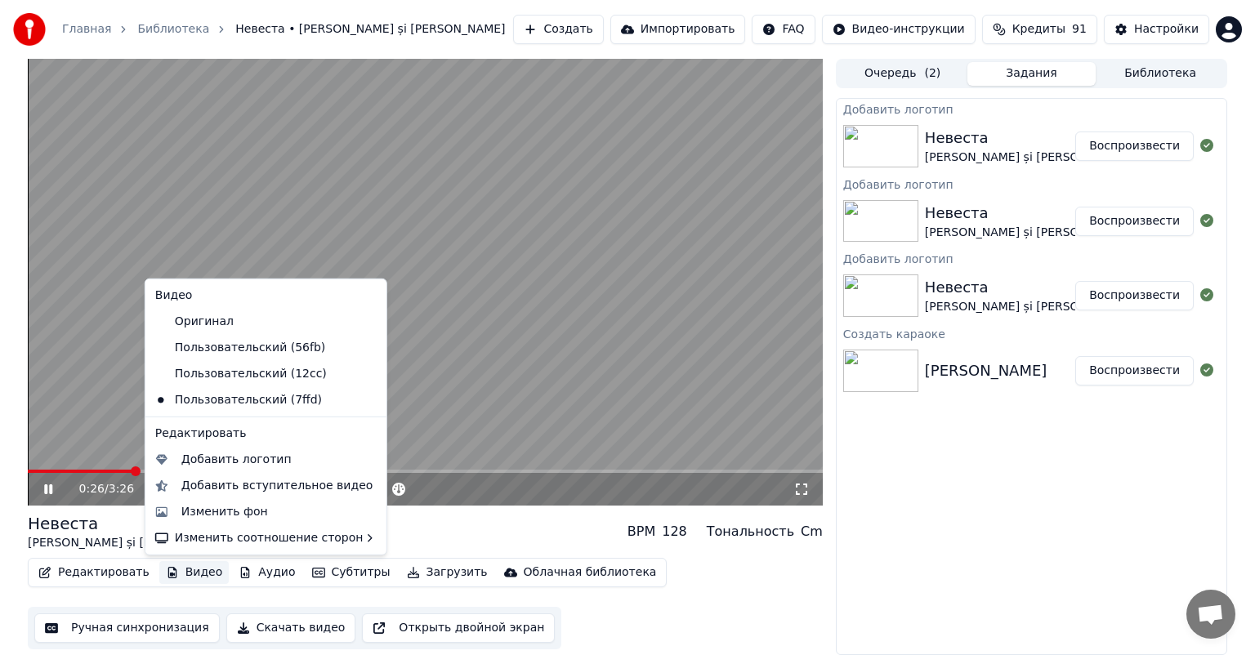
click at [199, 577] on button "Видео" at bounding box center [194, 572] width 70 height 23
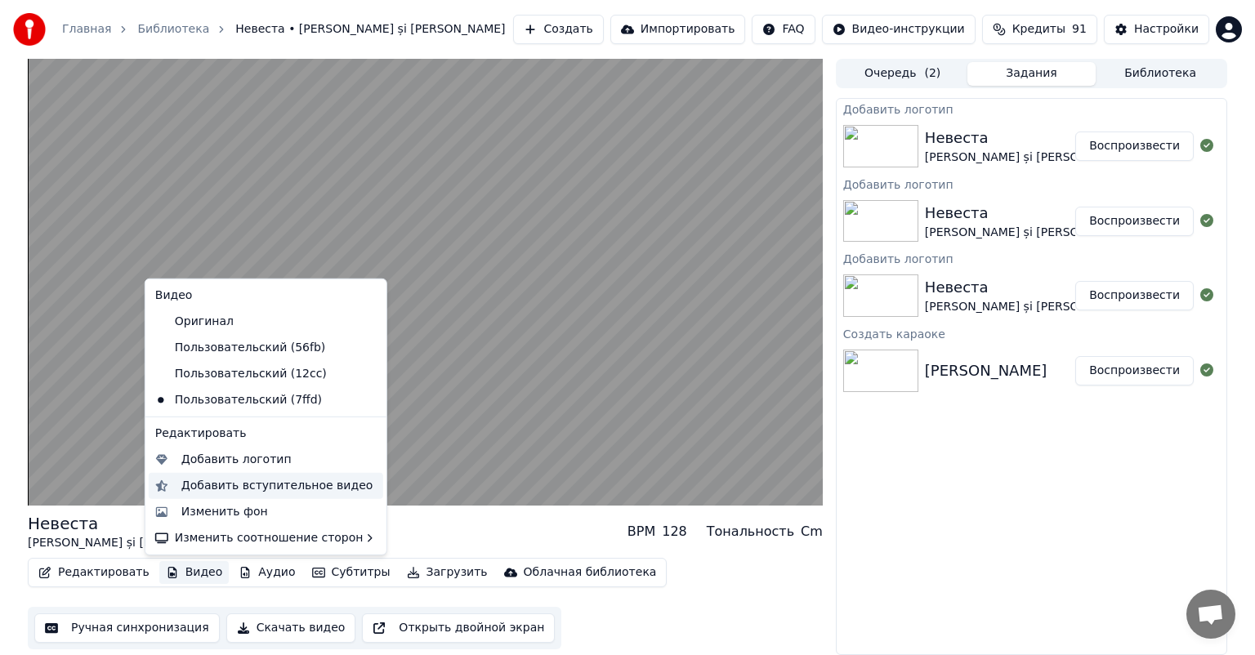
click at [272, 486] on div "Добавить вступительное видео" at bounding box center [277, 486] width 192 height 16
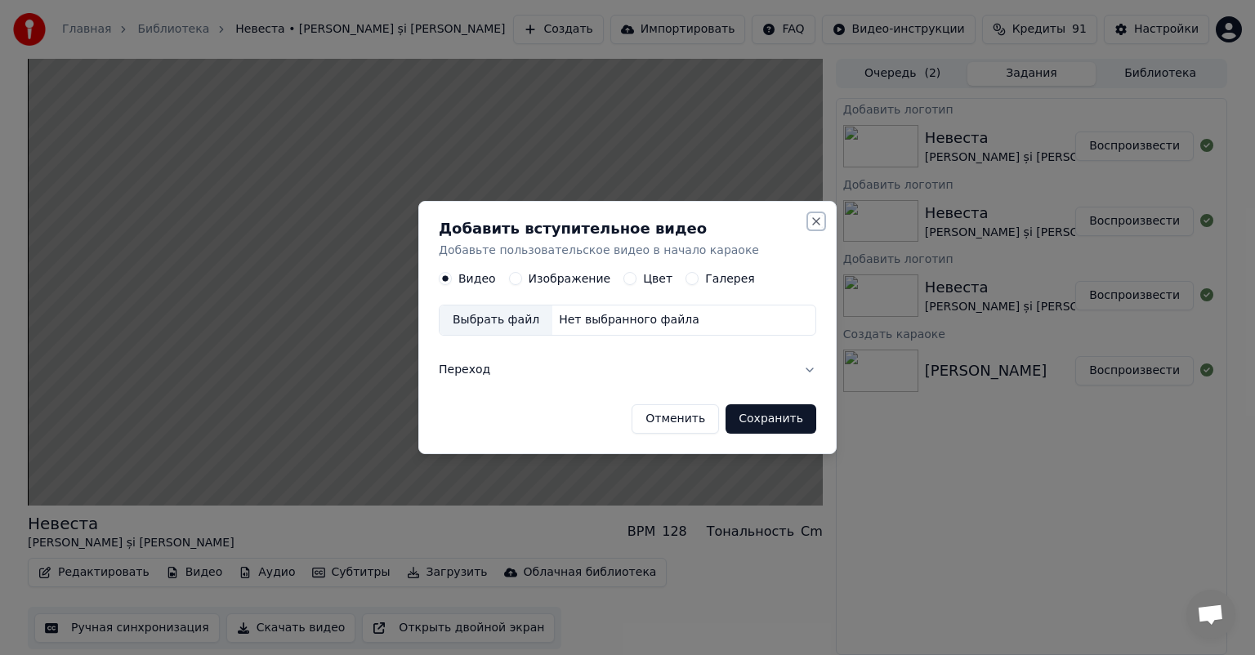
click at [813, 226] on button "Close" at bounding box center [816, 221] width 13 height 13
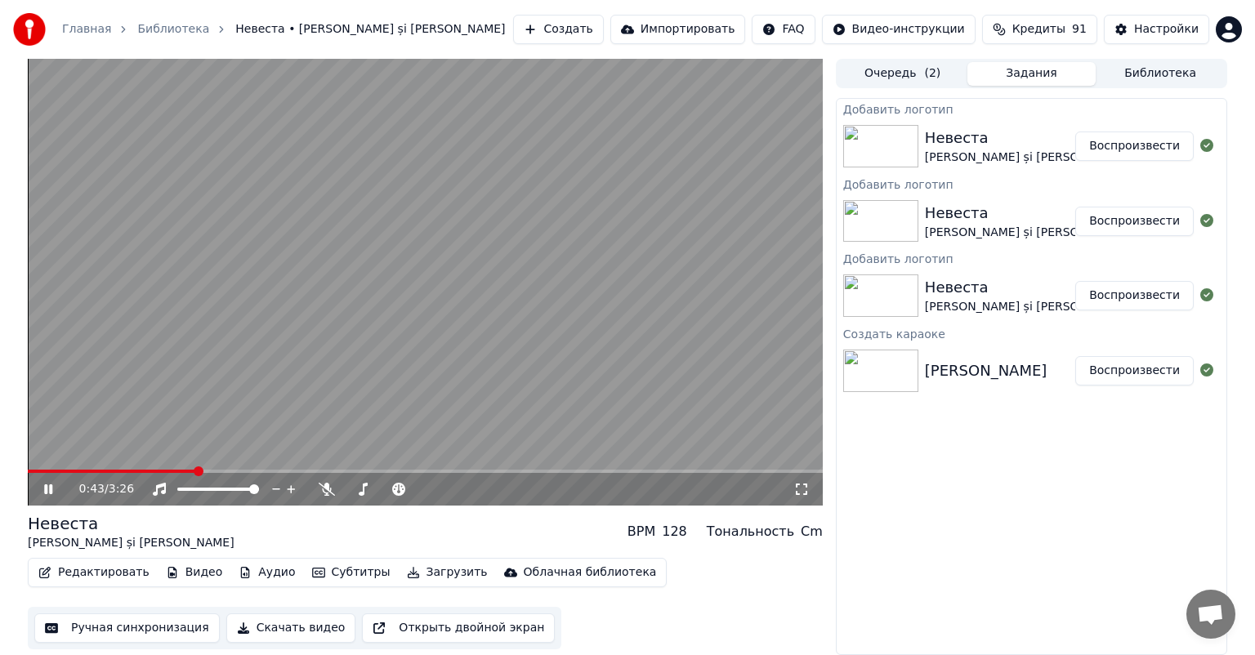
click at [331, 495] on icon at bounding box center [327, 489] width 16 height 13
click at [330, 490] on icon at bounding box center [326, 489] width 9 height 13
click at [330, 490] on icon at bounding box center [327, 489] width 16 height 13
click at [330, 490] on icon at bounding box center [326, 489] width 9 height 13
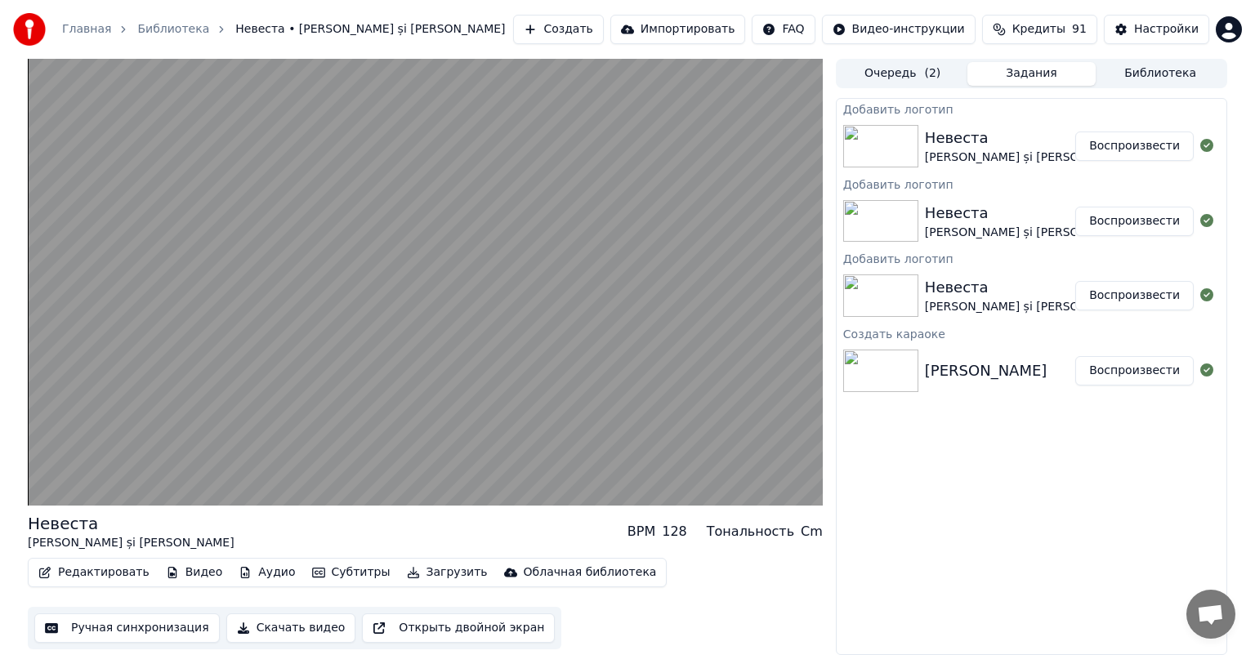
click at [400, 575] on button "Загрузить" at bounding box center [447, 572] width 94 height 23
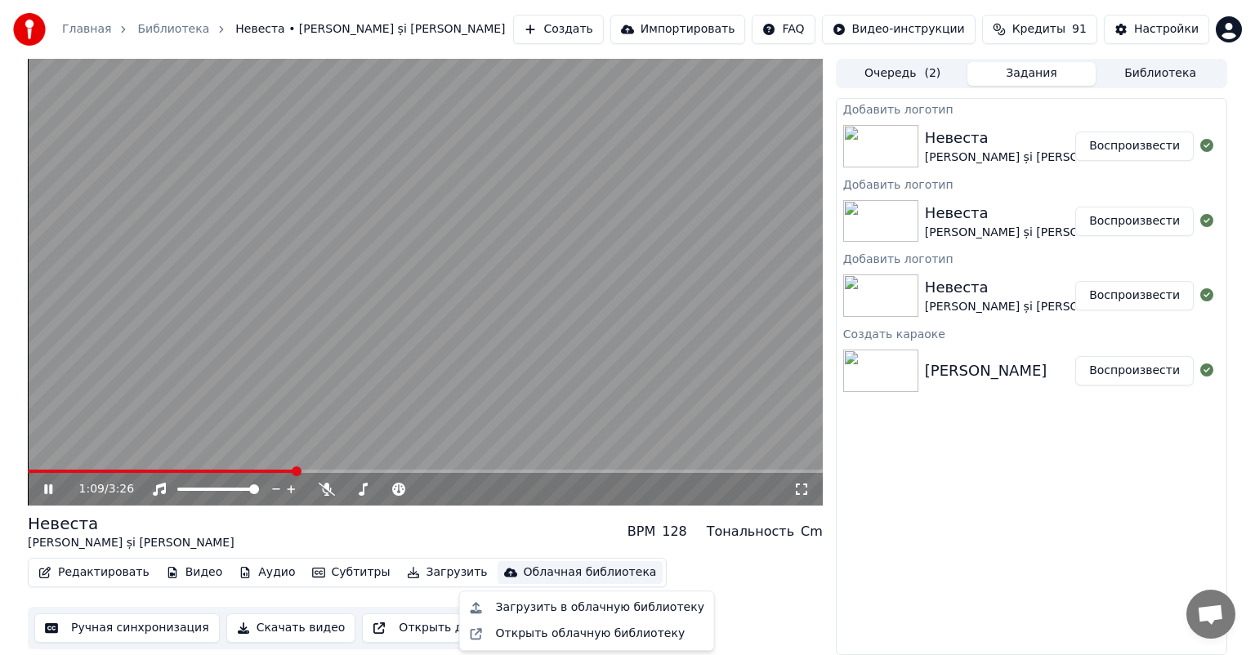
click at [1012, 627] on div "Добавить логотип Невеста [PERSON_NAME] și [PERSON_NAME] Добавить логотип Невест…" at bounding box center [1031, 376] width 391 height 557
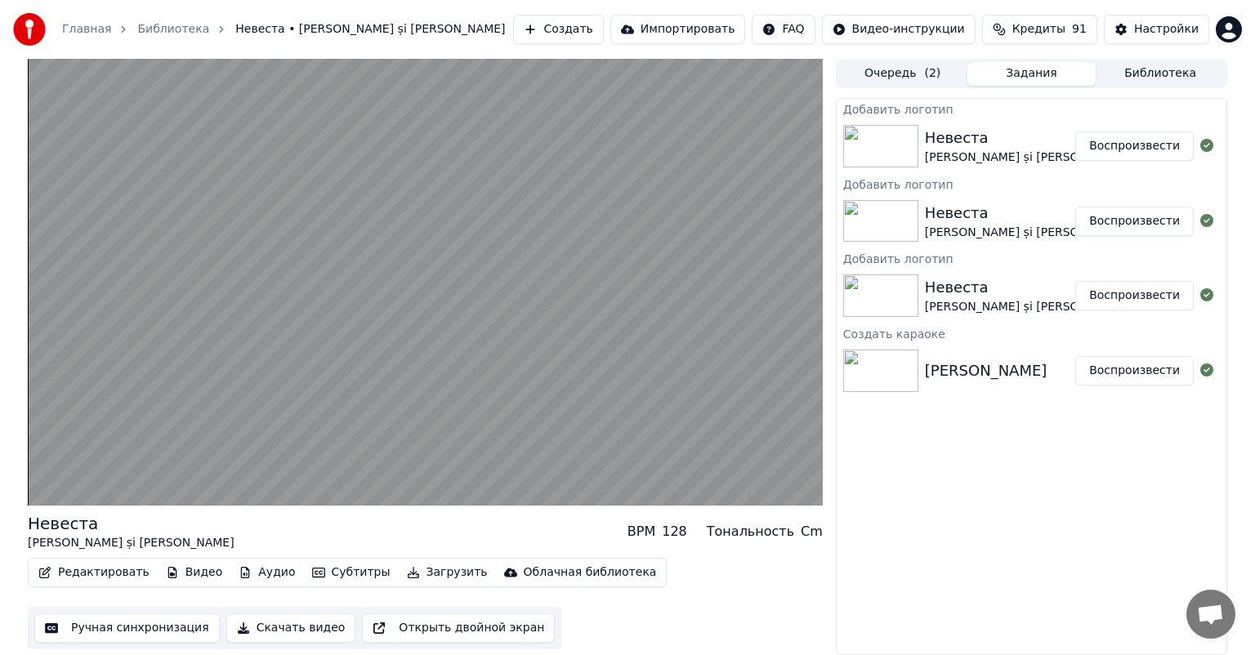
click at [270, 632] on button "Скачать видео" at bounding box center [291, 628] width 130 height 29
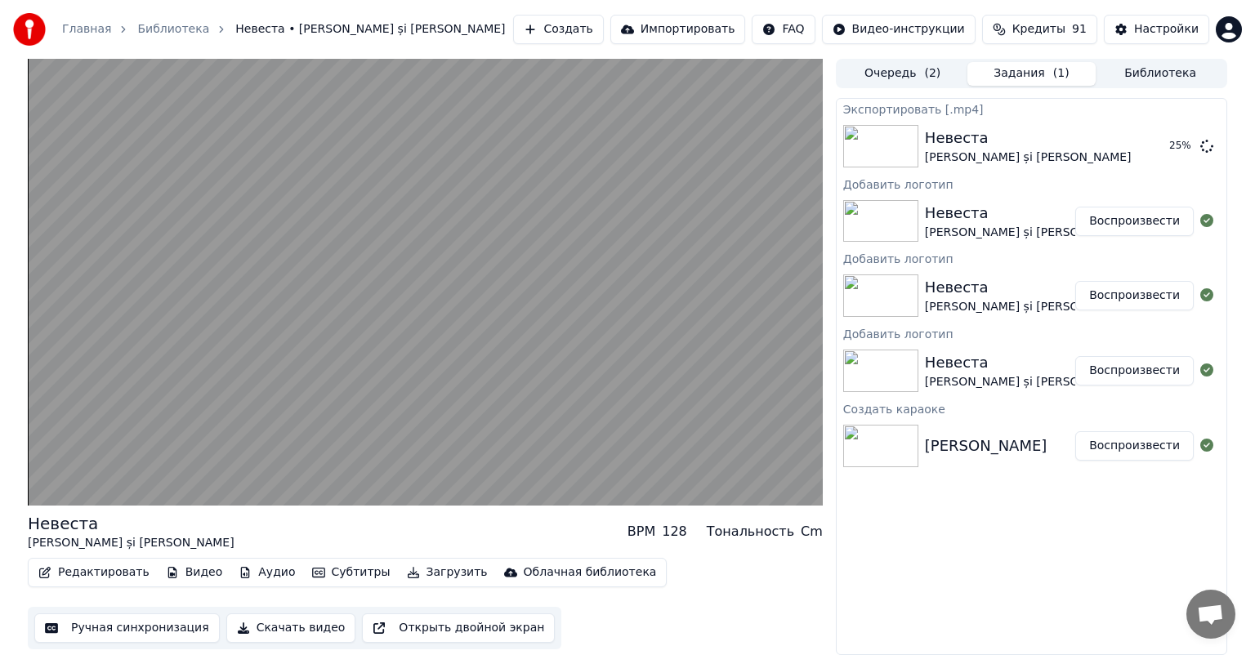
click at [257, 561] on button "Аудио" at bounding box center [266, 572] width 69 height 23
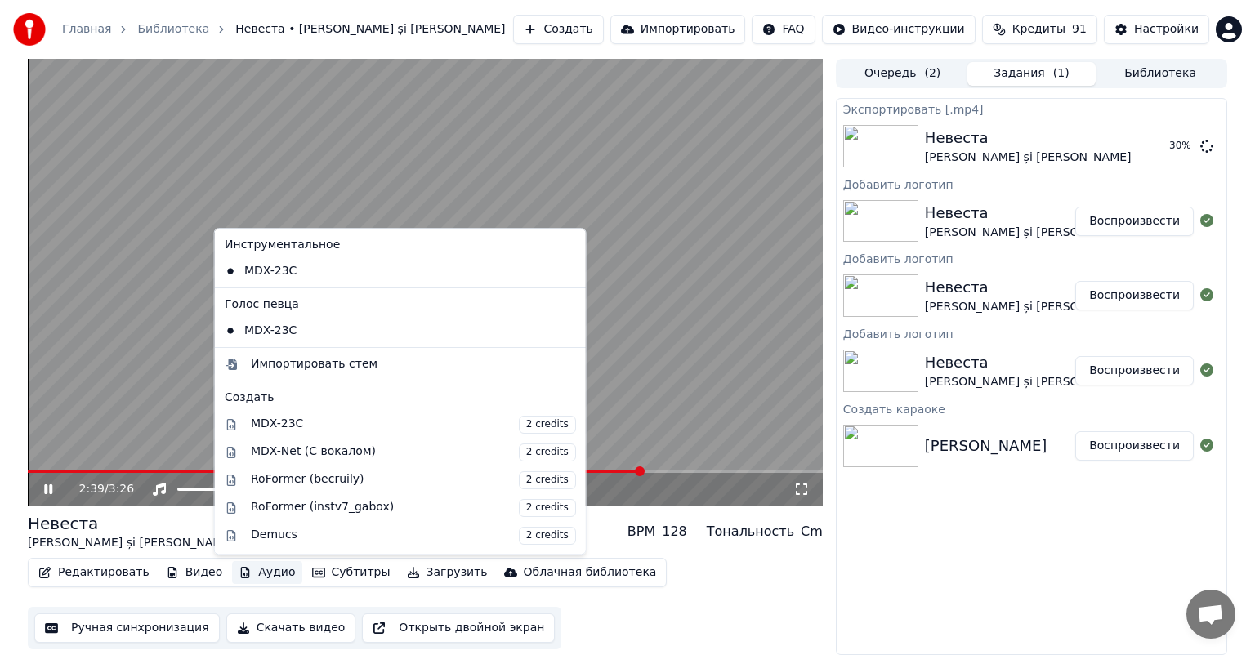
click at [250, 572] on button "Аудио" at bounding box center [266, 572] width 69 height 23
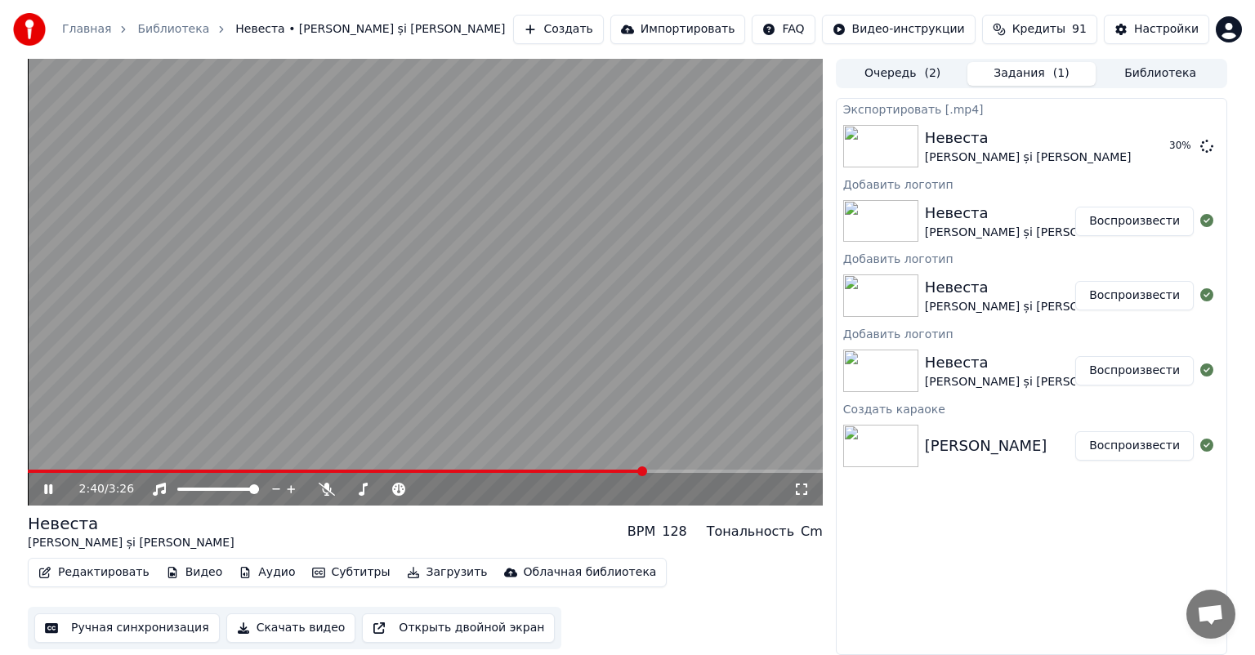
click at [250, 572] on button "Аудио" at bounding box center [266, 572] width 69 height 23
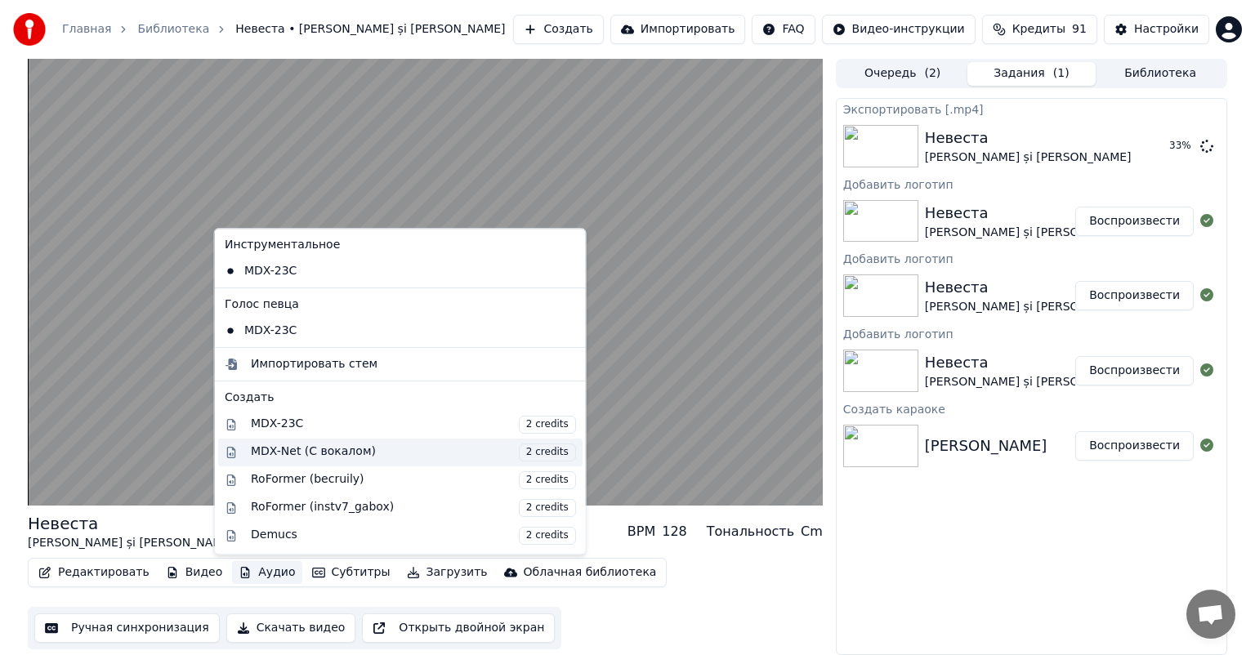
click at [332, 454] on div "MDX-Net (С вокалом) 2 credits" at bounding box center [413, 453] width 325 height 18
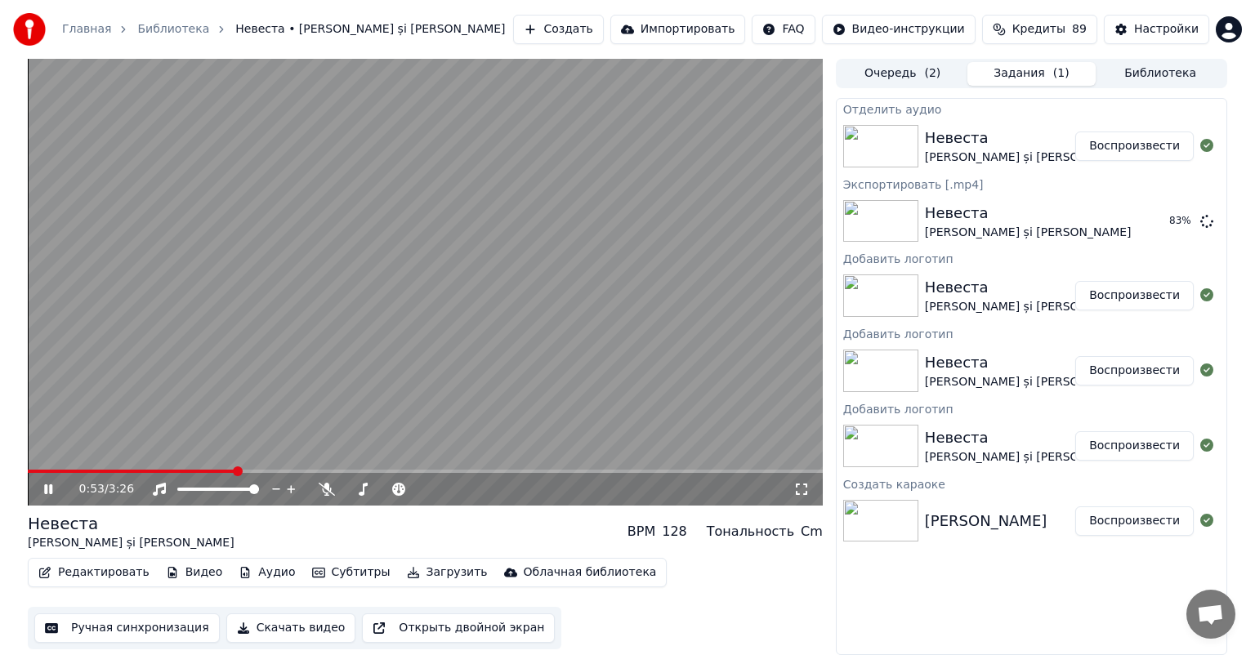
click at [413, 575] on button "Загрузить" at bounding box center [447, 572] width 94 height 23
click at [288, 631] on button "Скачать видео" at bounding box center [291, 628] width 130 height 29
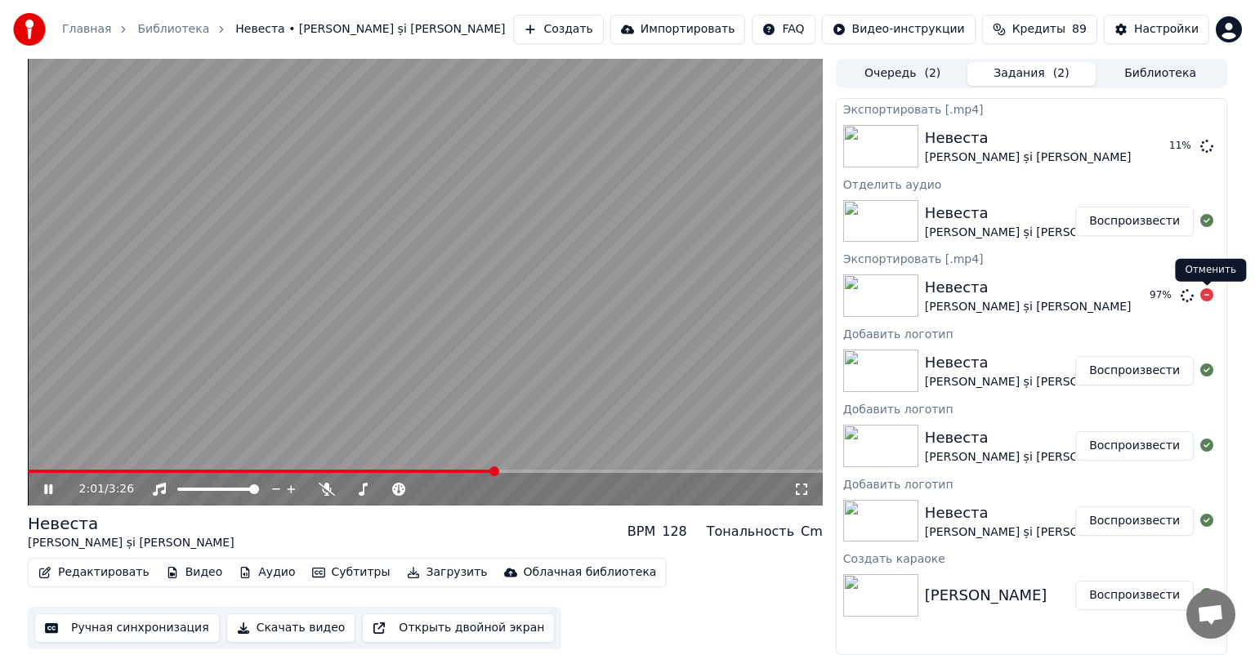
click at [1203, 294] on icon at bounding box center [1206, 294] width 13 height 13
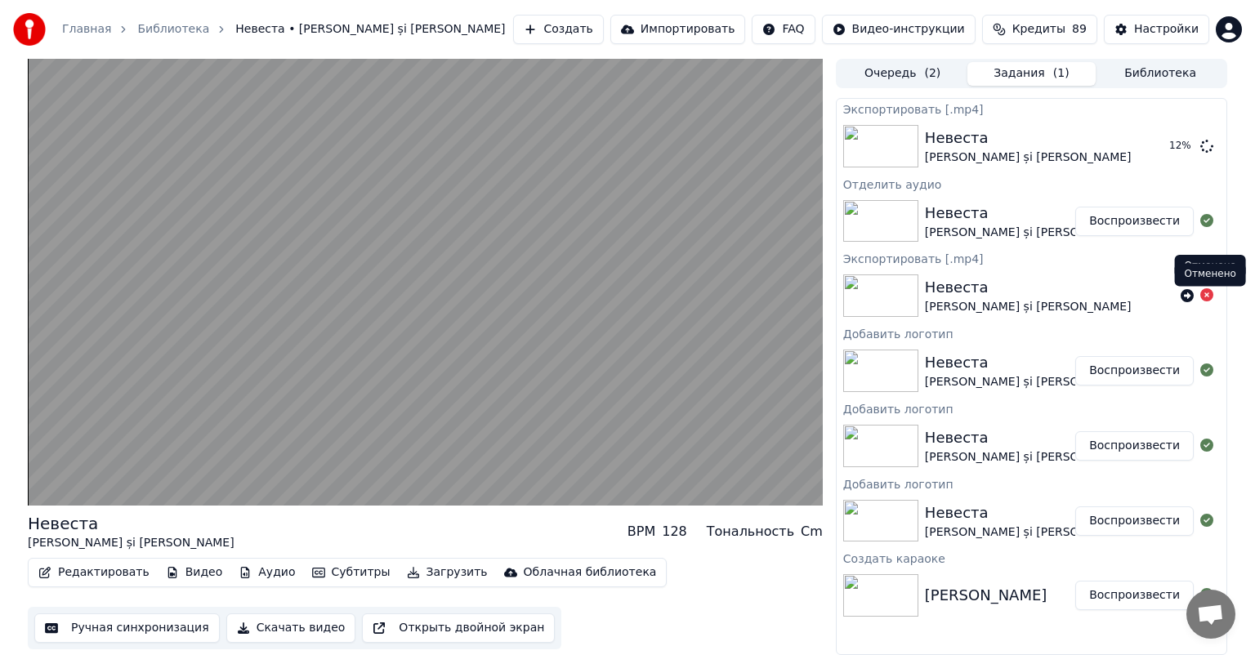
click at [1208, 296] on icon at bounding box center [1206, 294] width 13 height 13
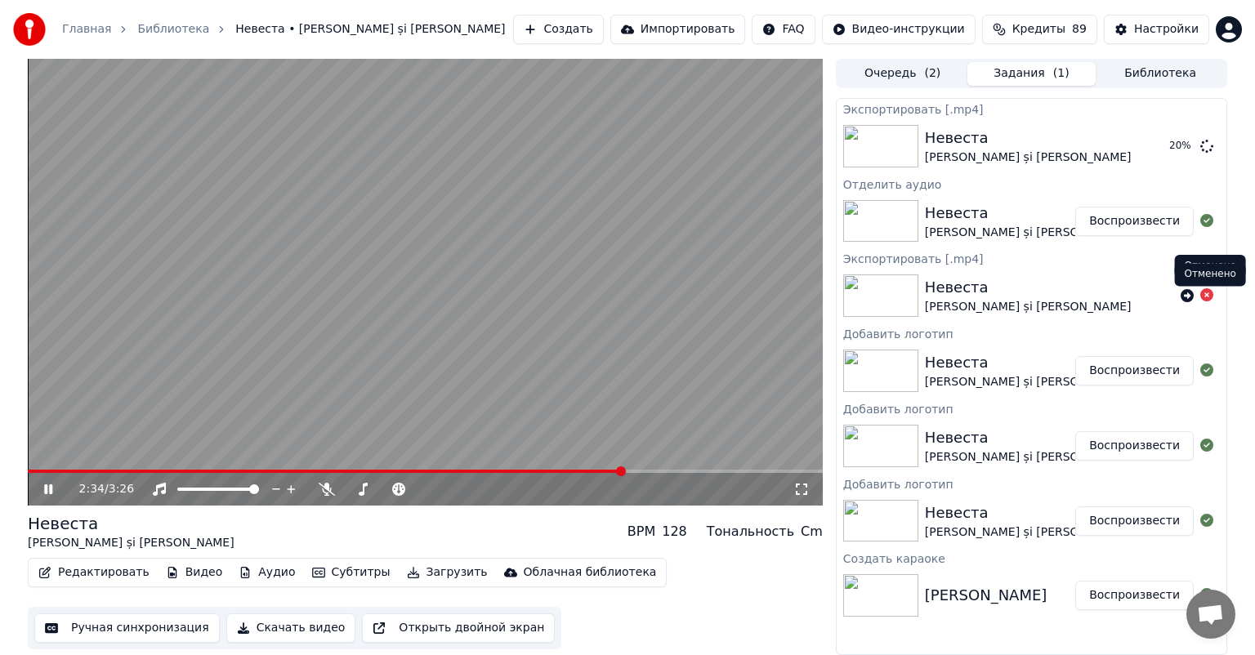
click at [51, 493] on icon at bounding box center [48, 490] width 8 height 10
click at [1156, 159] on button "Показать" at bounding box center [1152, 146] width 84 height 29
click at [1173, 144] on button "Показать" at bounding box center [1152, 146] width 84 height 29
